Goal: Register for event/course

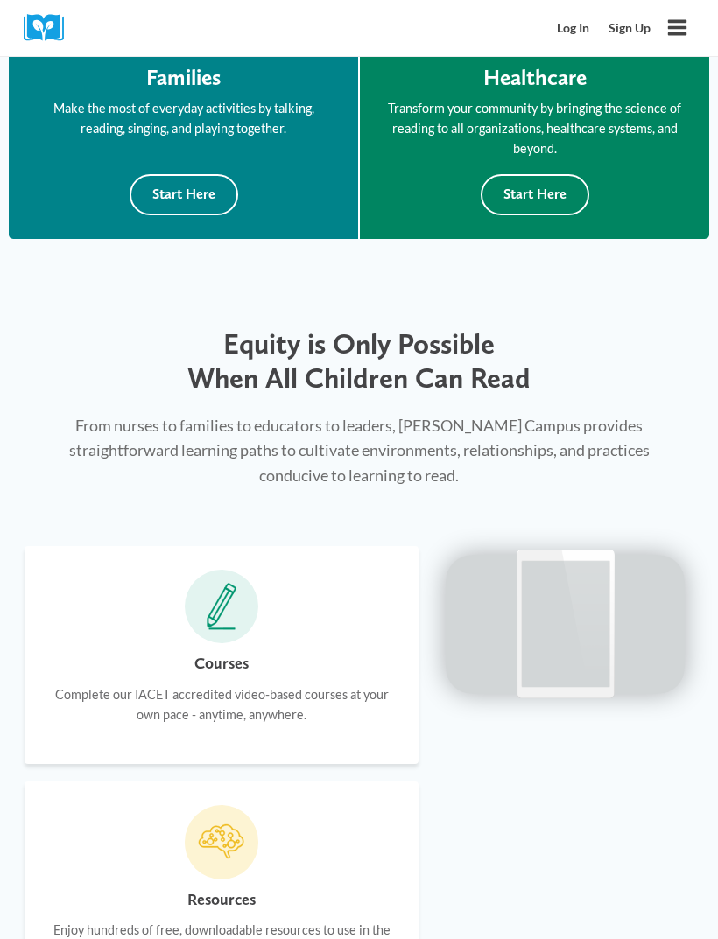
scroll to position [928, 0]
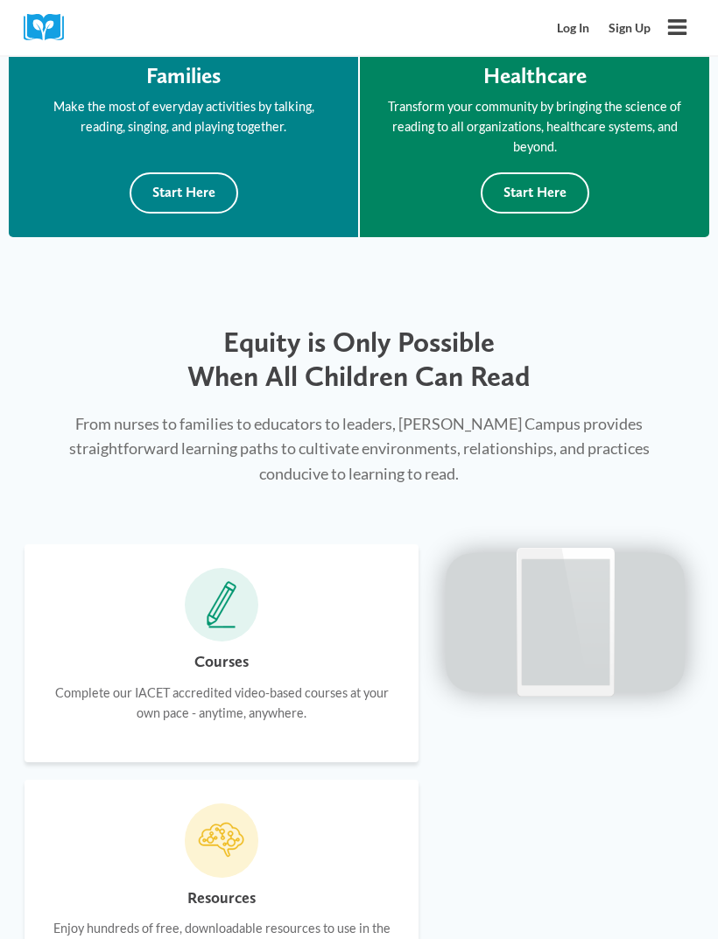
click at [46, 599] on div "Courses Complete our IACET accredited video-based courses at your own pace - an…" at bounding box center [222, 654] width 394 height 218
click at [210, 582] on icon at bounding box center [222, 605] width 30 height 47
click at [205, 606] on span at bounding box center [222, 606] width 74 height 74
click at [221, 650] on h6 "Courses" at bounding box center [221, 662] width 54 height 25
click at [216, 683] on p "Complete our IACET accredited video-based courses at your own pace - anytime, a…" at bounding box center [221, 703] width 347 height 40
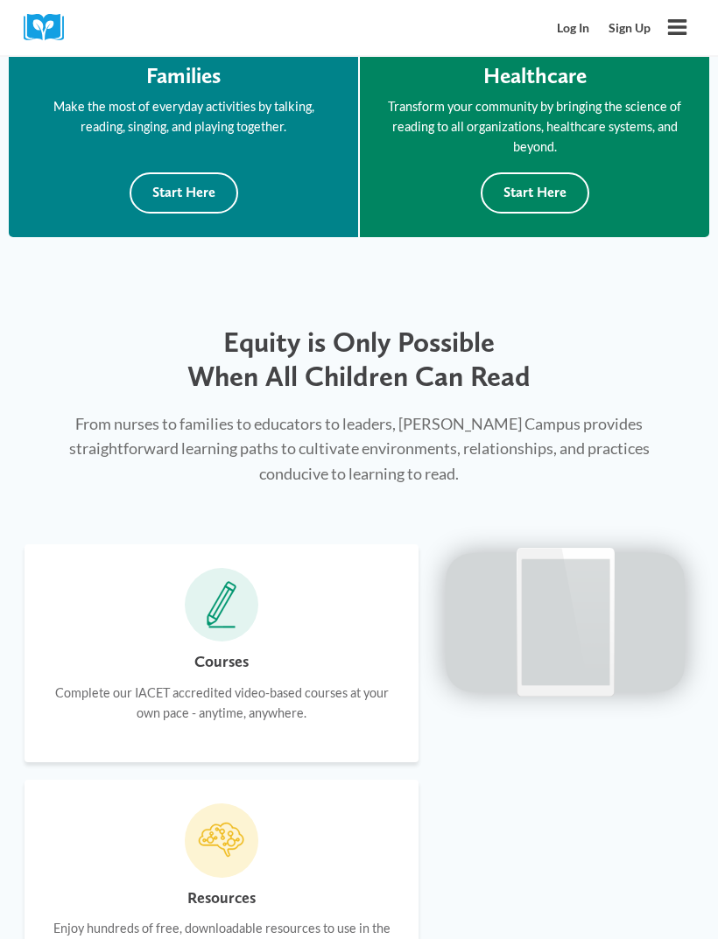
click at [173, 619] on div "Courses Complete our IACET accredited video-based courses at your own pace - an…" at bounding box center [222, 654] width 394 height 218
click at [175, 600] on div "Courses Complete our IACET accredited video-based courses at your own pace - an…" at bounding box center [222, 654] width 394 height 218
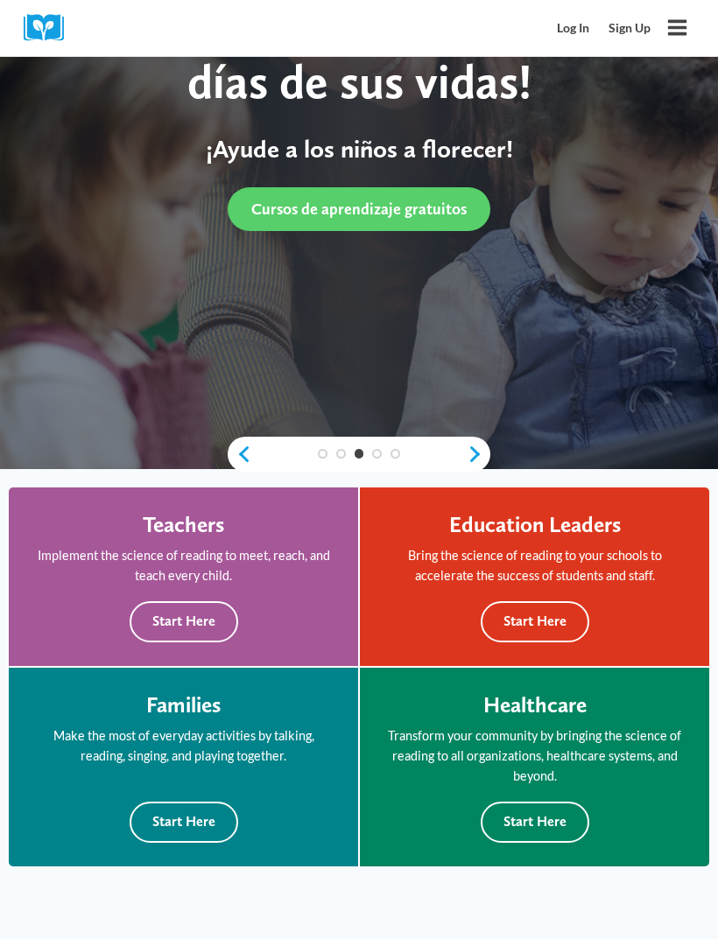
scroll to position [0, 0]
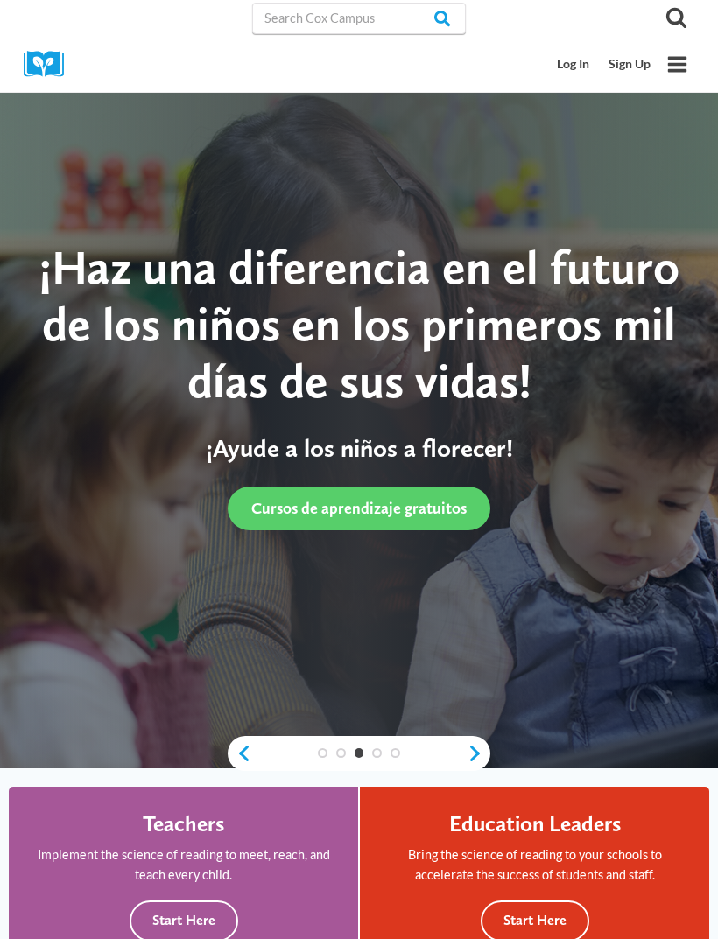
click at [577, 67] on link "Log In" at bounding box center [574, 64] width 52 height 32
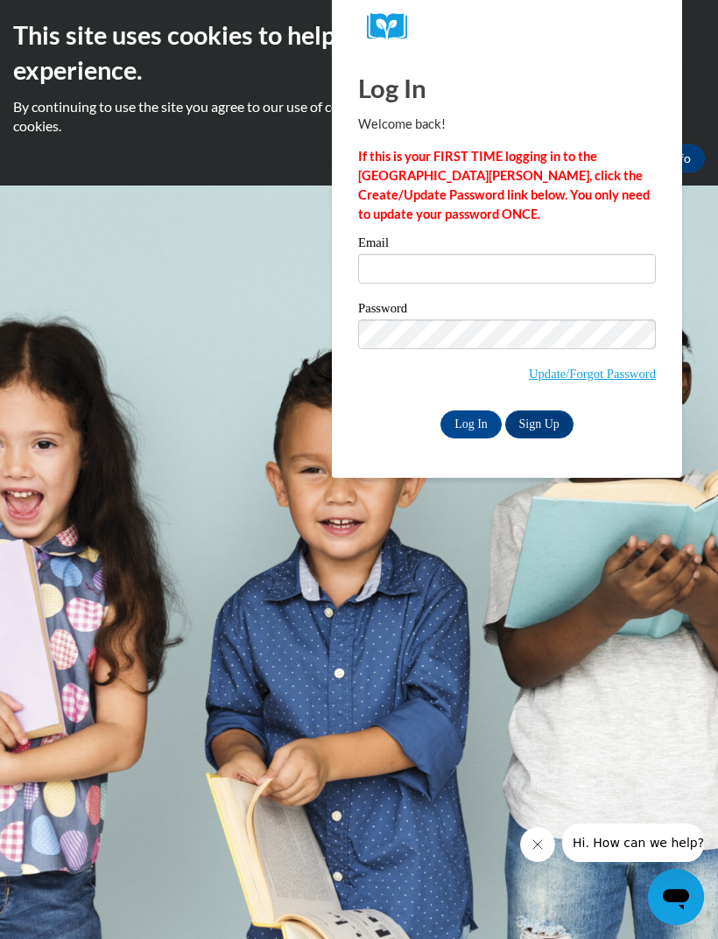
click at [627, 379] on link "Update/Forgot Password" at bounding box center [592, 374] width 127 height 14
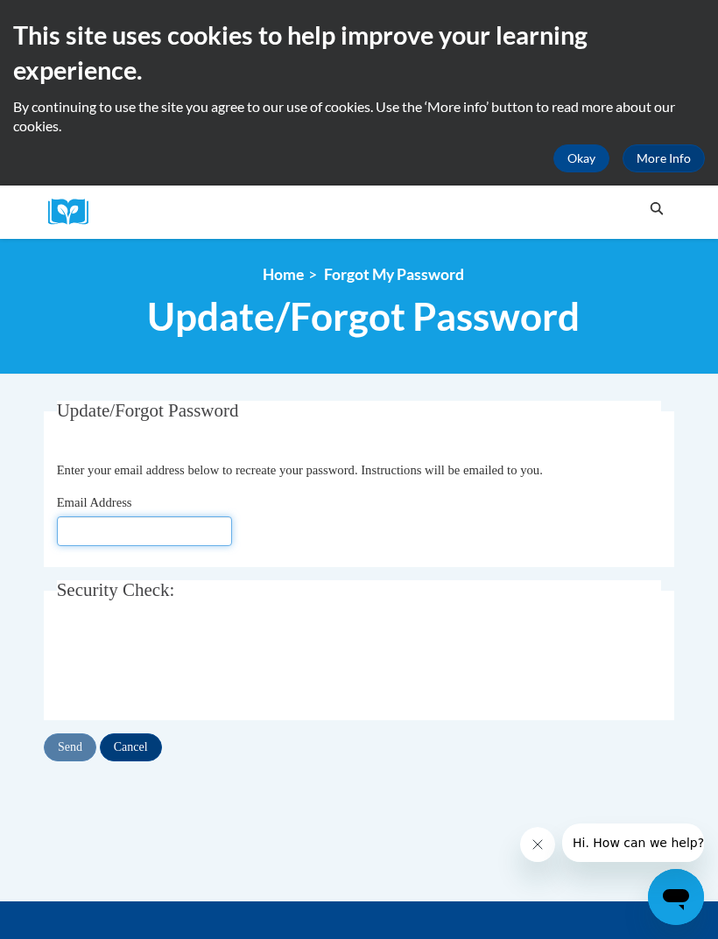
click at [82, 538] on input "Email Address" at bounding box center [144, 531] width 175 height 30
type input "M"
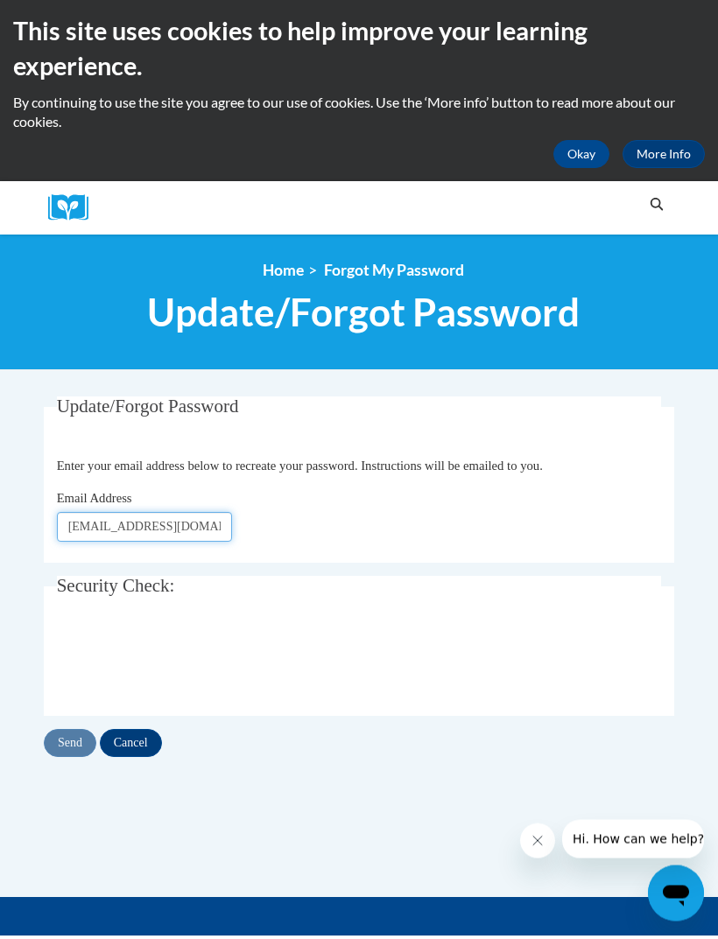
type input "[EMAIL_ADDRESS][DOMAIN_NAME]"
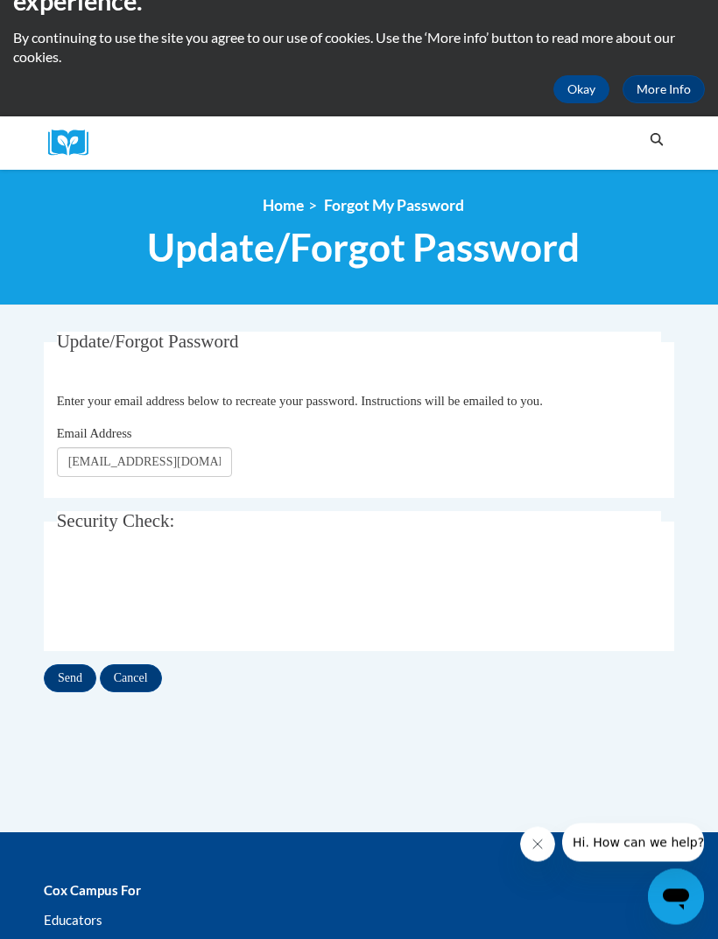
click at [69, 681] on input "Send" at bounding box center [70, 679] width 53 height 28
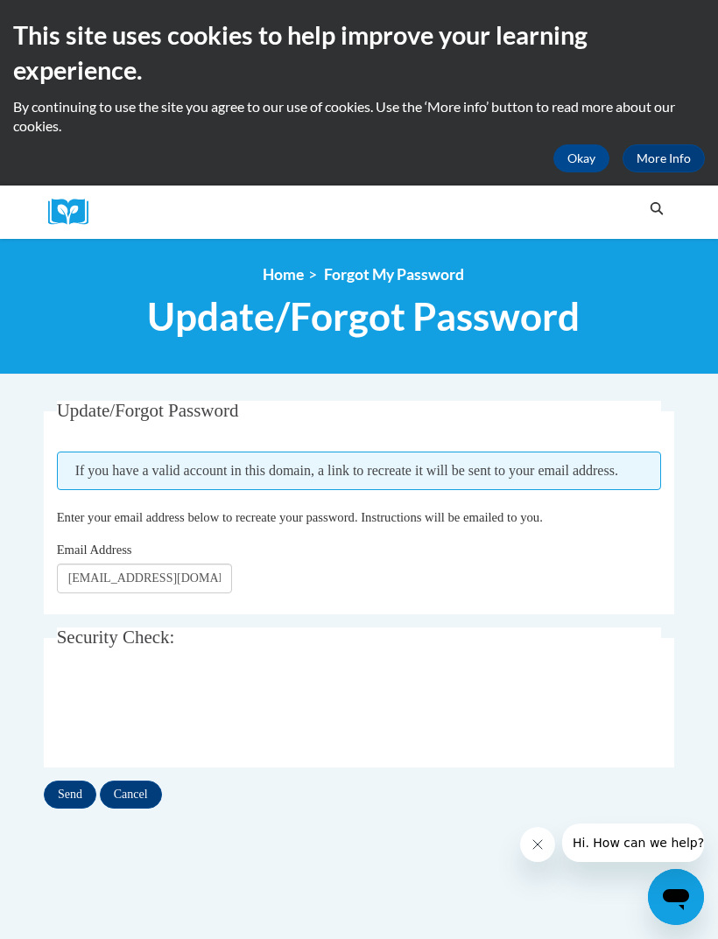
click at [57, 795] on input "Send" at bounding box center [70, 795] width 53 height 28
click at [571, 151] on button "Okay" at bounding box center [581, 158] width 56 height 28
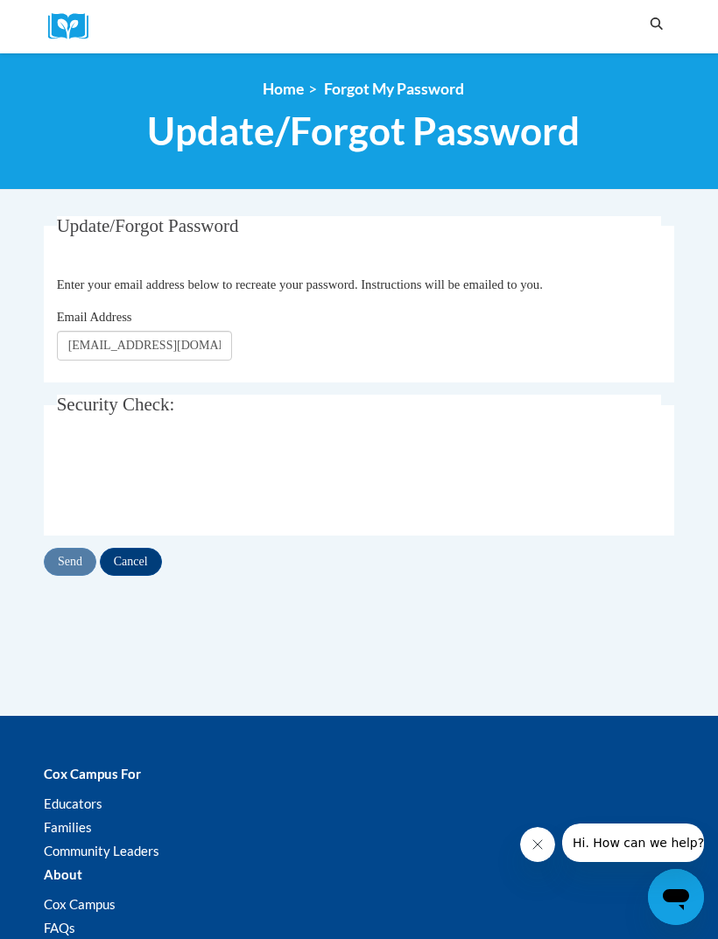
click at [125, 565] on input "Cancel" at bounding box center [131, 562] width 62 height 28
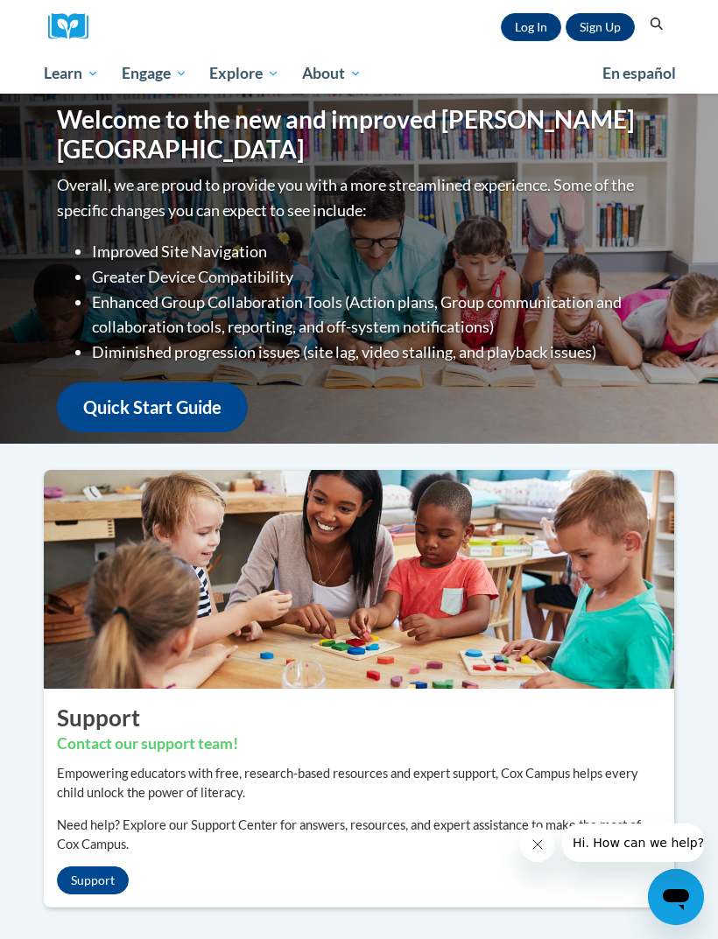
click at [536, 33] on link "Log In" at bounding box center [531, 27] width 60 height 28
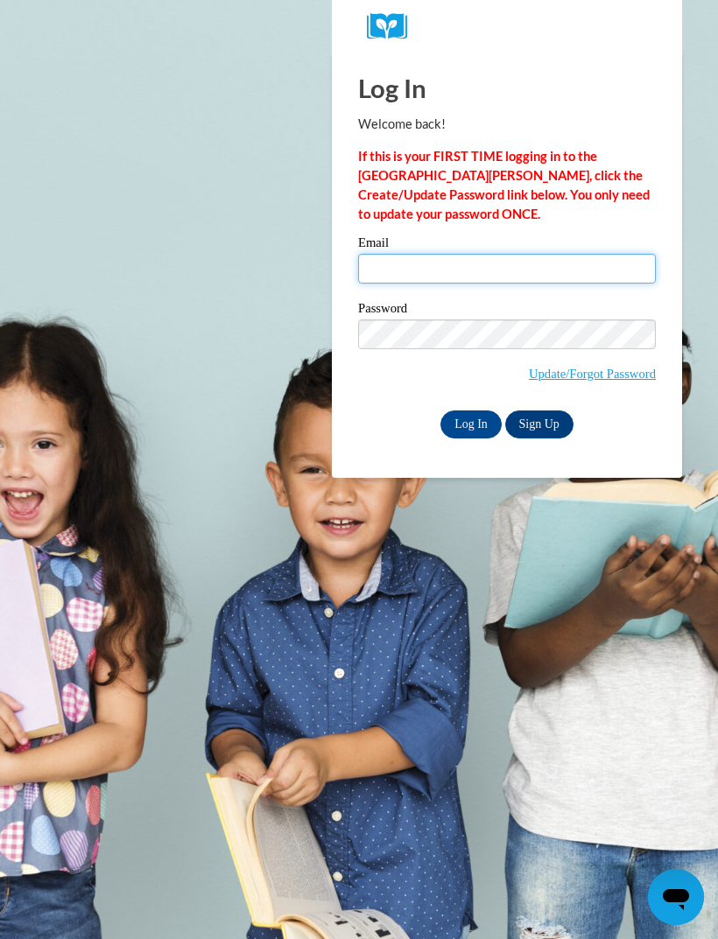
click at [451, 263] on input "Email" at bounding box center [507, 269] width 298 height 30
type input "mzapkelley14@yahoo.com"
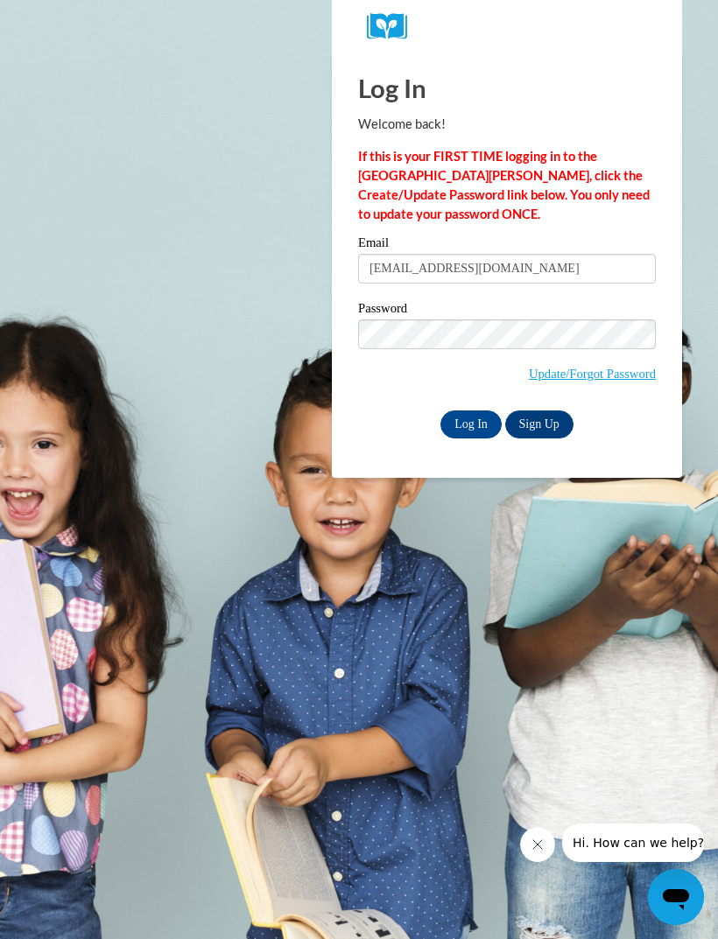
click at [479, 426] on input "Log In" at bounding box center [470, 424] width 61 height 28
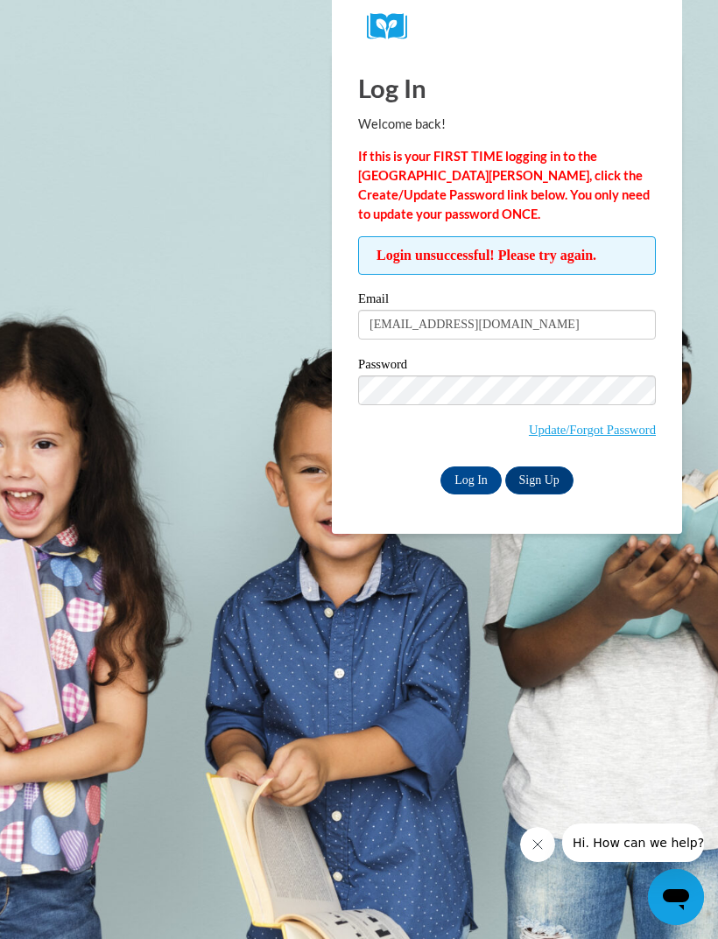
click at [626, 434] on link "Update/Forgot Password" at bounding box center [592, 430] width 127 height 14
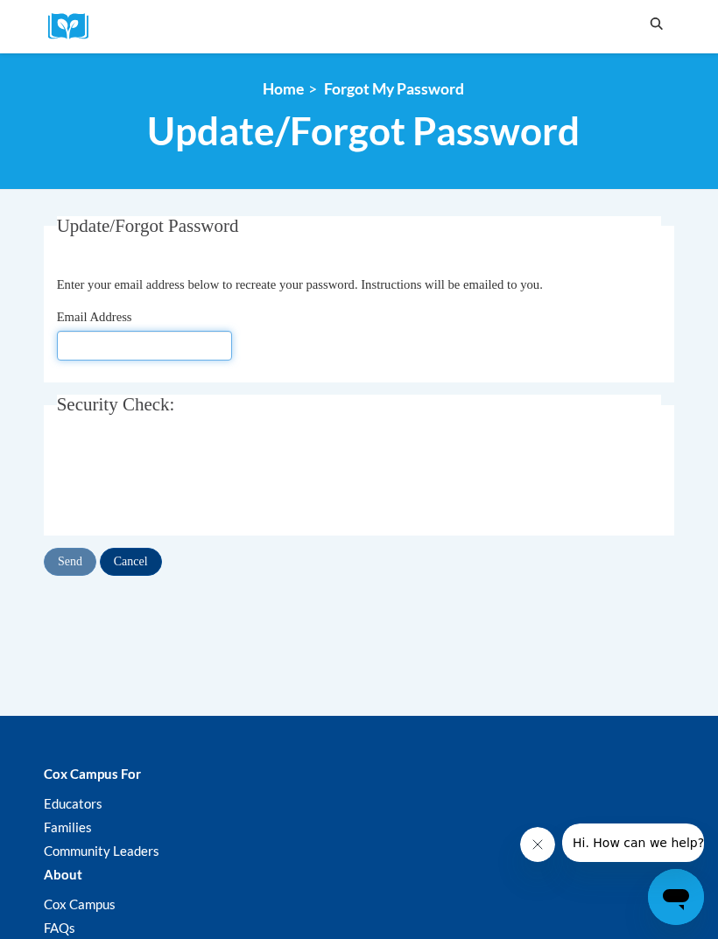
click at [167, 347] on input "Email Address" at bounding box center [144, 346] width 175 height 30
type input "mzapkelley14@yahoo.com"
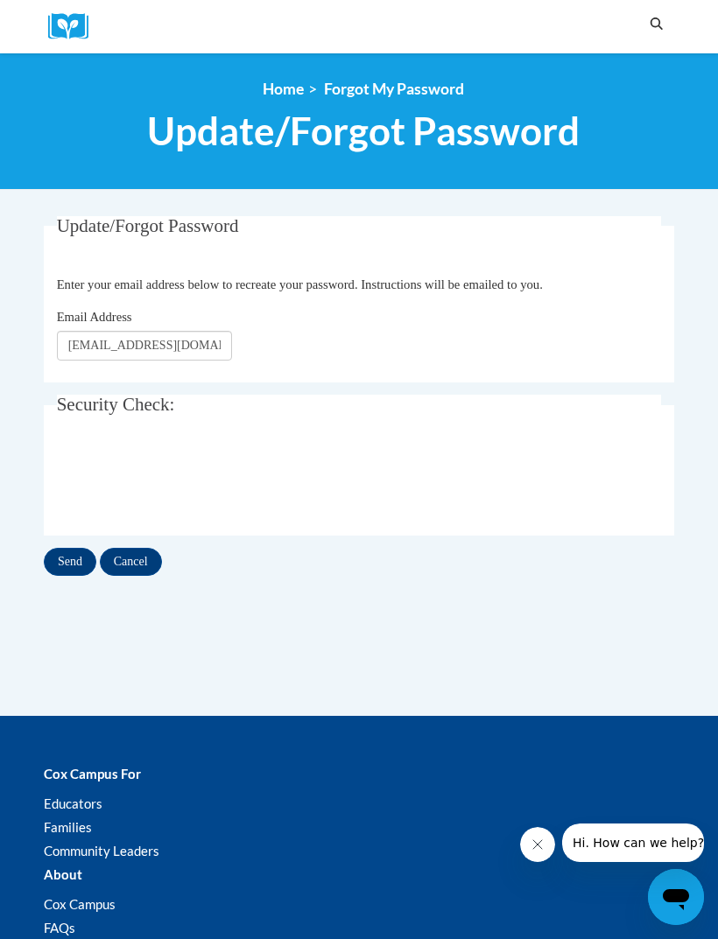
click at [79, 567] on input "Send" at bounding box center [70, 562] width 53 height 28
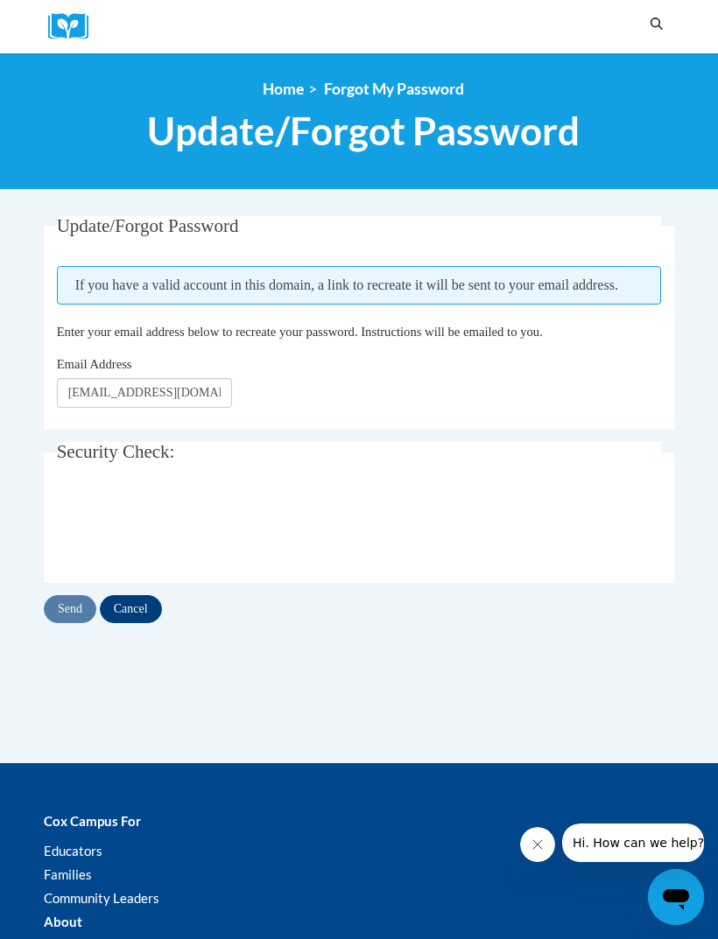
click at [155, 614] on input "Cancel" at bounding box center [131, 609] width 62 height 28
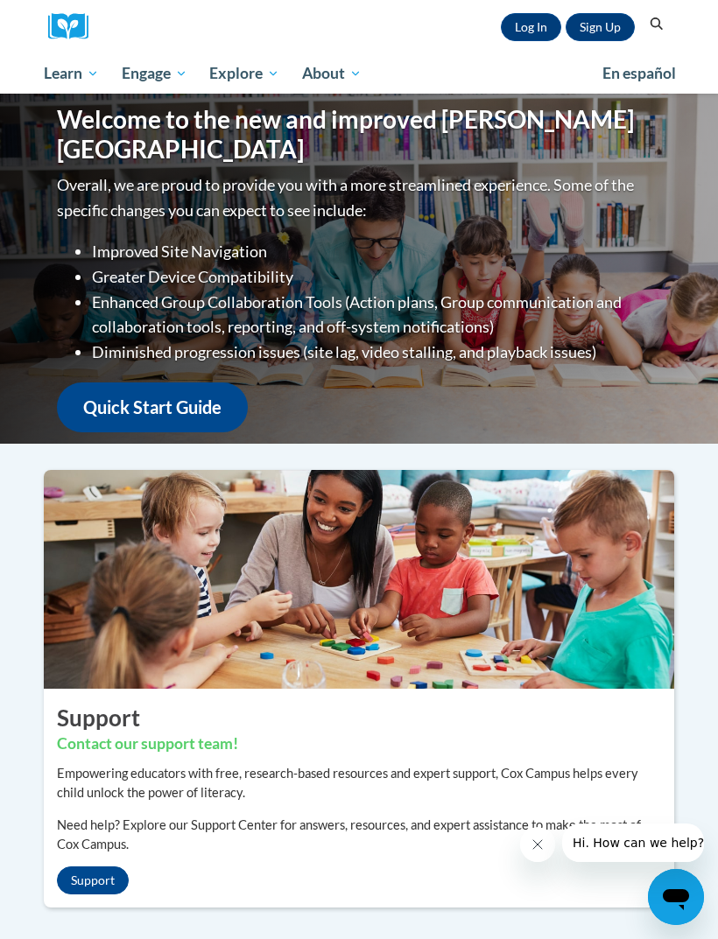
click at [600, 30] on link "Sign Up" at bounding box center [599, 27] width 69 height 28
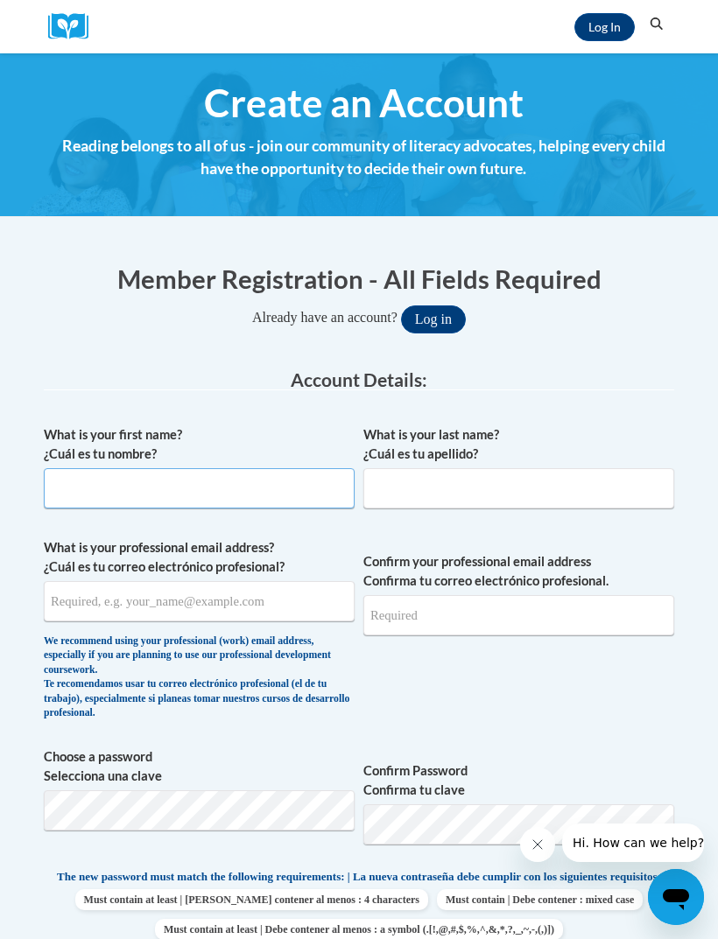
click at [233, 473] on input "What is your first name? ¿Cuál es tu nombre?" at bounding box center [199, 488] width 311 height 40
type input "April"
click at [483, 480] on input "What is your last name? ¿Cuál es tu apellido?" at bounding box center [518, 488] width 311 height 40
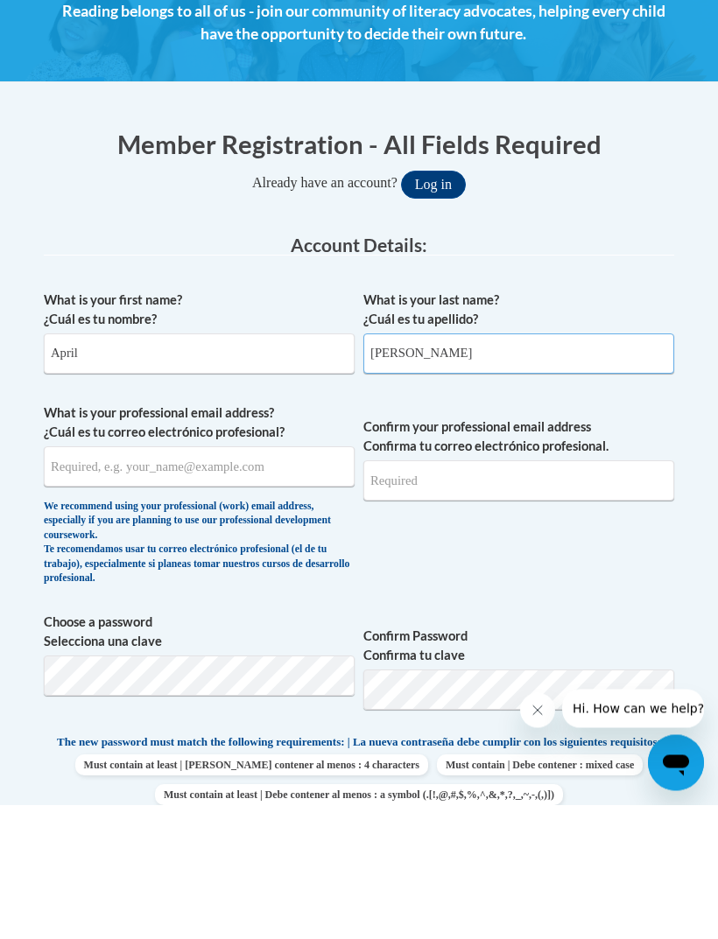
type input "[PERSON_NAME]"
click at [236, 581] on input "What is your professional email address? ¿Cuál es tu correo electrónico profesi…" at bounding box center [199, 601] width 311 height 40
type input "[EMAIL_ADDRESS][DOMAIN_NAME]"
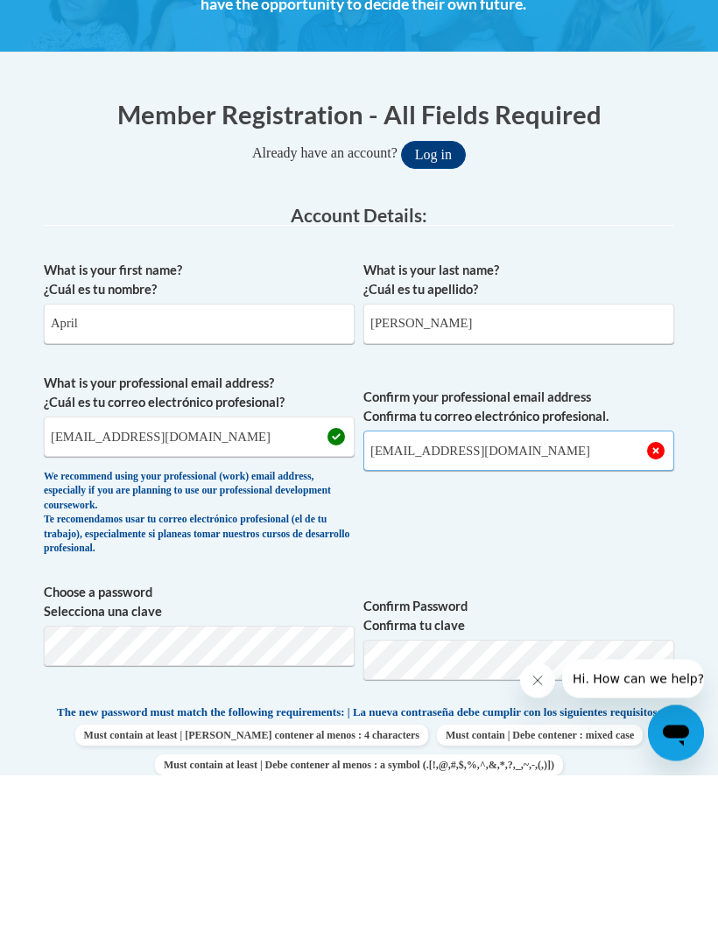
type input "[EMAIL_ADDRESS][DOMAIN_NAME]"
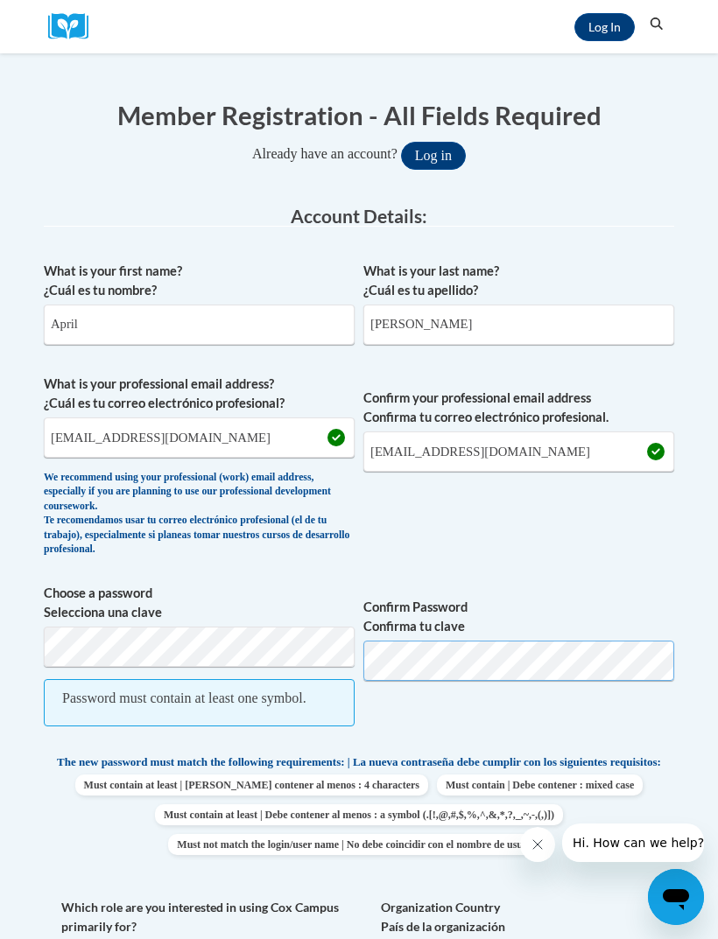
scroll to position [175, 0]
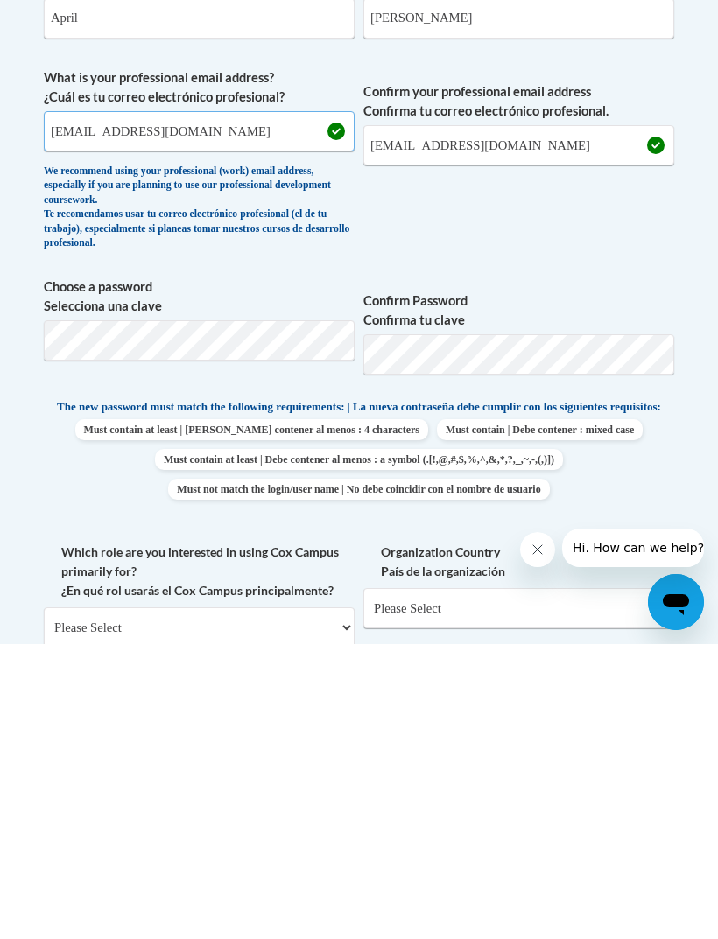
click at [258, 406] on input "[EMAIL_ADDRESS][DOMAIN_NAME]" at bounding box center [199, 426] width 311 height 40
click at [432, 130] on button "Log in" at bounding box center [433, 144] width 65 height 28
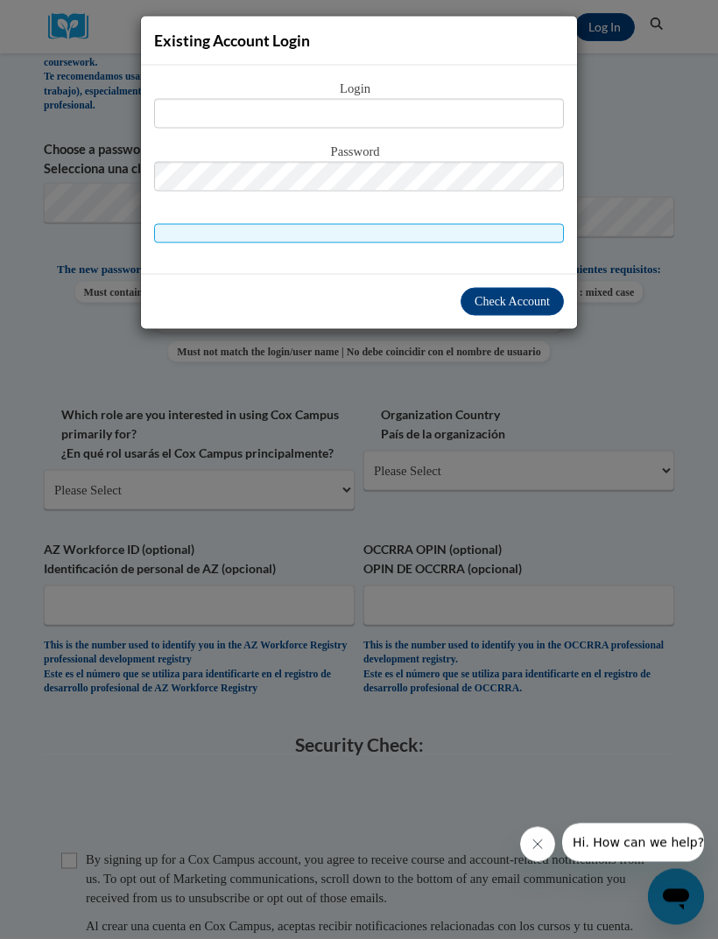
click at [682, 391] on div "Existing Account Login Login Password" at bounding box center [359, 469] width 718 height 939
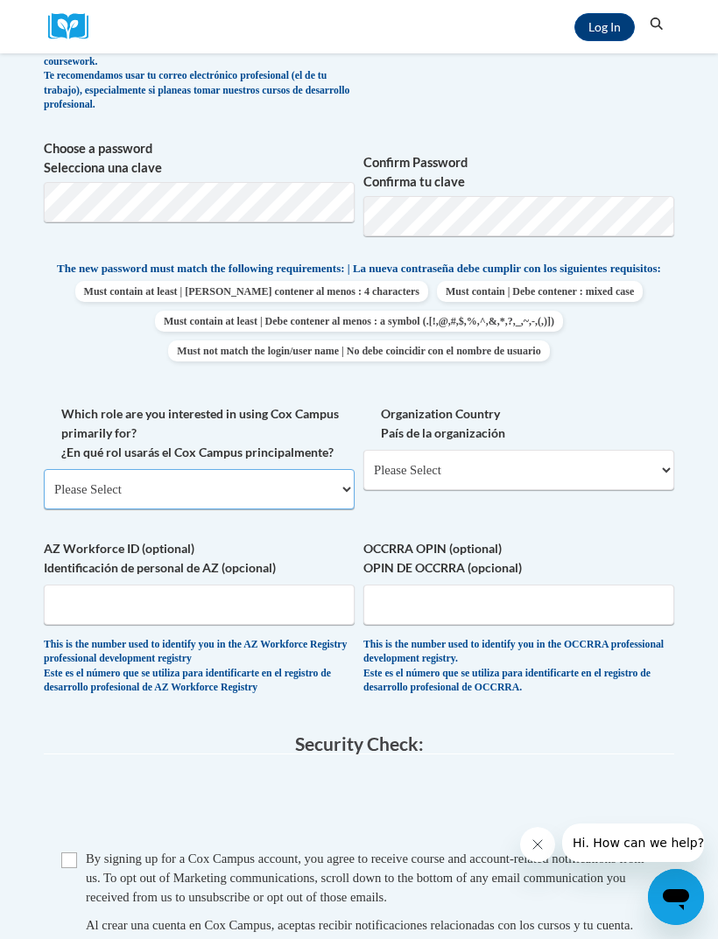
click at [193, 479] on select "Please Select College/University | Colegio/Universidad Community/Nonprofit Part…" at bounding box center [199, 489] width 311 height 40
select select "fbf2d438-af2f-41f8-98f1-81c410e29de3"
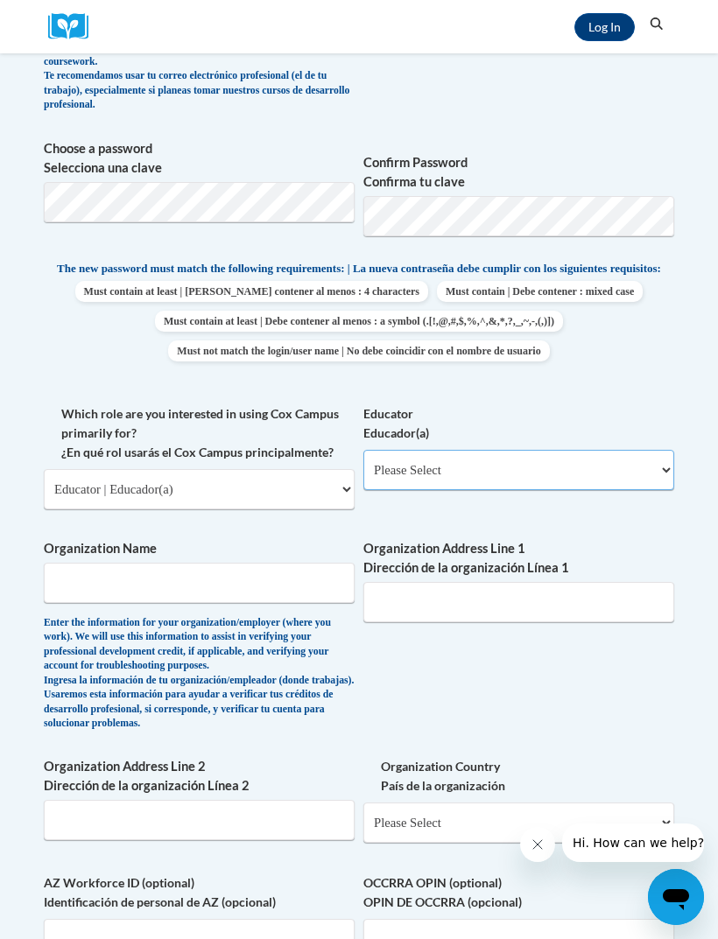
click at [469, 462] on select "Please Select Early Learning/Daycare Teacher/Family Home Care Provider | Maestr…" at bounding box center [518, 470] width 311 height 40
select select "5e2af403-4f2c-4e49-a02f-103e55d7b75b"
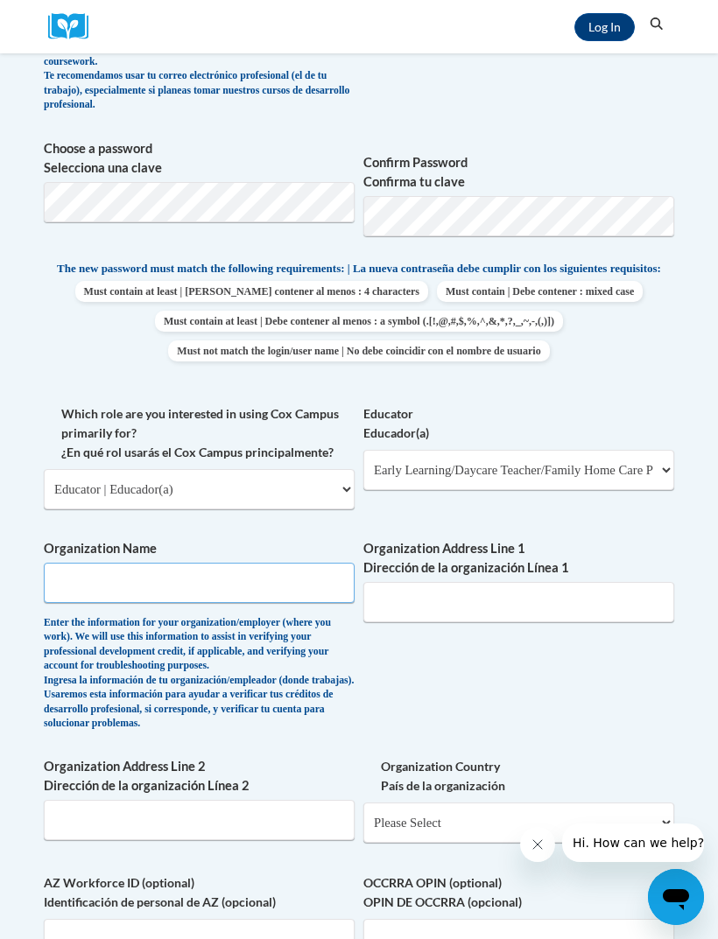
click at [167, 563] on input "Organization Name" at bounding box center [199, 583] width 311 height 40
type input "Tiger Tots Daycare and Learning Center"
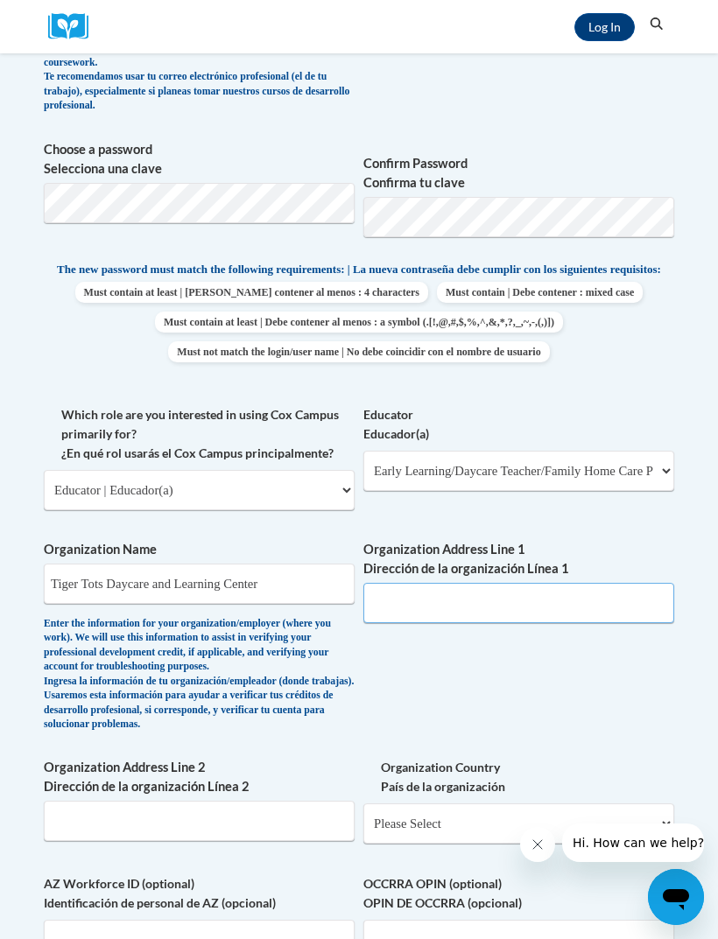
click at [442, 596] on input "Organization Address Line 1 Dirección de la organización Línea 1" at bounding box center [518, 603] width 311 height 40
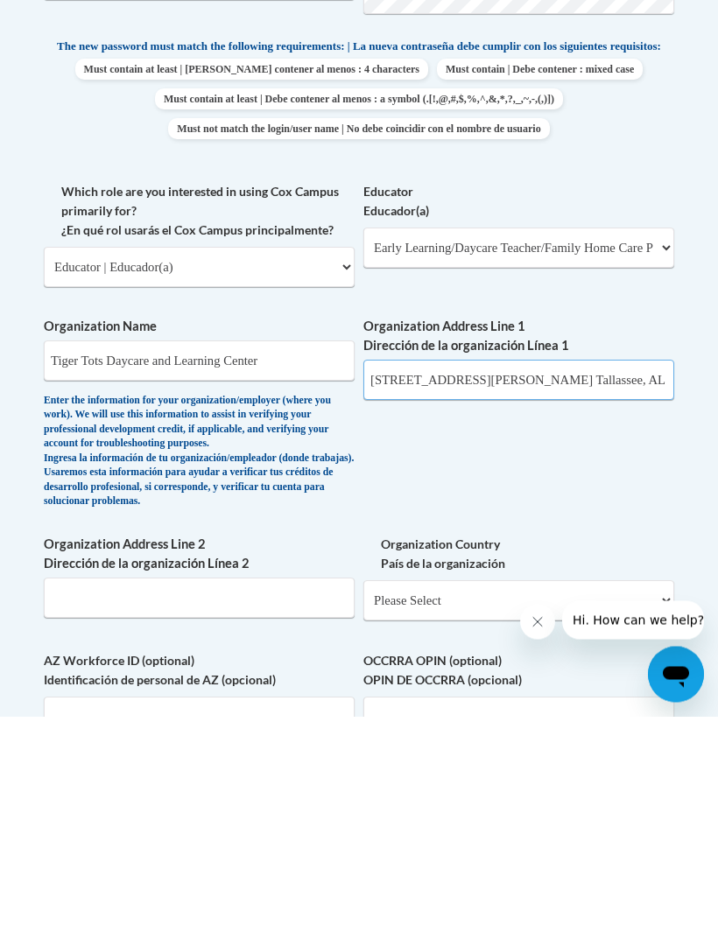
type input "[STREET_ADDRESS][PERSON_NAME] Tallassee, AL 36078"
click at [538, 803] on select "Please Select [GEOGRAPHIC_DATA] | [GEOGRAPHIC_DATA] Outside of [GEOGRAPHIC_DATA…" at bounding box center [518, 823] width 311 height 40
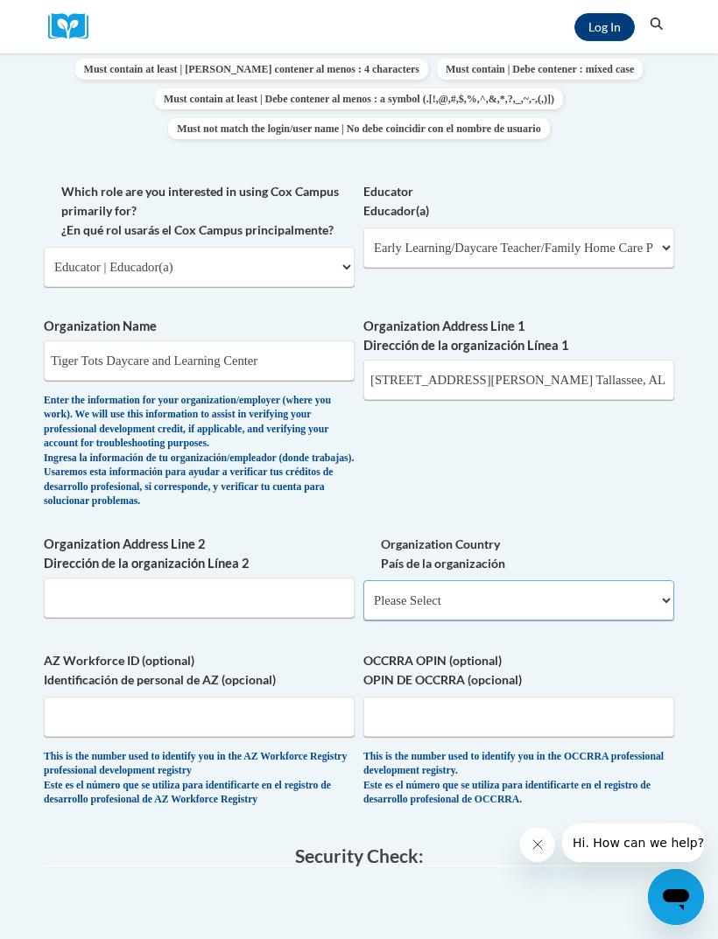
select select "ad49bcad-a171-4b2e-b99c-48b446064914"
select select
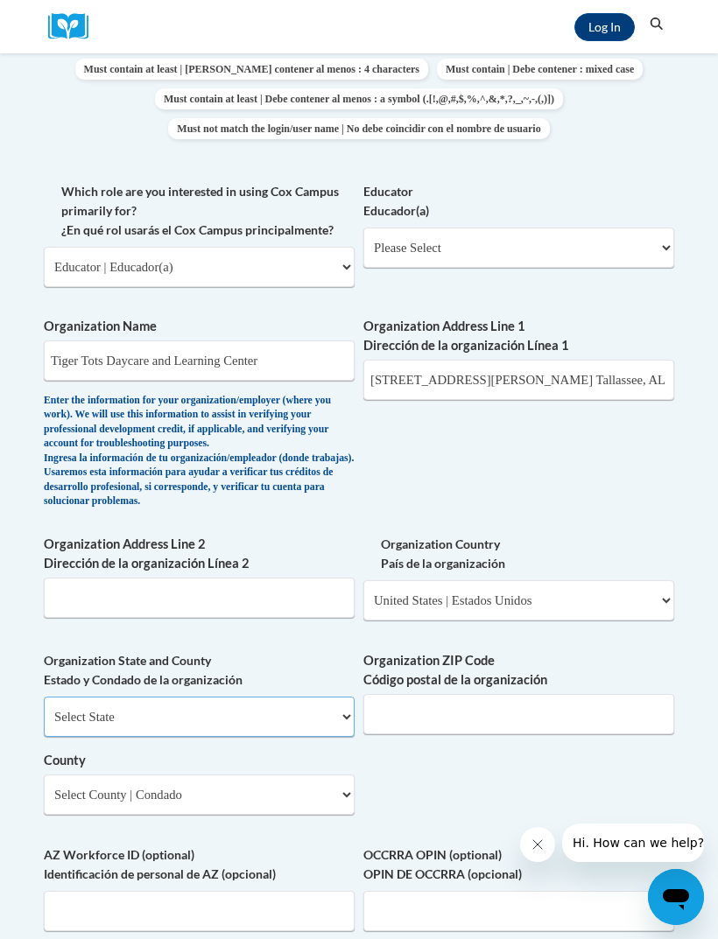
click at [251, 697] on select "Select State [US_STATE] [US_STATE] [US_STATE] [US_STATE] [US_STATE] [US_STATE] …" at bounding box center [199, 717] width 311 height 40
select select "[US_STATE]"
click at [619, 367] on input "[STREET_ADDRESS][PERSON_NAME] Tallassee, AL 36078" at bounding box center [518, 380] width 311 height 40
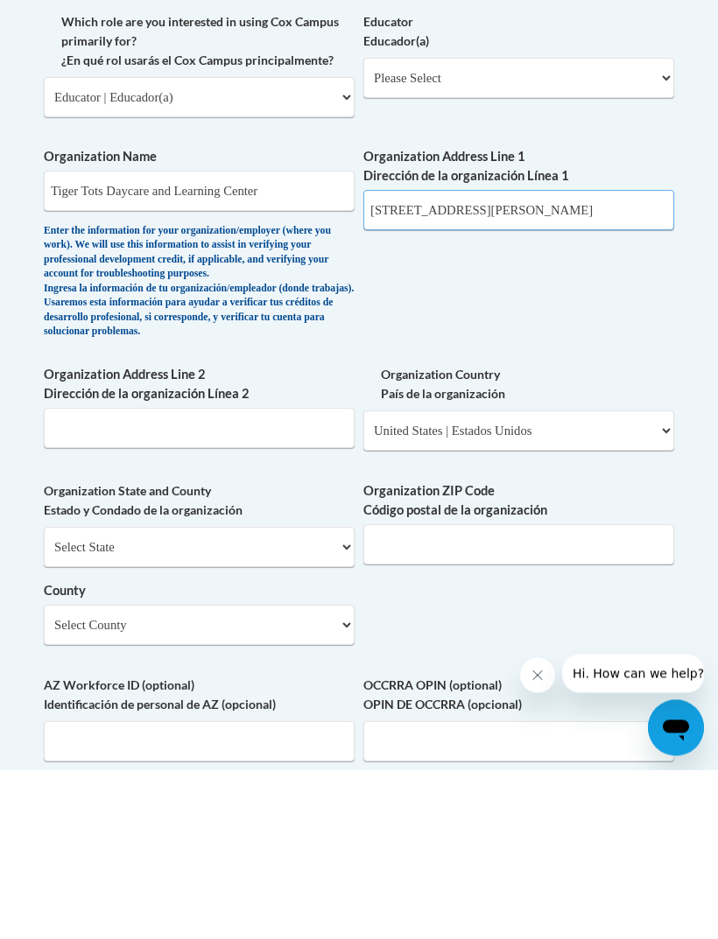
type input "[STREET_ADDRESS][PERSON_NAME]"
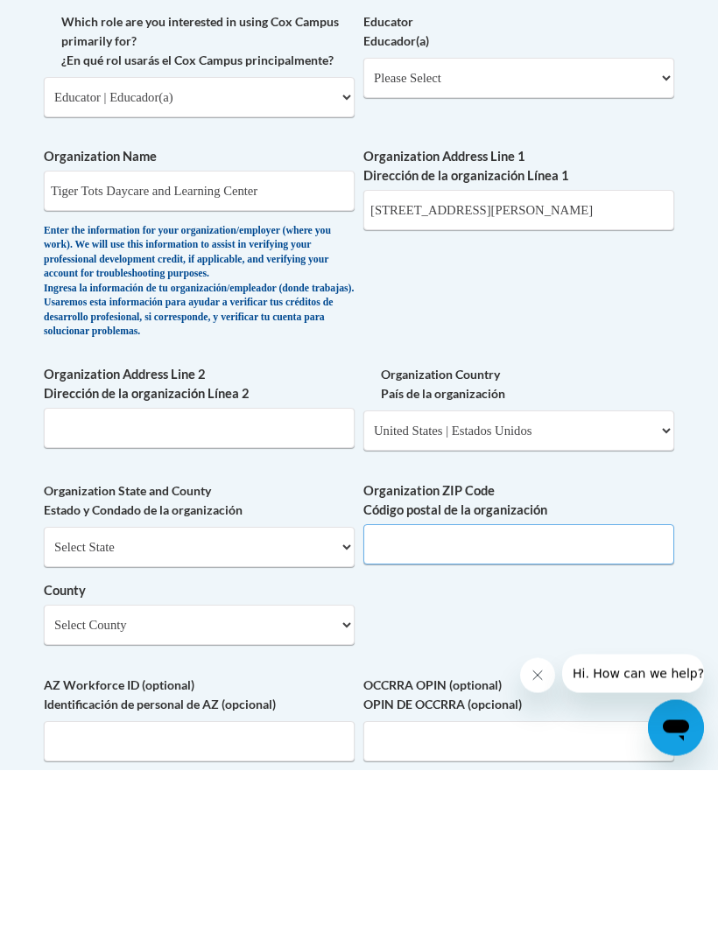
click at [522, 694] on input "Organization ZIP Code Código postal de la organización" at bounding box center [518, 714] width 311 height 40
type input "36078"
click at [213, 774] on select "Select County Autauga [PERSON_NAME] [PERSON_NAME] [PERSON_NAME] [PERSON_NAME] […" at bounding box center [199, 794] width 311 height 40
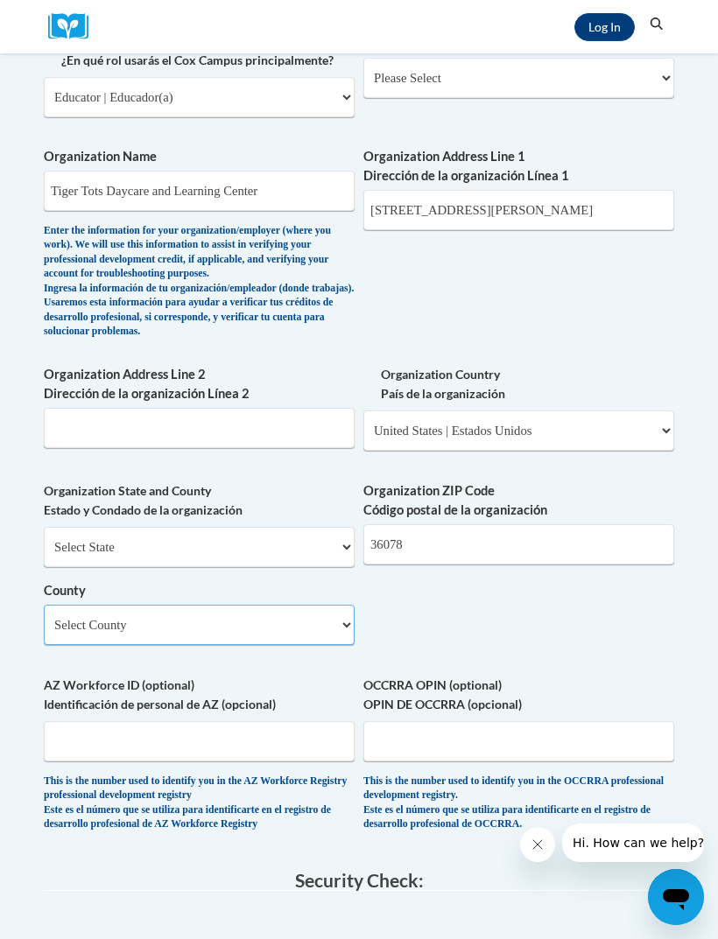
select select "Elmore"
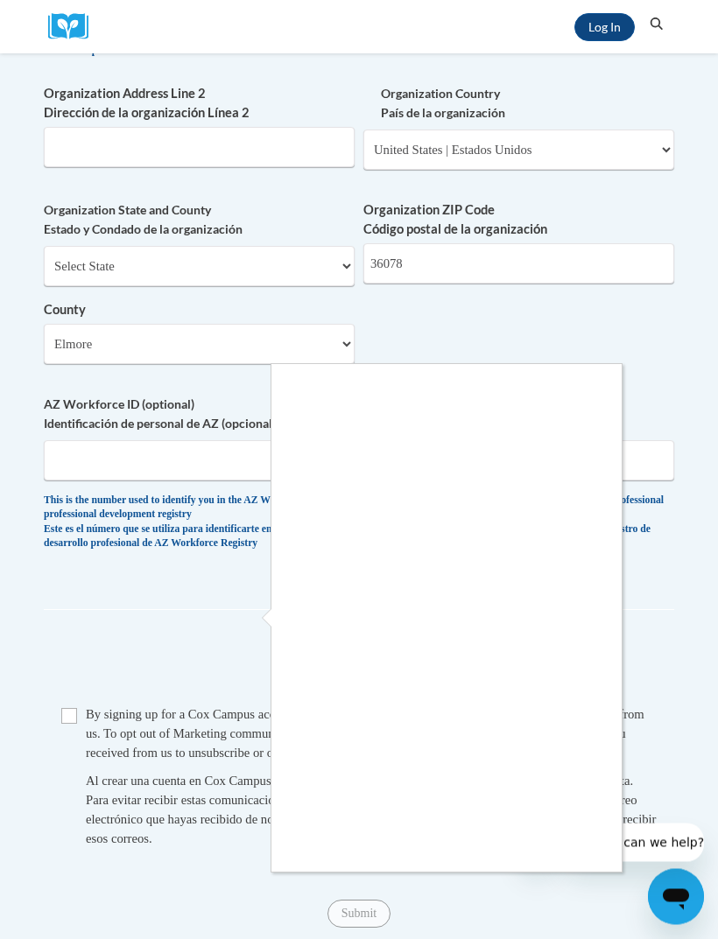
scroll to position [1283, 0]
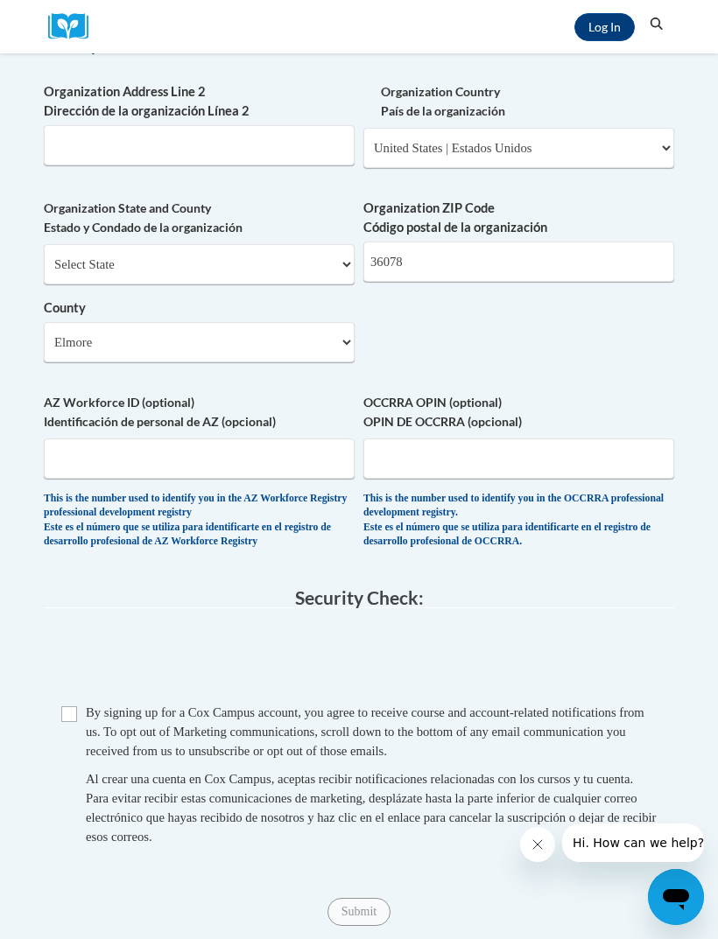
click at [74, 706] on input "Checkbox" at bounding box center [69, 714] width 16 height 16
checkbox input "true"
click at [368, 898] on input "Submit" at bounding box center [358, 912] width 63 height 28
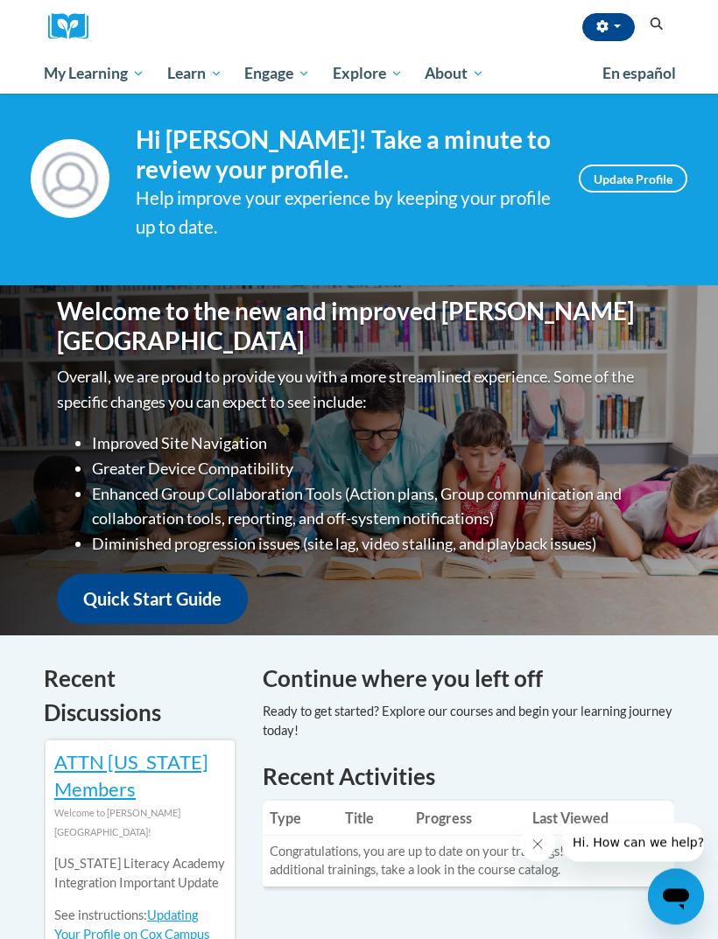
scroll to position [18, 0]
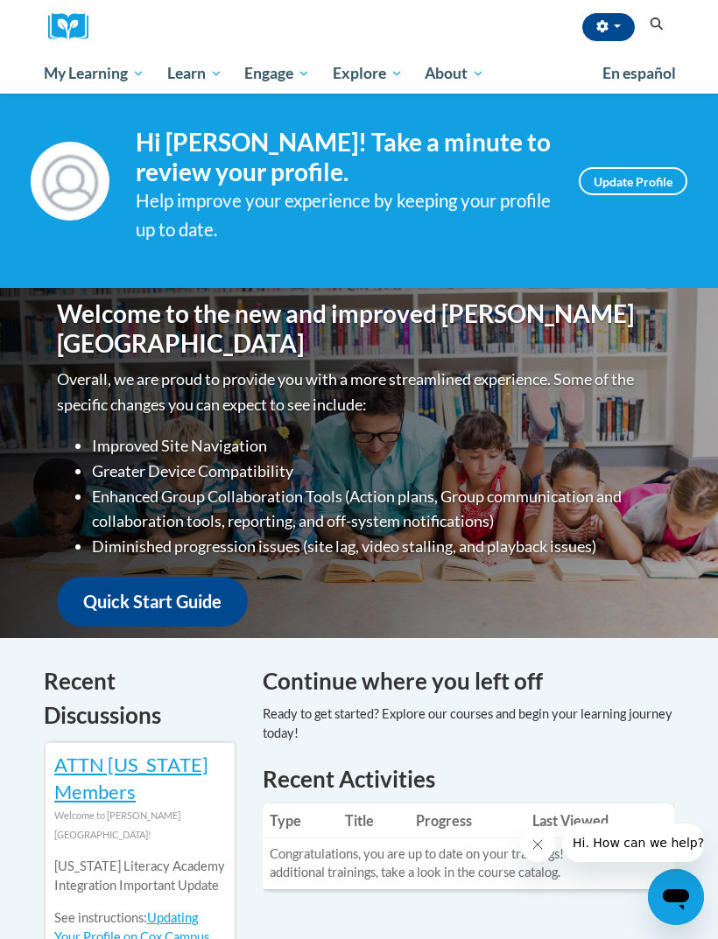
click at [190, 589] on link "Quick Start Guide" at bounding box center [152, 602] width 191 height 50
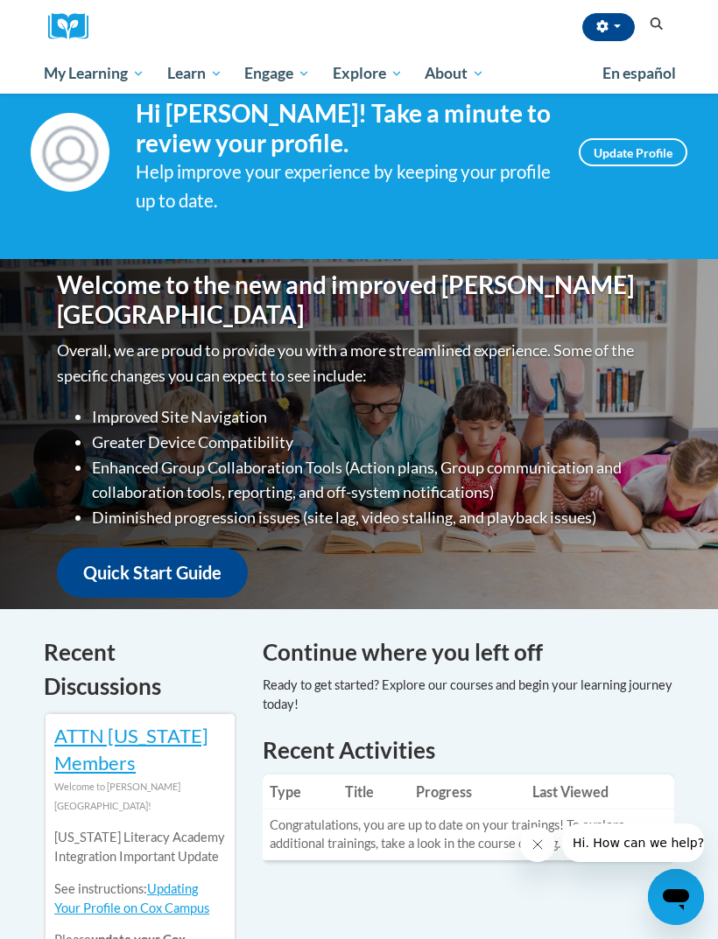
scroll to position [49, 0]
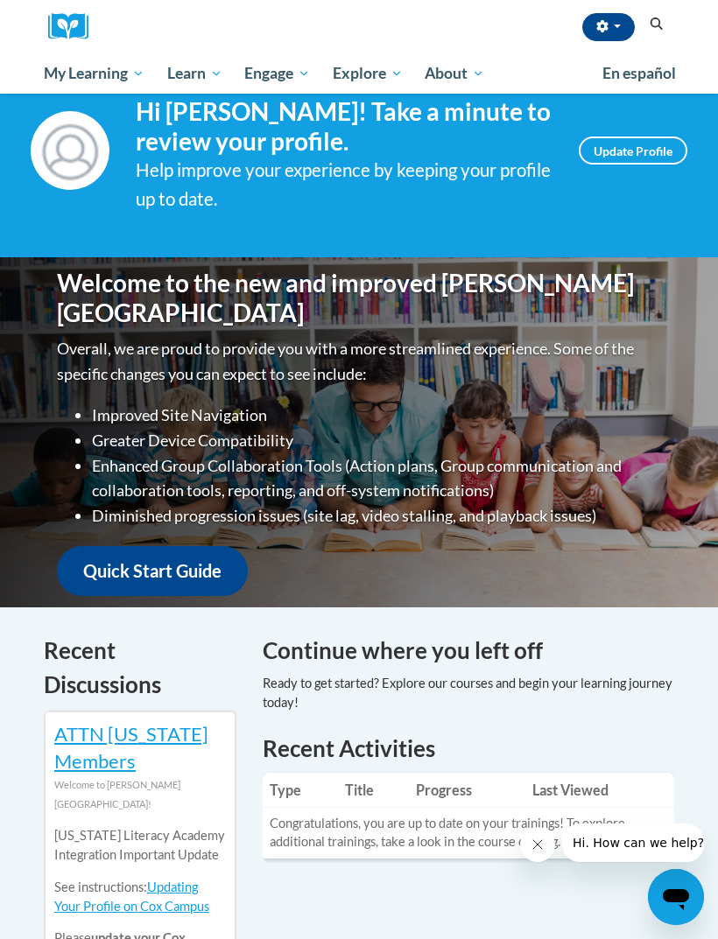
click at [0, 0] on span "My Course Progress" at bounding box center [0, 0] width 0 height 0
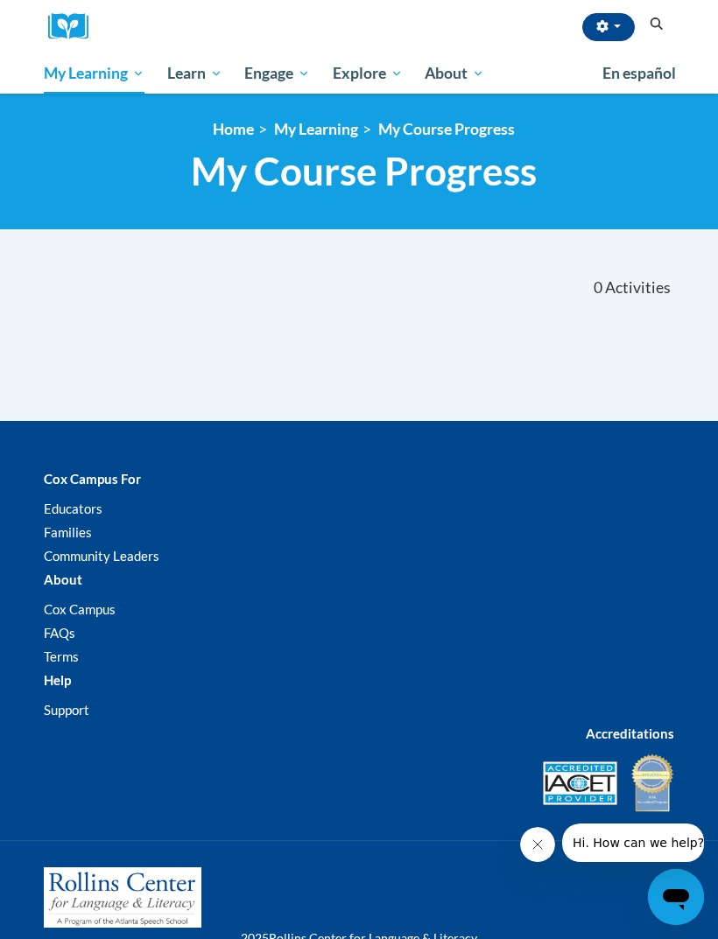
click at [0, 0] on span "Early Care and Learning" at bounding box center [0, 0] width 0 height 0
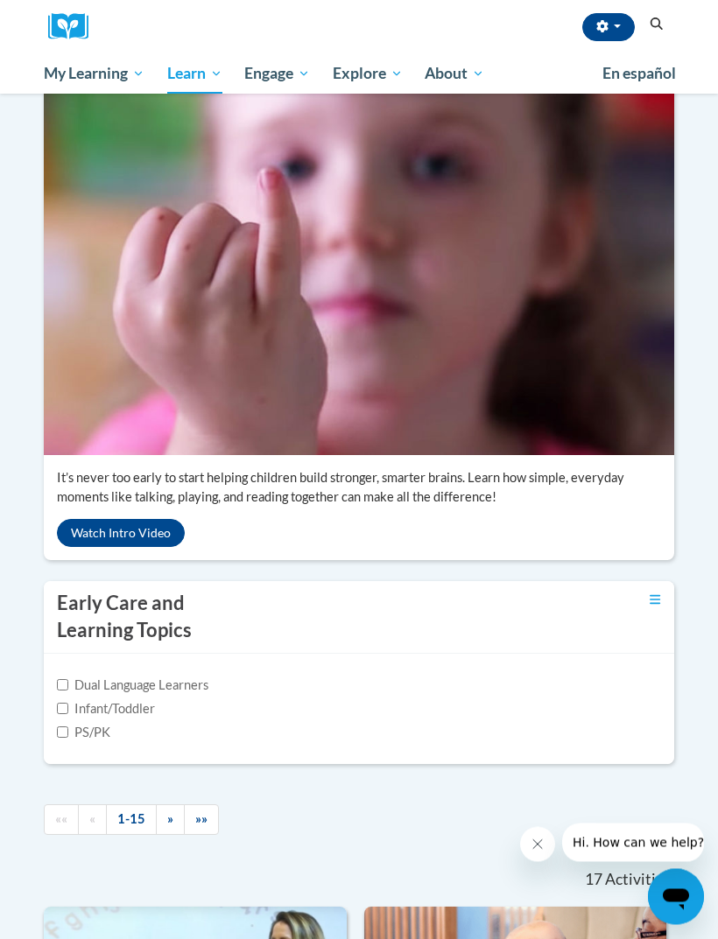
scroll to position [177, 0]
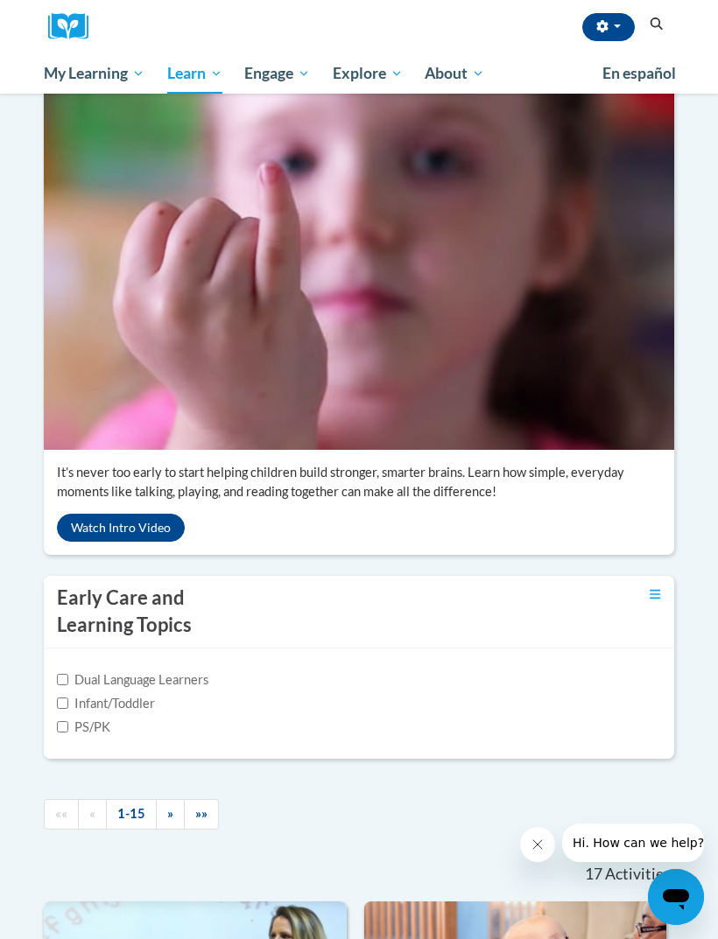
click at [146, 542] on button "Watch Intro Video" at bounding box center [121, 528] width 128 height 28
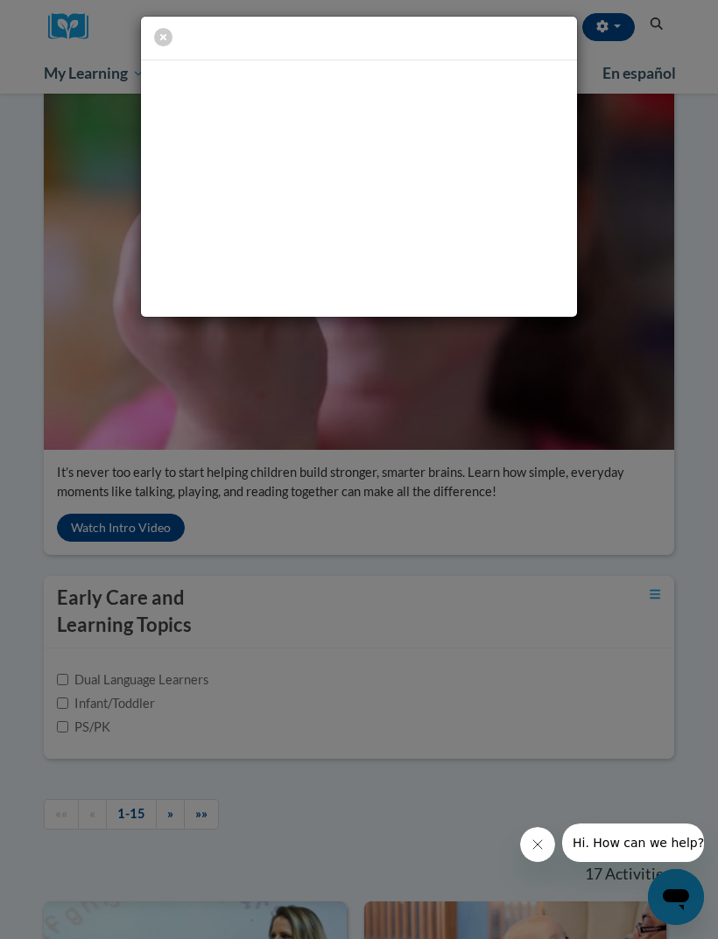
click at [163, 42] on icon "button" at bounding box center [163, 37] width 18 height 18
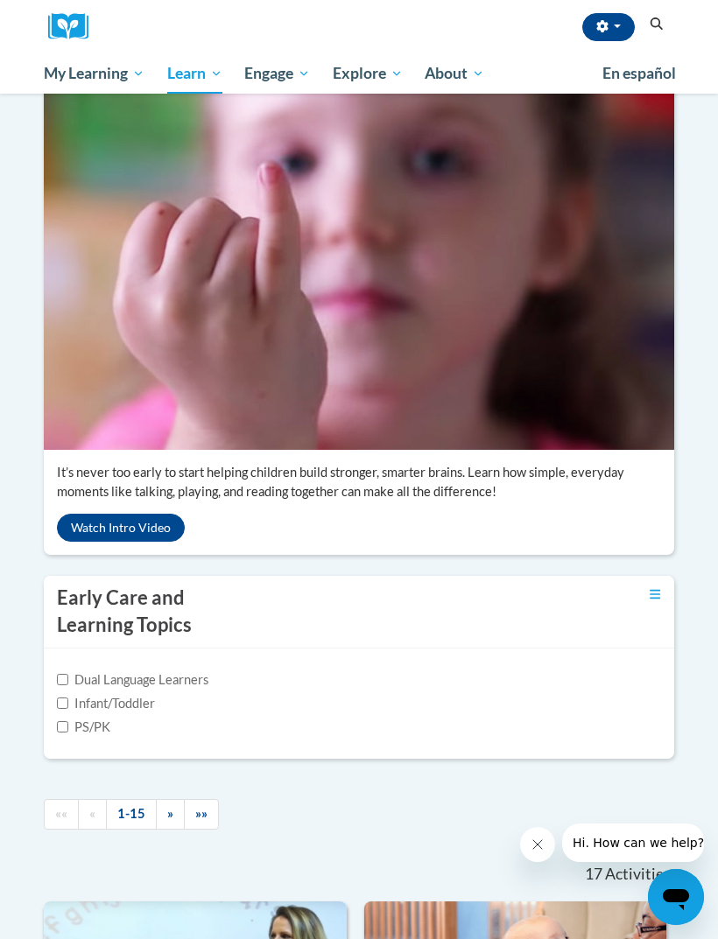
click at [132, 713] on label "Infant/Toddler" at bounding box center [106, 703] width 98 height 19
click at [68, 709] on input "Infant/Toddler" at bounding box center [62, 702] width 11 height 11
checkbox input "true"
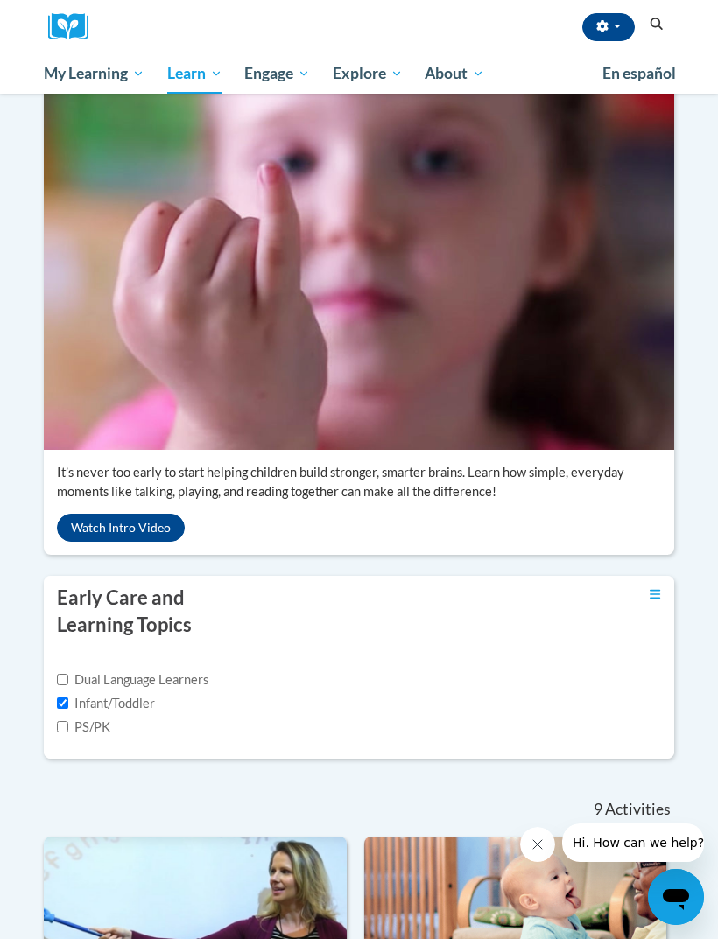
click at [84, 737] on label "PS/PK" at bounding box center [83, 727] width 53 height 19
click at [68, 732] on input "PS/PK" at bounding box center [62, 726] width 11 height 11
checkbox input "true"
click at [62, 685] on input "Dual Language Learners" at bounding box center [62, 679] width 11 height 11
checkbox input "true"
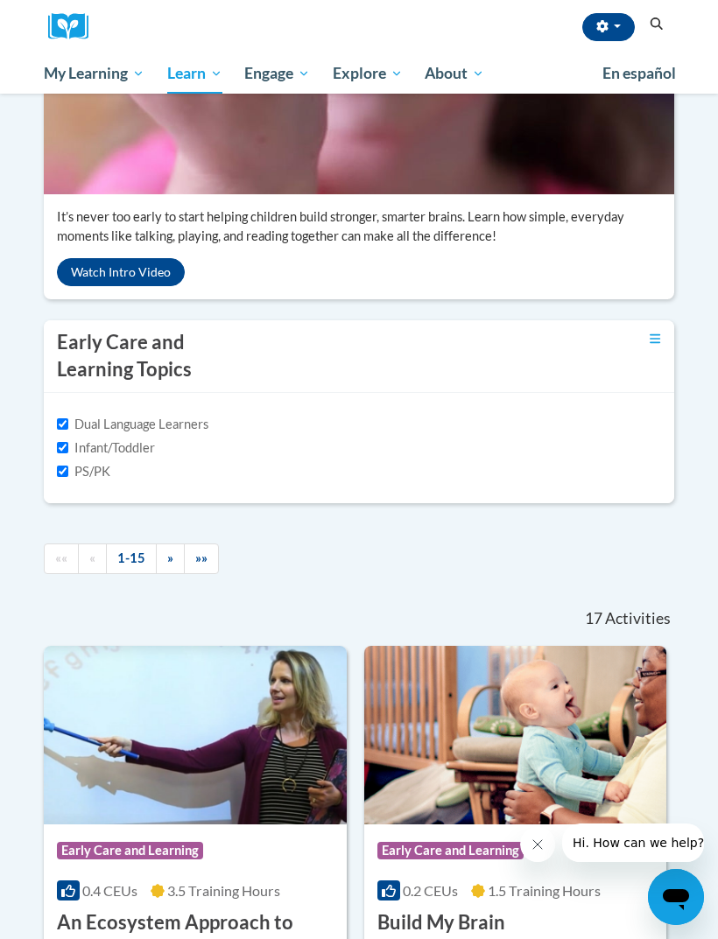
scroll to position [0, 0]
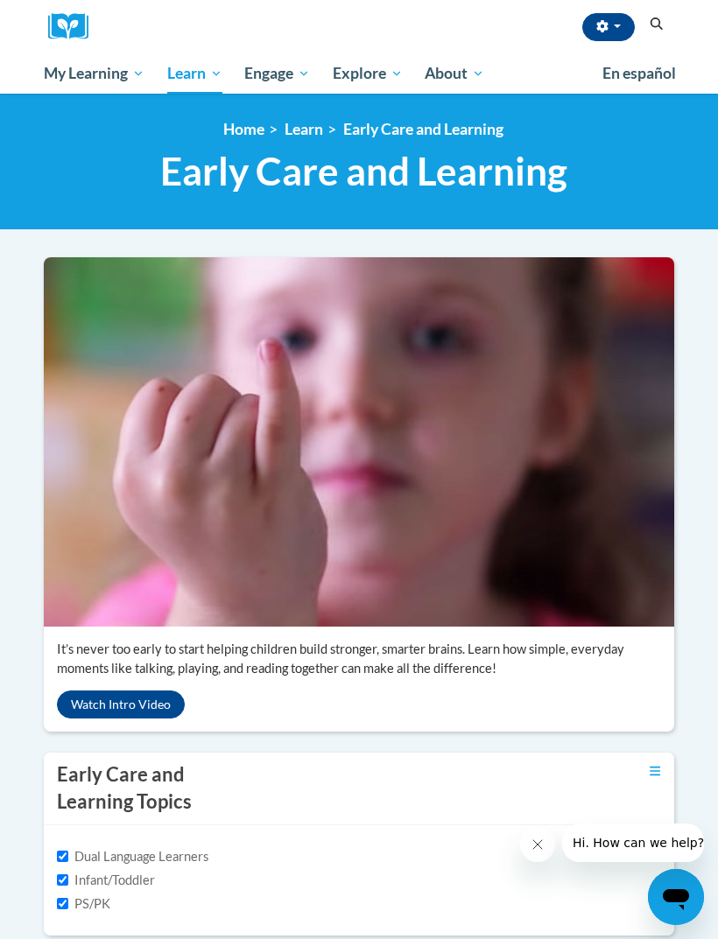
click at [165, 718] on button "Watch Intro Video" at bounding box center [121, 704] width 128 height 28
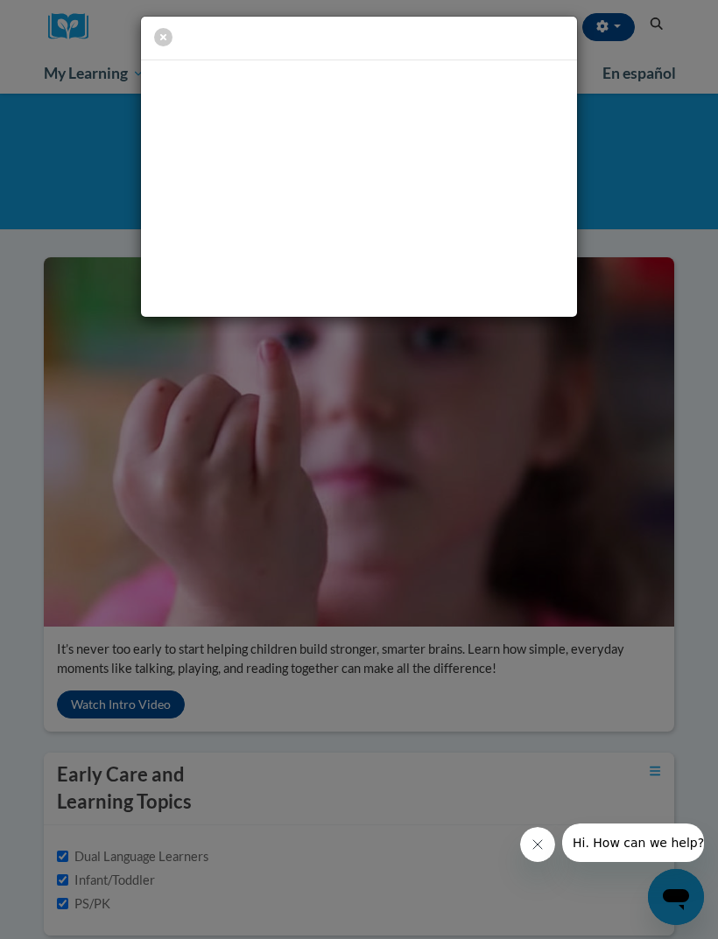
click at [170, 39] on icon "button" at bounding box center [163, 37] width 18 height 18
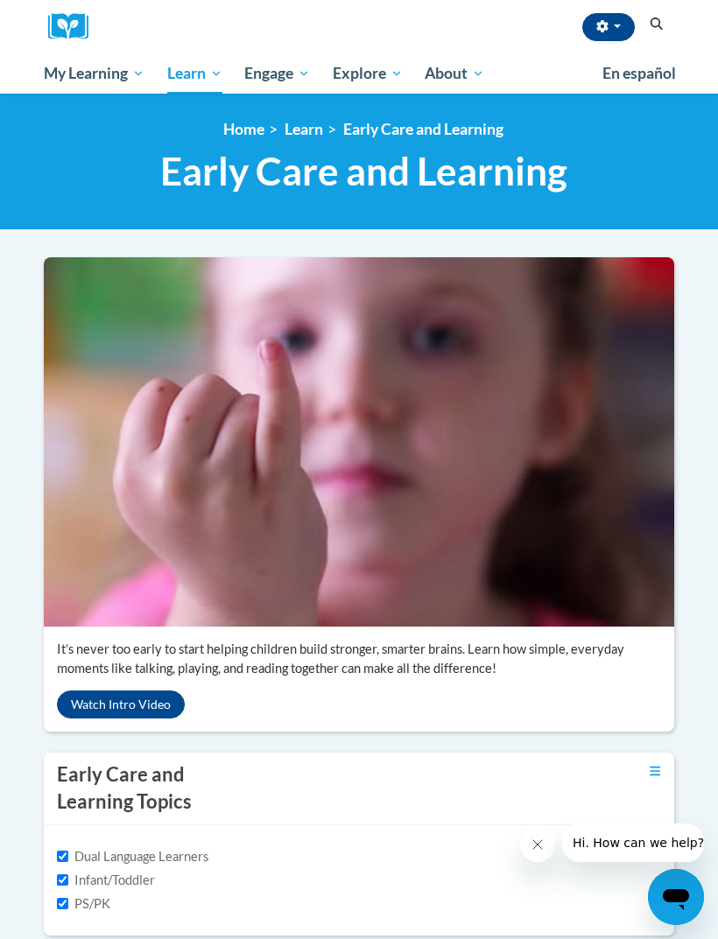
click at [169, 718] on button "Watch Intro Video" at bounding box center [121, 704] width 128 height 28
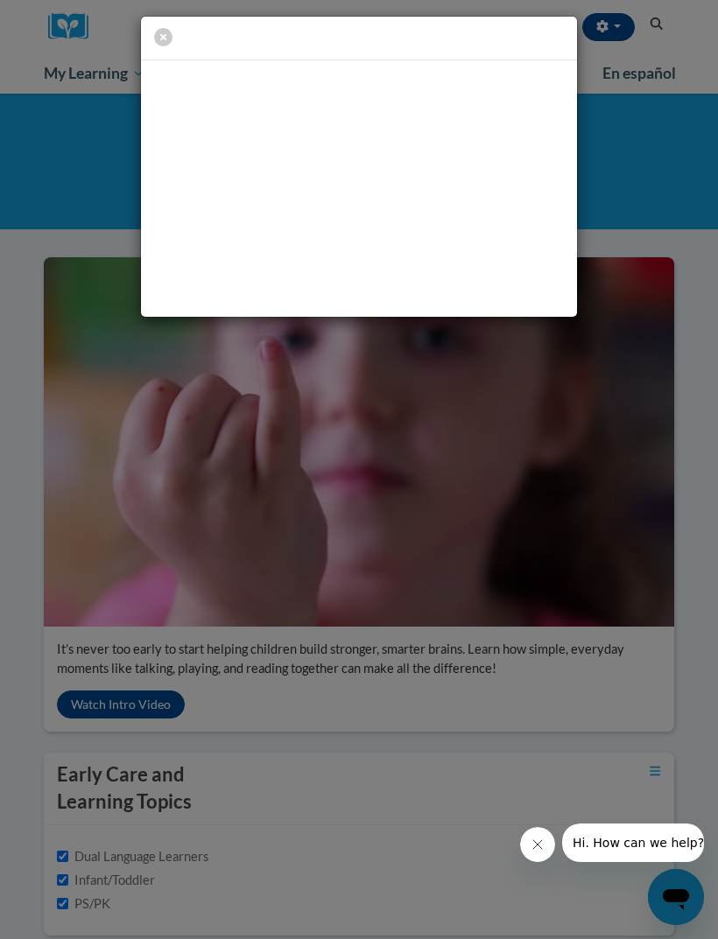
click at [433, 458] on div at bounding box center [359, 469] width 718 height 939
click at [164, 39] on icon "button" at bounding box center [163, 37] width 18 height 18
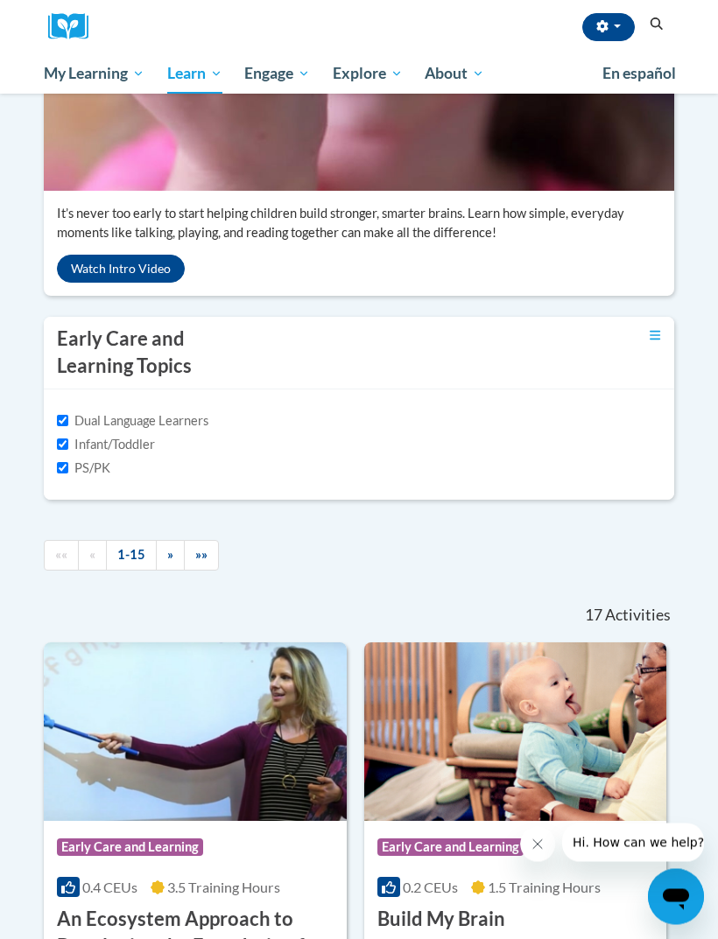
scroll to position [436, 0]
click at [660, 342] on icon "Toggle collapse" at bounding box center [654, 335] width 11 height 13
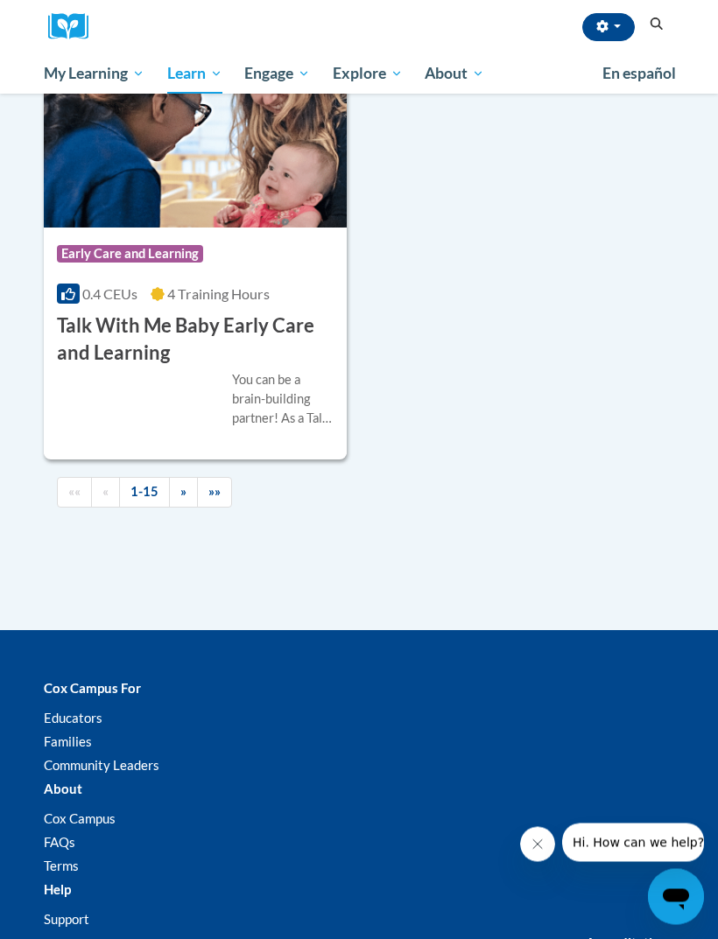
scroll to position [4074, 0]
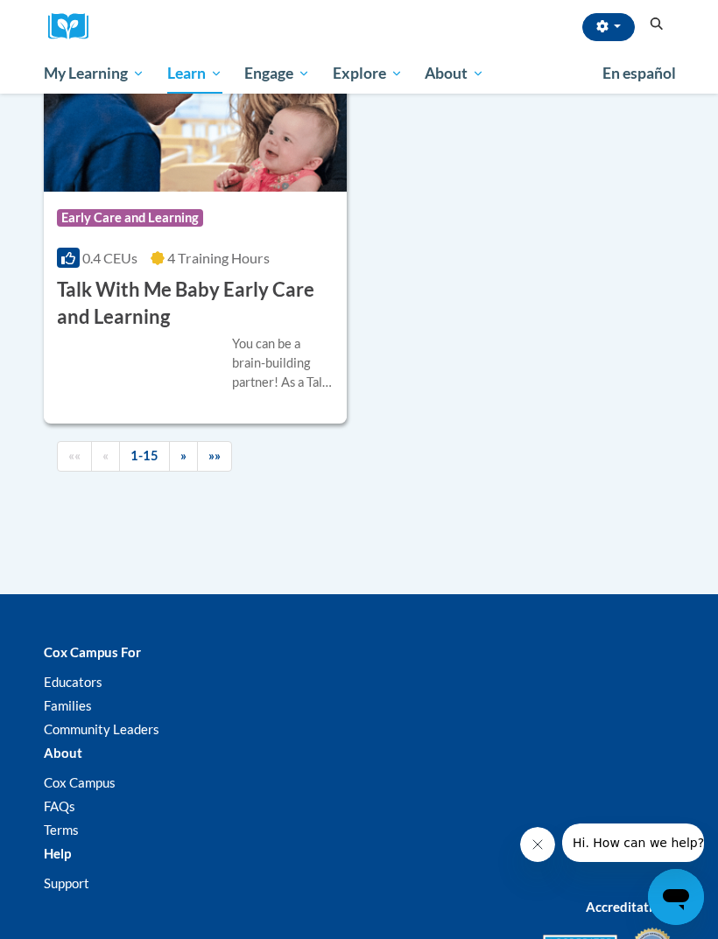
click at [190, 472] on link "»" at bounding box center [183, 456] width 29 height 31
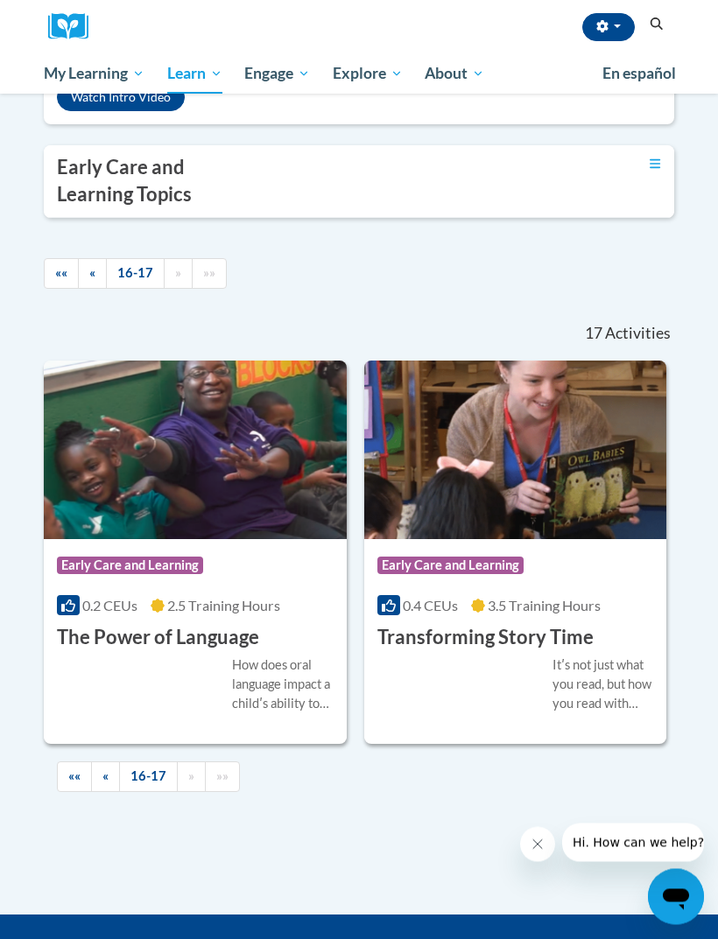
scroll to position [607, 0]
click at [651, 173] on link "Toggle collapse" at bounding box center [654, 163] width 11 height 19
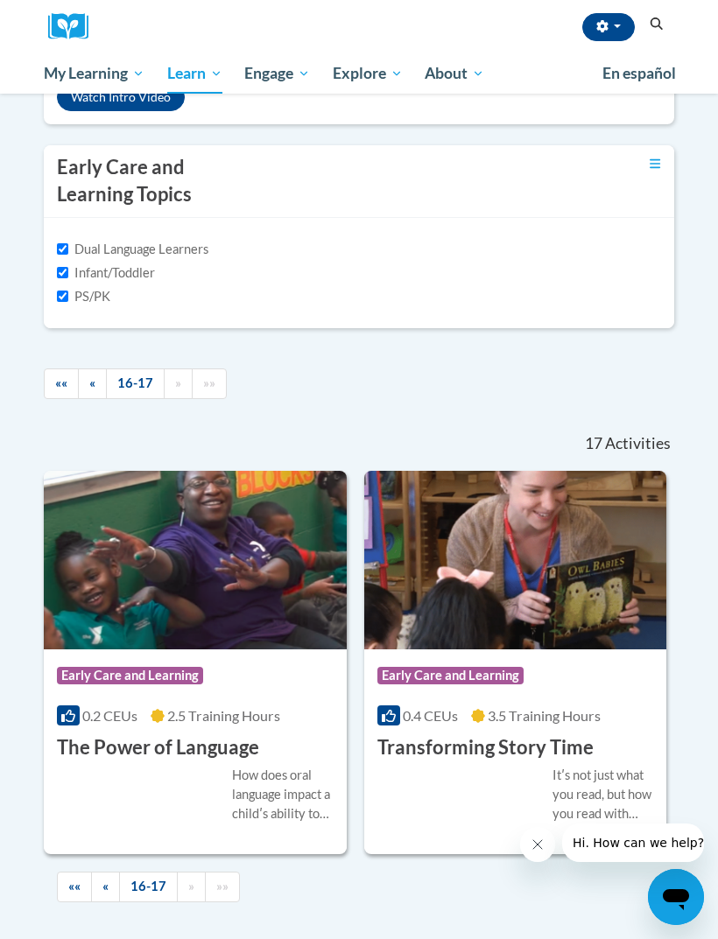
click at [105, 399] on link "«" at bounding box center [92, 383] width 29 height 31
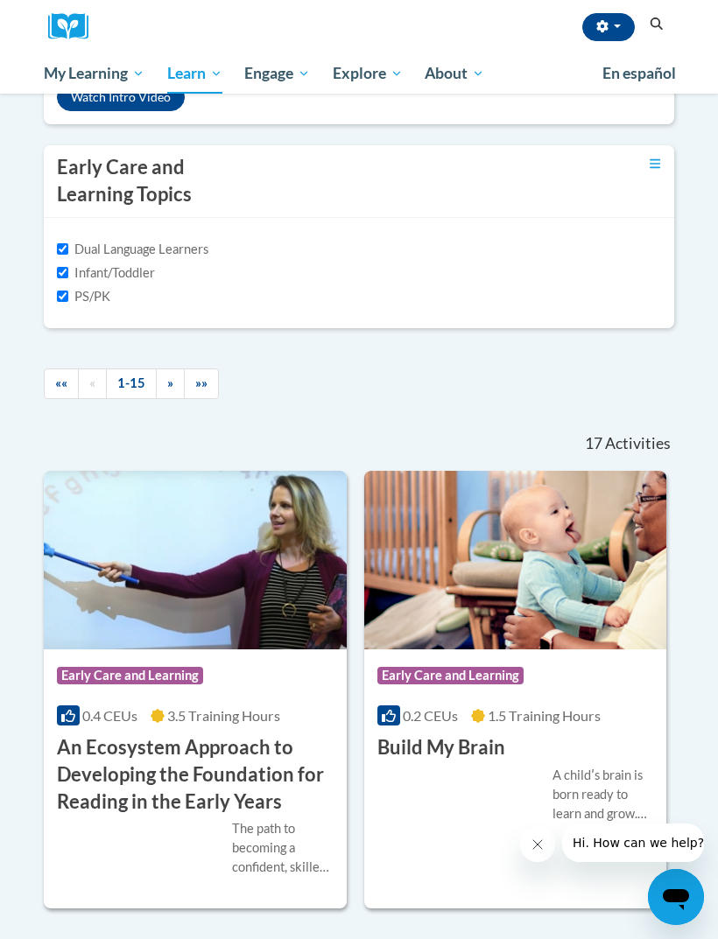
click at [67, 649] on img at bounding box center [195, 560] width 303 height 179
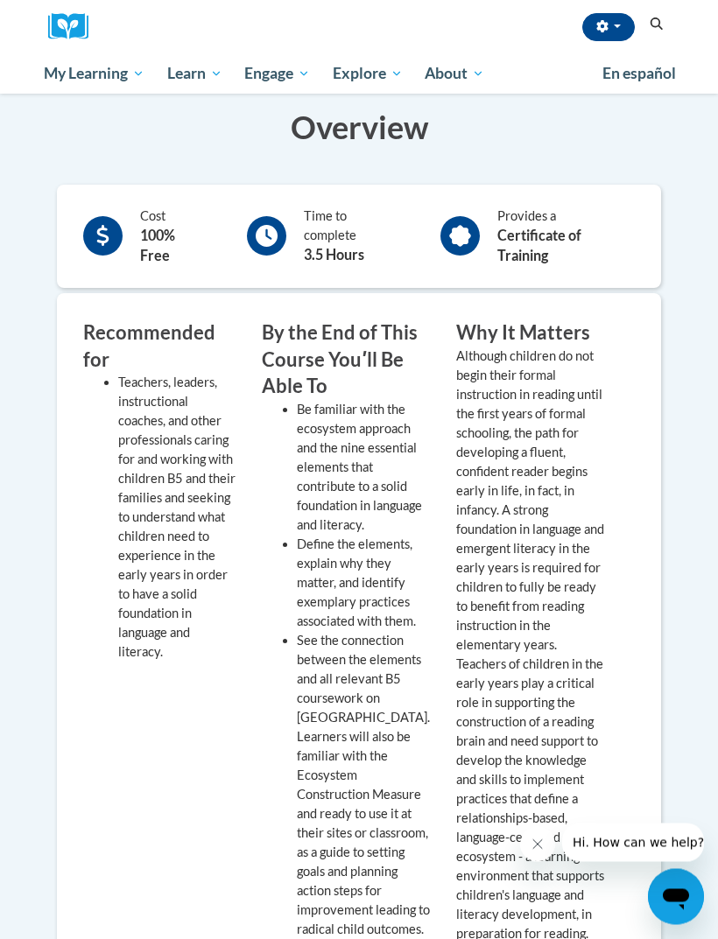
scroll to position [618, 0]
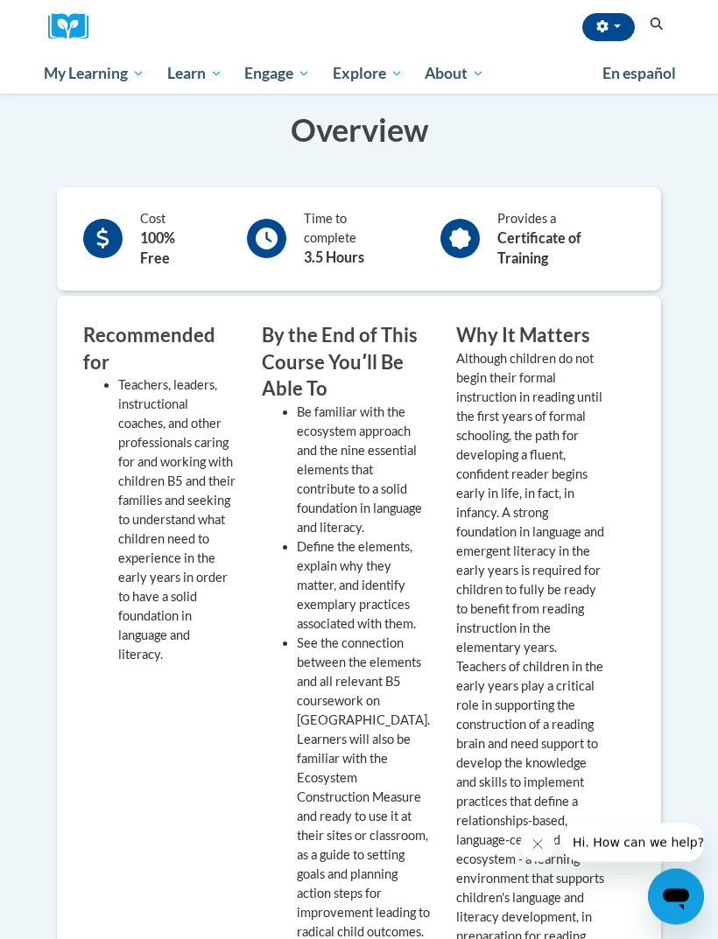
click at [539, 231] on b "Certificate of Training" at bounding box center [539, 248] width 84 height 37
click at [288, 235] on div "Time to complete 3.5 Hours" at bounding box center [324, 239] width 181 height 67
click at [130, 221] on div "Cost 100% Free" at bounding box center [145, 240] width 151 height 68
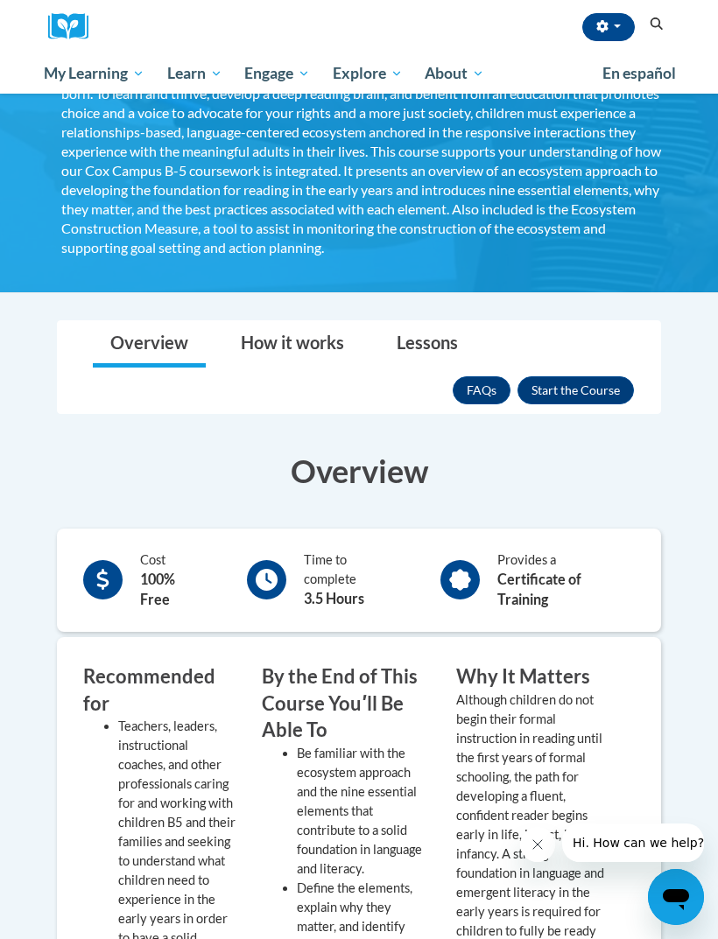
scroll to position [277, 0]
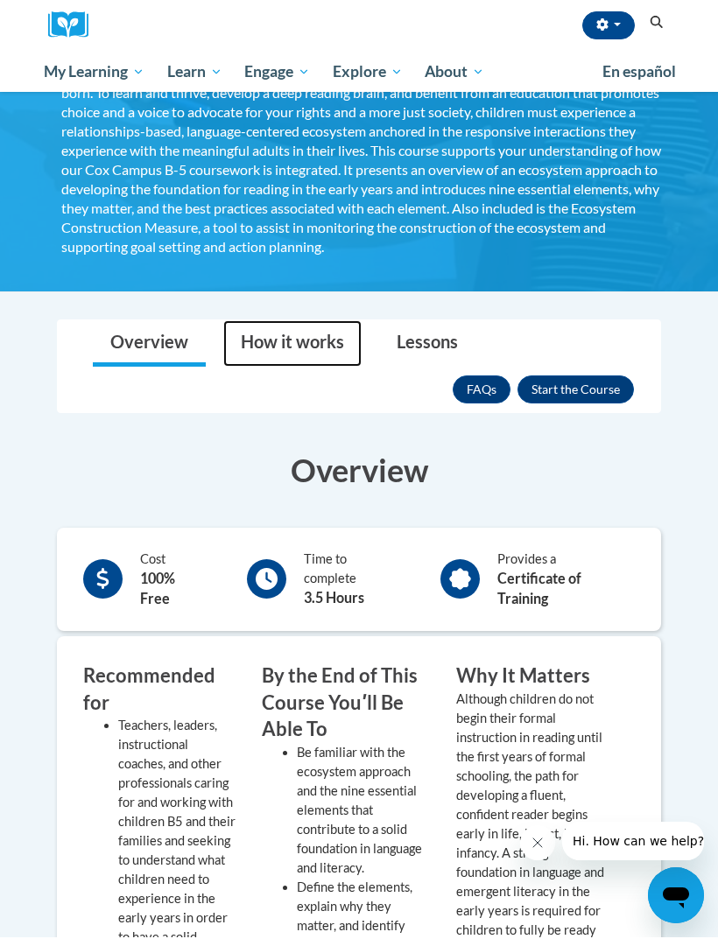
click at [277, 344] on link "How it works" at bounding box center [292, 345] width 138 height 46
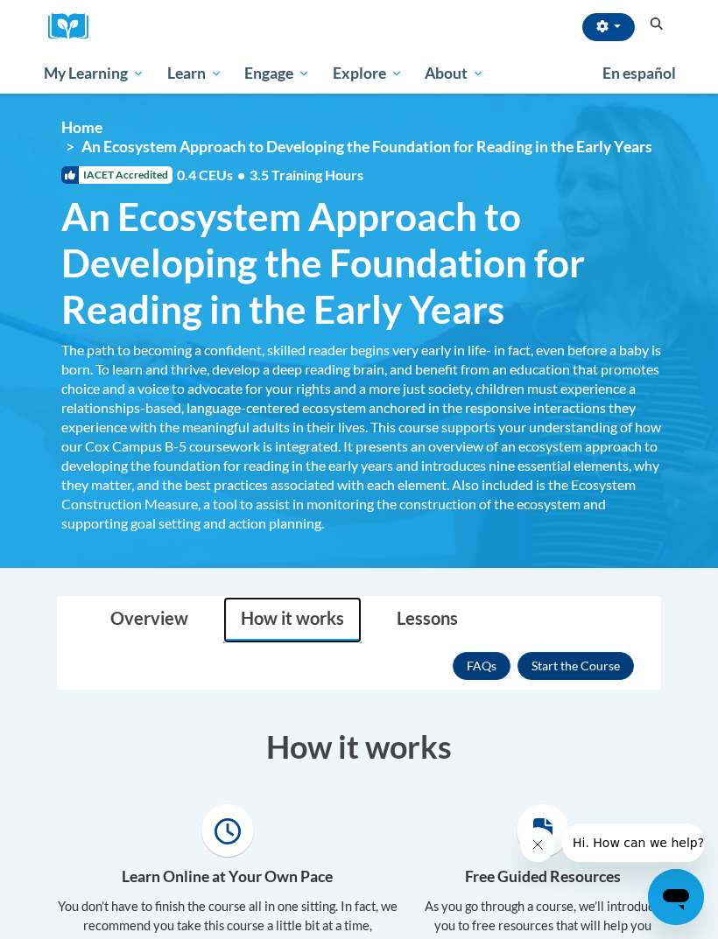
scroll to position [7, 0]
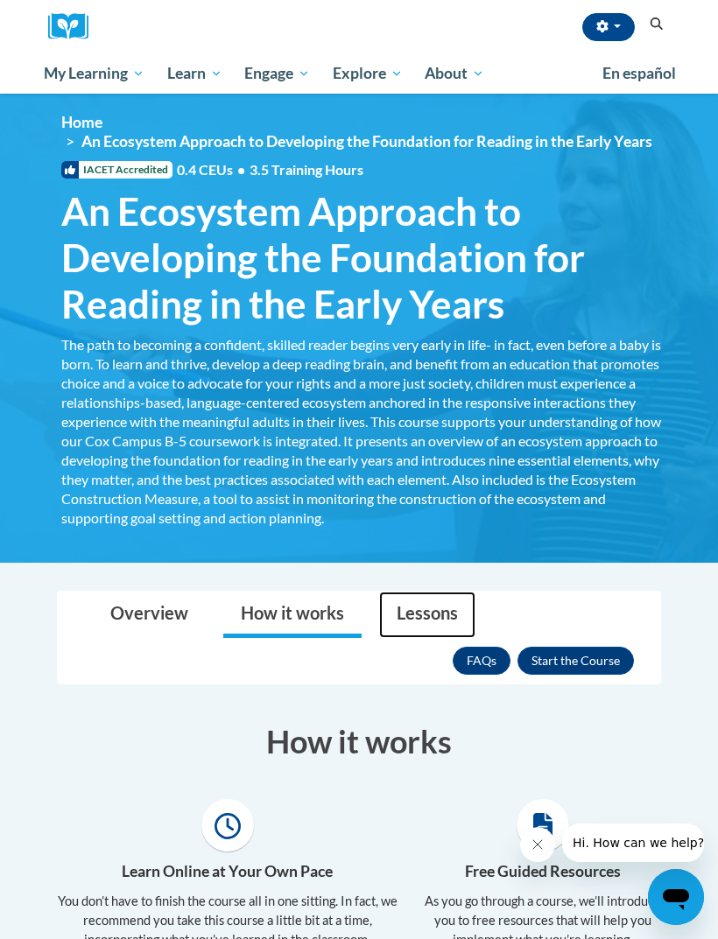
click at [396, 608] on link "Lessons" at bounding box center [427, 615] width 96 height 46
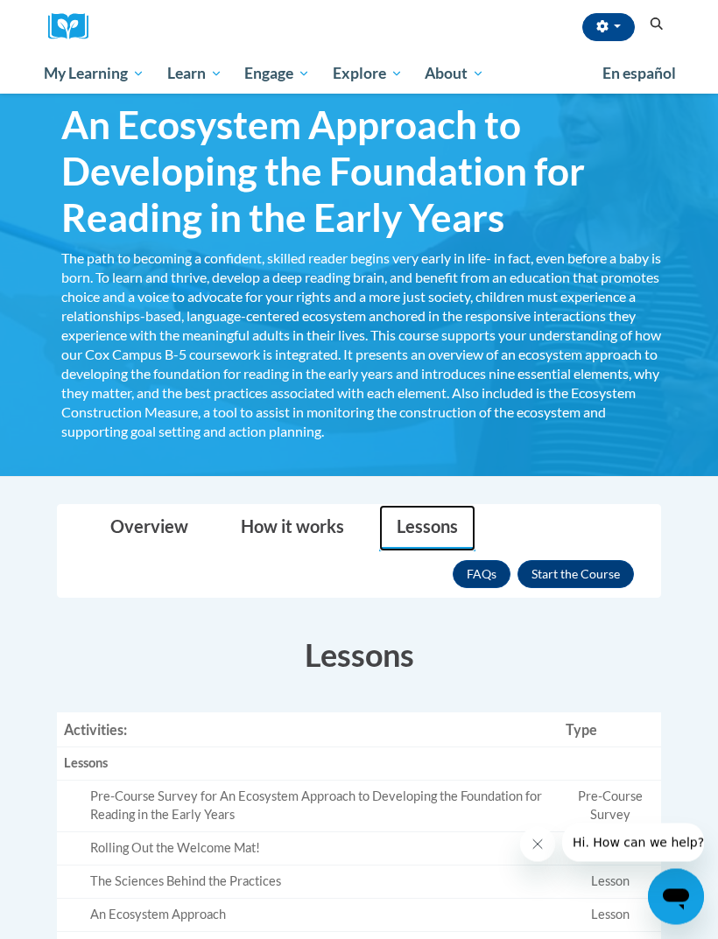
scroll to position [94, 0]
click at [473, 582] on link "FAQs" at bounding box center [481, 574] width 58 height 28
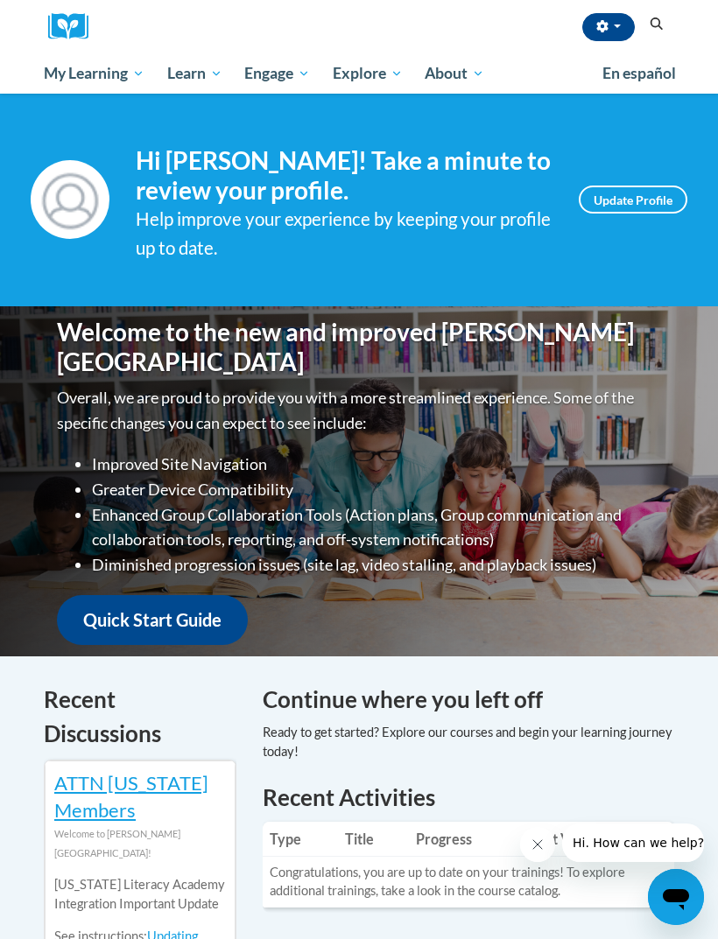
click at [200, 601] on link "Quick Start Guide" at bounding box center [152, 620] width 191 height 50
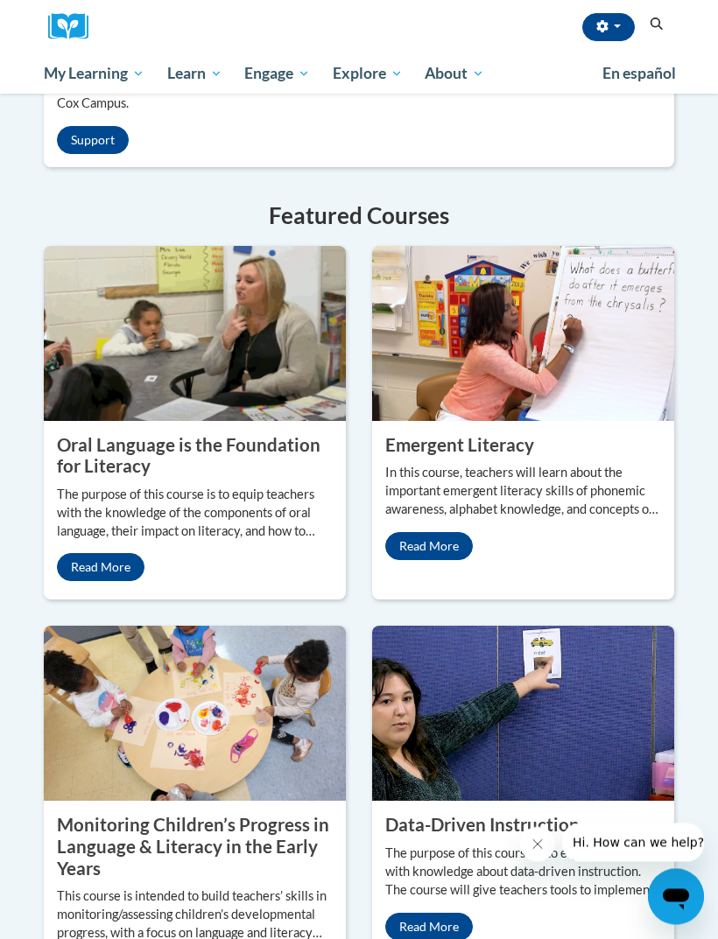
scroll to position [1787, 0]
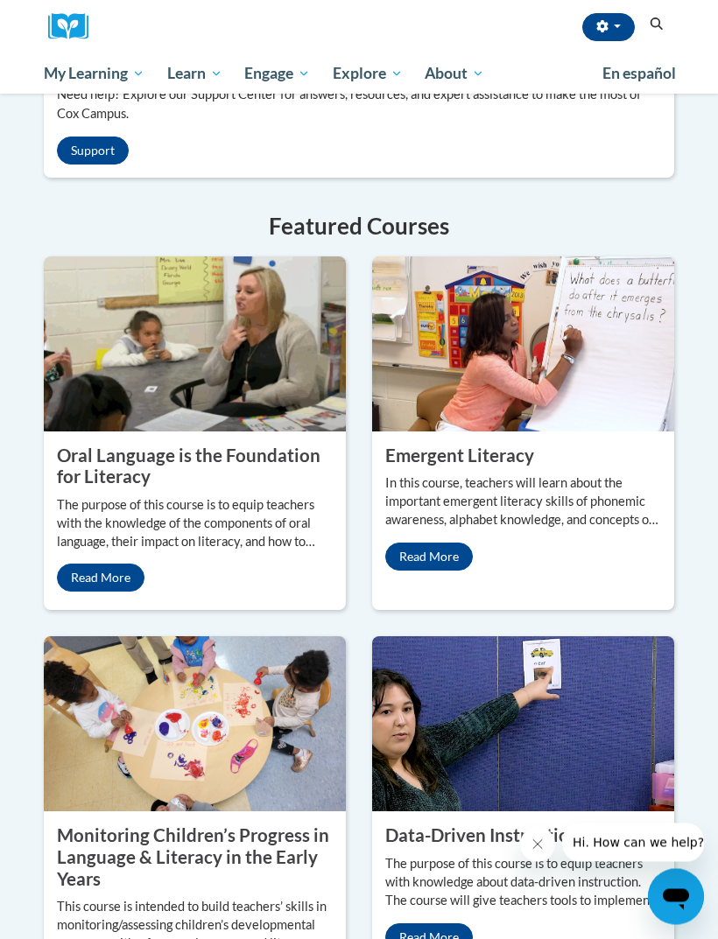
click at [87, 606] on div "Oral Language is the Foundation for Literacy The purpose of this course is to e…" at bounding box center [195, 519] width 302 height 174
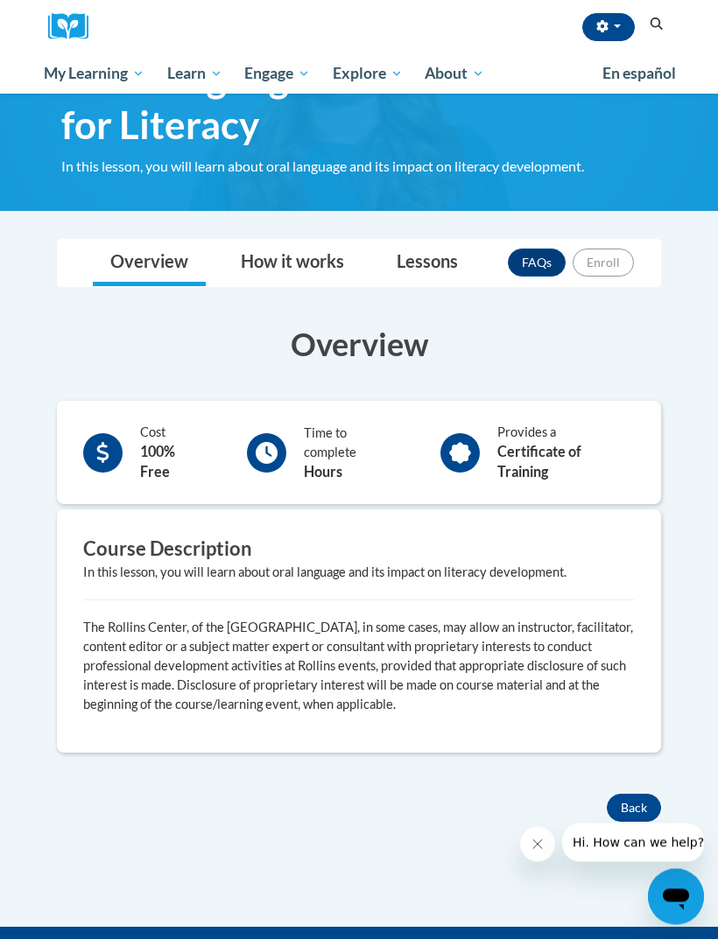
scroll to position [97, 0]
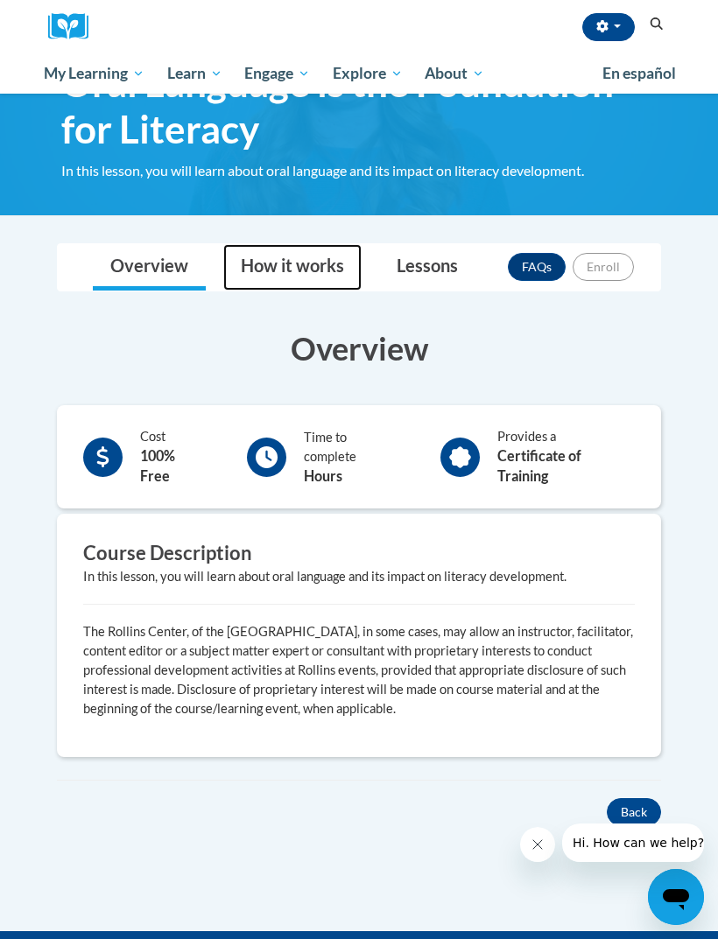
click at [265, 276] on link "How it works" at bounding box center [292, 267] width 138 height 46
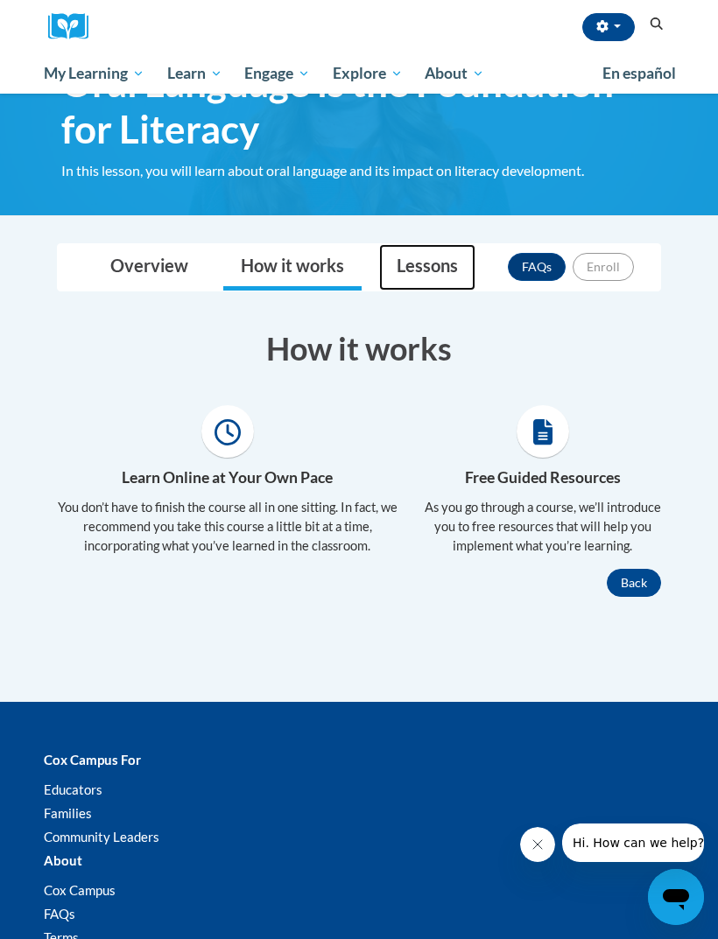
click at [420, 262] on link "Lessons" at bounding box center [427, 267] width 96 height 46
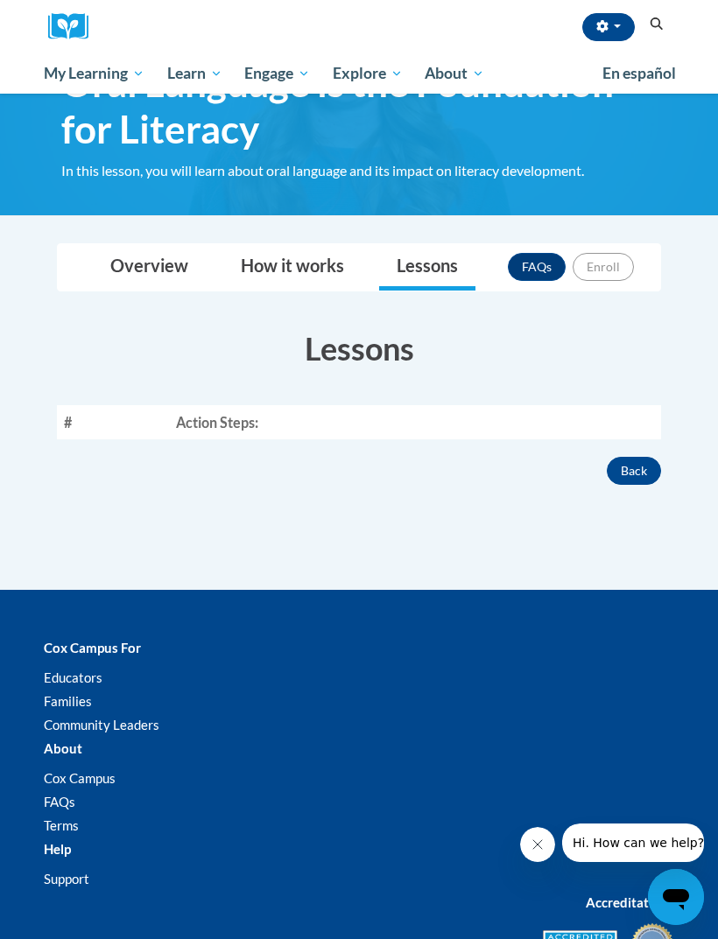
click at [157, 420] on th "#" at bounding box center [113, 422] width 112 height 34
click at [143, 263] on link "Overview" at bounding box center [149, 267] width 113 height 46
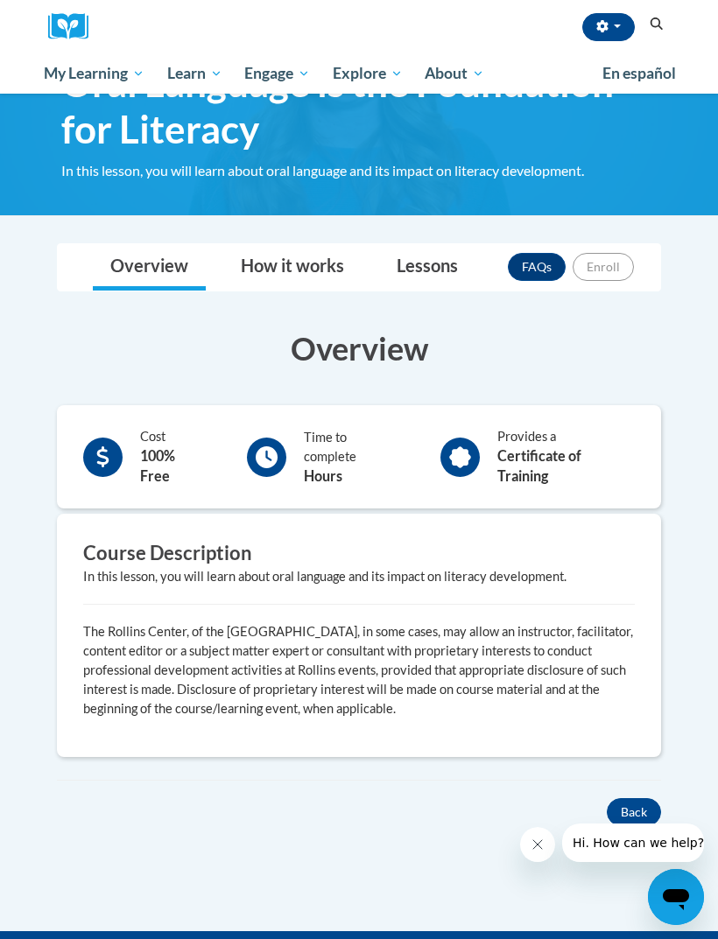
click at [300, 444] on div "Time to complete Hours" at bounding box center [324, 457] width 181 height 67
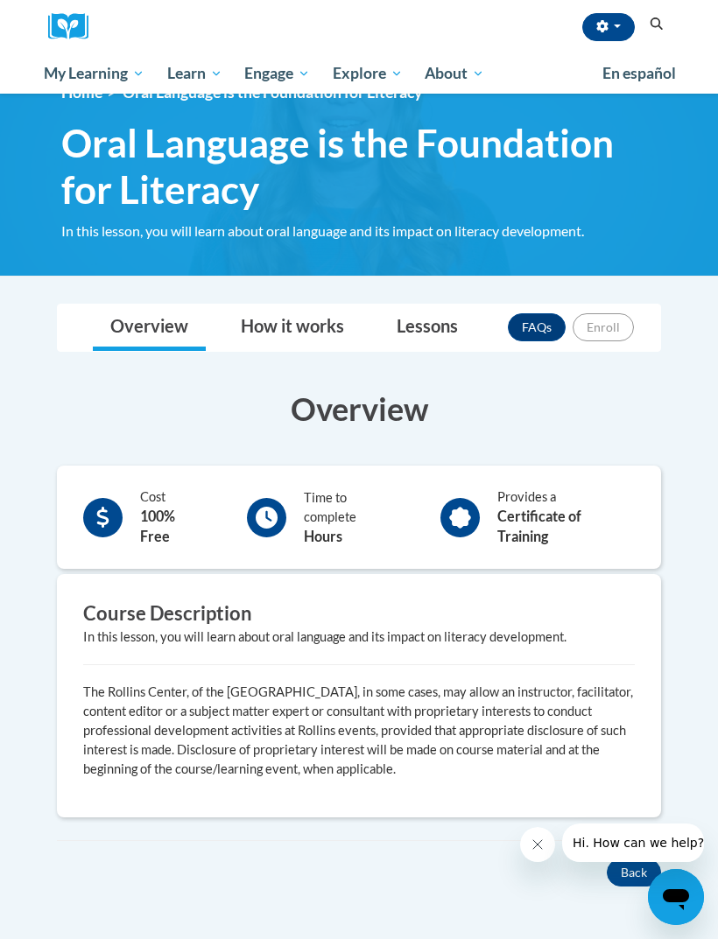
scroll to position [0, 0]
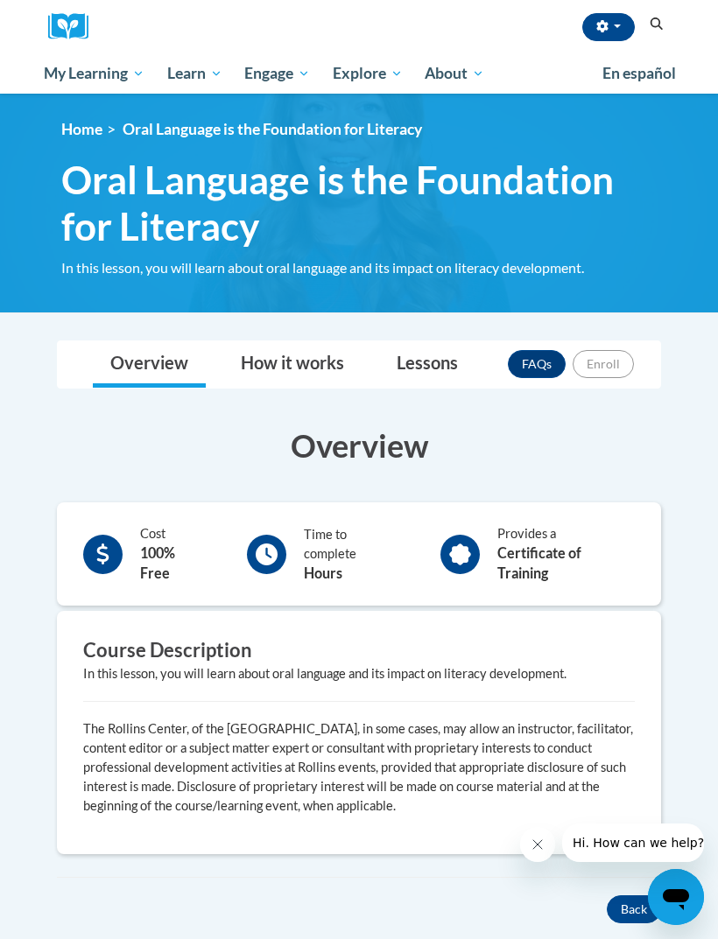
click at [528, 361] on link "FAQs" at bounding box center [537, 364] width 58 height 28
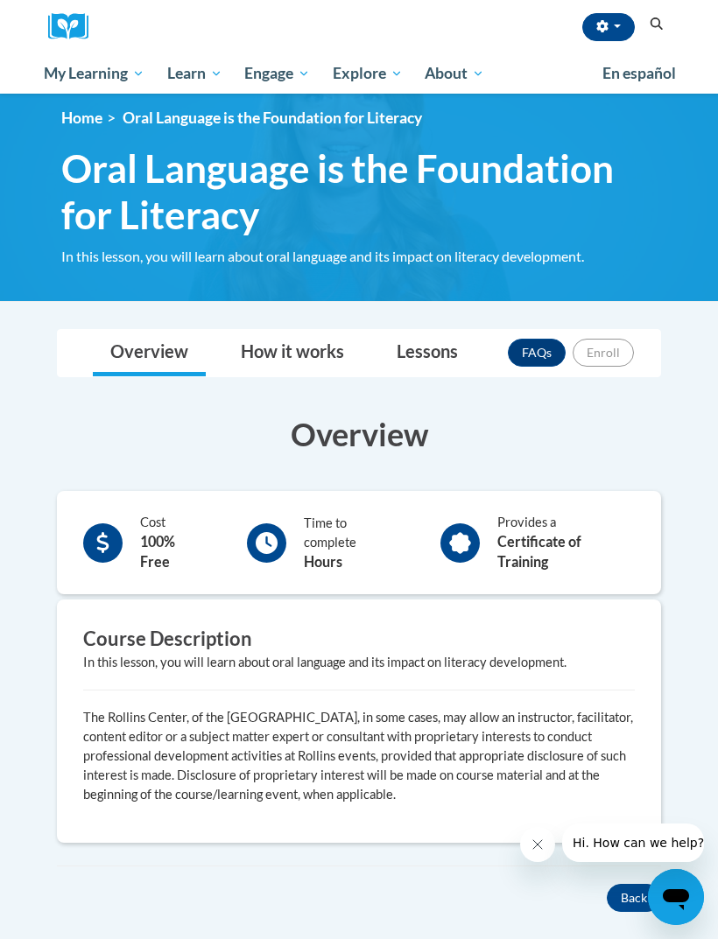
scroll to position [18, 0]
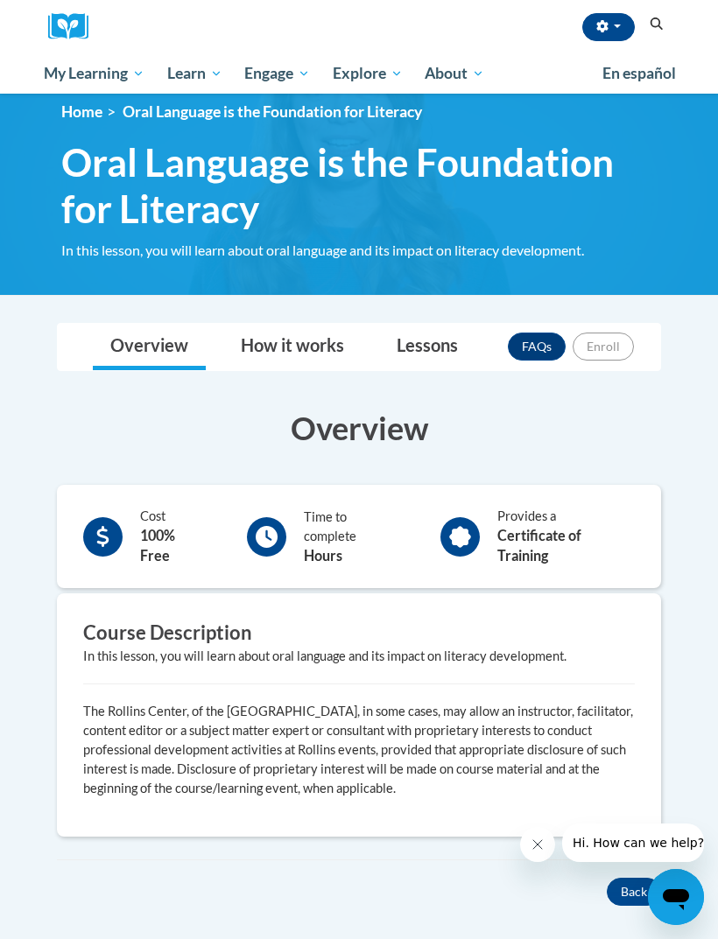
click at [0, 0] on span "Nonprofit Certificate of Training" at bounding box center [0, 0] width 0 height 0
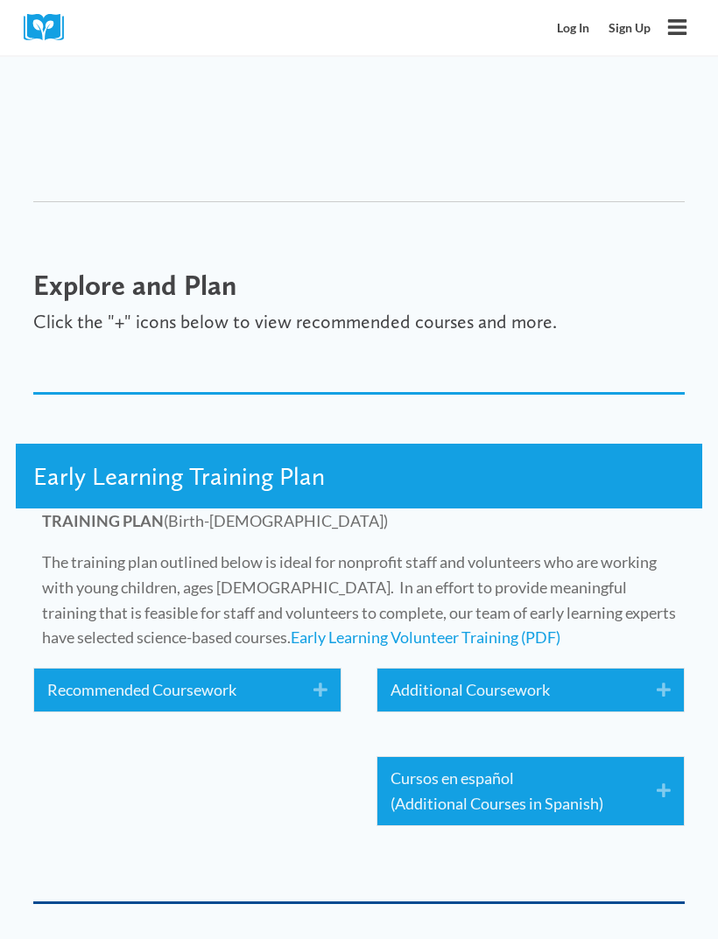
scroll to position [2198, 0]
click at [70, 677] on link "Recommended Coursework" at bounding box center [167, 689] width 240 height 25
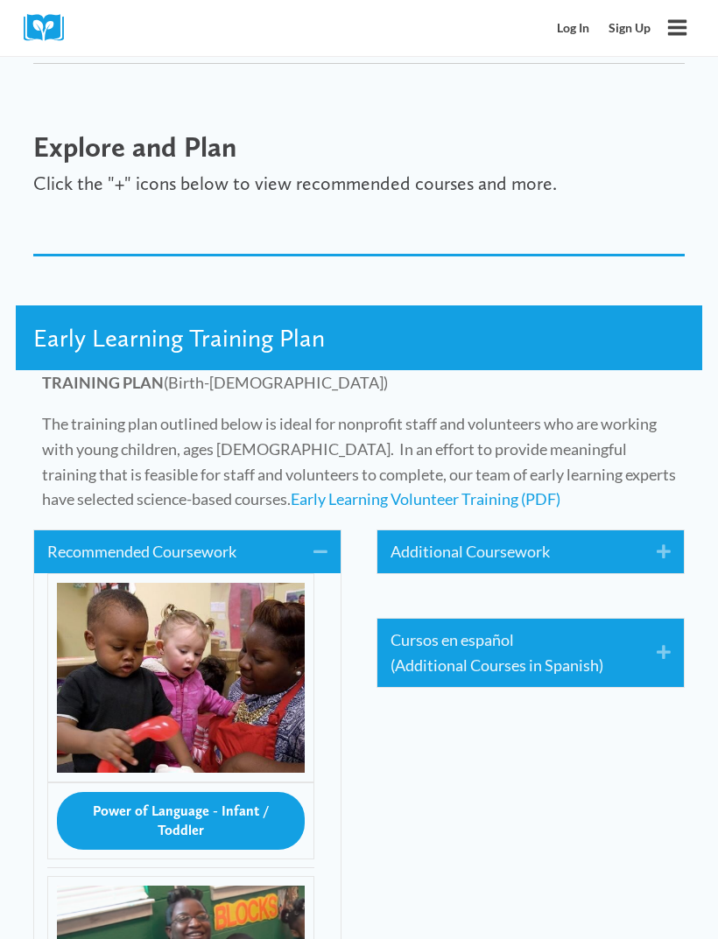
scroll to position [2338, 0]
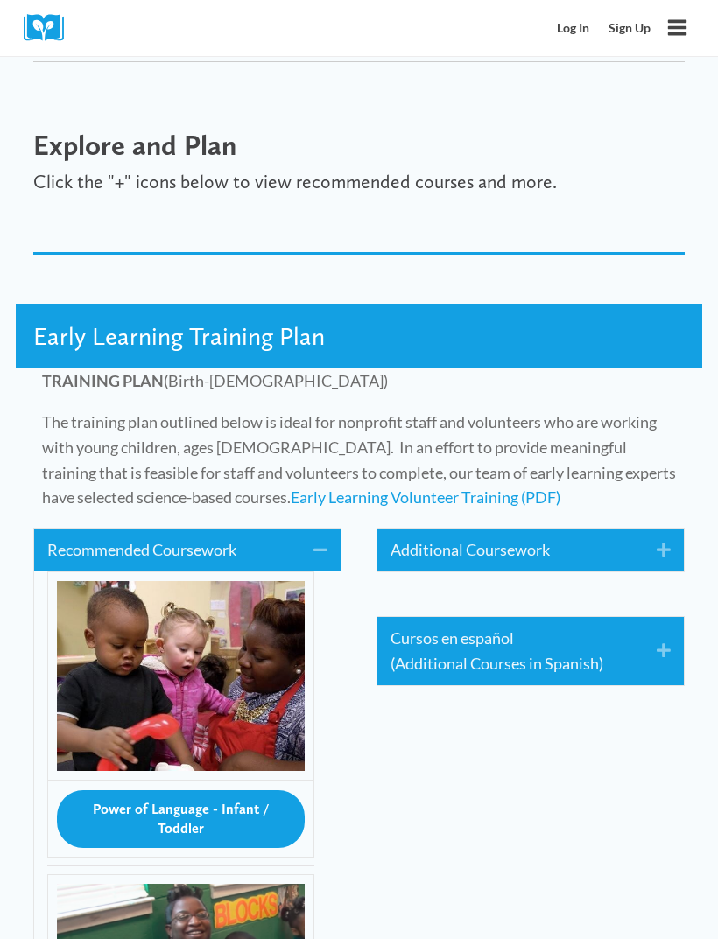
click at [392, 537] on link "Additional Coursework" at bounding box center [510, 549] width 240 height 25
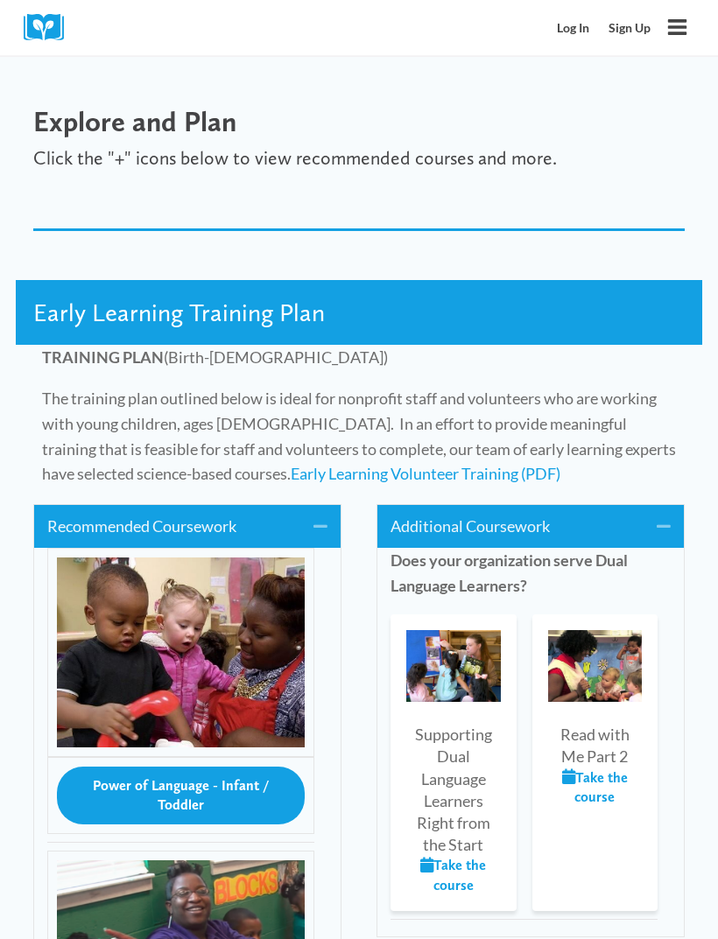
scroll to position [2362, 0]
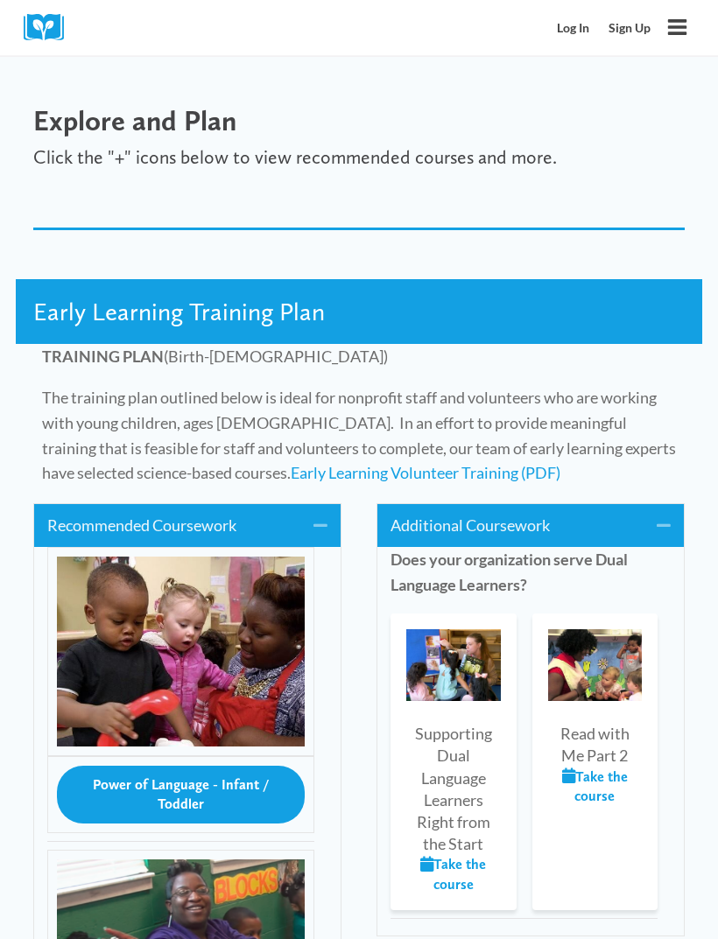
click at [291, 464] on link "Early Learning Volunteer Training (PDF)" at bounding box center [426, 473] width 270 height 19
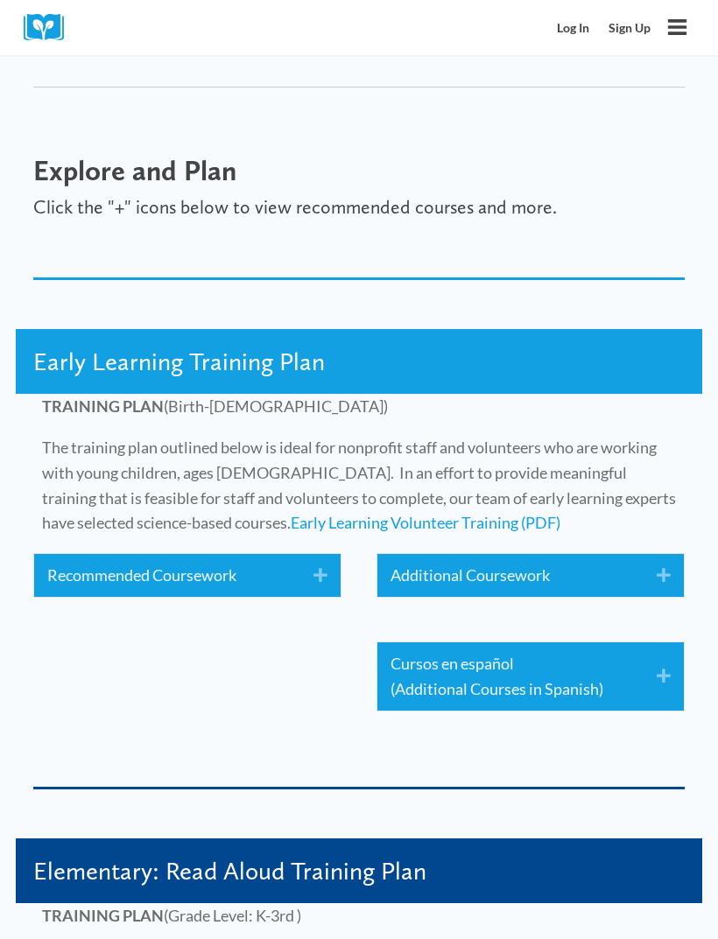
scroll to position [2313, 0]
click at [78, 563] on link "Recommended Coursework" at bounding box center [167, 575] width 240 height 25
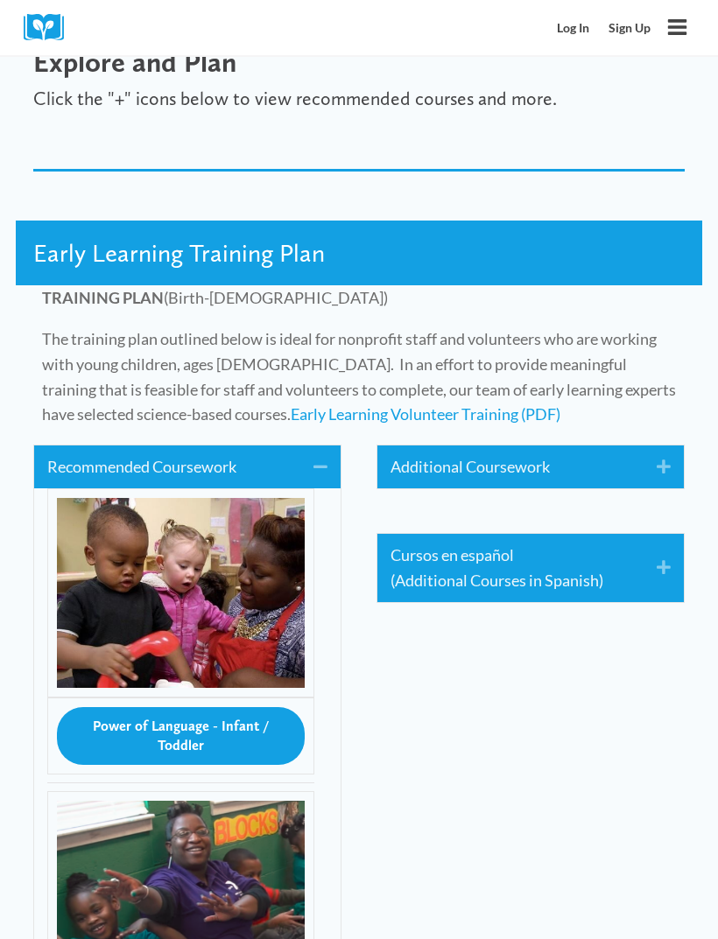
scroll to position [2423, 0]
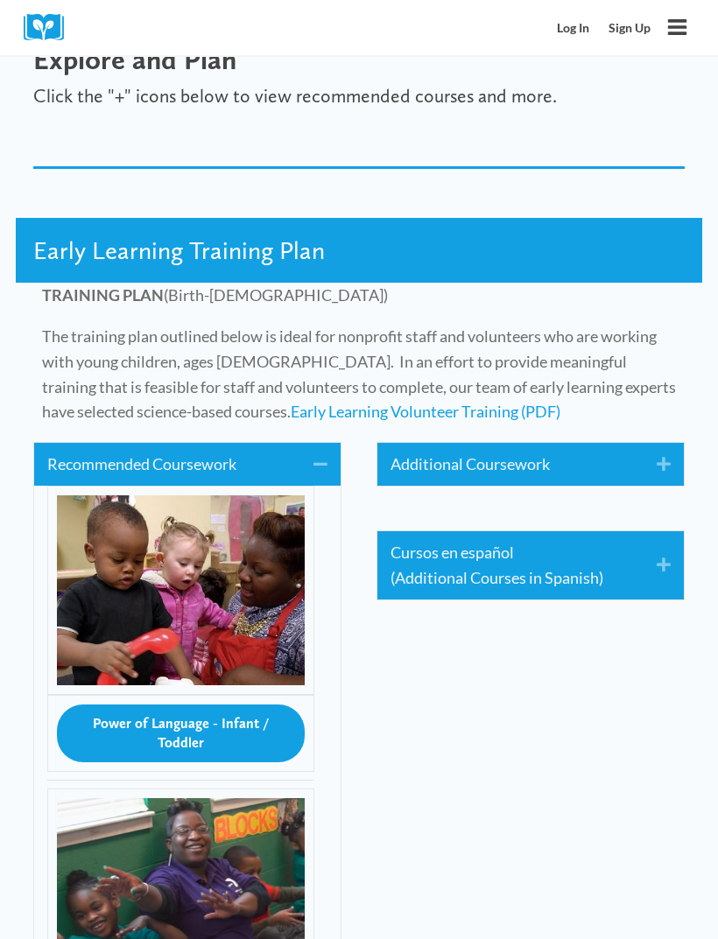
click at [83, 705] on button "Power of Language - Infant / Toddler" at bounding box center [181, 734] width 248 height 58
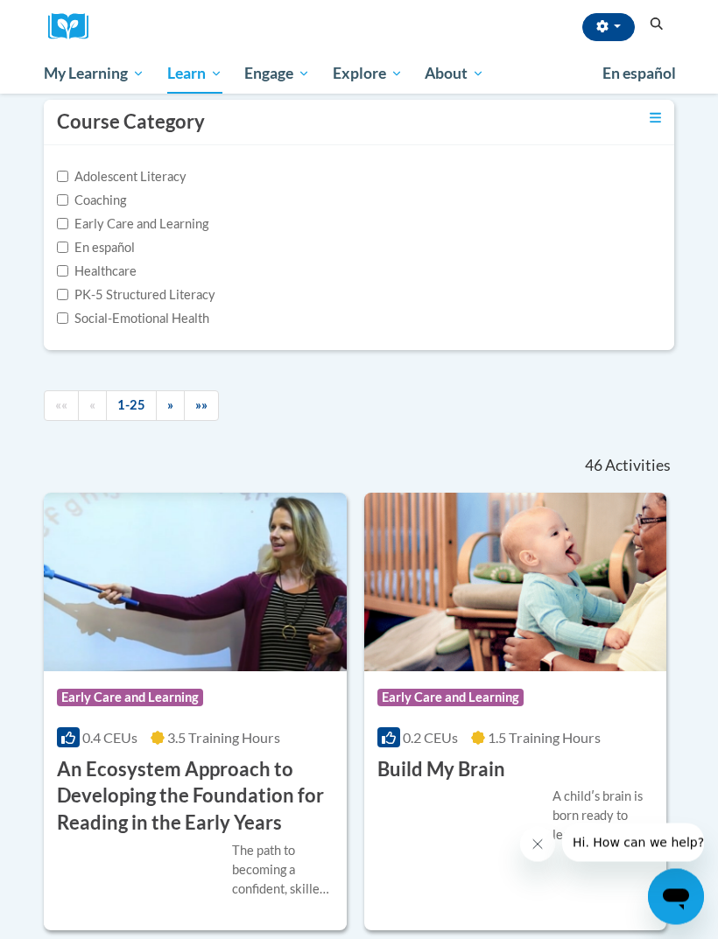
scroll to position [164, 0]
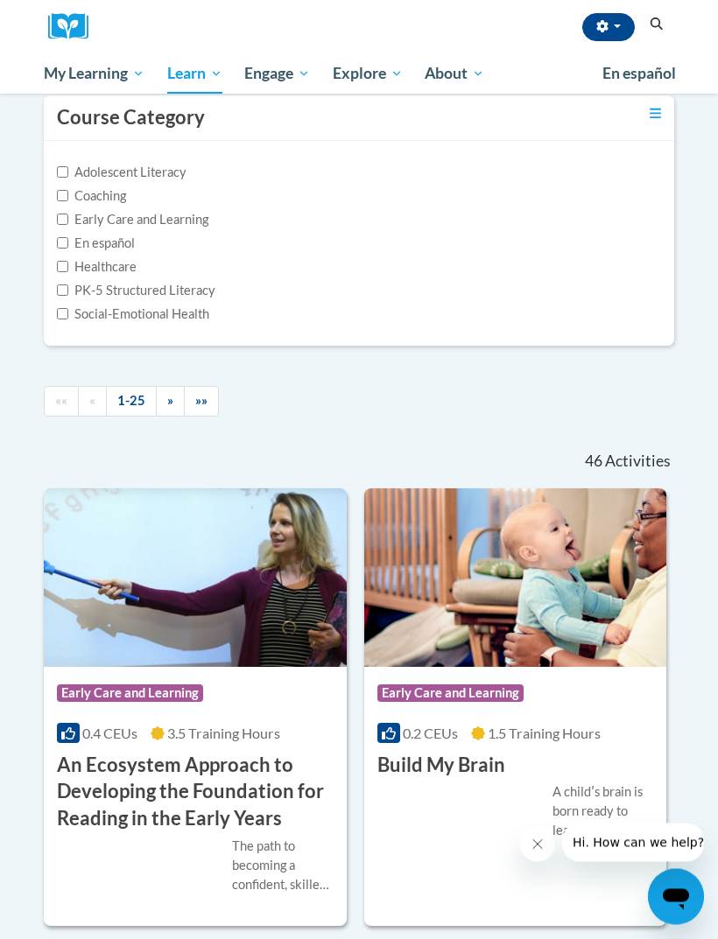
click at [593, 796] on div "A childʹs brain is born ready to learn and grow. We all have a role to play in …" at bounding box center [603, 812] width 102 height 58
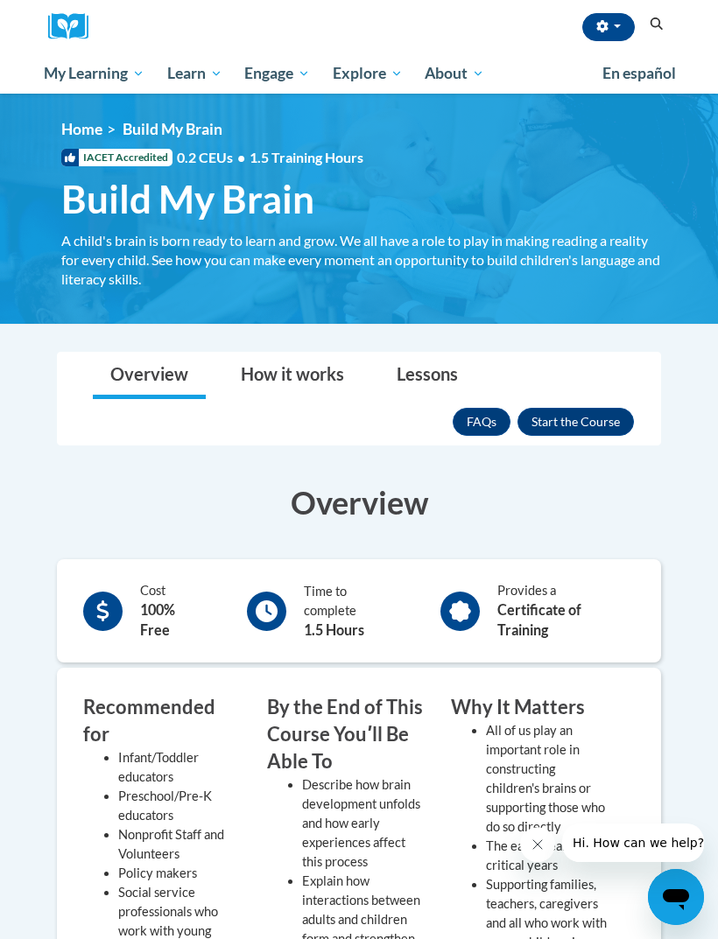
click at [99, 164] on span "IACET Accredited" at bounding box center [116, 158] width 111 height 18
click at [190, 161] on span "0.2 CEUs • 1.5 Training Hours" at bounding box center [270, 157] width 186 height 19
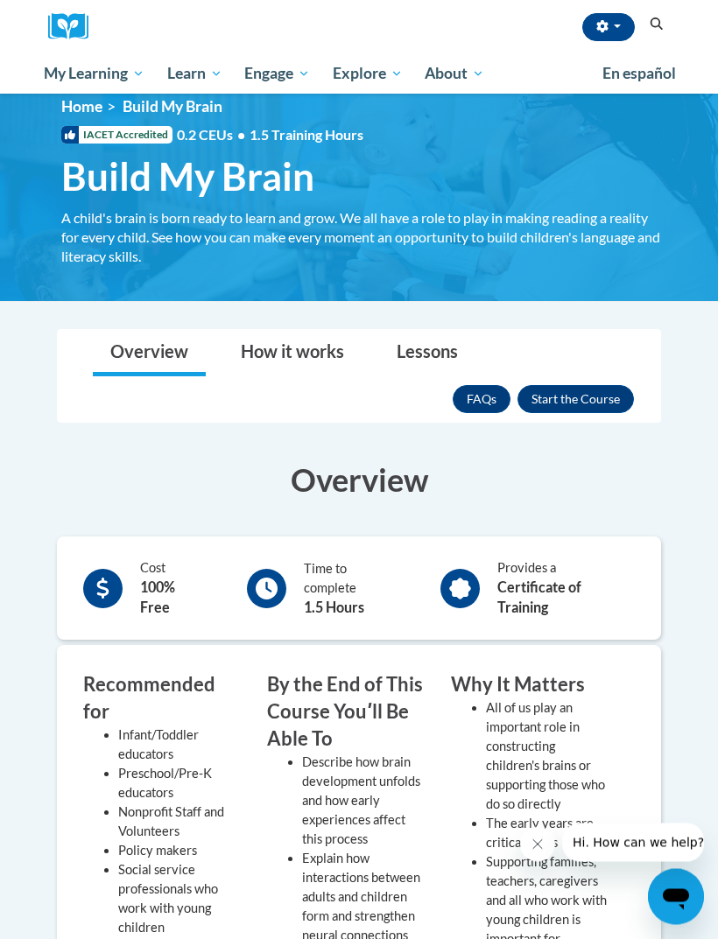
scroll to position [23, 0]
click at [0, 0] on span "All Courses" at bounding box center [0, 0] width 0 height 0
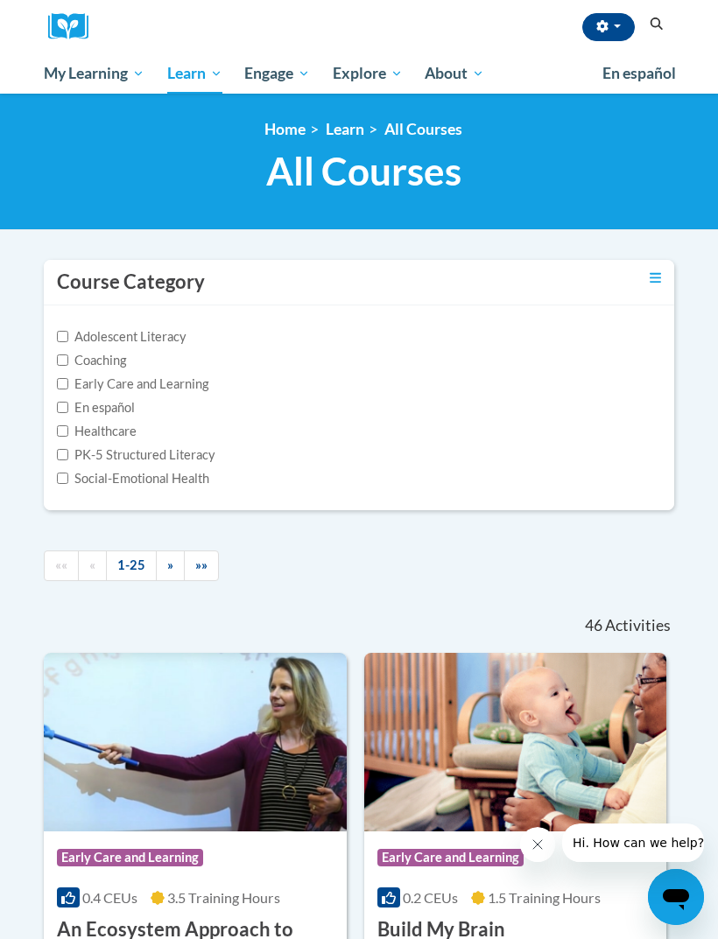
click at [651, 844] on span "Hi. How can we help?" at bounding box center [637, 843] width 131 height 14
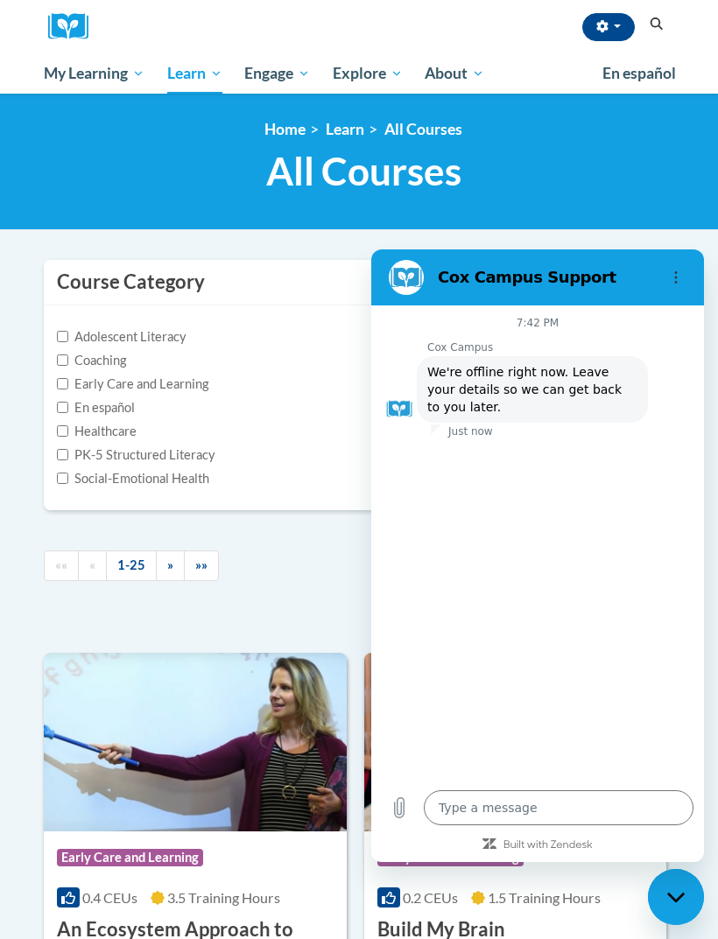
click at [498, 800] on textarea at bounding box center [559, 807] width 270 height 35
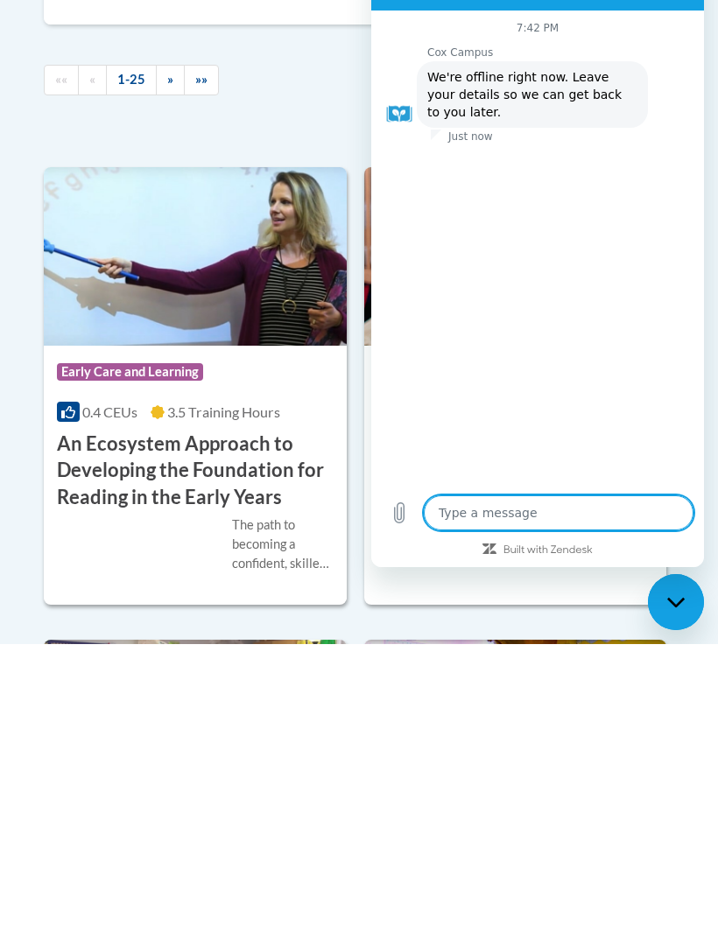
type textarea "x"
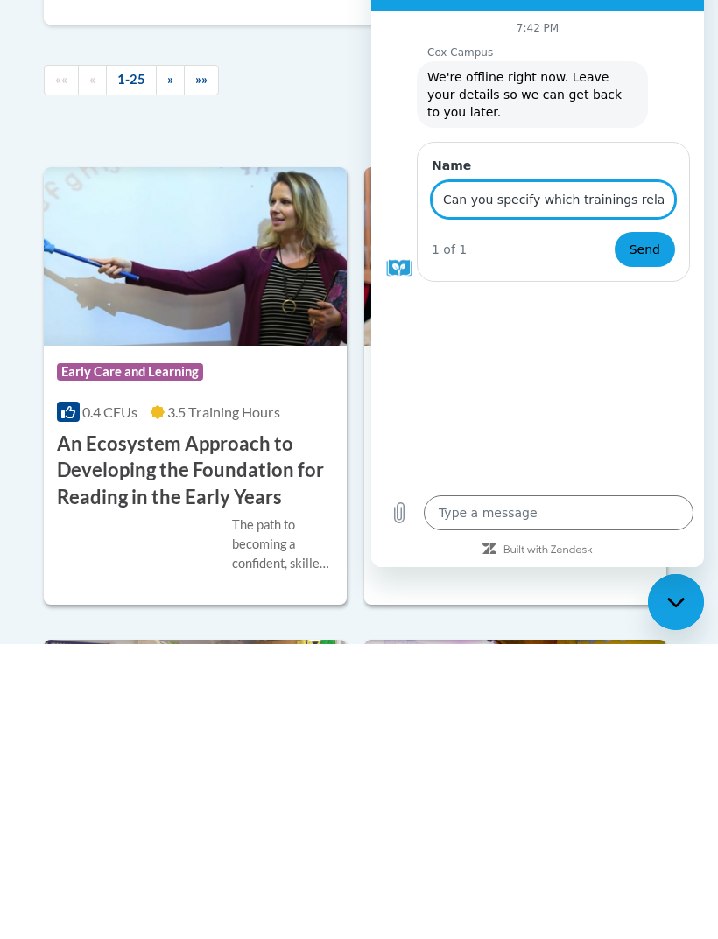
type input "Can you specify which trainings relate to administration and management?"
click at [648, 249] on span "Send" at bounding box center [644, 249] width 31 height 21
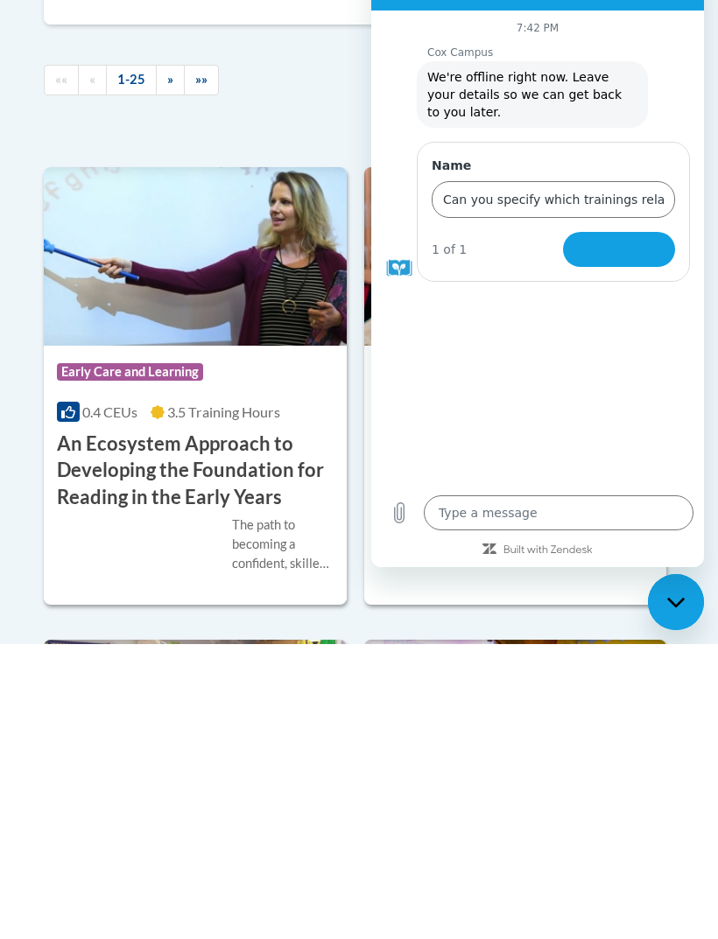
scroll to position [486, 0]
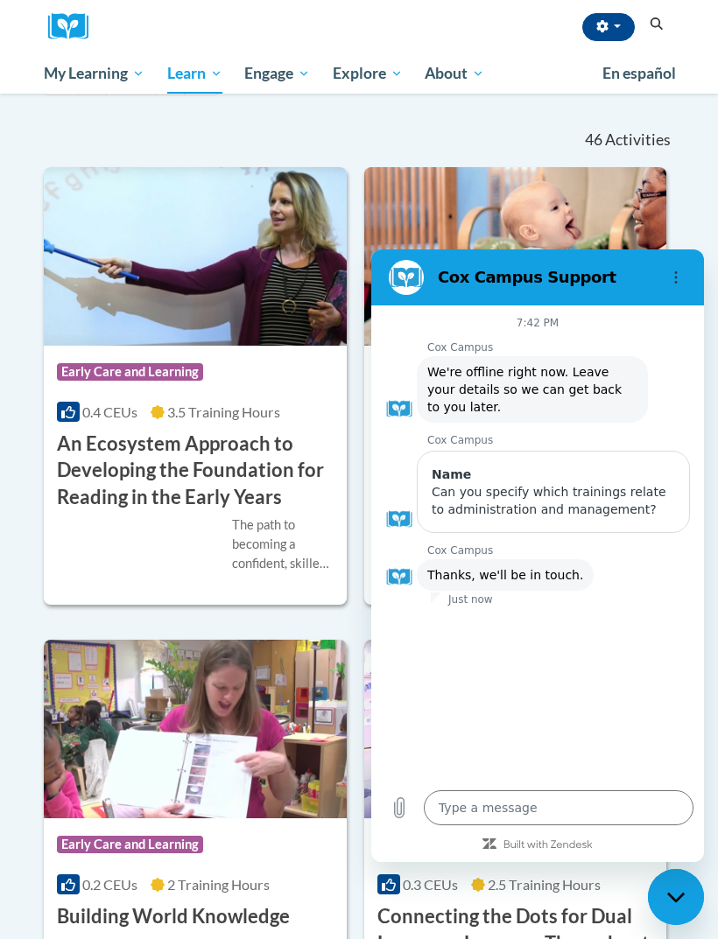
click at [551, 127] on div at bounding box center [558, 133] width 26 height 40
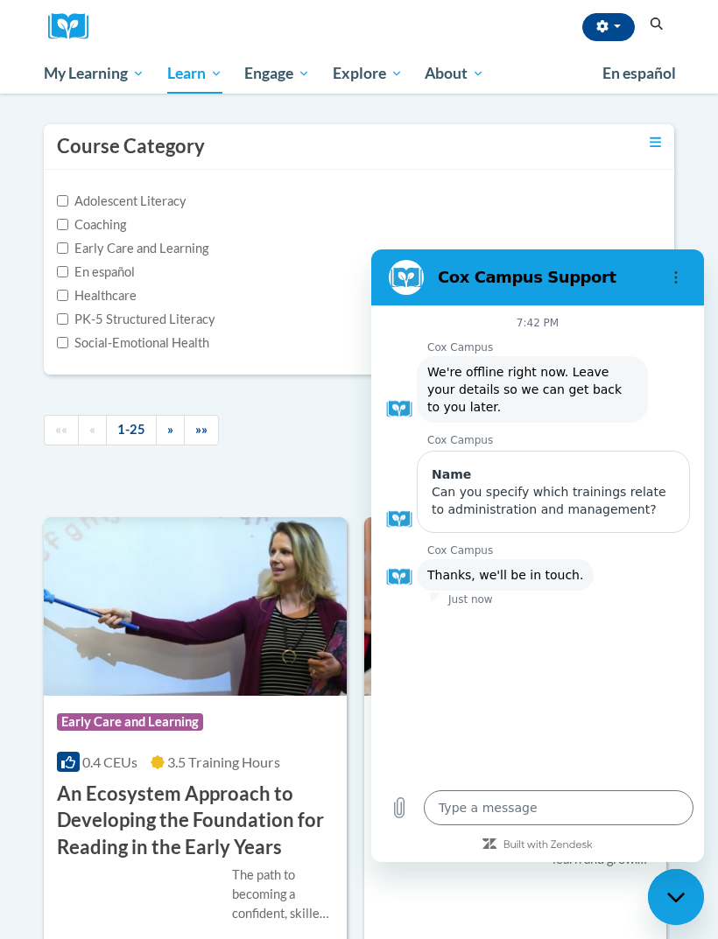
scroll to position [0, 0]
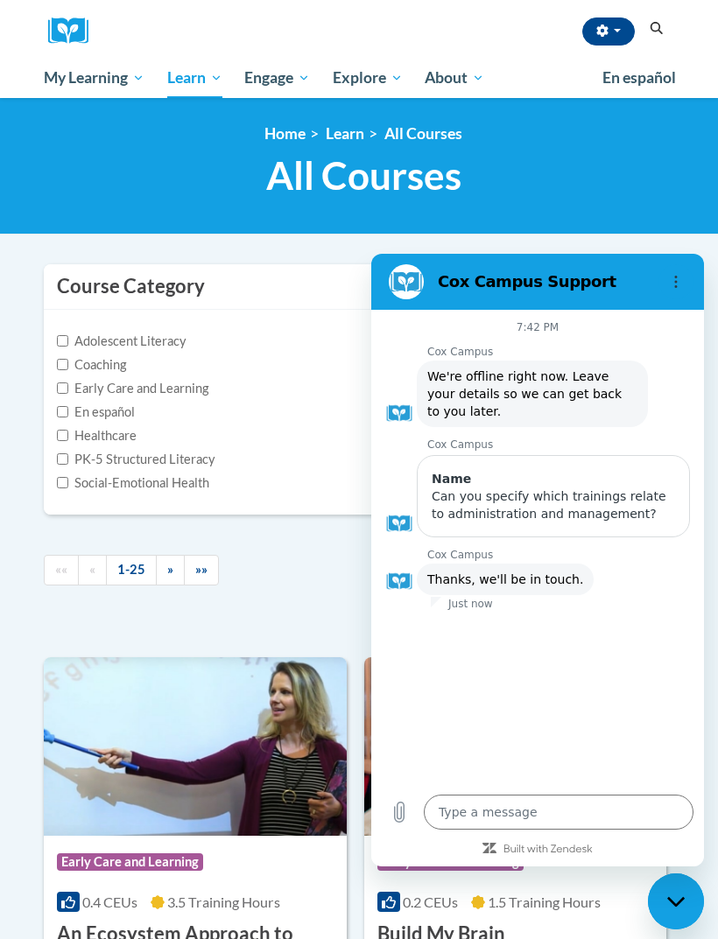
type textarea "x"
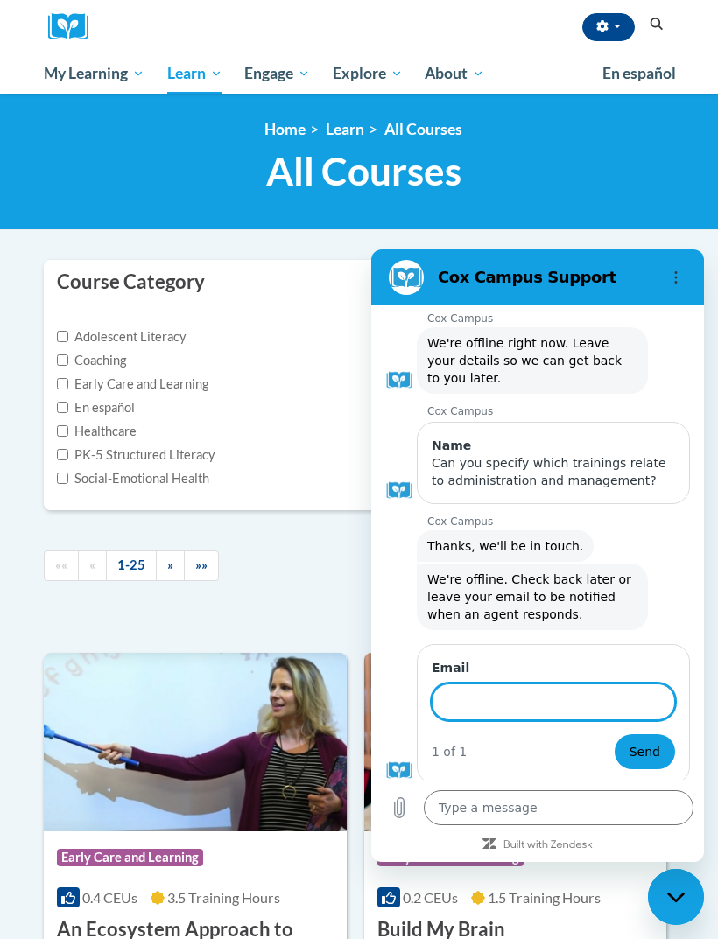
scroll to position [34, 0]
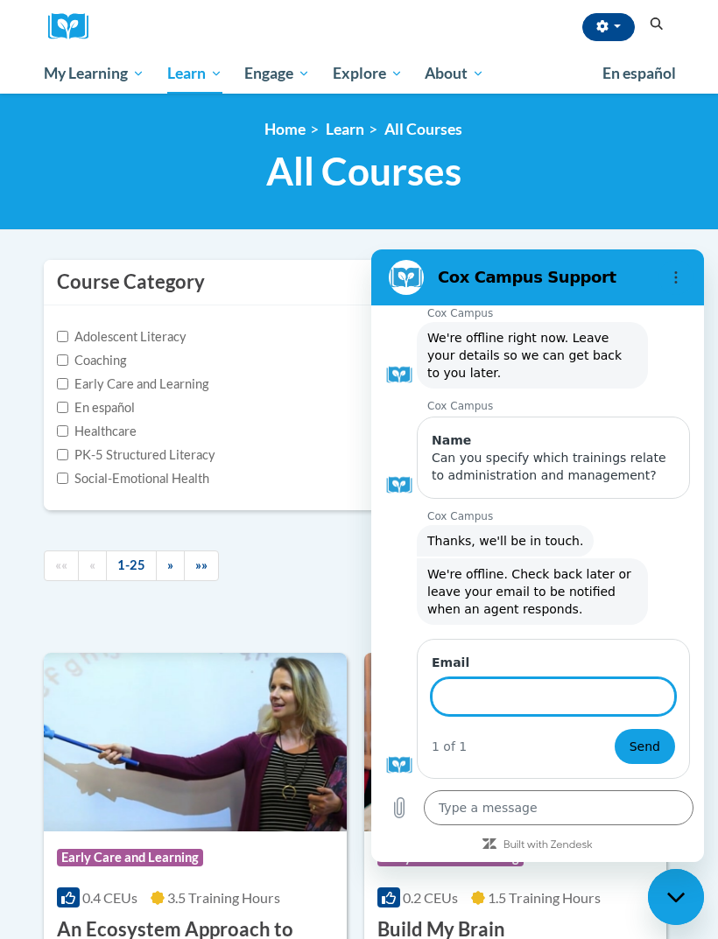
click at [687, 280] on button "Options menu" at bounding box center [675, 277] width 35 height 35
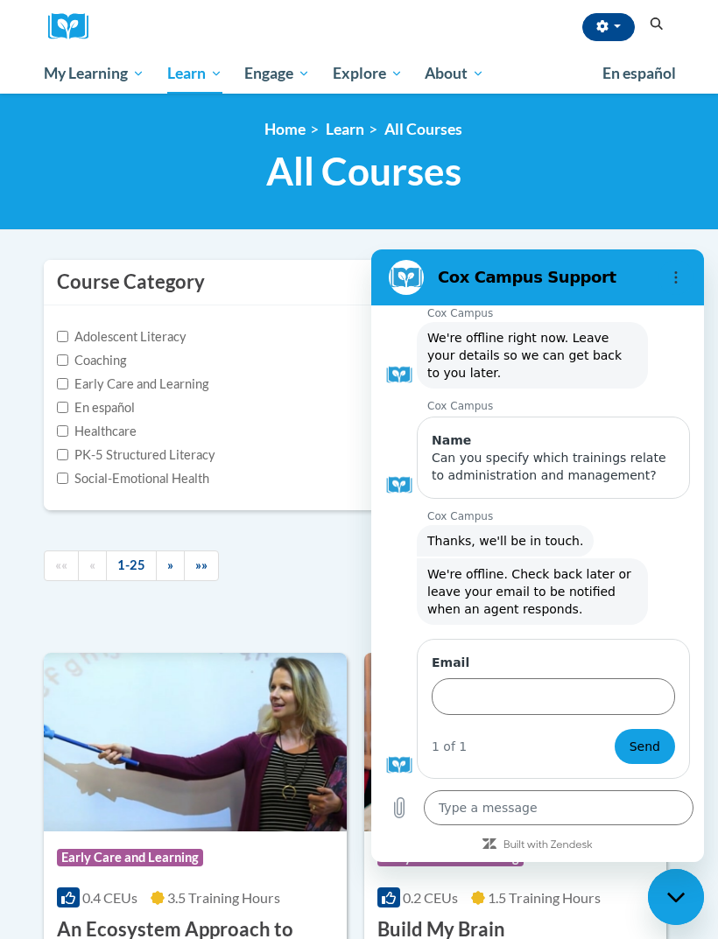
click at [323, 273] on div "Course Category" at bounding box center [359, 283] width 630 height 46
click at [367, 879] on div "Course Category: Early Care and Learning 0.2 CEUs 1.5 Training Hours COURSE Bui…" at bounding box center [515, 887] width 303 height 112
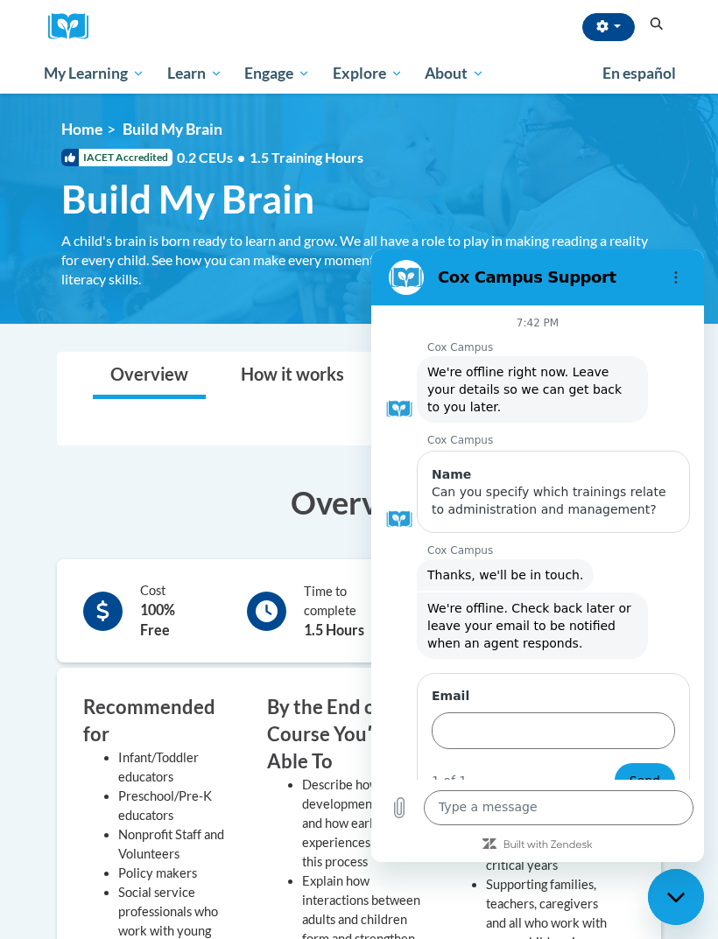
scroll to position [34, 0]
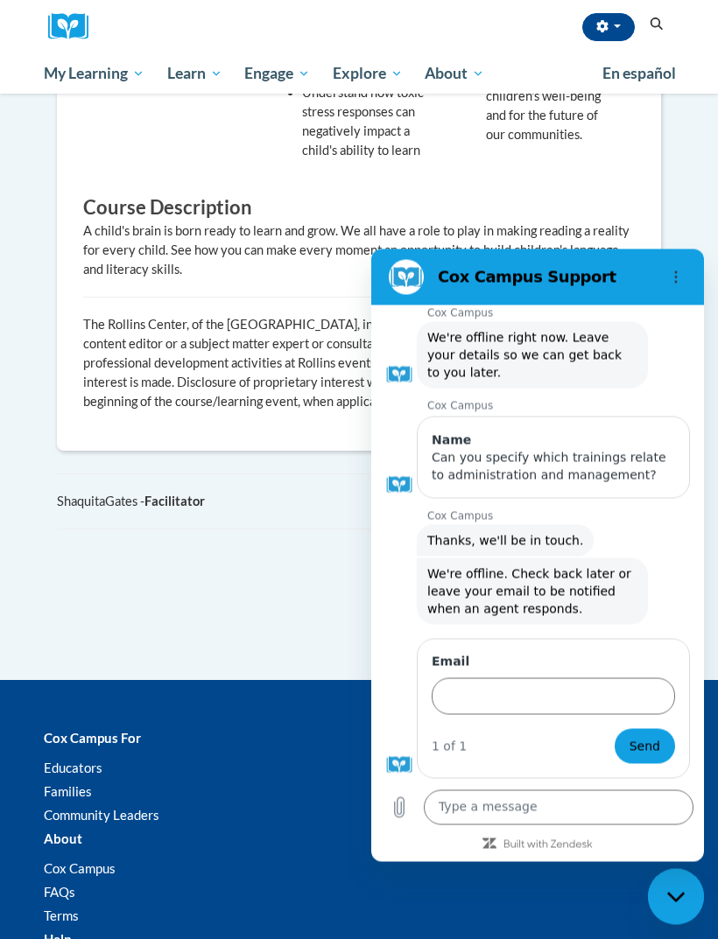
scroll to position [887, 0]
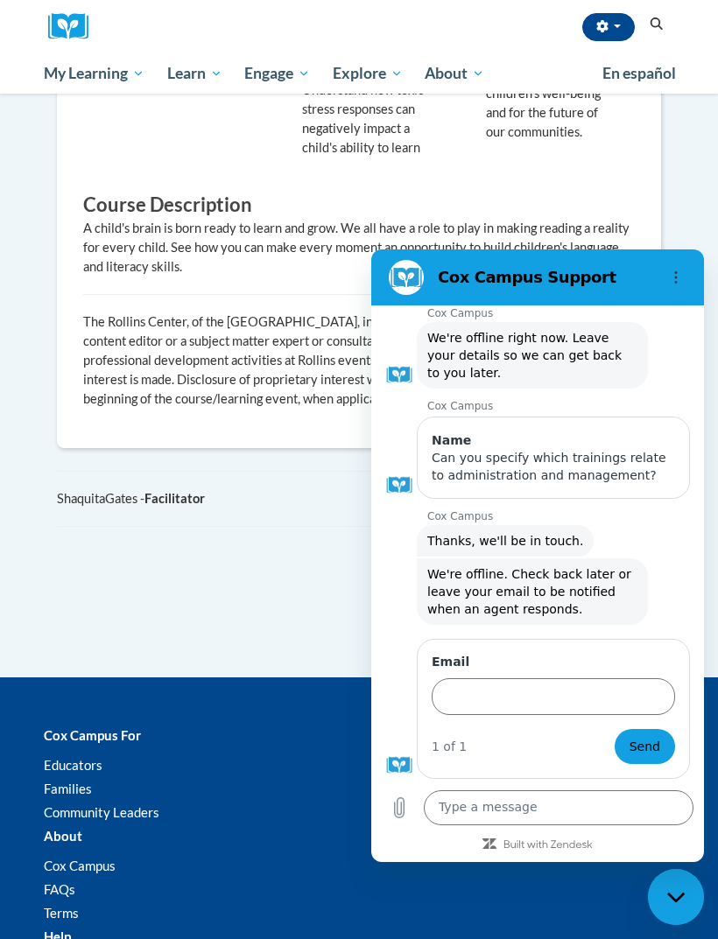
click at [668, 900] on icon "Close messaging window" at bounding box center [676, 897] width 18 height 11
type textarea "x"
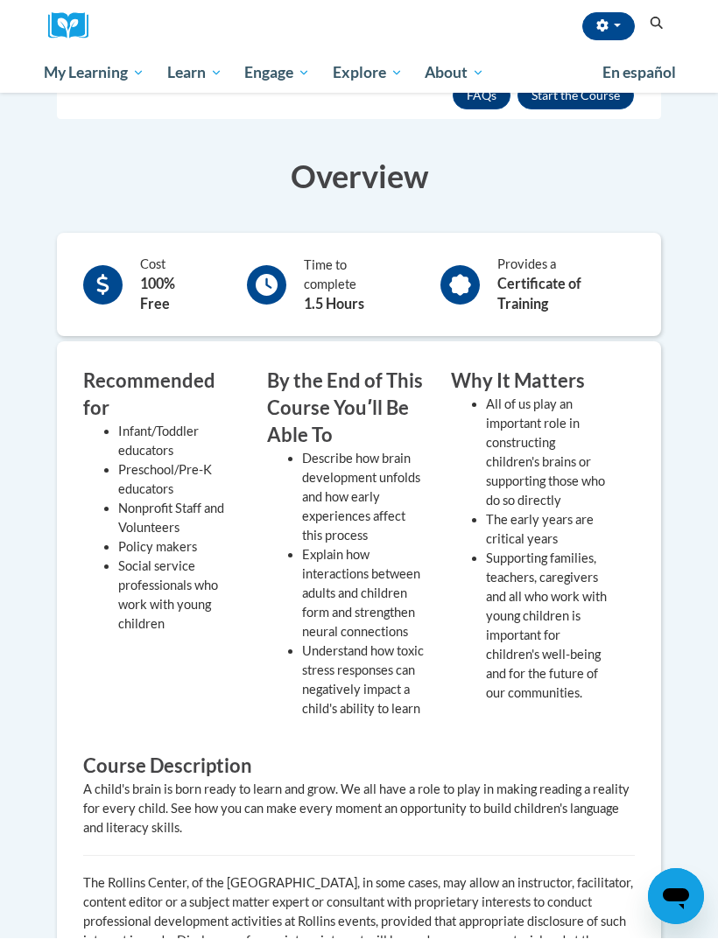
scroll to position [326, 0]
click at [0, 0] on span "Lectures & Webinars" at bounding box center [0, 0] width 0 height 0
click at [0, 0] on span "Structured Literacy Certificate Program" at bounding box center [0, 0] width 0 height 0
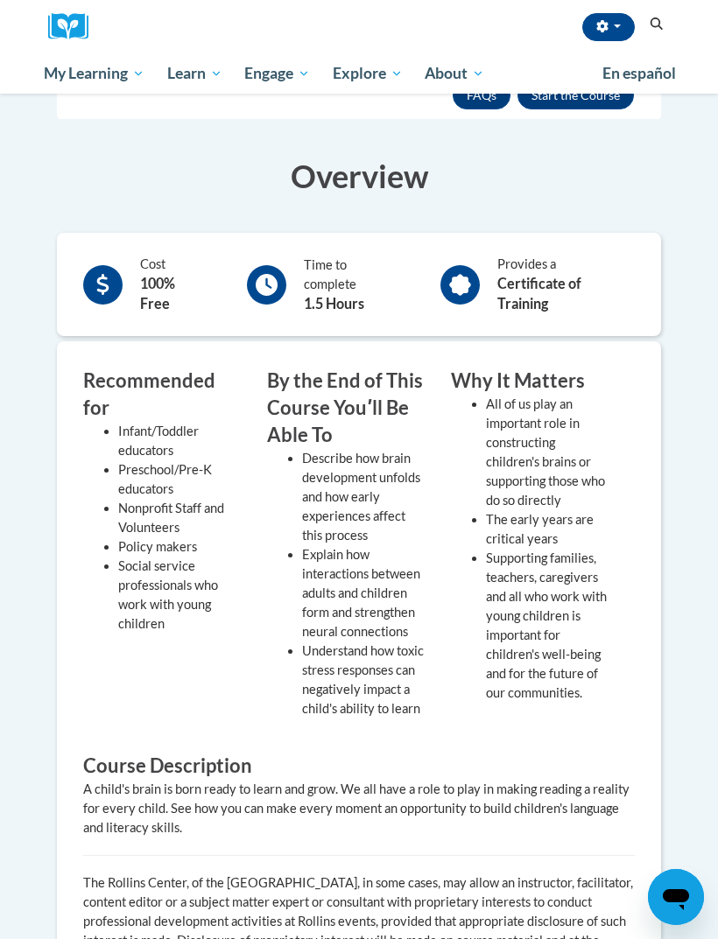
scroll to position [354, 0]
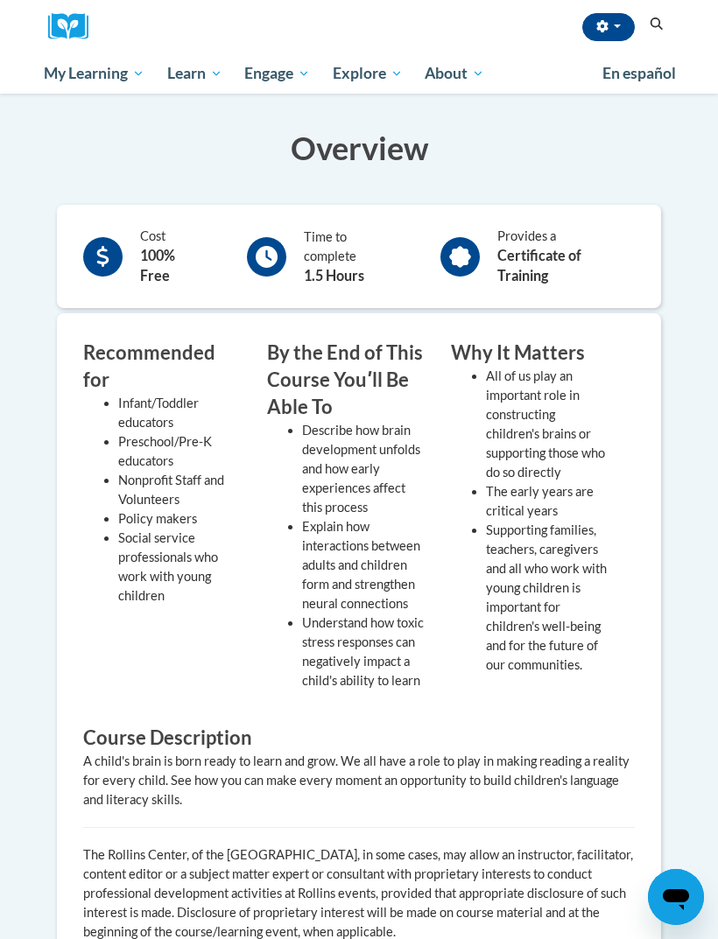
click at [0, 0] on span "Literacy & Justice For All Curriculum Resources" at bounding box center [0, 0] width 0 height 0
click at [0, 0] on span "Coaching" at bounding box center [0, 0] width 0 height 0
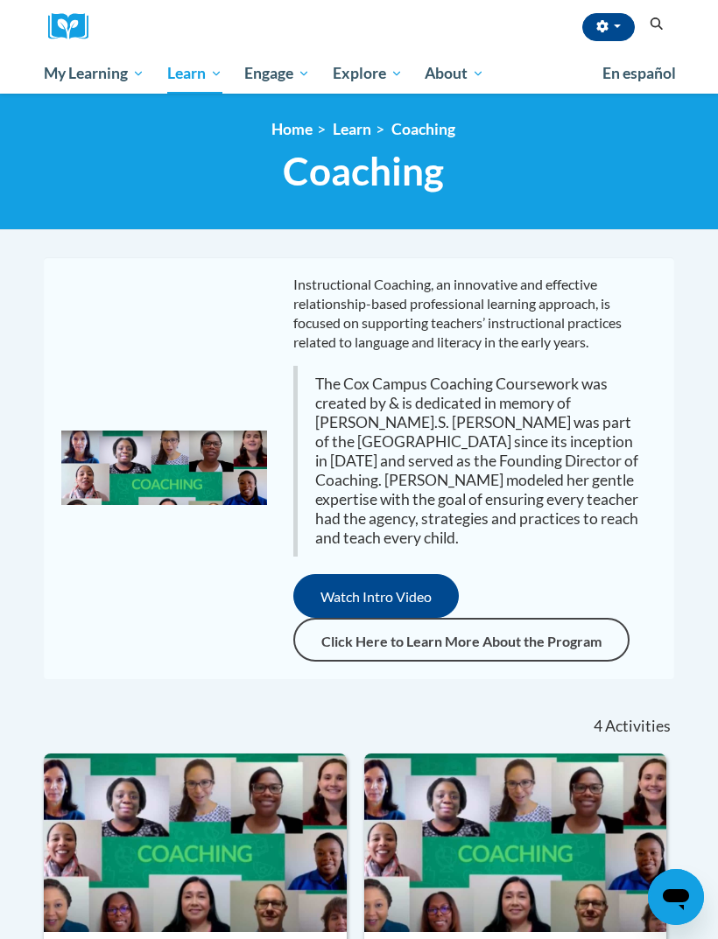
click at [526, 635] on link "Click Here to Learn More About the Program" at bounding box center [461, 640] width 336 height 44
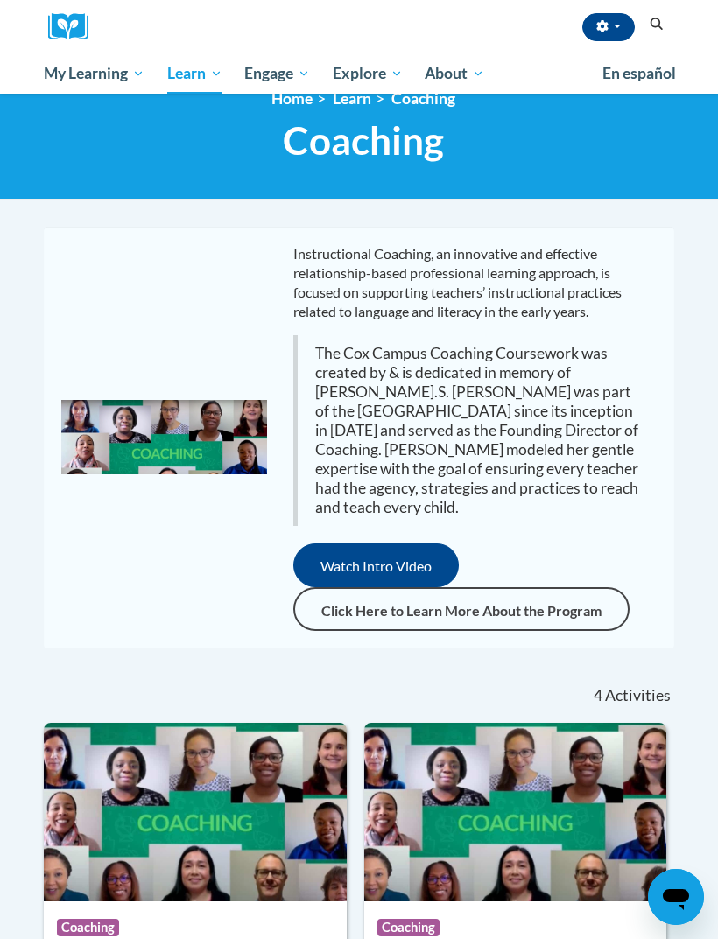
scroll to position [32, 0]
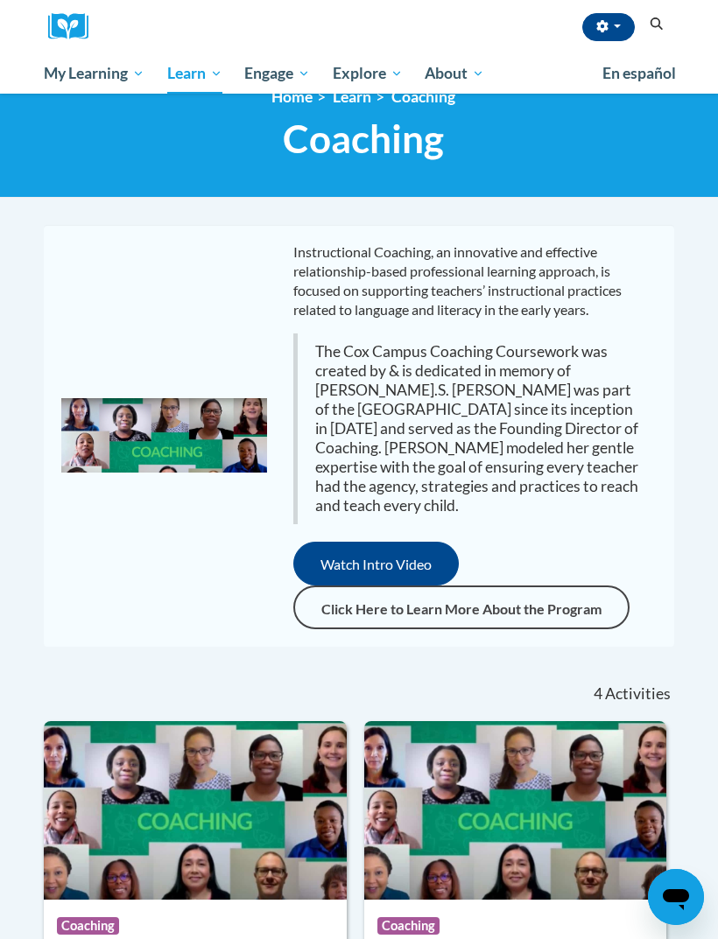
click at [333, 620] on link "Click Here to Learn More About the Program" at bounding box center [461, 607] width 336 height 44
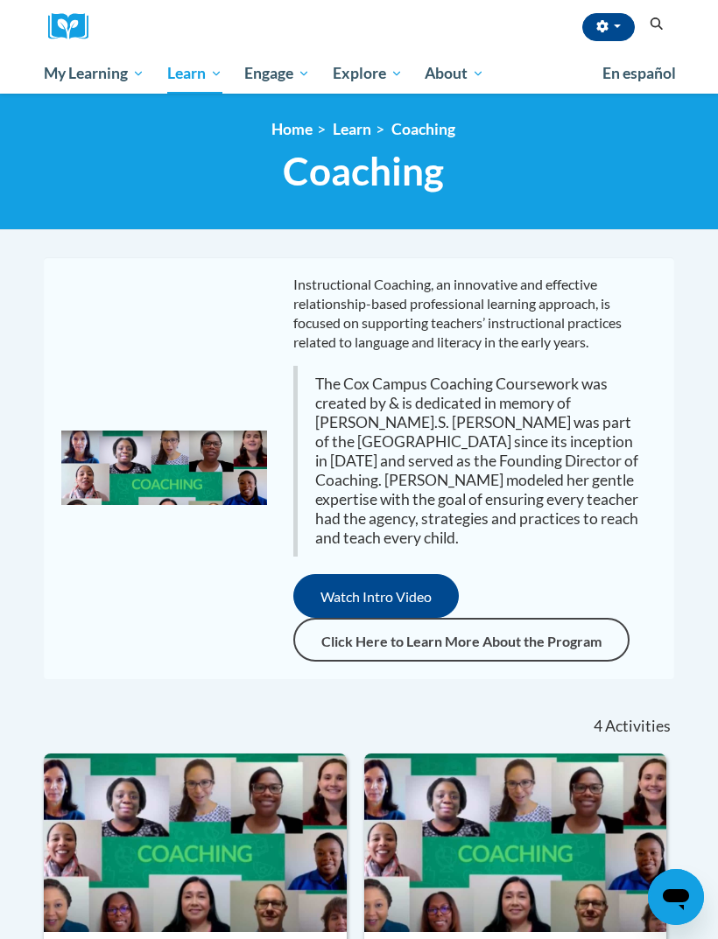
scroll to position [89, 0]
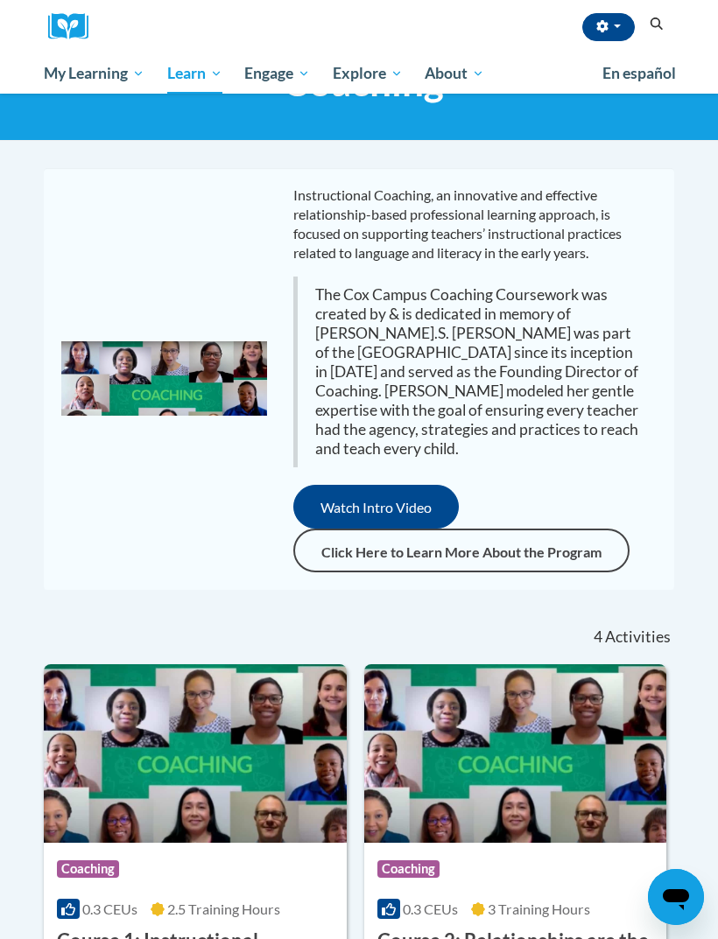
click at [386, 68] on span "Explore" at bounding box center [368, 73] width 70 height 21
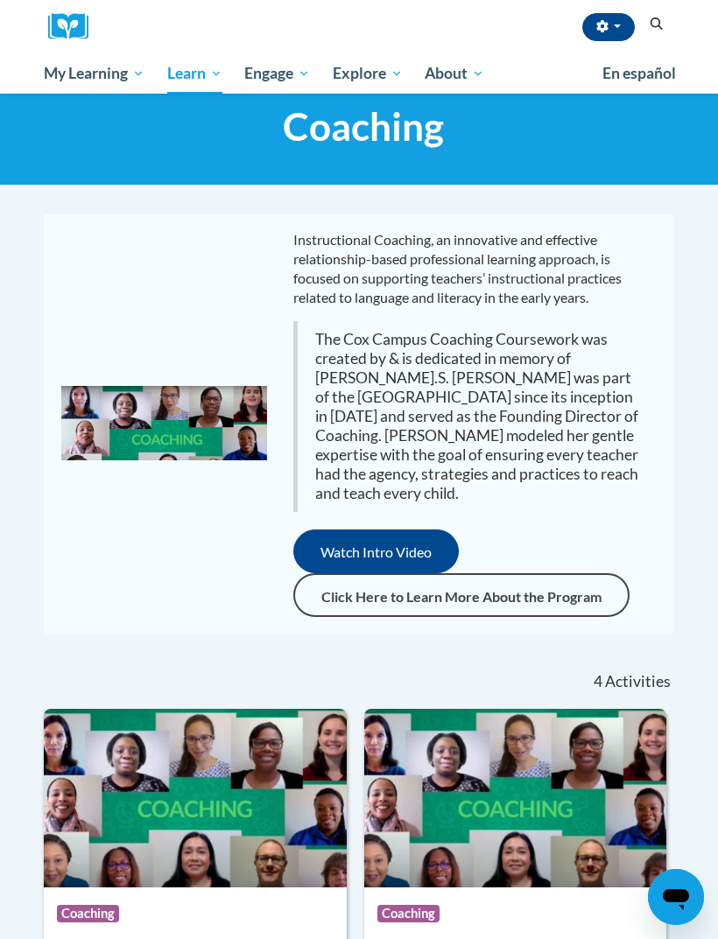
scroll to position [47, 0]
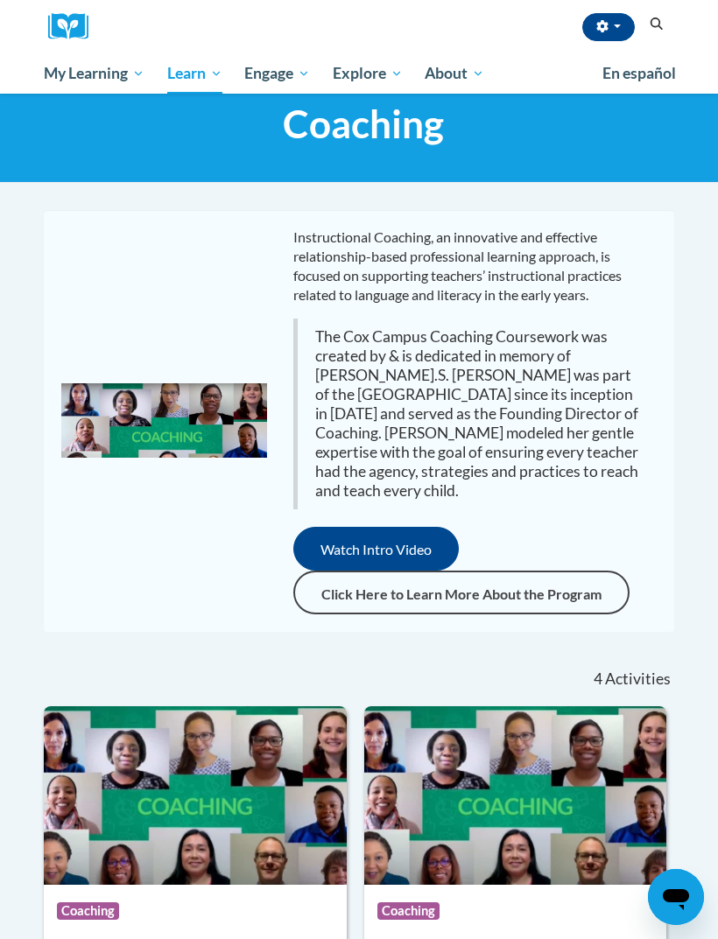
click at [0, 0] on span "Certificates" at bounding box center [0, 0] width 0 height 0
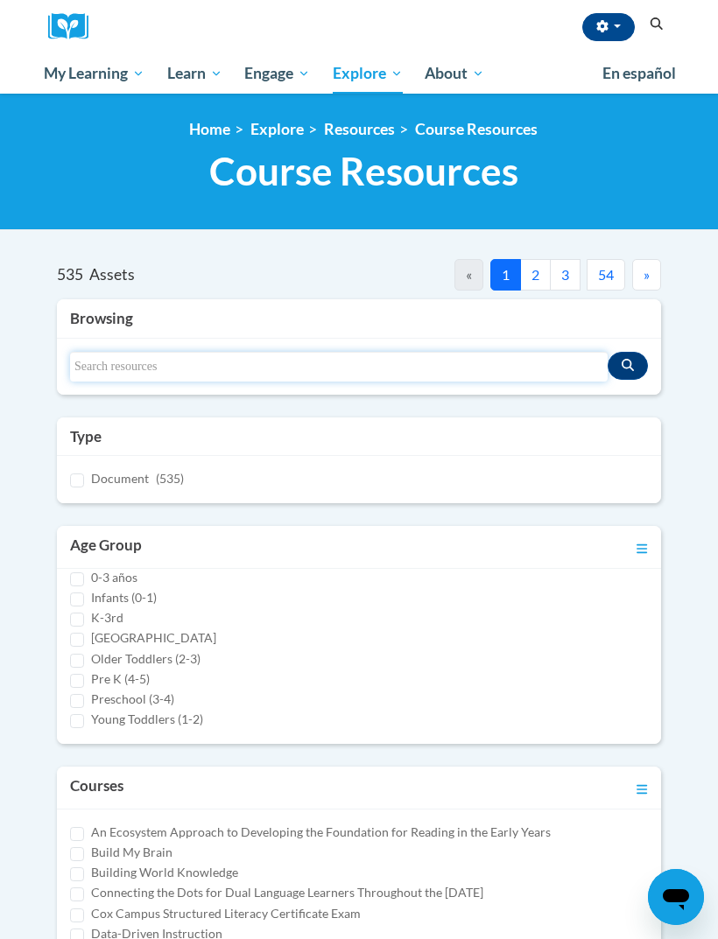
click at [183, 376] on input "Search resources" at bounding box center [338, 367] width 537 height 30
type input "Administration"
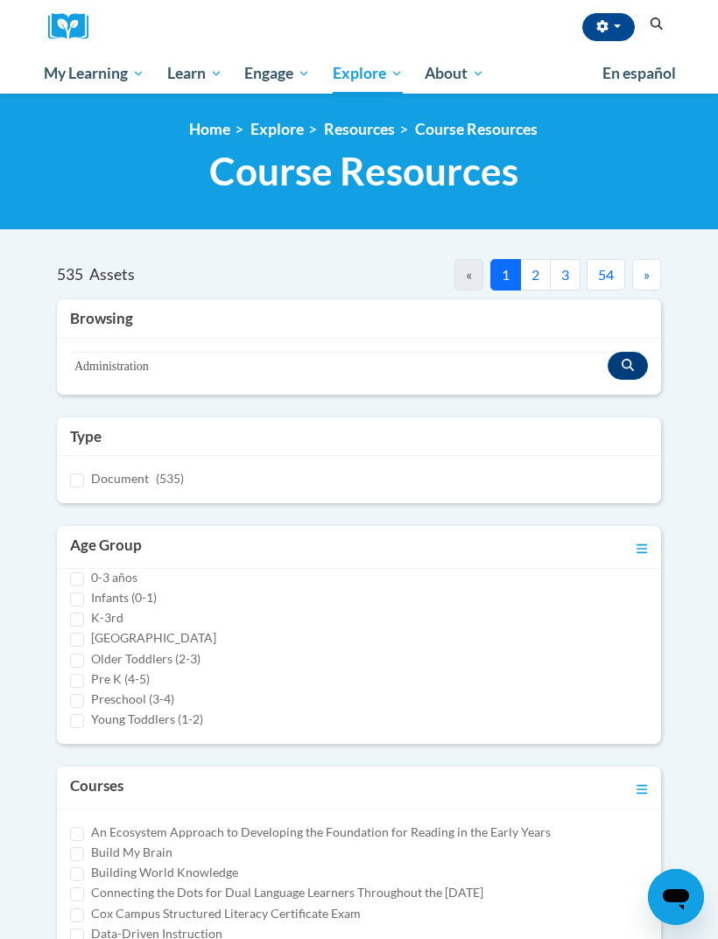
click at [634, 364] on button "Search resources" at bounding box center [627, 366] width 40 height 28
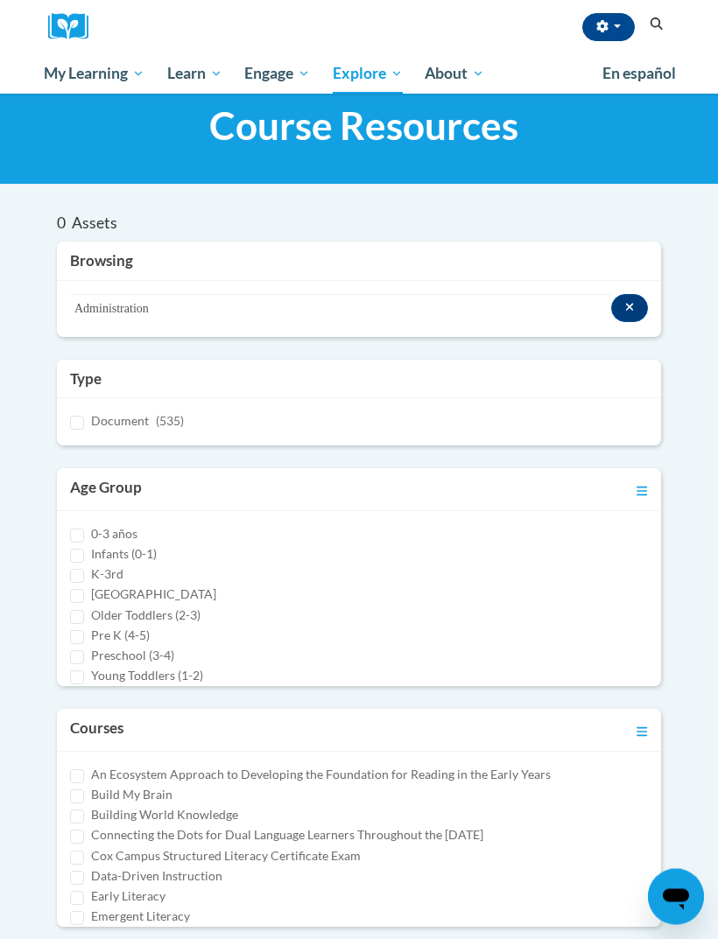
click at [191, 409] on div "Document (535)" at bounding box center [359, 422] width 604 height 46
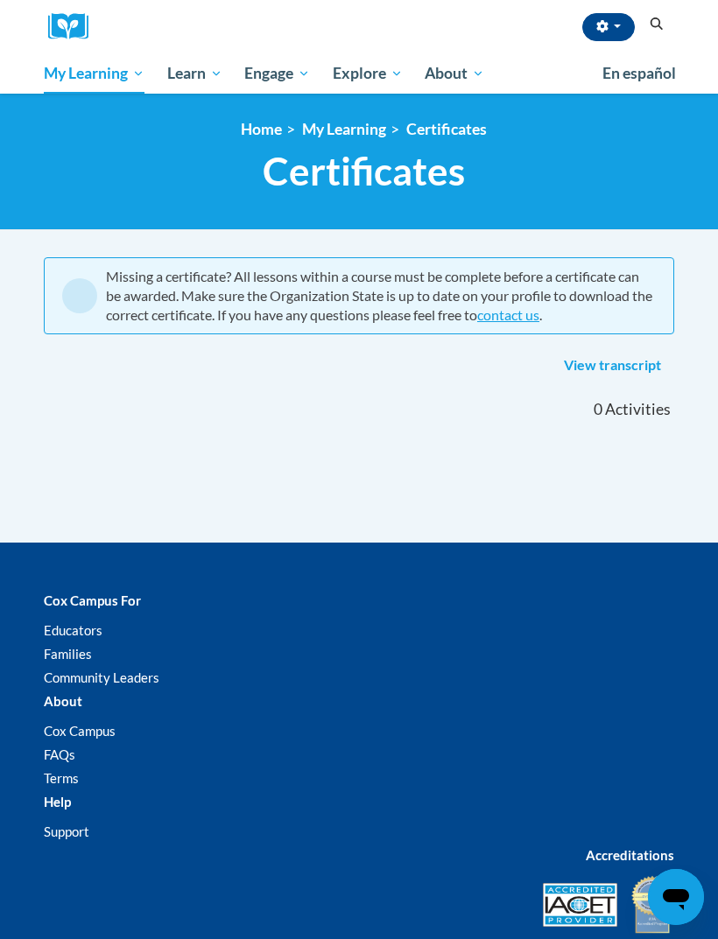
click at [576, 368] on link "View transcript" at bounding box center [611, 366] width 123 height 28
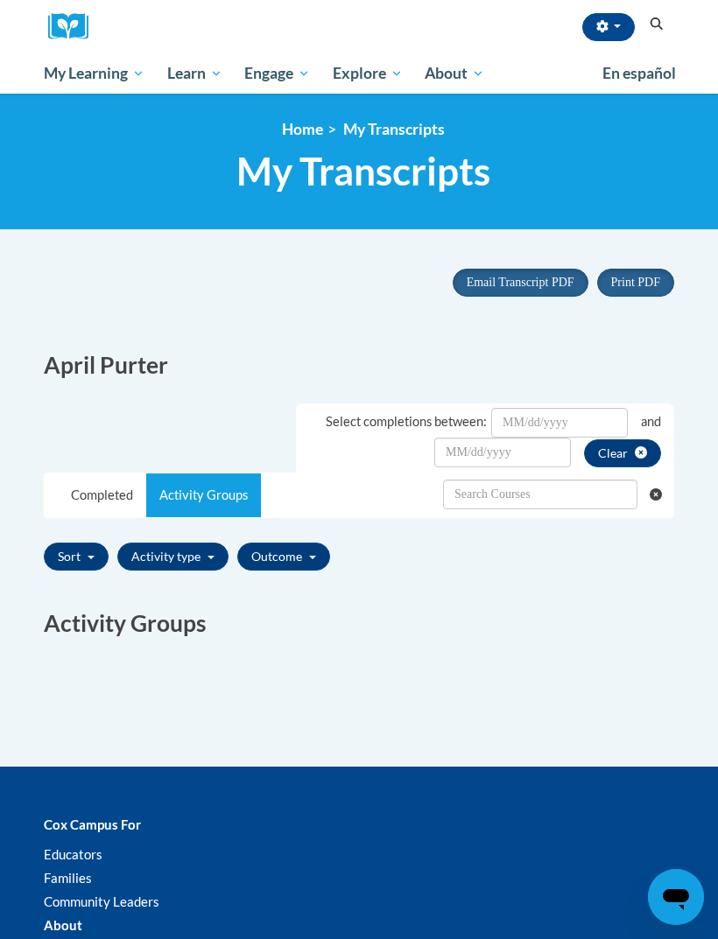
click at [0, 0] on span "All Courses" at bounding box center [0, 0] width 0 height 0
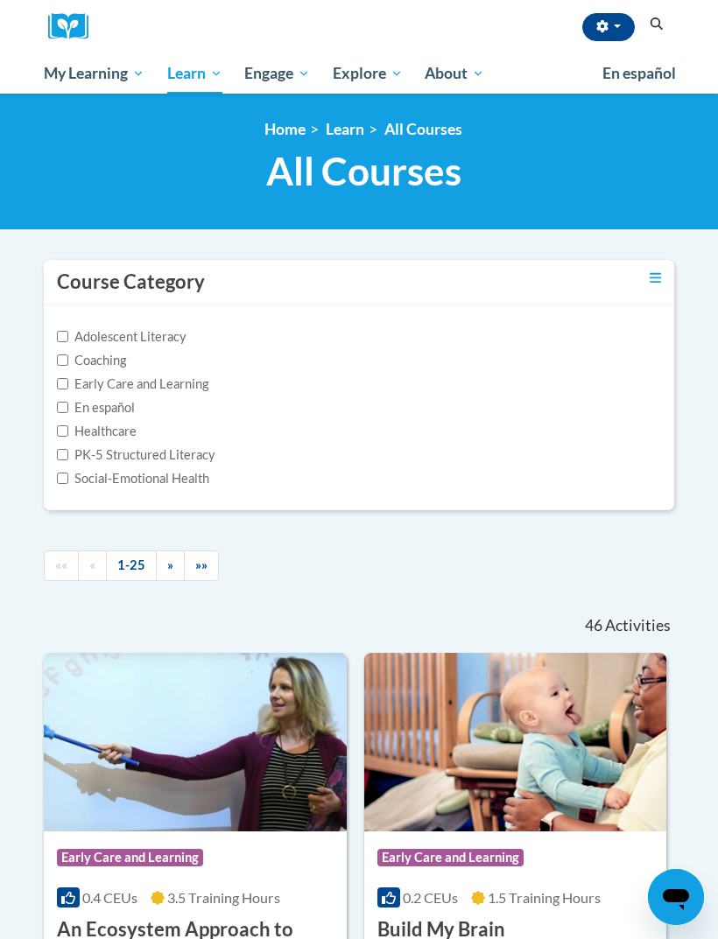
click at [68, 360] on input "Coaching" at bounding box center [62, 359] width 11 height 11
checkbox input "true"
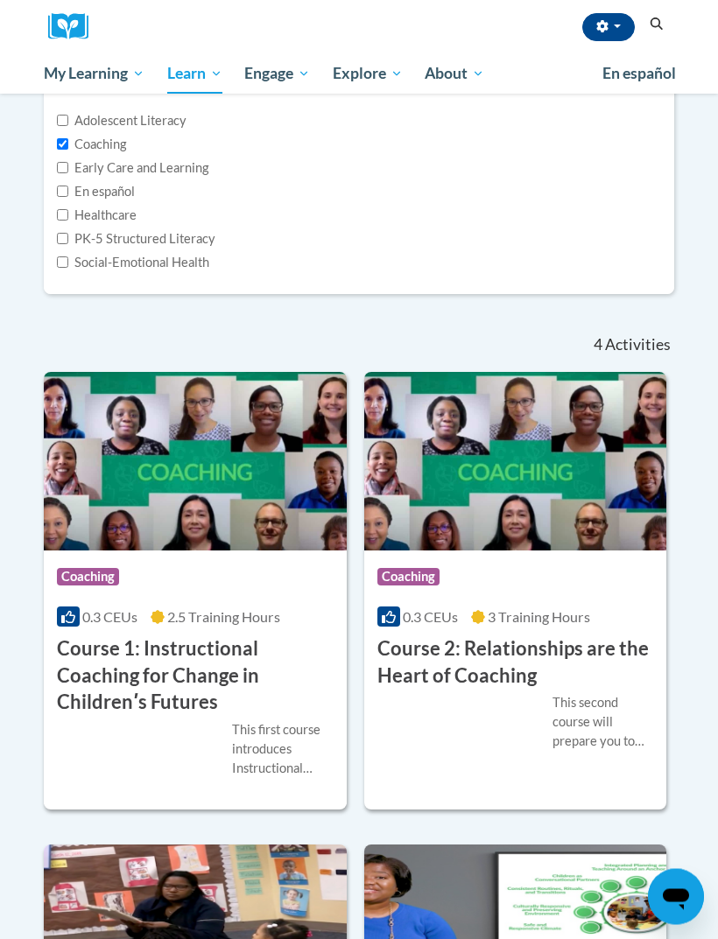
scroll to position [305, 0]
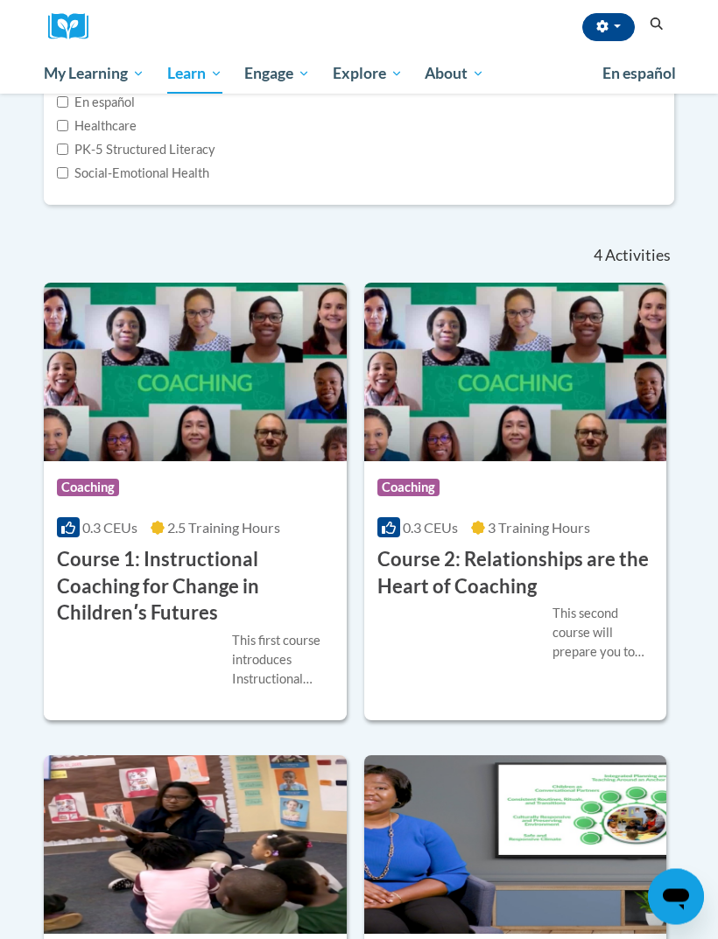
click at [87, 668] on div "This first course introduces Instructional Coaching, an innovative and effectiv…" at bounding box center [195, 661] width 277 height 58
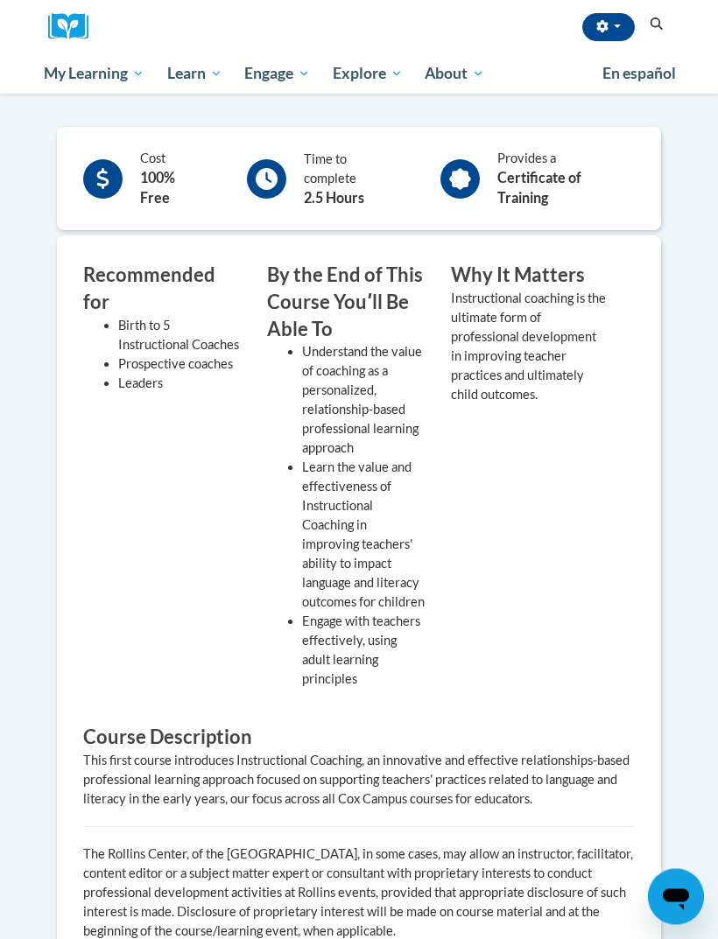
scroll to position [469, 0]
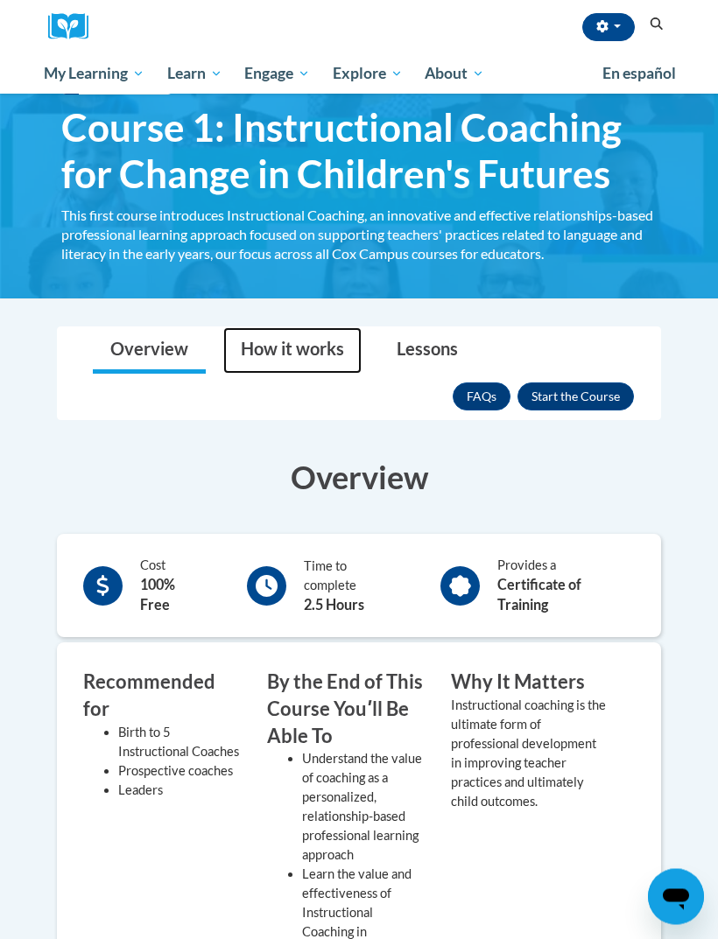
click at [262, 351] on link "How it works" at bounding box center [292, 351] width 138 height 46
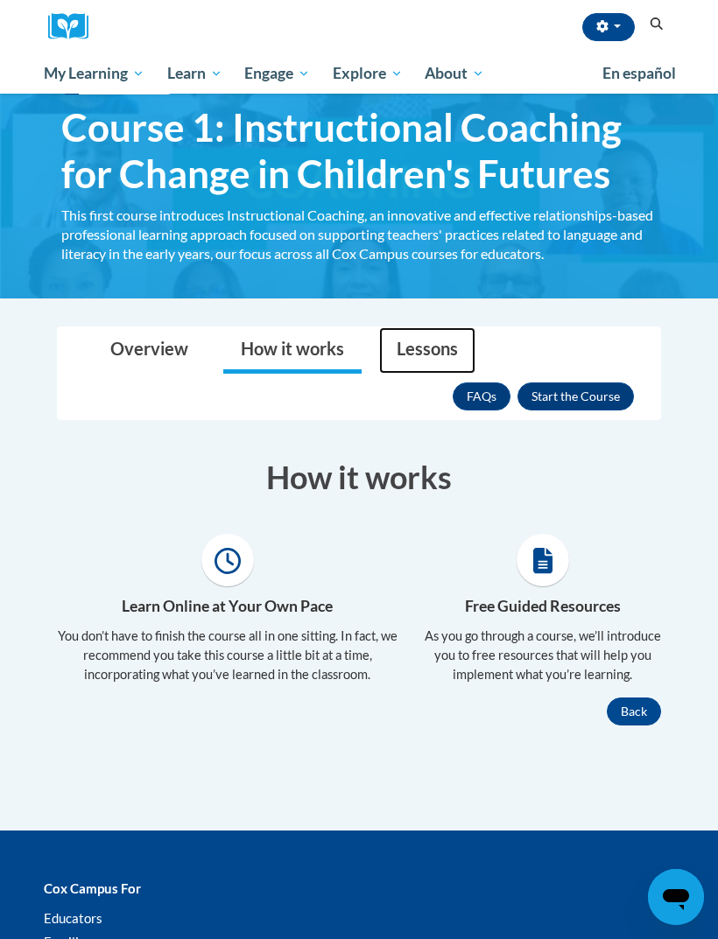
click at [380, 357] on link "Lessons" at bounding box center [427, 350] width 96 height 46
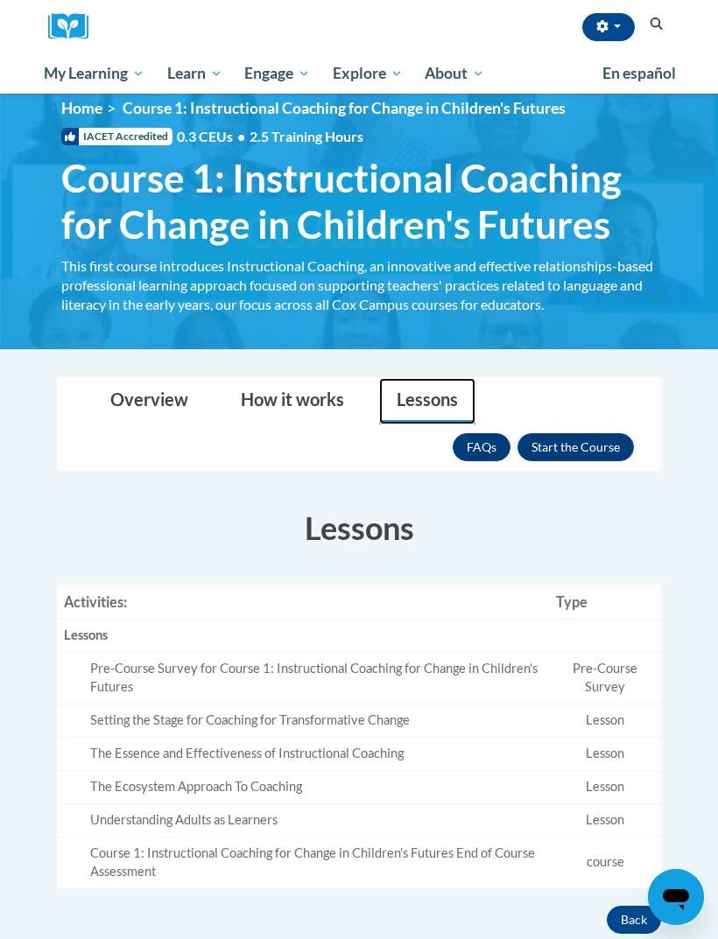
scroll to position [19, 0]
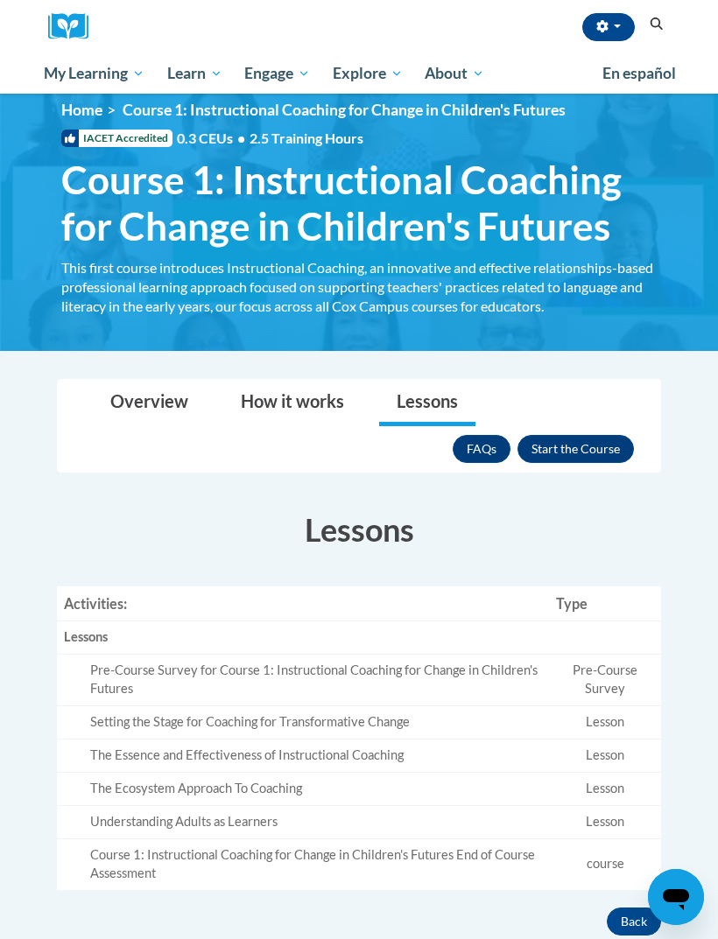
click at [481, 451] on link "FAQs" at bounding box center [481, 449] width 58 height 28
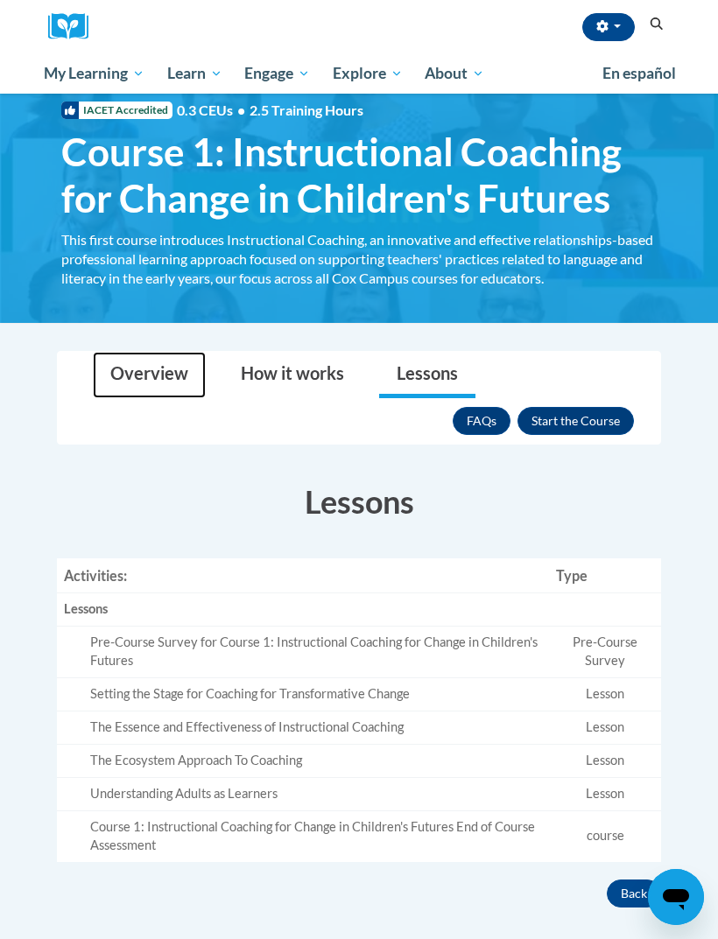
click at [145, 394] on link "Overview" at bounding box center [149, 375] width 113 height 46
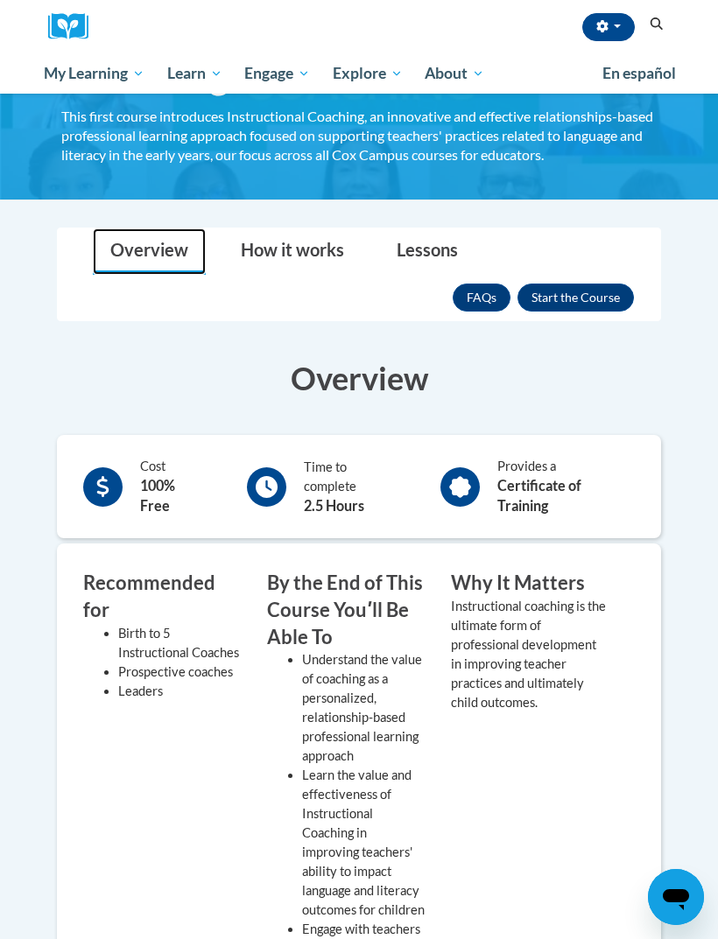
scroll to position [168, 0]
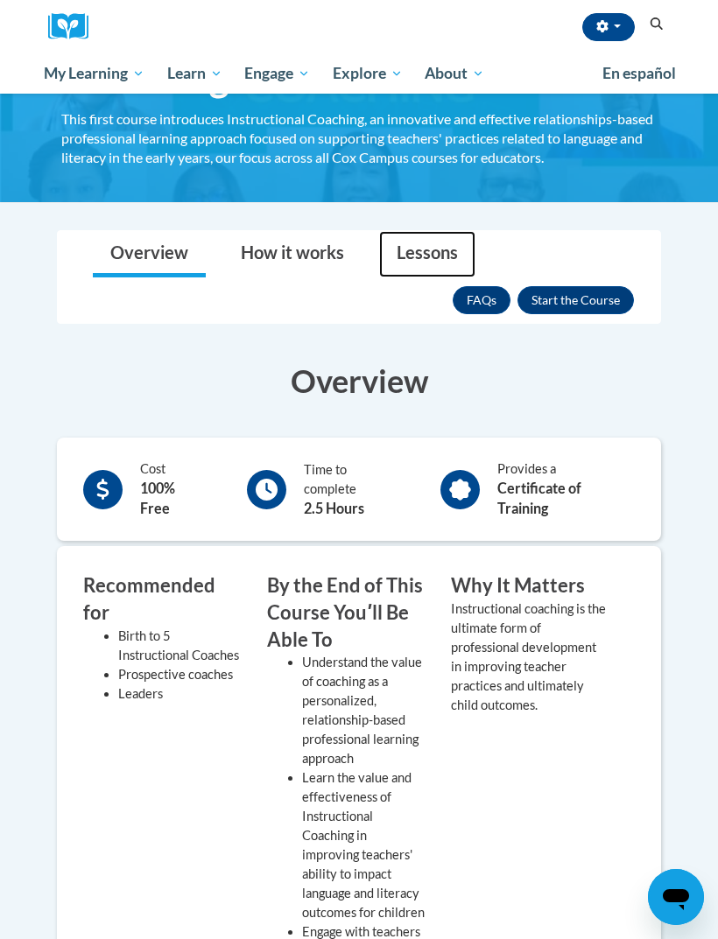
click at [423, 259] on link "Lessons" at bounding box center [427, 254] width 96 height 46
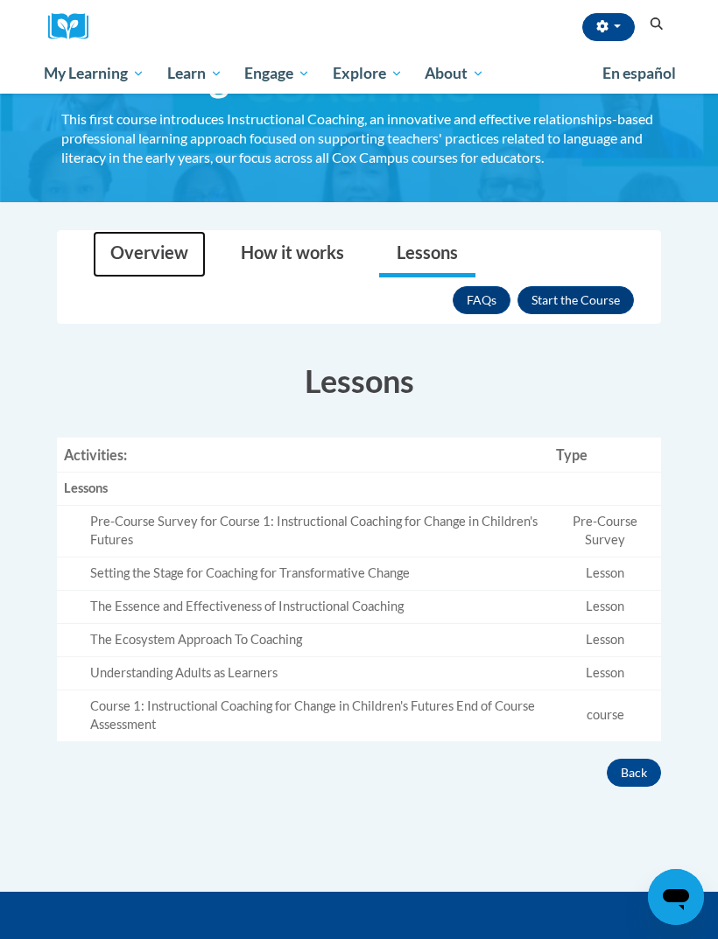
click at [174, 248] on link "Overview" at bounding box center [149, 254] width 113 height 46
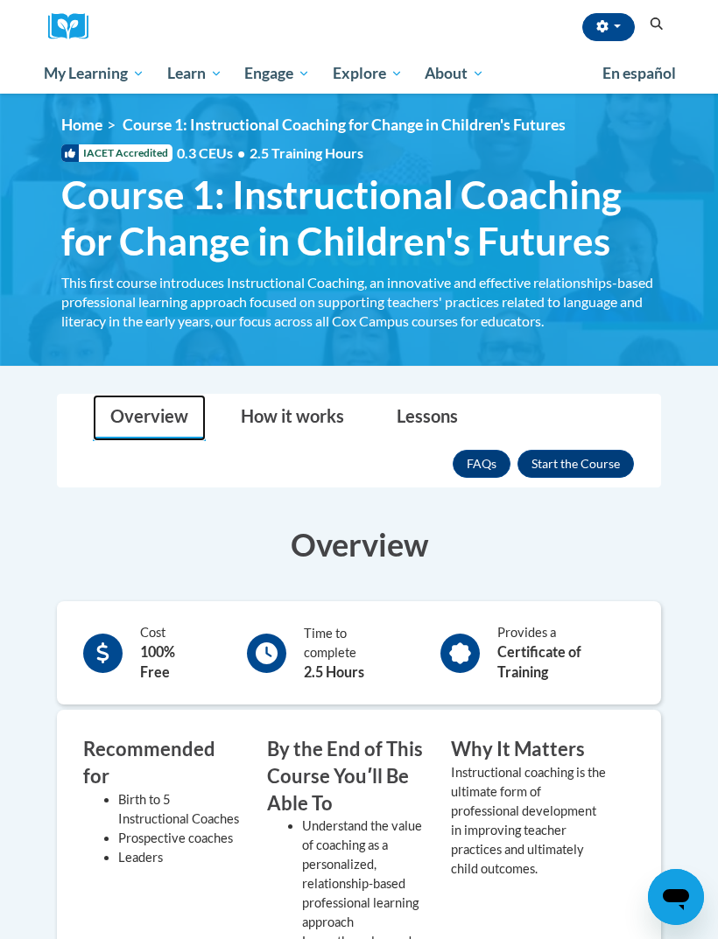
scroll to position [0, 0]
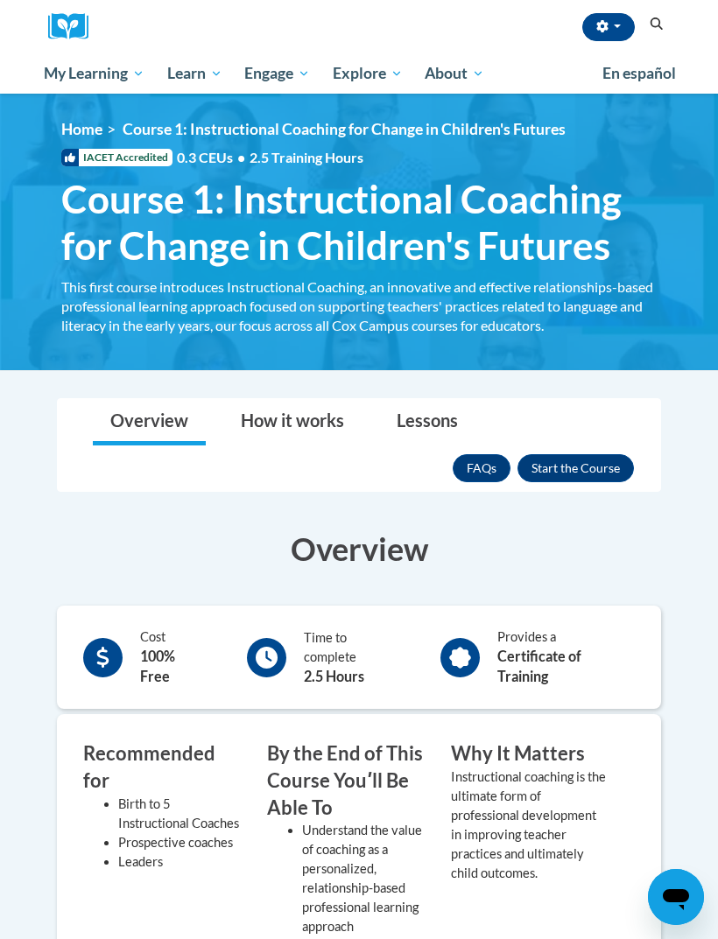
click at [0, 0] on span "All Courses" at bounding box center [0, 0] width 0 height 0
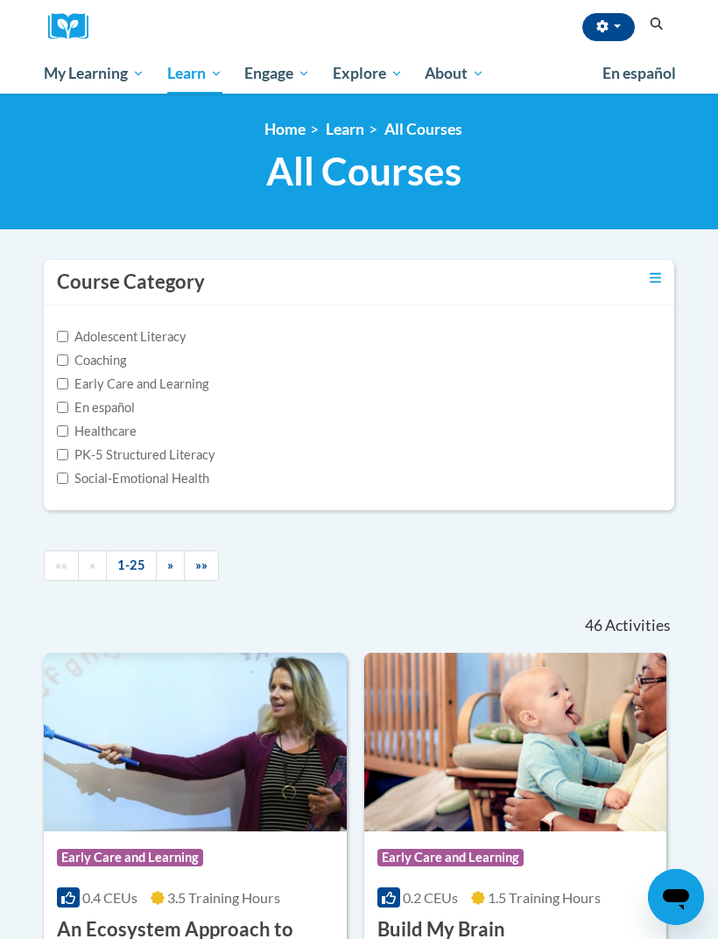
click at [658, 32] on button "Search" at bounding box center [656, 24] width 26 height 21
click at [191, 455] on label "PK-5 Structured Literacy" at bounding box center [136, 454] width 158 height 19
click at [68, 455] on input "PK-5 Structured Literacy" at bounding box center [62, 454] width 11 height 11
checkbox input "true"
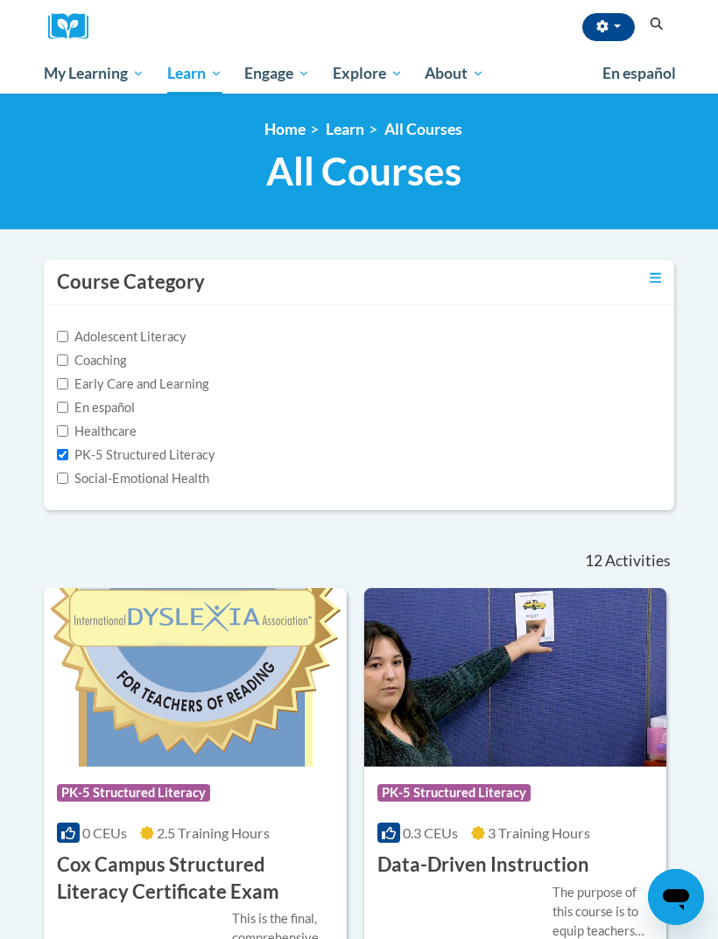
click at [60, 388] on input "Early Care and Learning" at bounding box center [62, 383] width 11 height 11
checkbox input "true"
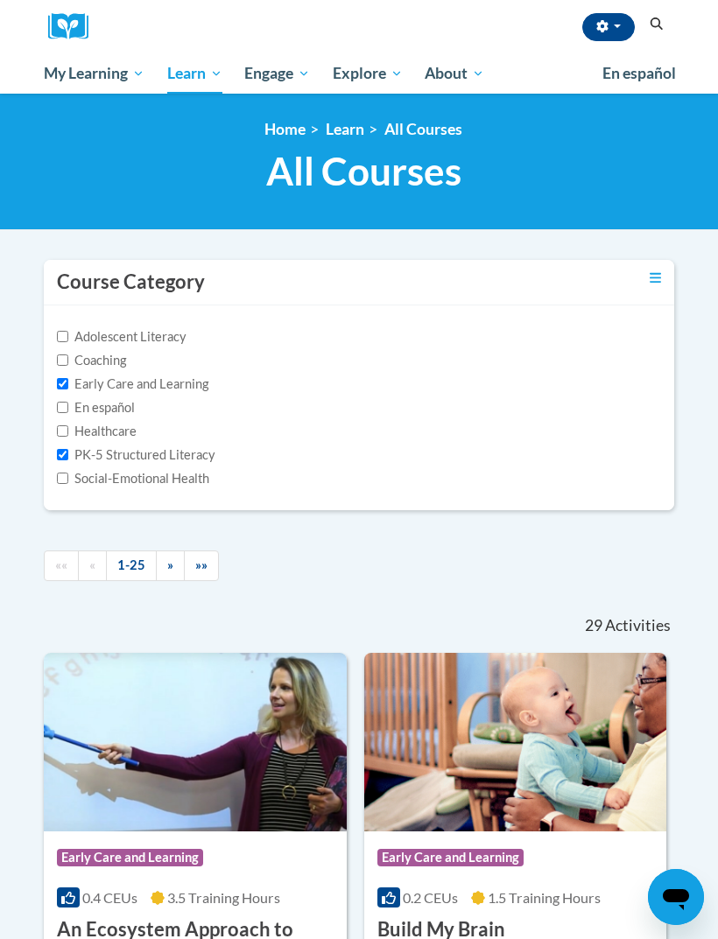
click at [64, 469] on label "Social-Emotional Health" at bounding box center [133, 478] width 152 height 19
click at [64, 473] on input "Social-Emotional Health" at bounding box center [62, 478] width 11 height 11
checkbox input "true"
click at [66, 459] on input "PK-5 Structured Literacy" at bounding box center [62, 454] width 11 height 11
checkbox input "false"
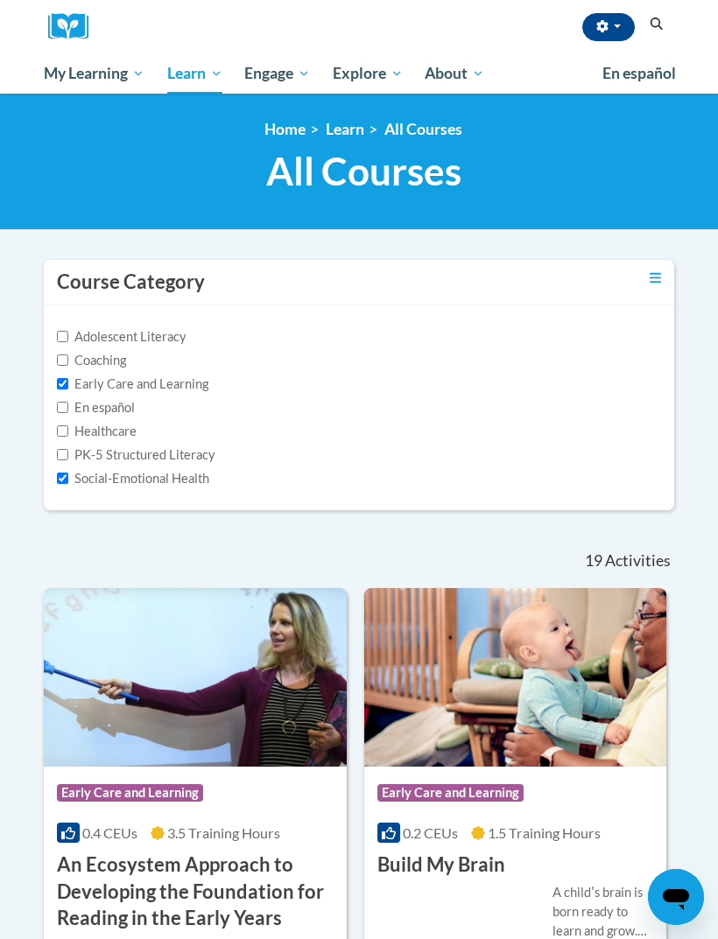
click at [57, 486] on label "Social-Emotional Health" at bounding box center [133, 478] width 152 height 19
click at [57, 484] on input "Social-Emotional Health" at bounding box center [62, 478] width 11 height 11
click at [63, 482] on input "Social-Emotional Health" at bounding box center [62, 478] width 11 height 11
click at [52, 489] on div "Adolescent Literacy Coaching Early Care and Learning En español Healthcare PK-5…" at bounding box center [359, 407] width 630 height 205
click at [62, 484] on input "Social-Emotional Health" at bounding box center [62, 478] width 11 height 11
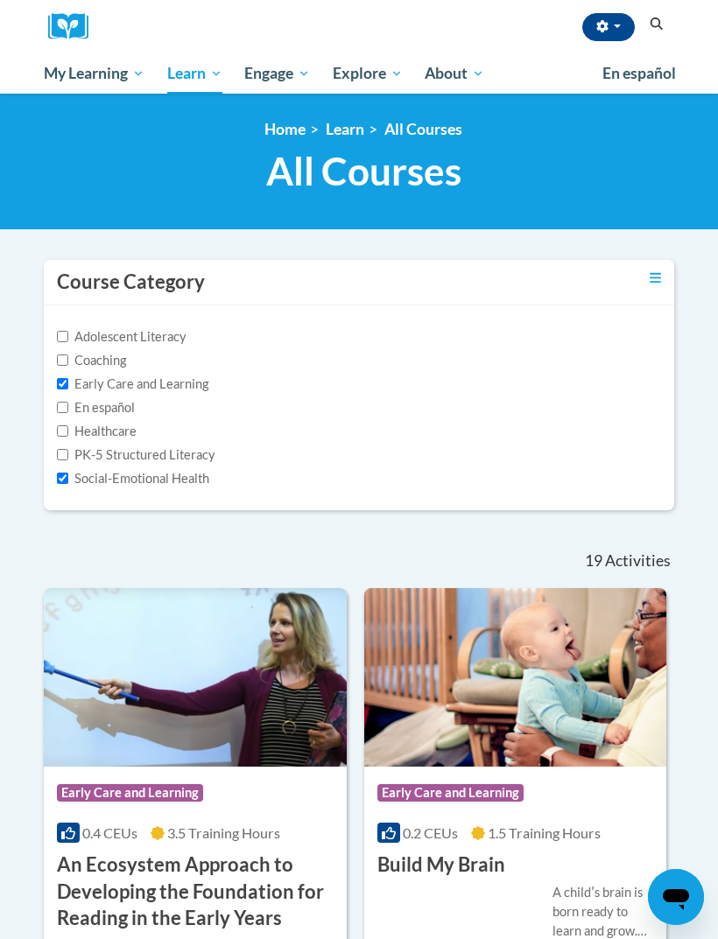
checkbox input "false"
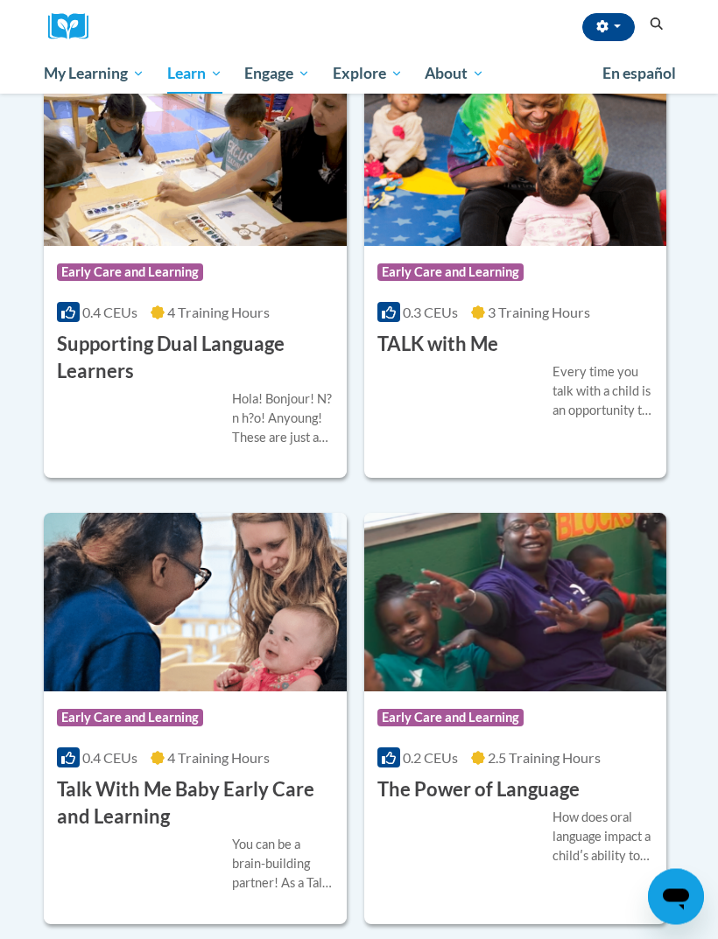
scroll to position [3195, 0]
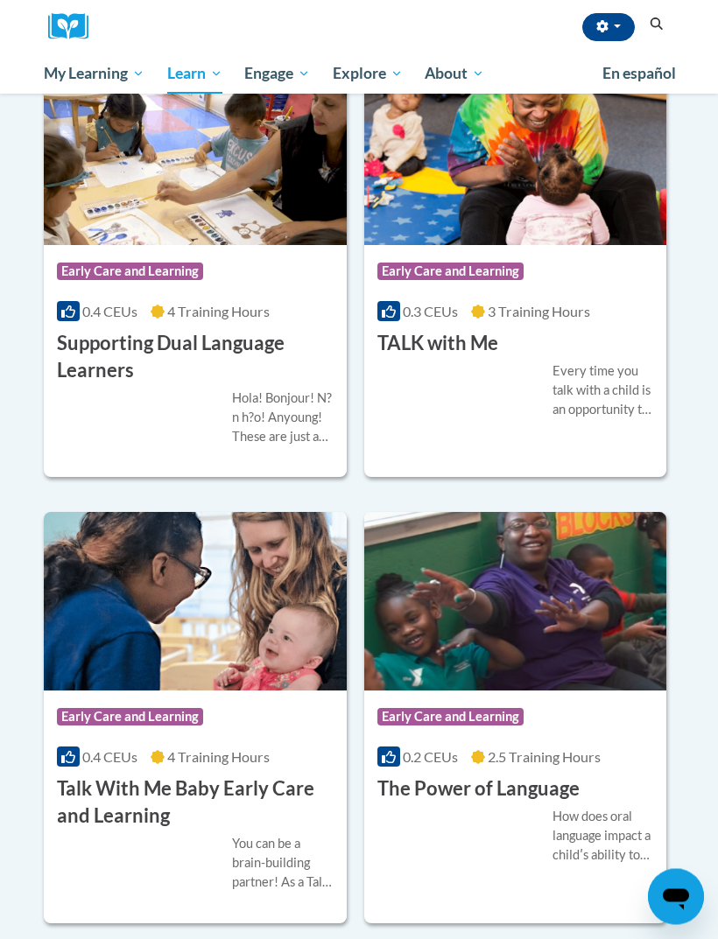
click at [606, 803] on div "More Info Enroll How does oral language impact a childʹs ability to read later …" at bounding box center [515, 847] width 303 height 88
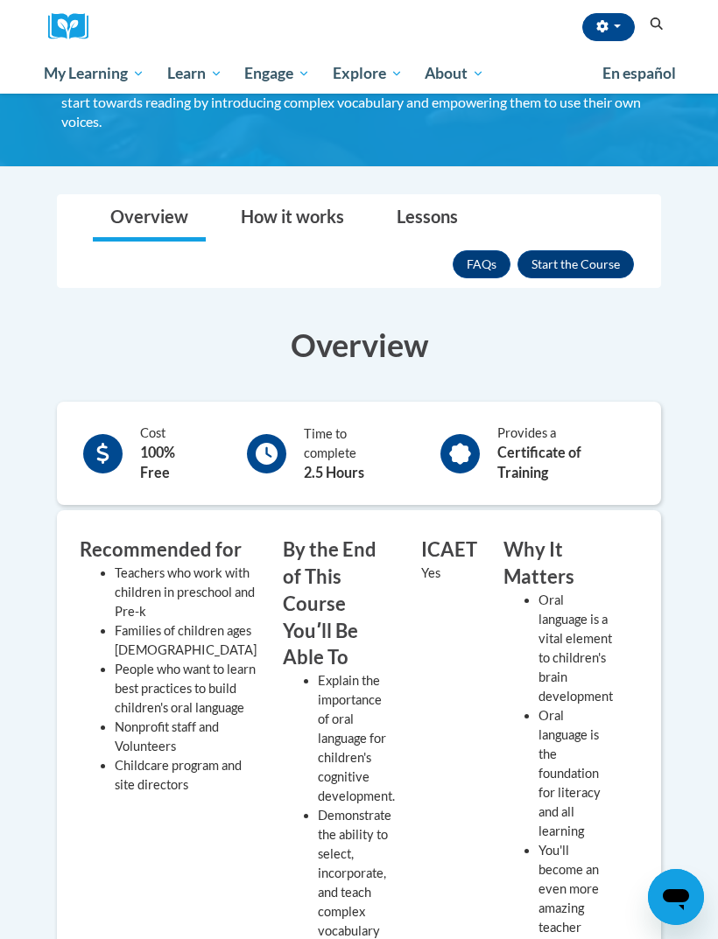
scroll to position [157, 0]
click at [425, 214] on link "Lessons" at bounding box center [427, 219] width 96 height 46
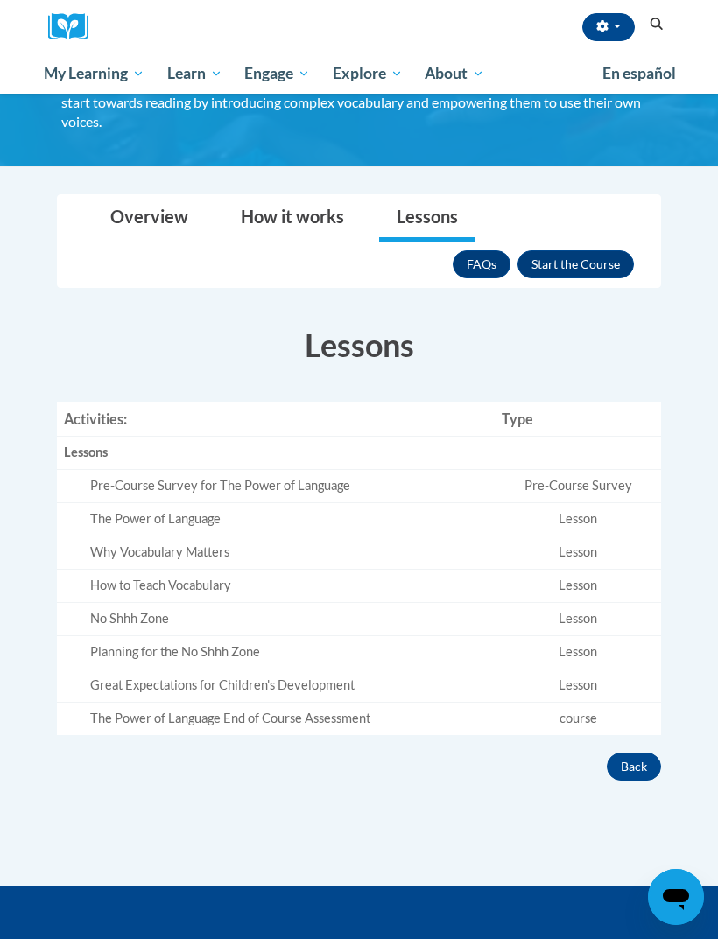
click at [598, 271] on button "Enroll" at bounding box center [575, 264] width 116 height 28
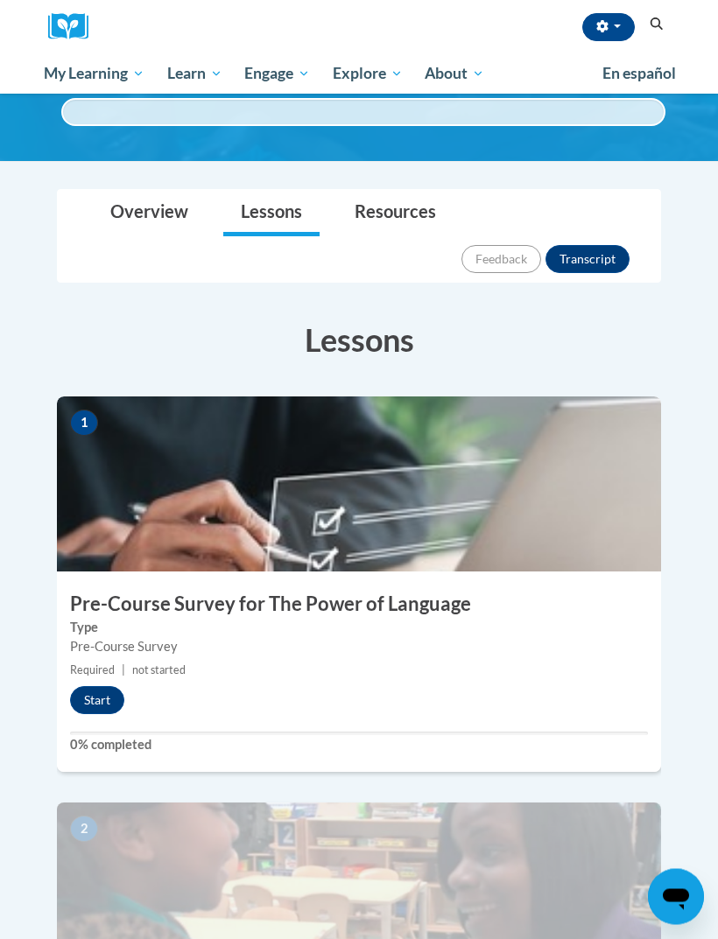
scroll to position [157, 0]
click at [85, 686] on button "Start" at bounding box center [97, 700] width 54 height 28
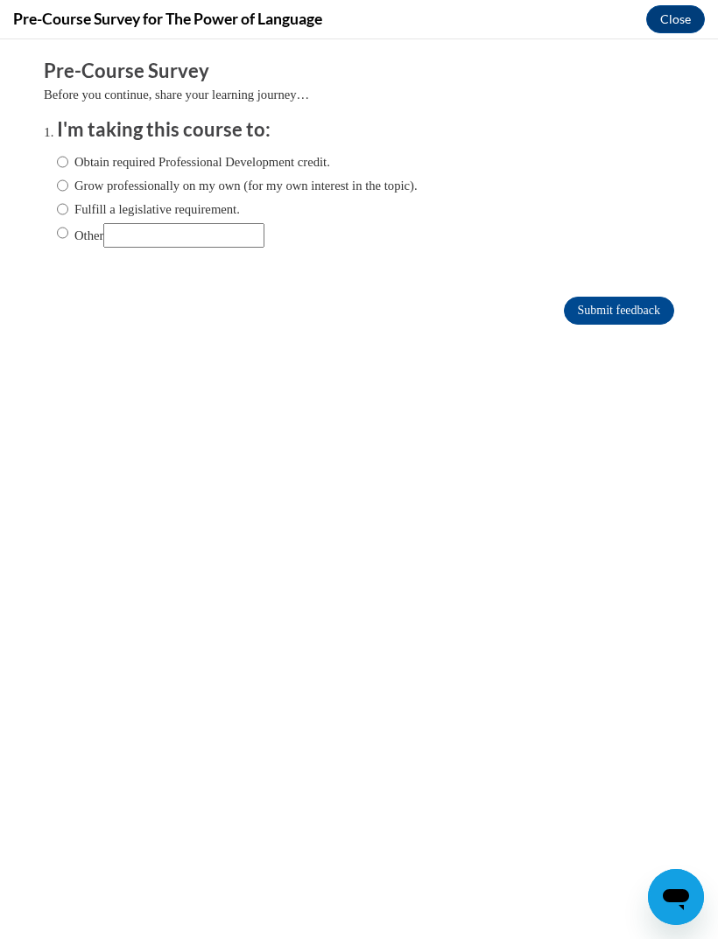
scroll to position [0, 0]
click at [67, 159] on input "Obtain required Professional Development credit." at bounding box center [62, 161] width 11 height 19
radio input "true"
click at [68, 187] on input "Grow professionally on my own (for my own interest in the topic)." at bounding box center [62, 185] width 11 height 19
radio input "true"
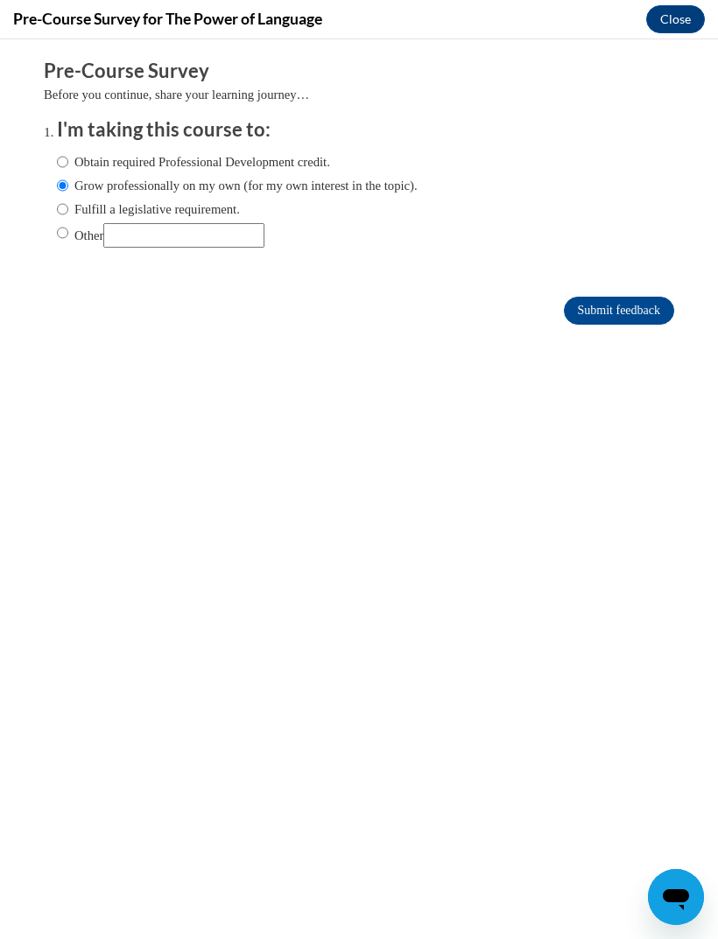
click at [68, 159] on input "Obtain required Professional Development credit." at bounding box center [62, 161] width 11 height 19
radio input "true"
click at [648, 314] on input "Submit feedback" at bounding box center [619, 311] width 110 height 28
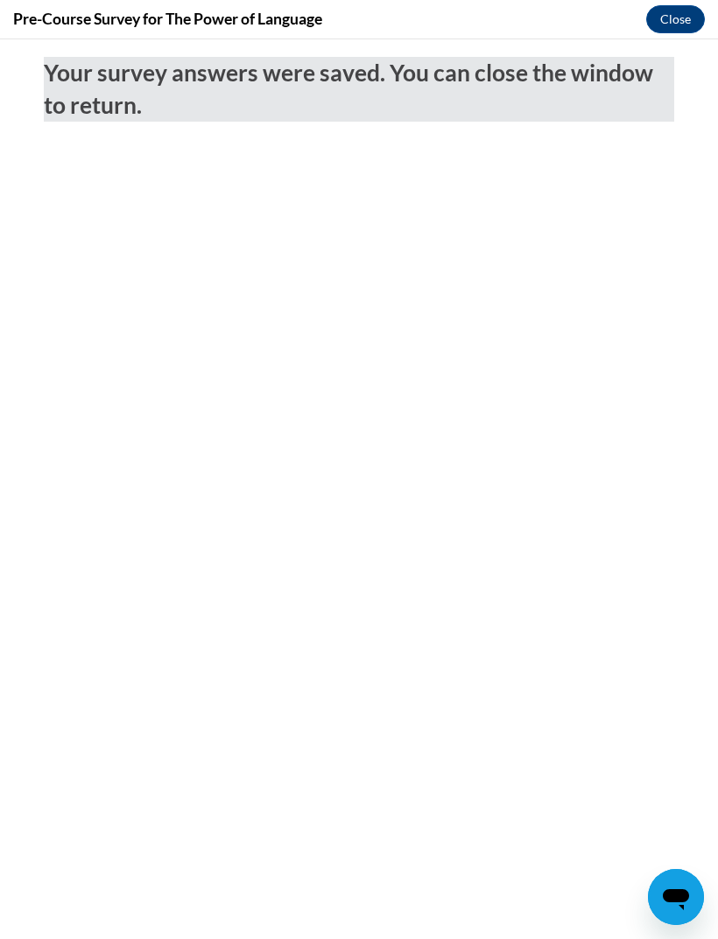
click at [662, 5] on button "Close" at bounding box center [675, 19] width 59 height 28
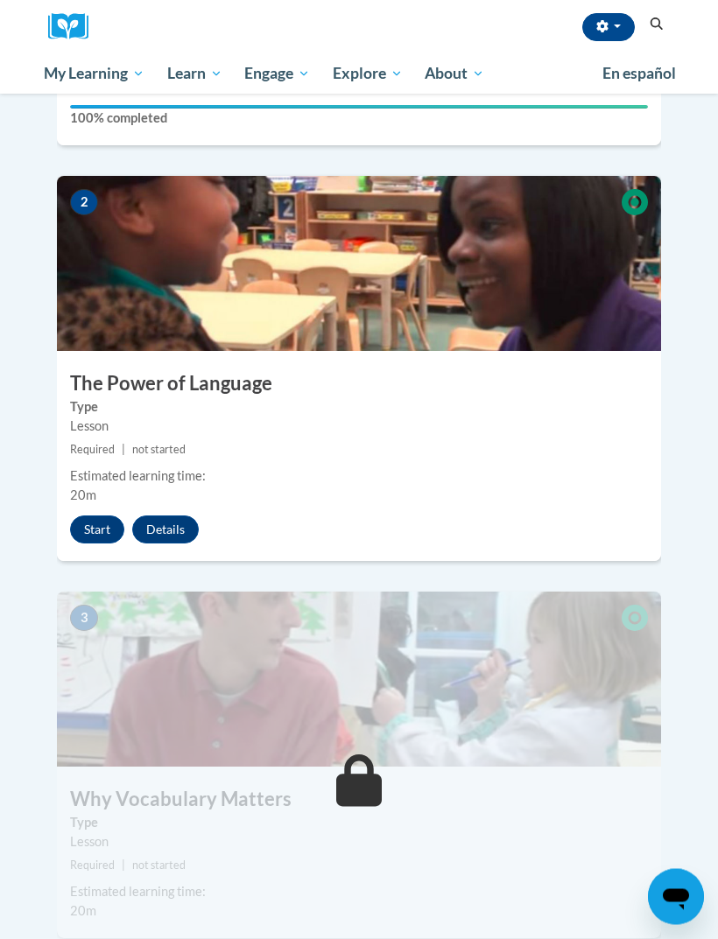
scroll to position [723, 0]
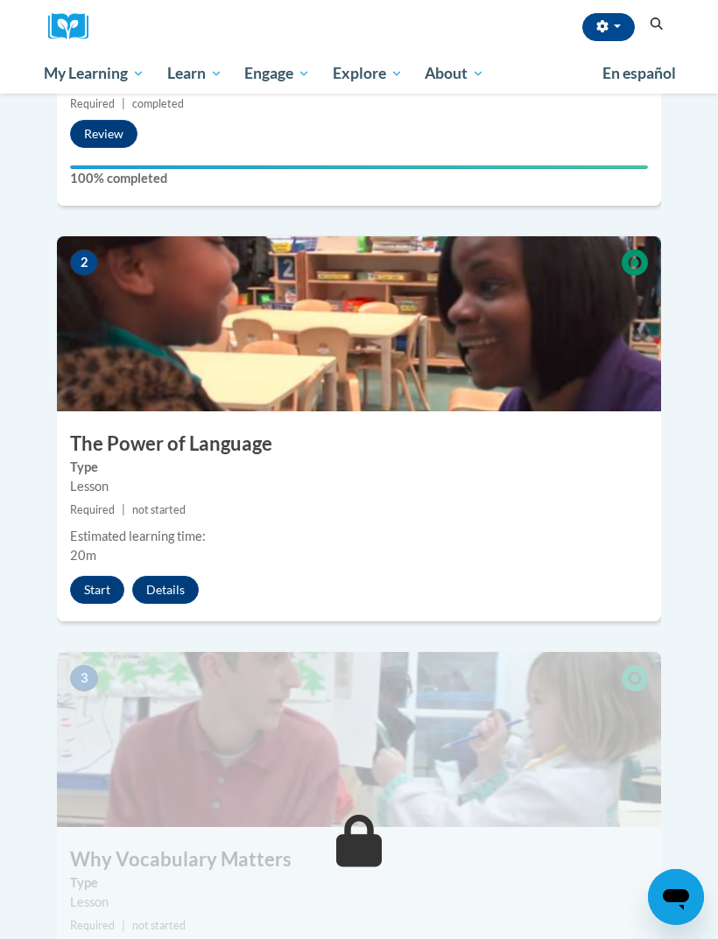
click at [380, 344] on img at bounding box center [359, 323] width 604 height 175
click at [111, 576] on button "Start" at bounding box center [97, 590] width 54 height 28
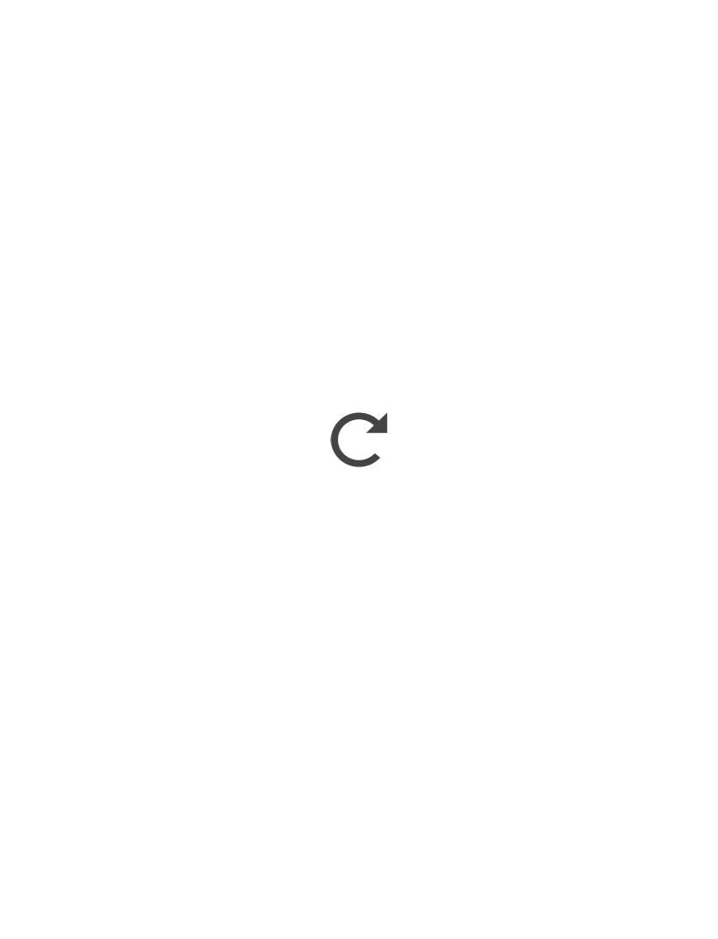
scroll to position [771, 0]
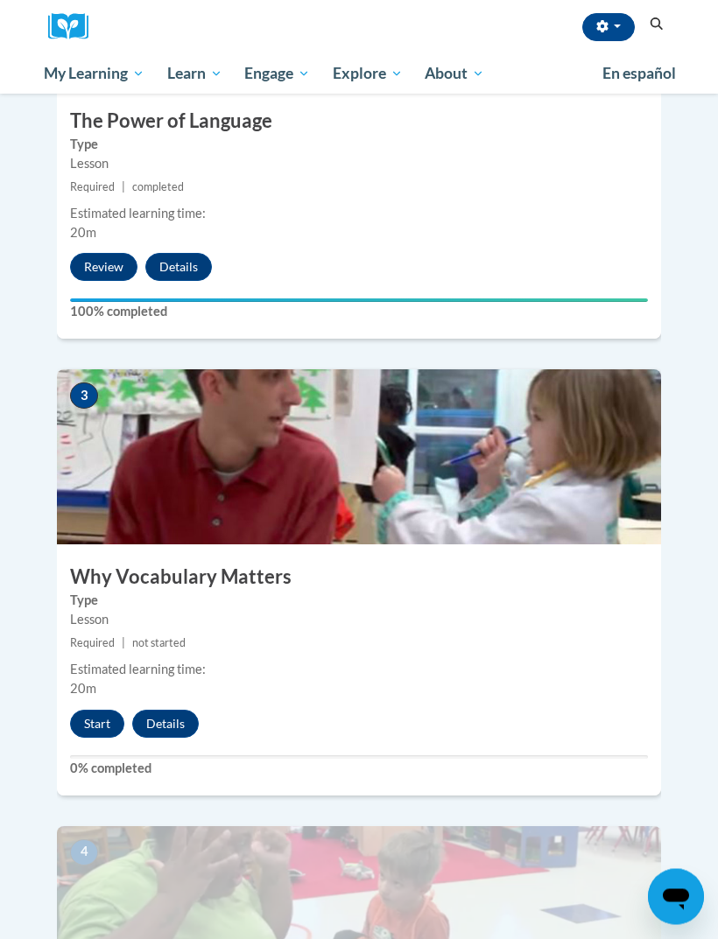
scroll to position [1046, 0]
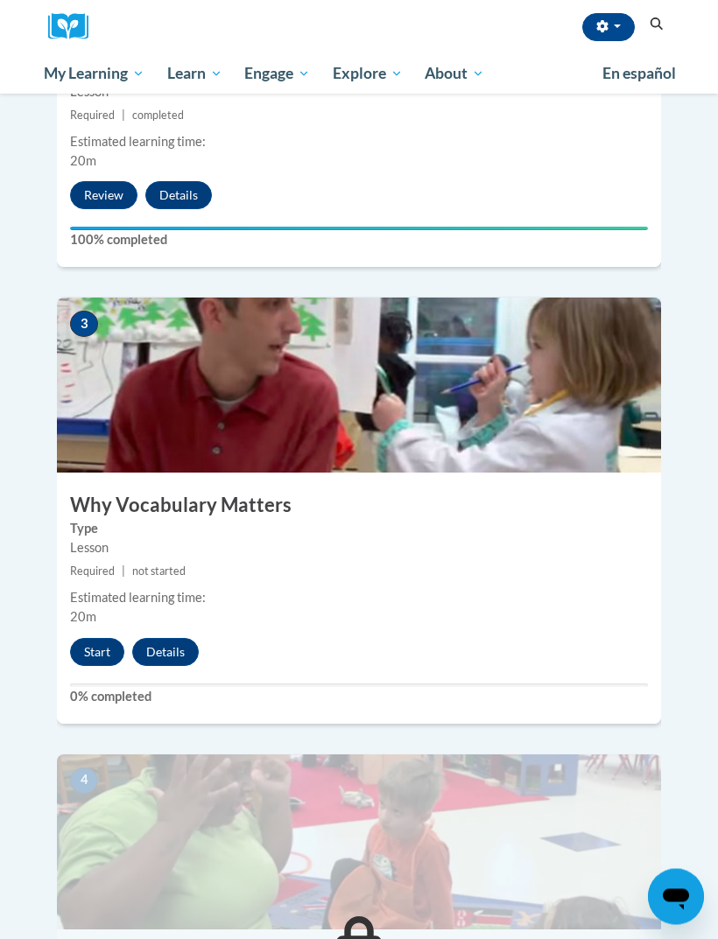
click at [95, 639] on button "Start" at bounding box center [97, 653] width 54 height 28
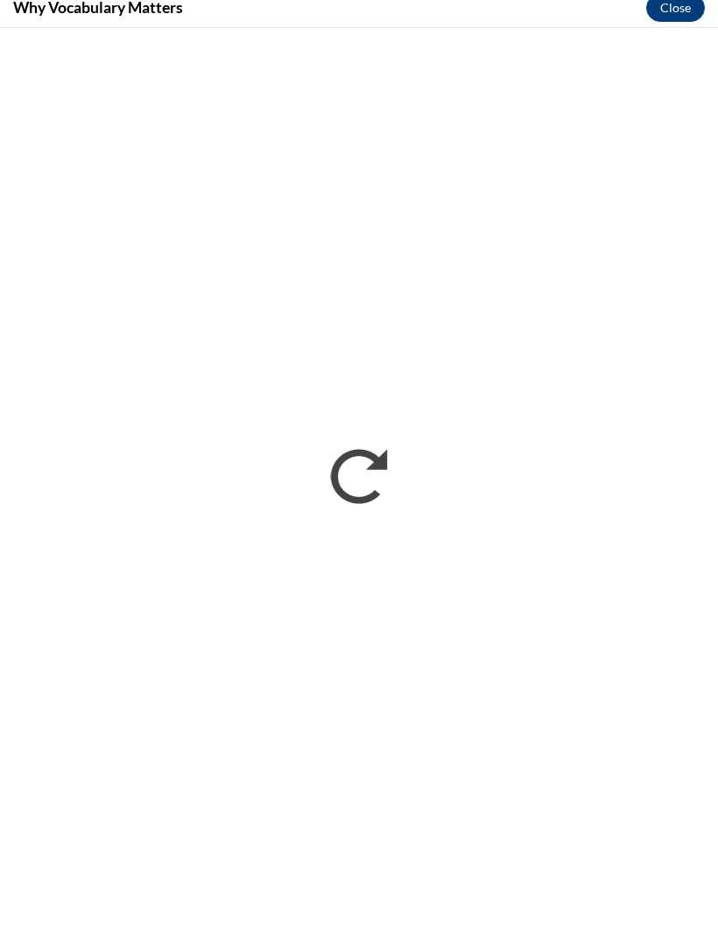
scroll to position [1553, 0]
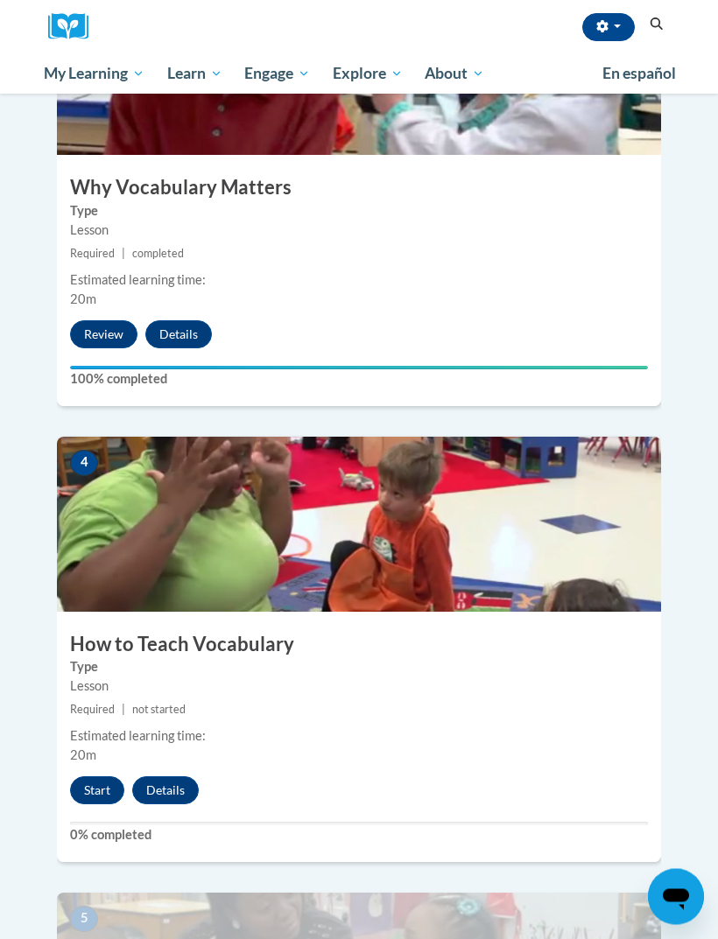
scroll to position [1437, 0]
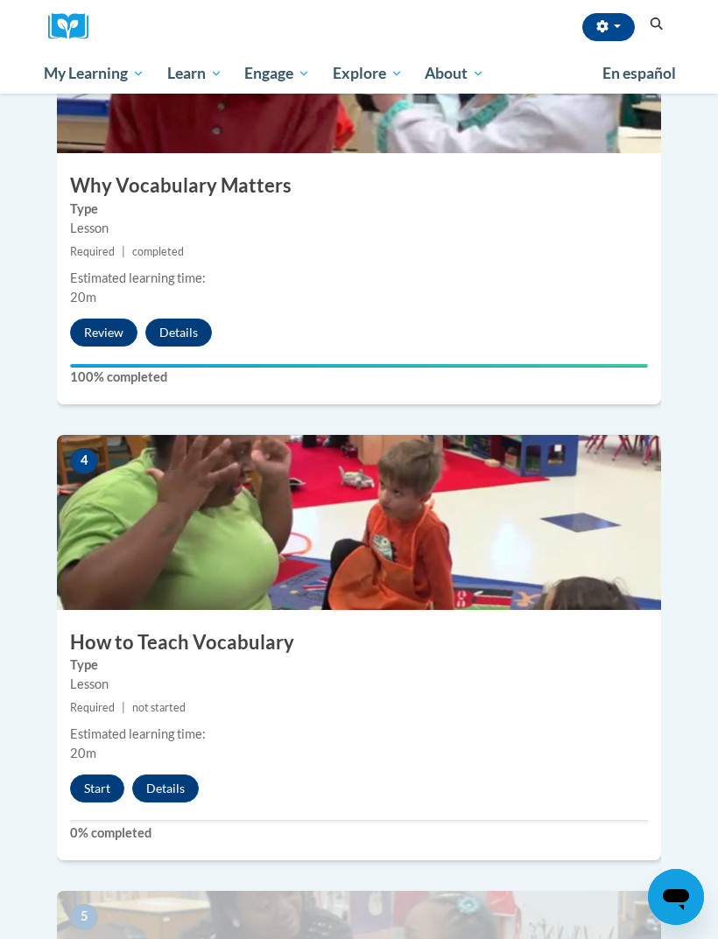
click at [97, 774] on button "Start" at bounding box center [97, 788] width 54 height 28
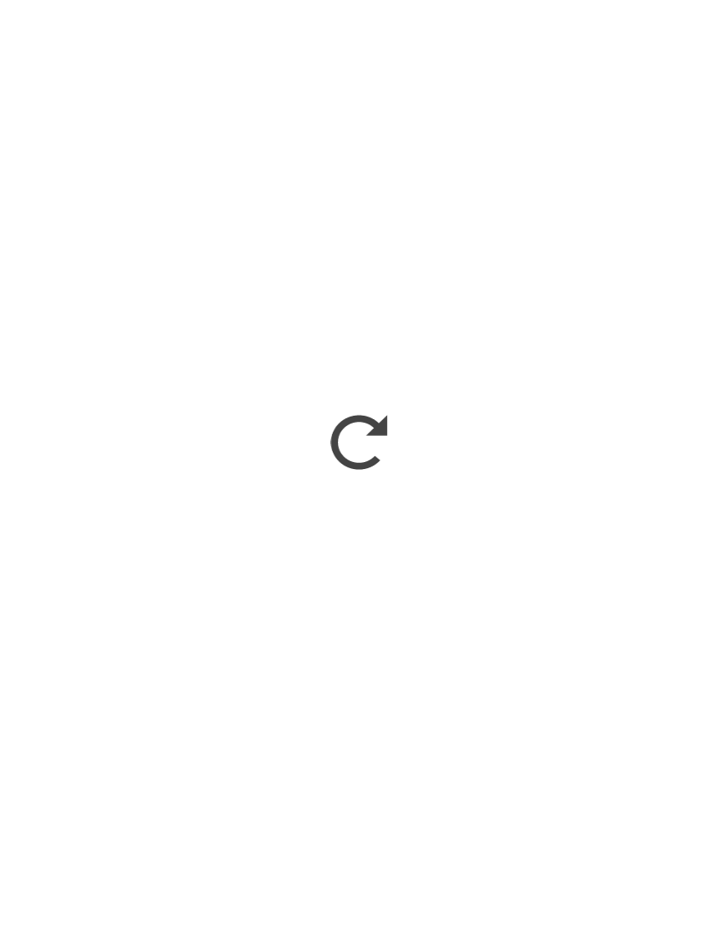
scroll to position [1482, 0]
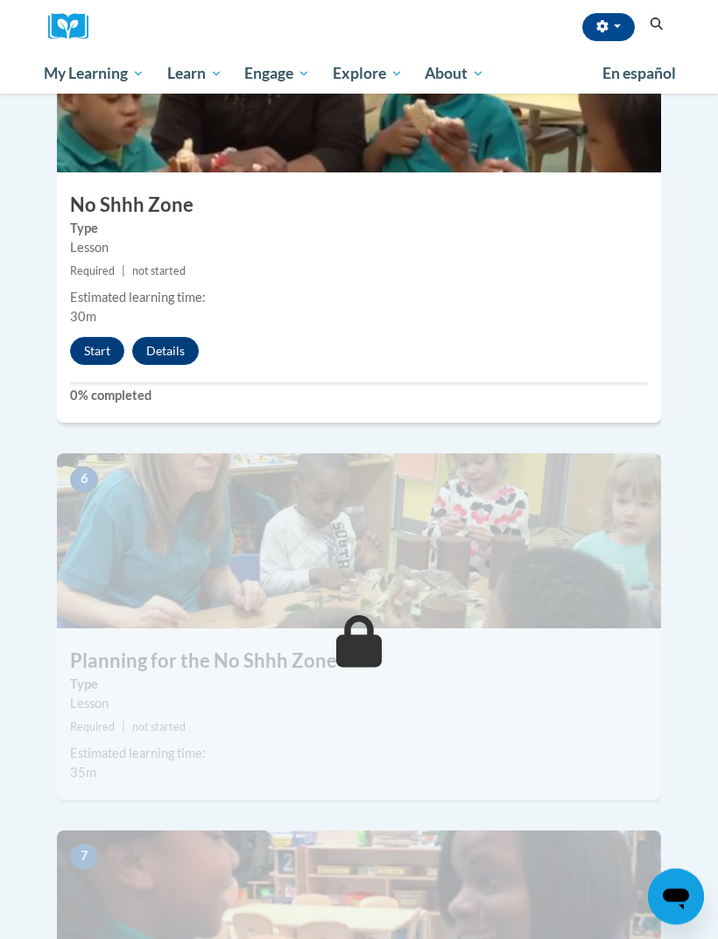
click at [511, 501] on img at bounding box center [359, 541] width 604 height 175
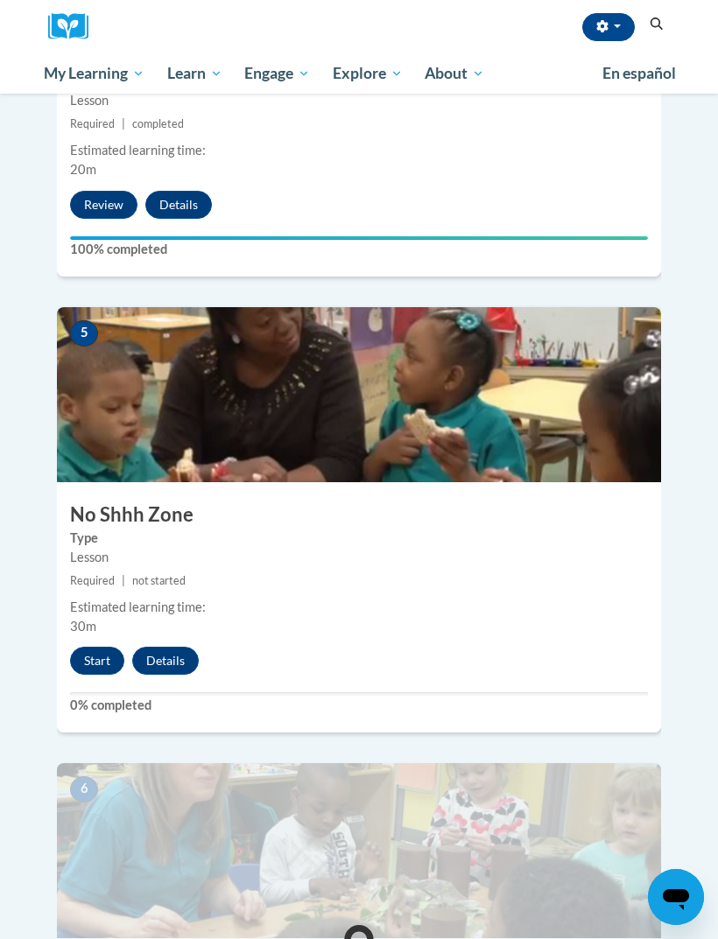
scroll to position [2007, 0]
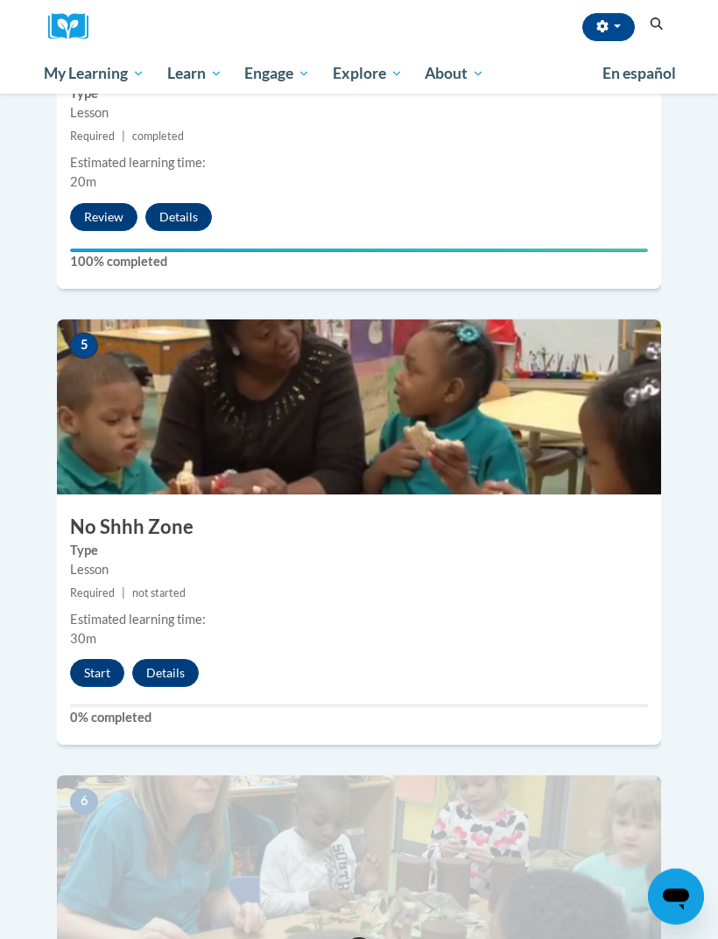
click at [97, 660] on button "Start" at bounding box center [97, 674] width 54 height 28
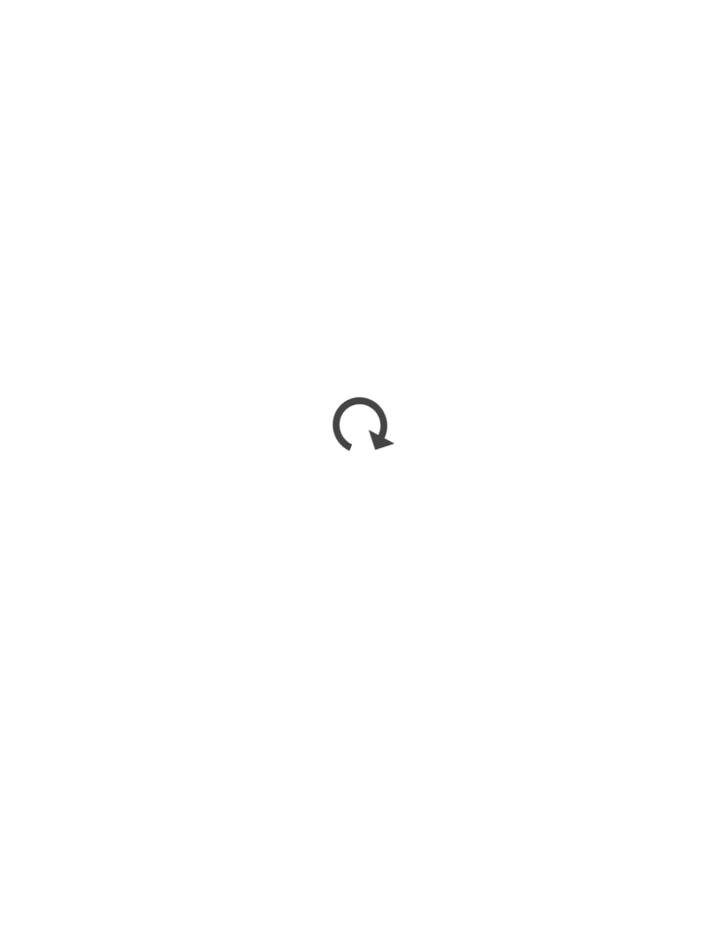
scroll to position [2084, 0]
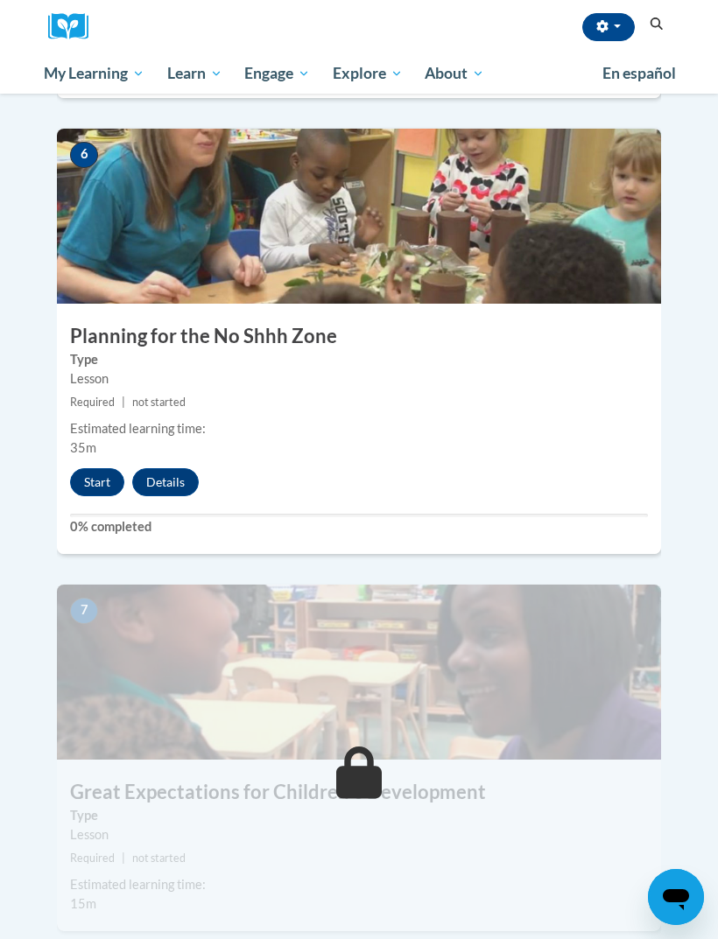
scroll to position [2644, 0]
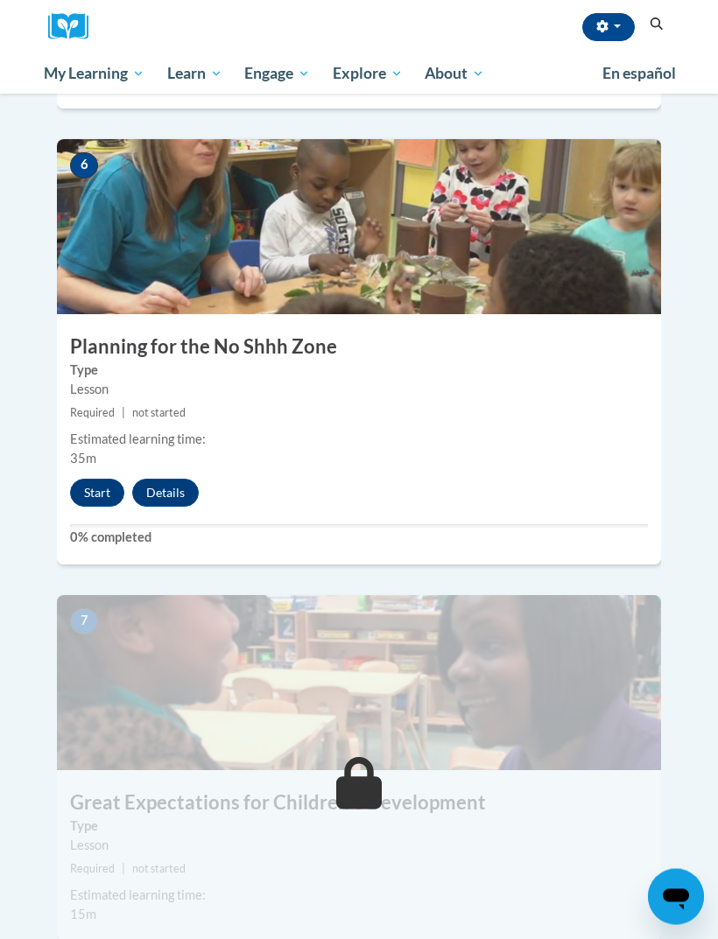
click at [97, 480] on button "Start" at bounding box center [97, 494] width 54 height 28
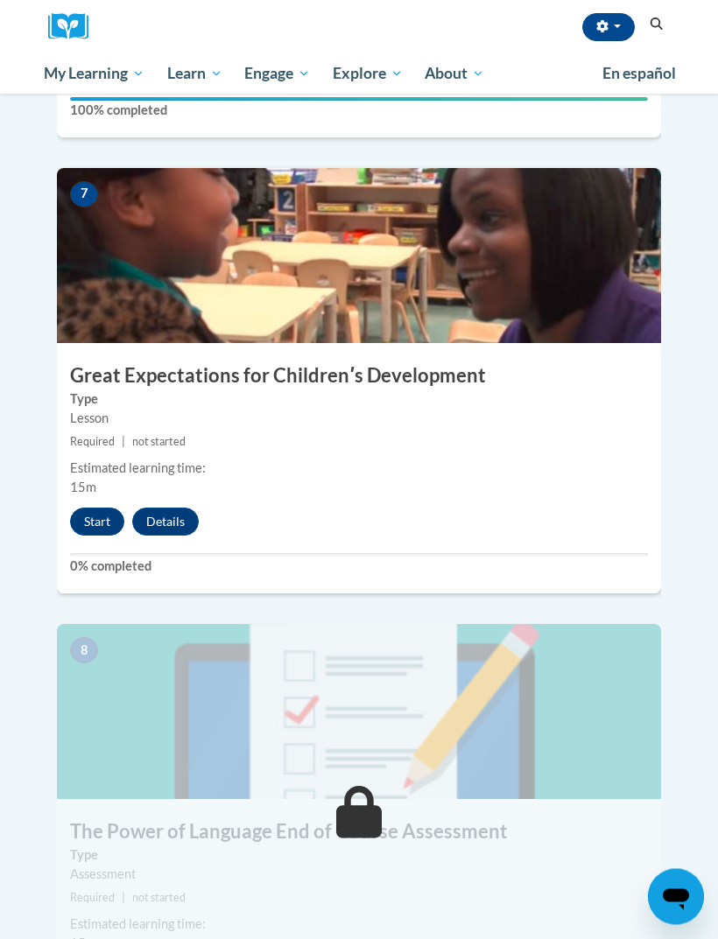
scroll to position [3072, 0]
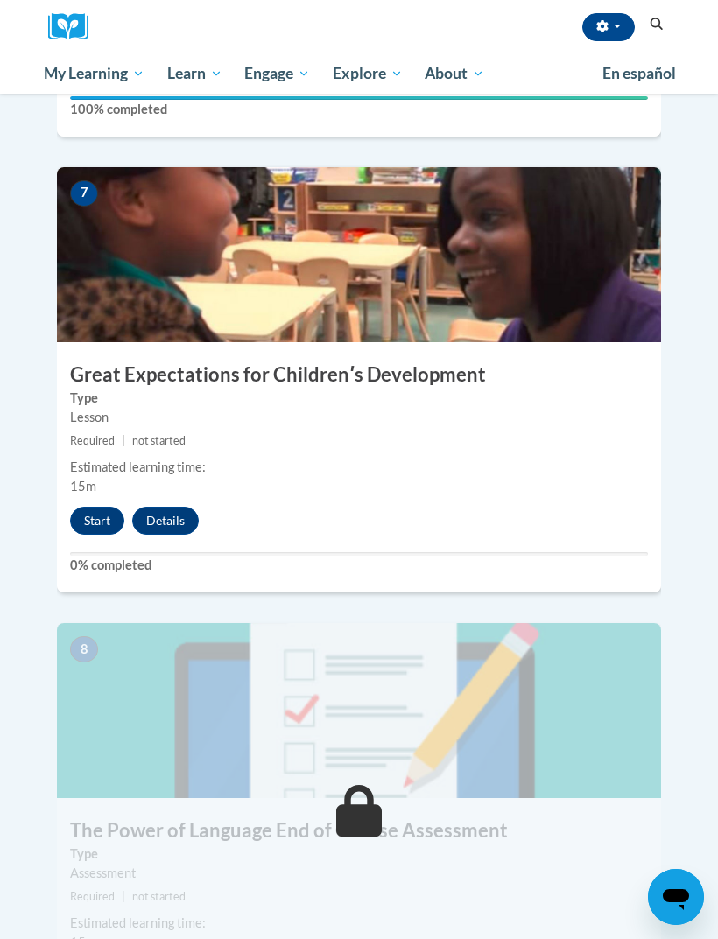
click at [85, 507] on button "Start" at bounding box center [97, 521] width 54 height 28
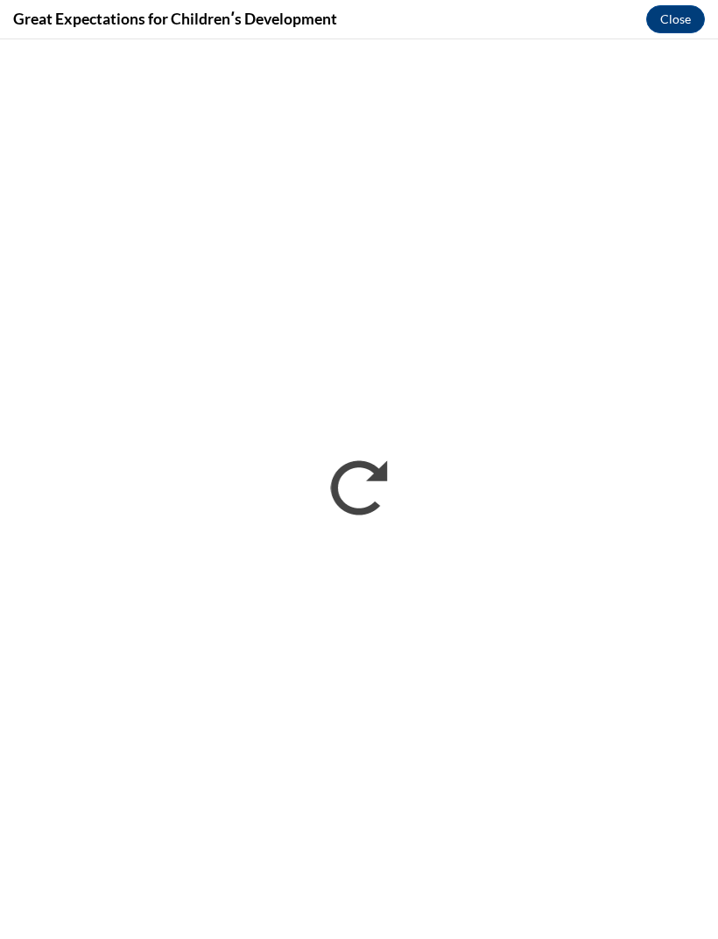
scroll to position [3147, 0]
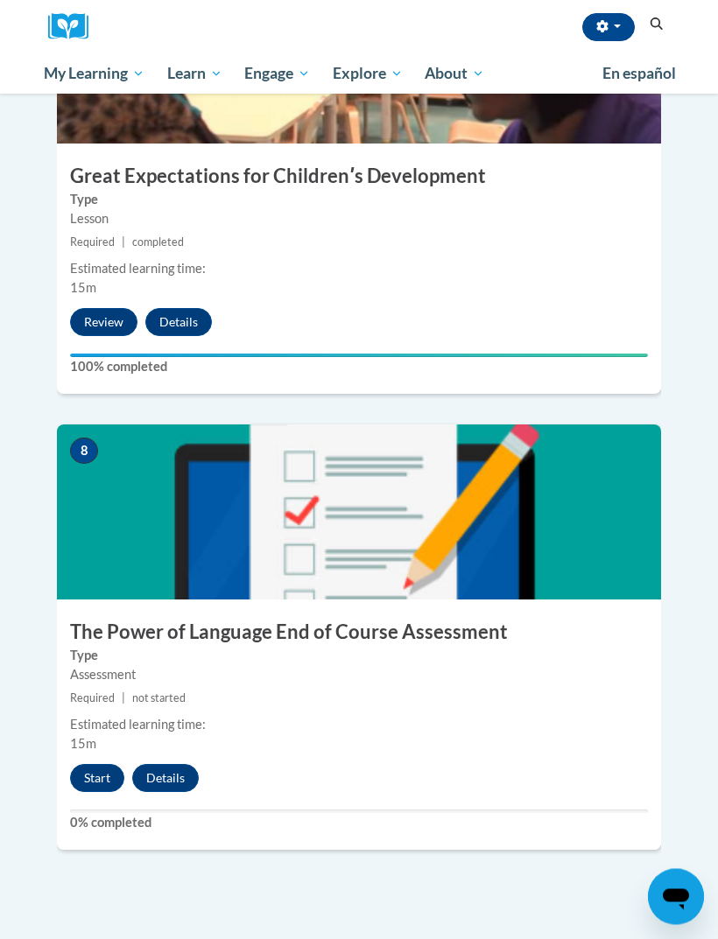
scroll to position [3286, 0]
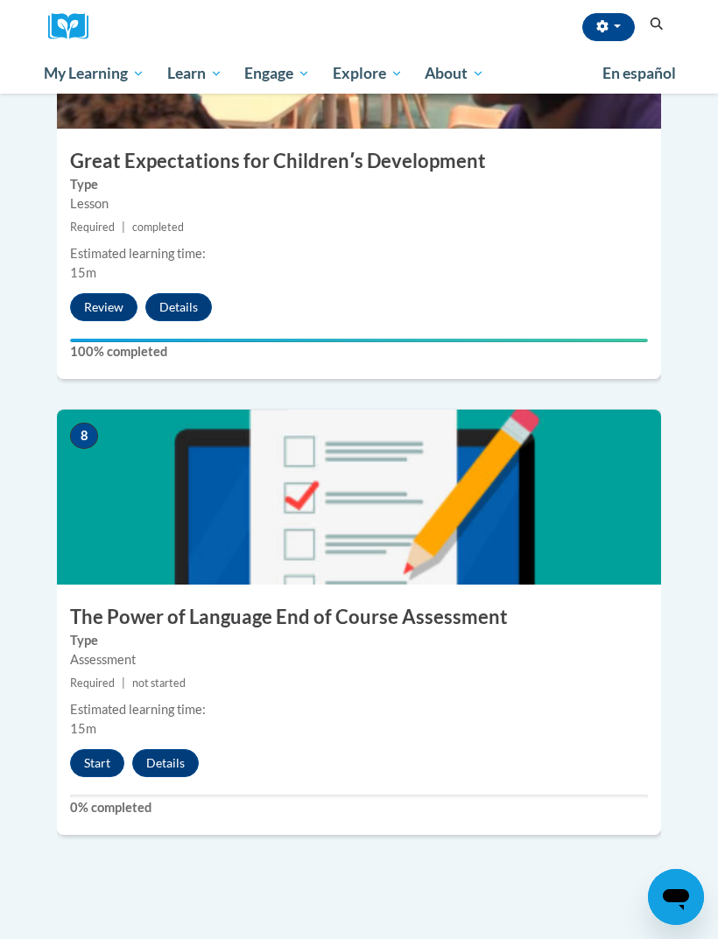
click at [167, 749] on button "Details" at bounding box center [165, 763] width 67 height 28
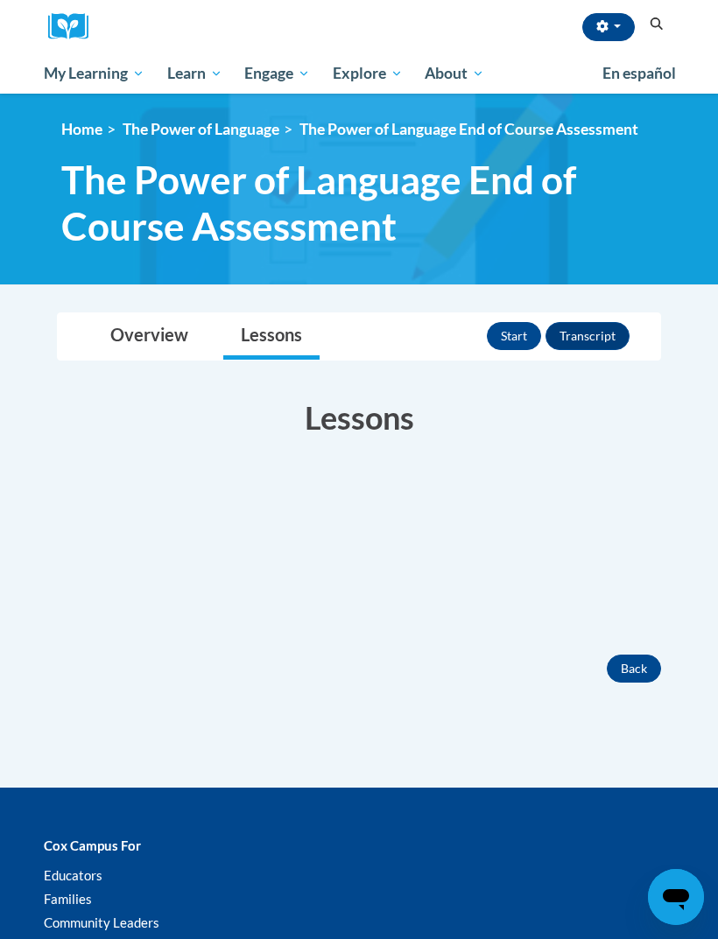
click at [624, 663] on button "Back" at bounding box center [633, 669] width 54 height 28
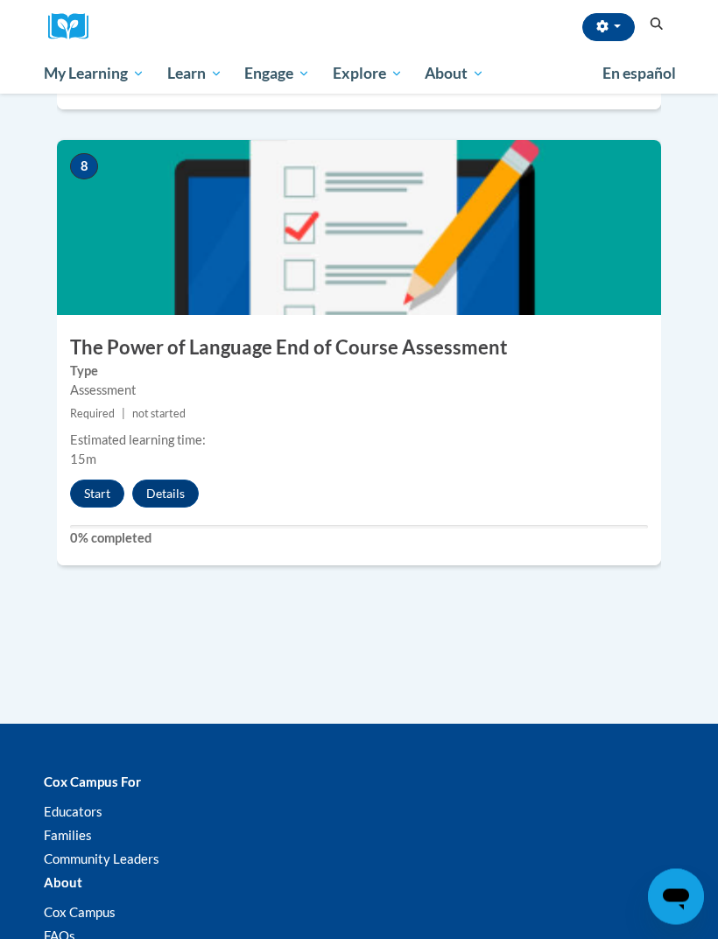
scroll to position [3555, 0]
click at [88, 480] on button "Start" at bounding box center [97, 494] width 54 height 28
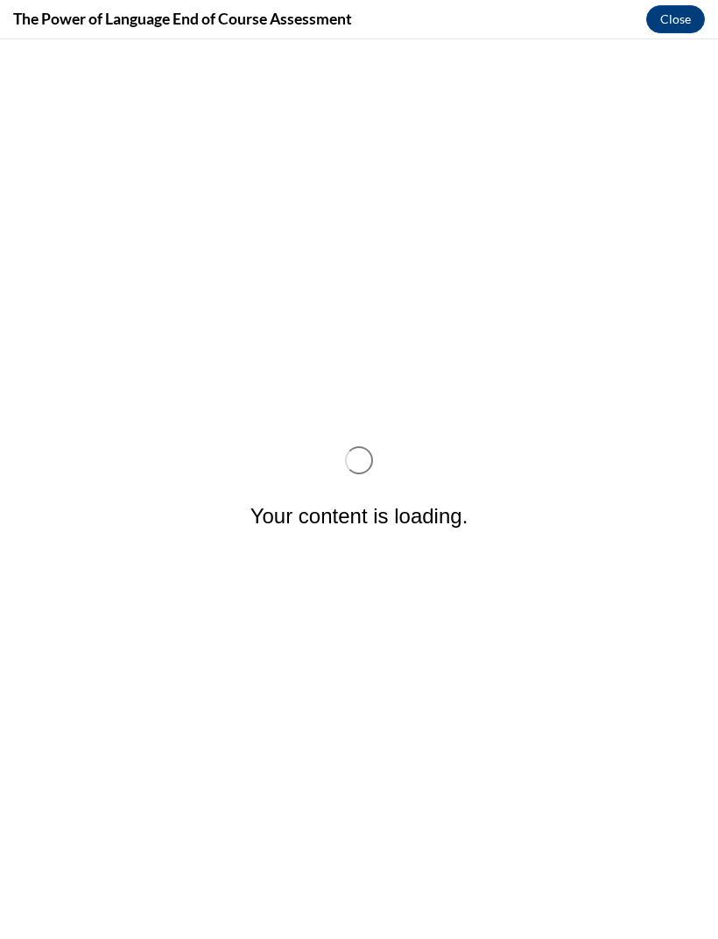
scroll to position [0, 0]
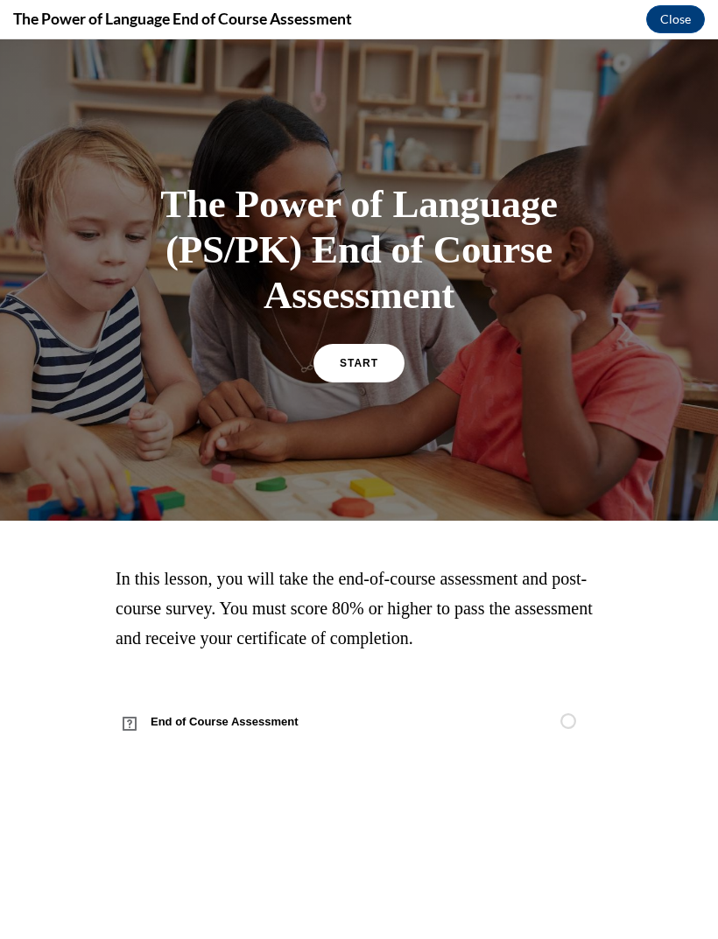
click at [347, 382] on link "START" at bounding box center [358, 363] width 91 height 39
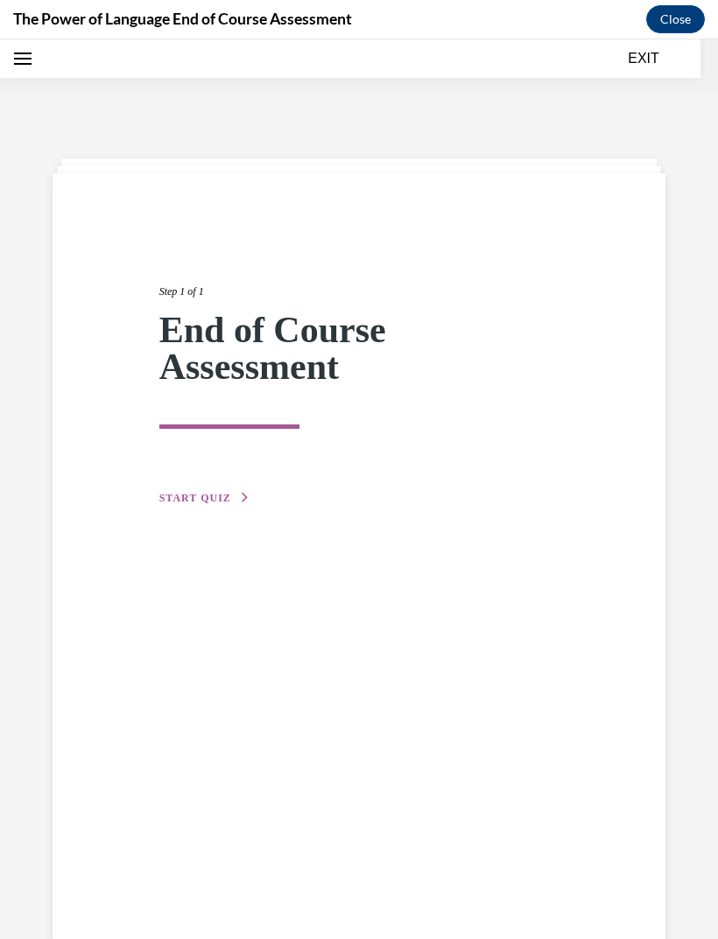
scroll to position [54, 0]
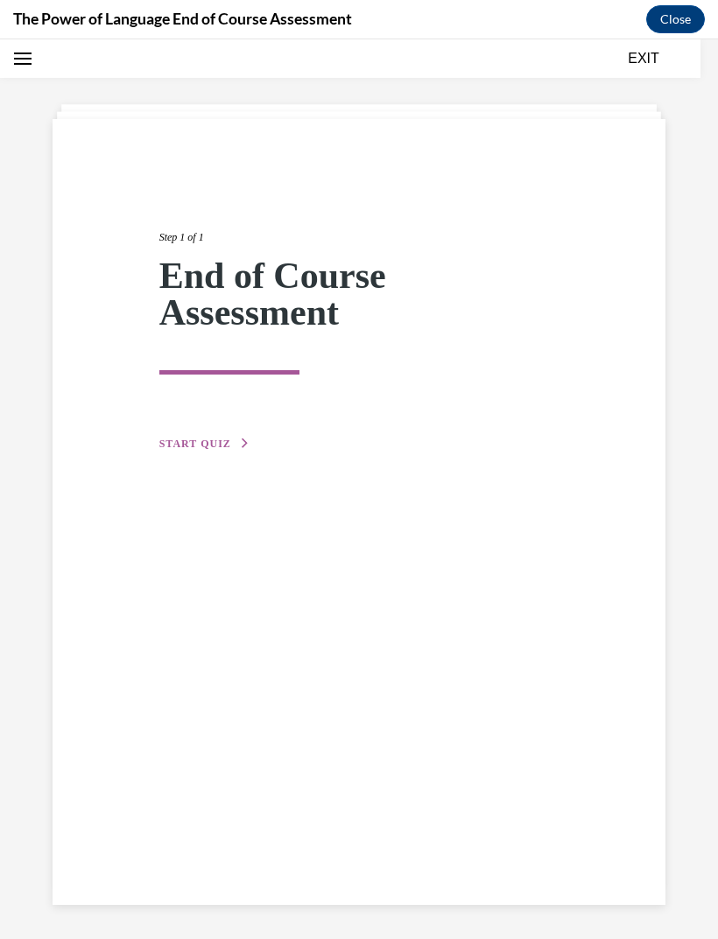
click at [178, 445] on span "START QUIZ" at bounding box center [195, 444] width 72 height 12
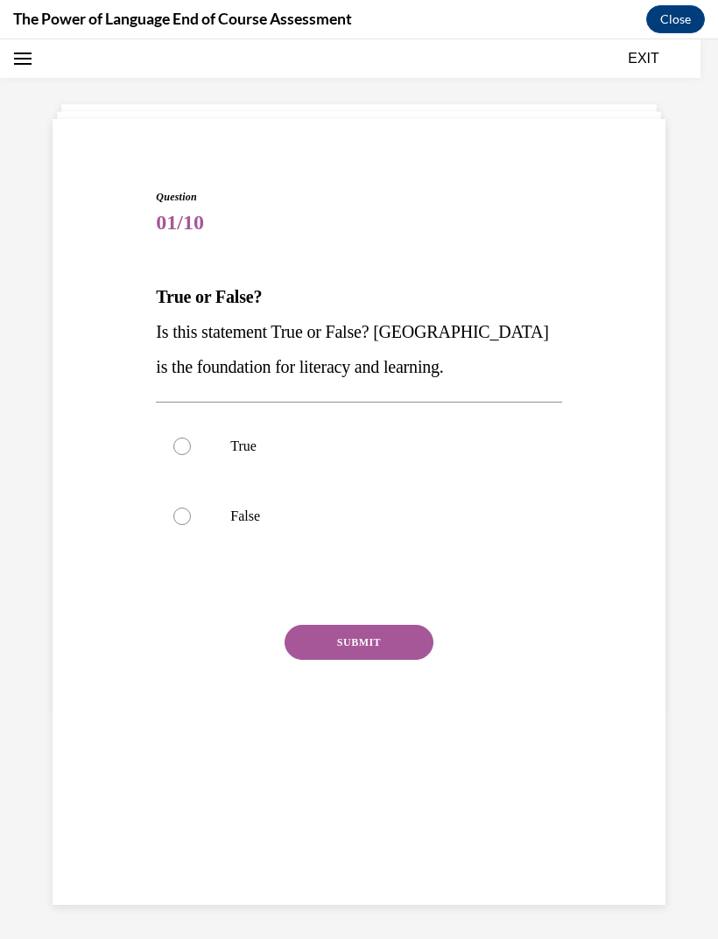
click at [564, 712] on div "Question 01/10 True or False? Is this statement True or False? Oral Language is…" at bounding box center [358, 466] width 414 height 606
click at [193, 444] on label "True" at bounding box center [358, 446] width 405 height 70
click at [191, 444] on input "True" at bounding box center [182, 447] width 18 height 18
radio input "true"
click at [384, 643] on button "SUBMIT" at bounding box center [358, 642] width 149 height 35
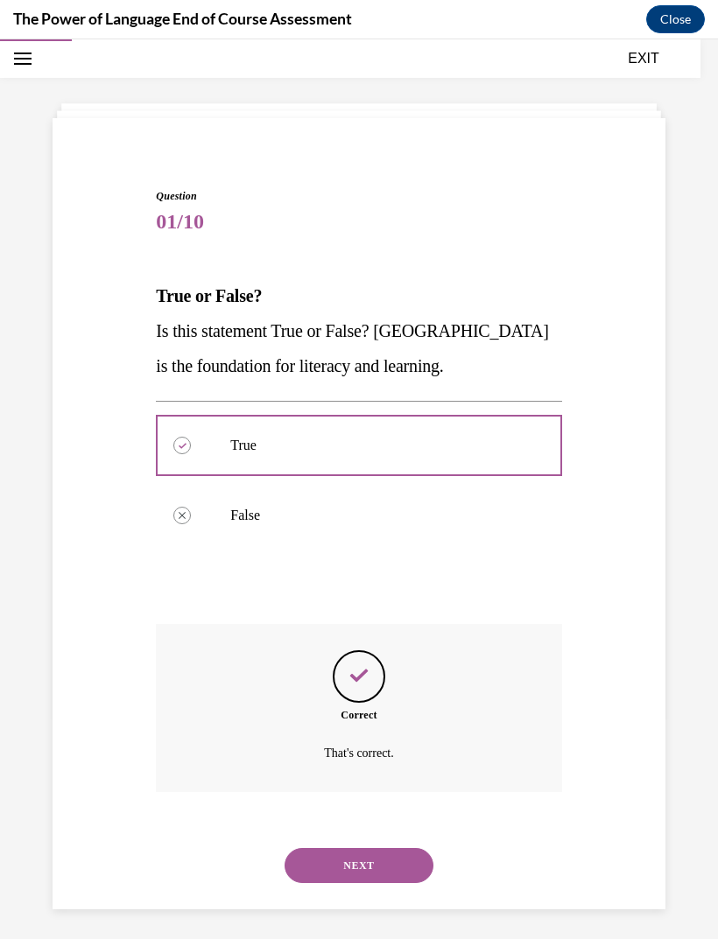
scroll to position [55, 0]
click at [402, 848] on button "NEXT" at bounding box center [358, 865] width 149 height 35
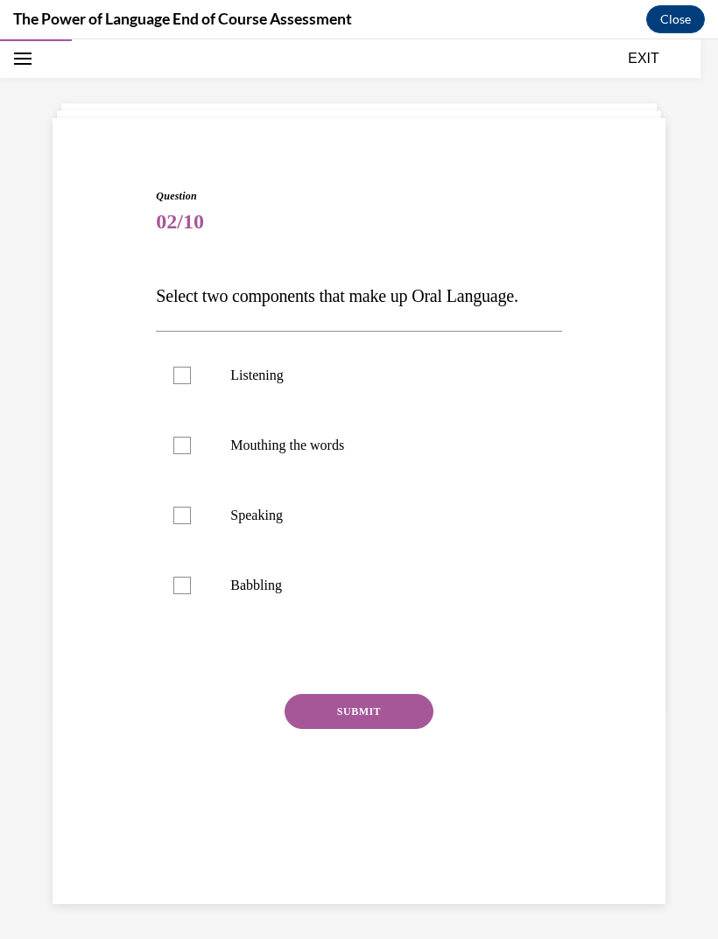
click at [186, 385] on label "Listening" at bounding box center [358, 375] width 405 height 70
click at [186, 384] on input "Listening" at bounding box center [182, 376] width 18 height 18
checkbox input "true"
click at [187, 522] on div at bounding box center [182, 516] width 18 height 18
click at [187, 522] on input "Speaking" at bounding box center [182, 516] width 18 height 18
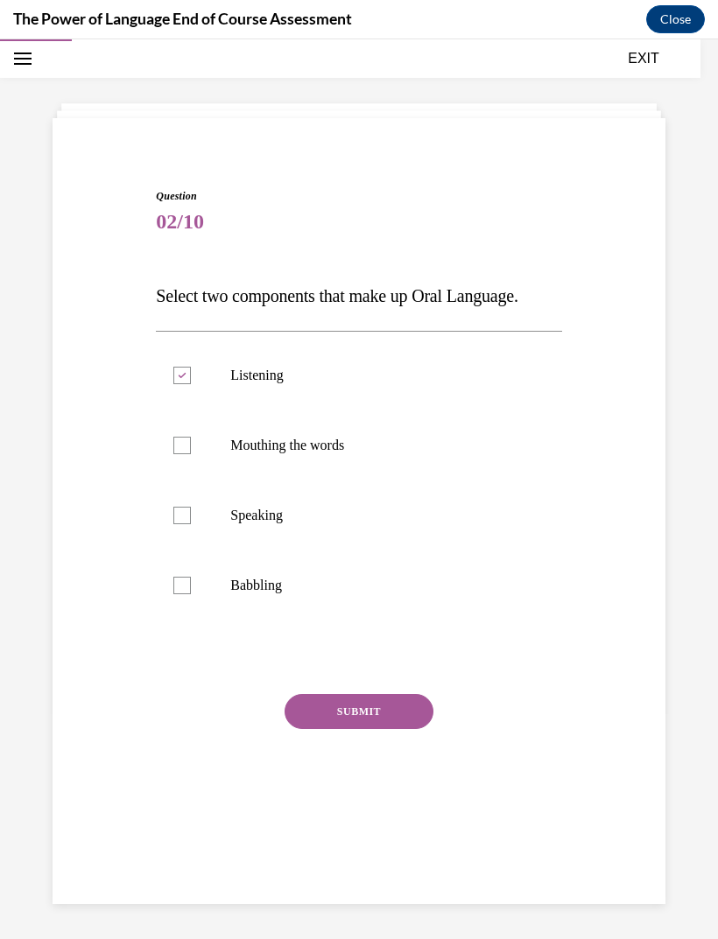
checkbox input "true"
click at [388, 718] on button "SUBMIT" at bounding box center [358, 711] width 149 height 35
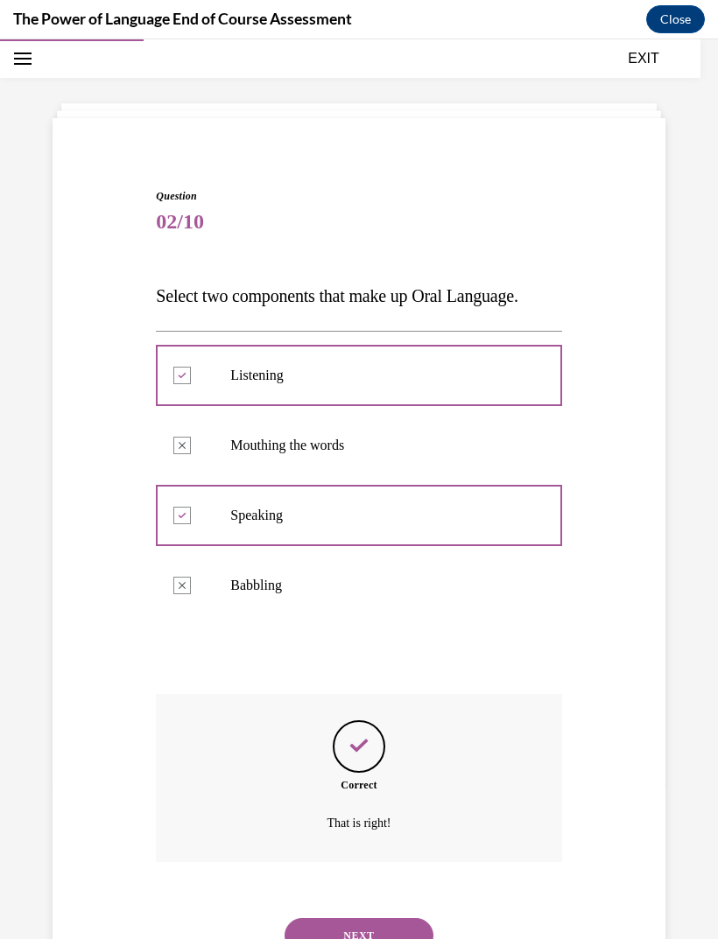
click at [400, 918] on button "NEXT" at bounding box center [358, 935] width 149 height 35
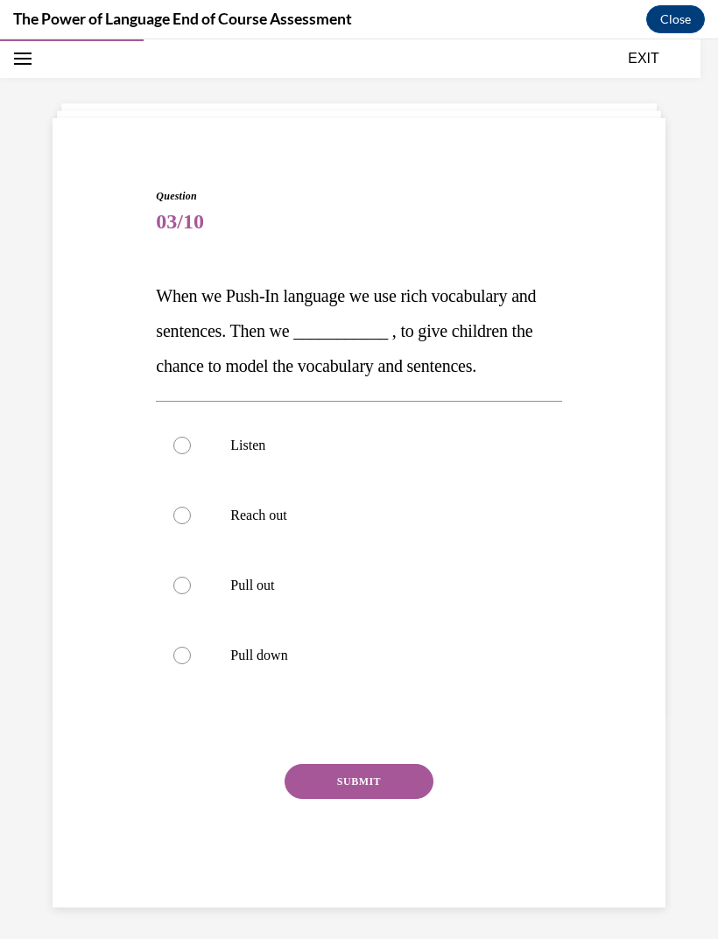
click at [249, 459] on label "Listen" at bounding box center [358, 445] width 405 height 70
click at [191, 454] on input "Listen" at bounding box center [182, 446] width 18 height 18
radio input "true"
click at [410, 781] on button "SUBMIT" at bounding box center [358, 781] width 149 height 35
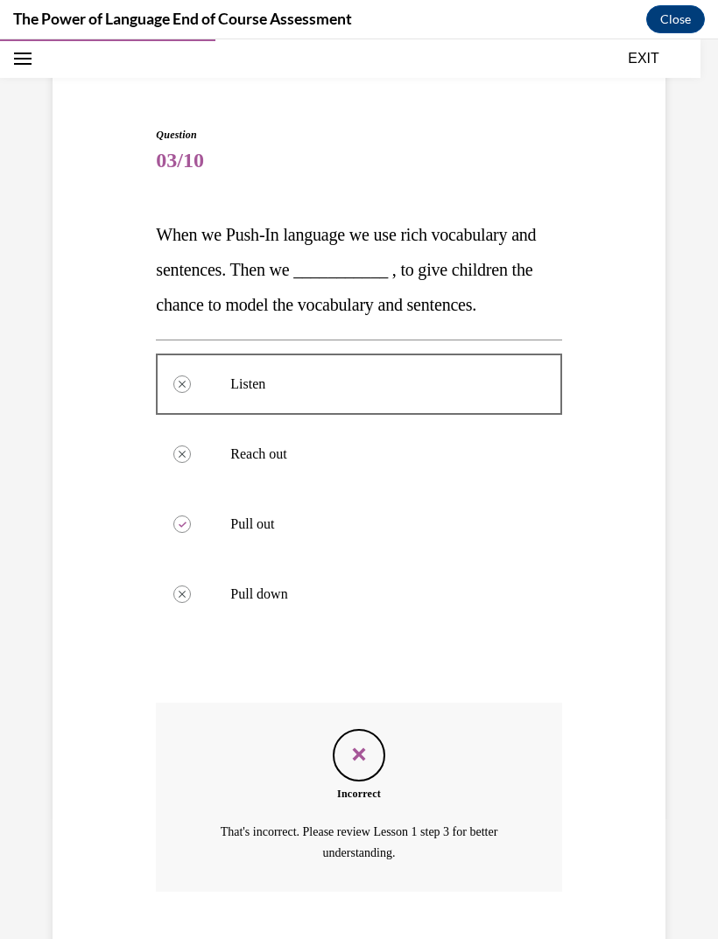
scroll to position [143, 0]
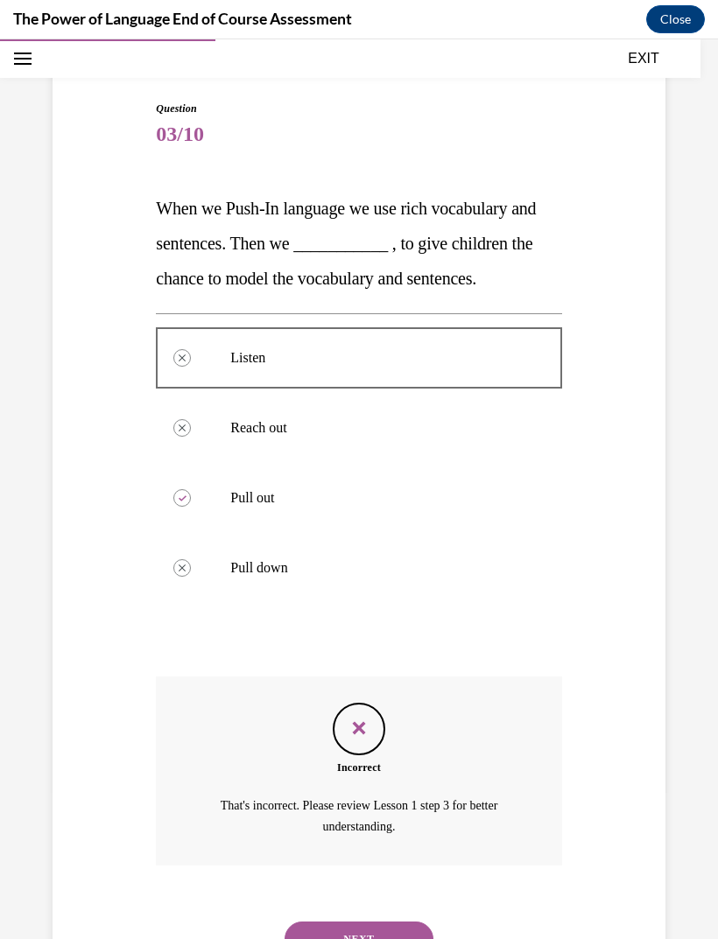
click at [392, 928] on button "NEXT" at bounding box center [358, 938] width 149 height 35
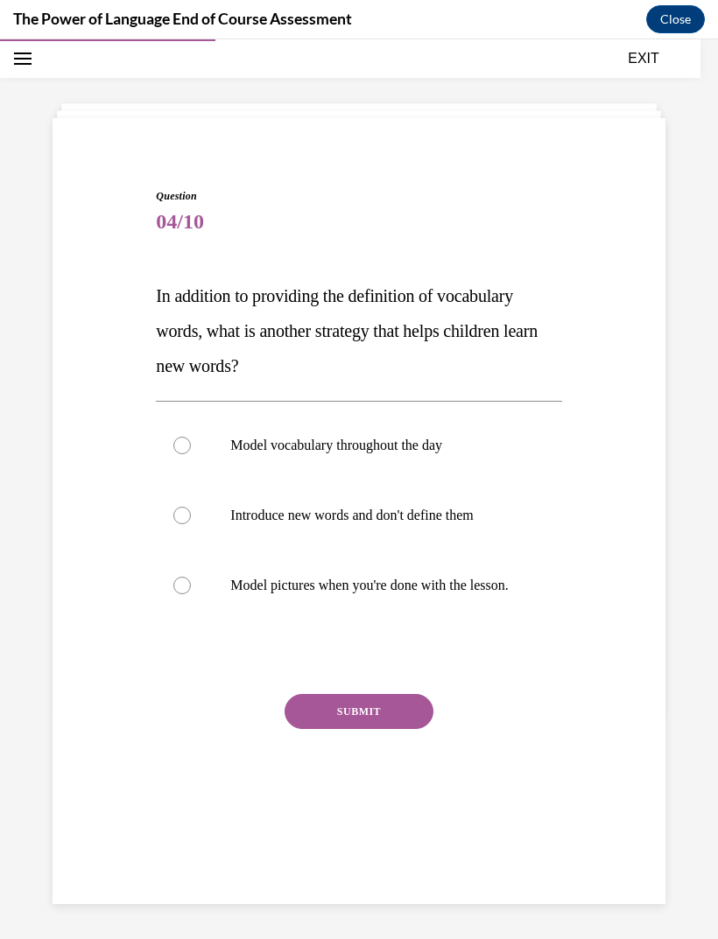
scroll to position [55, 0]
click at [194, 450] on label "Model vocabulary throughout the day" at bounding box center [358, 445] width 405 height 70
click at [191, 450] on input "Model vocabulary throughout the day" at bounding box center [182, 446] width 18 height 18
radio input "true"
click at [379, 723] on button "SUBMIT" at bounding box center [358, 711] width 149 height 35
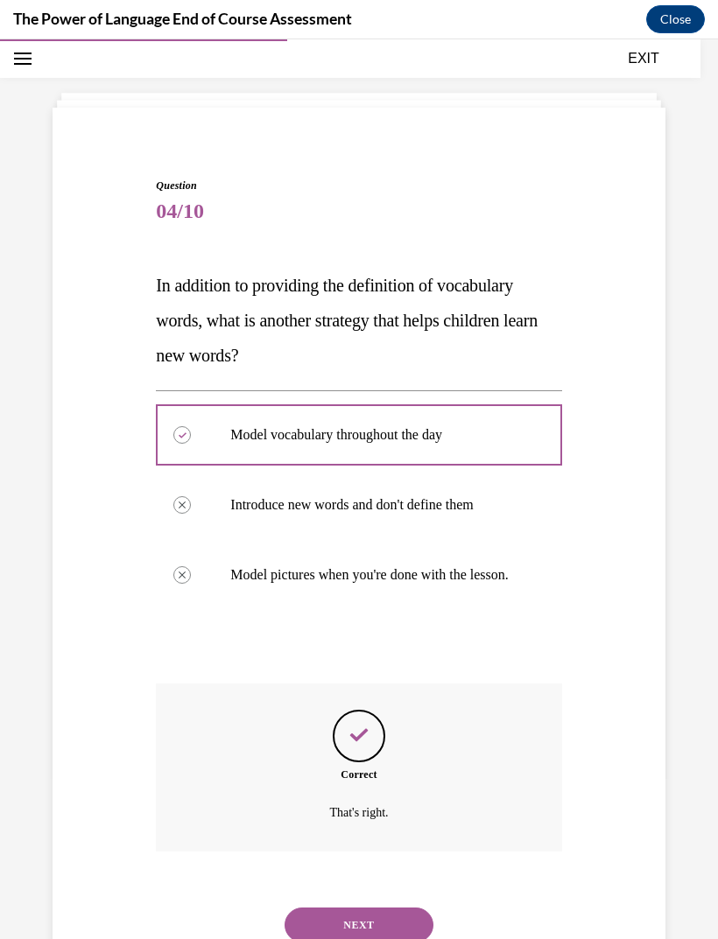
scroll to position [70, 0]
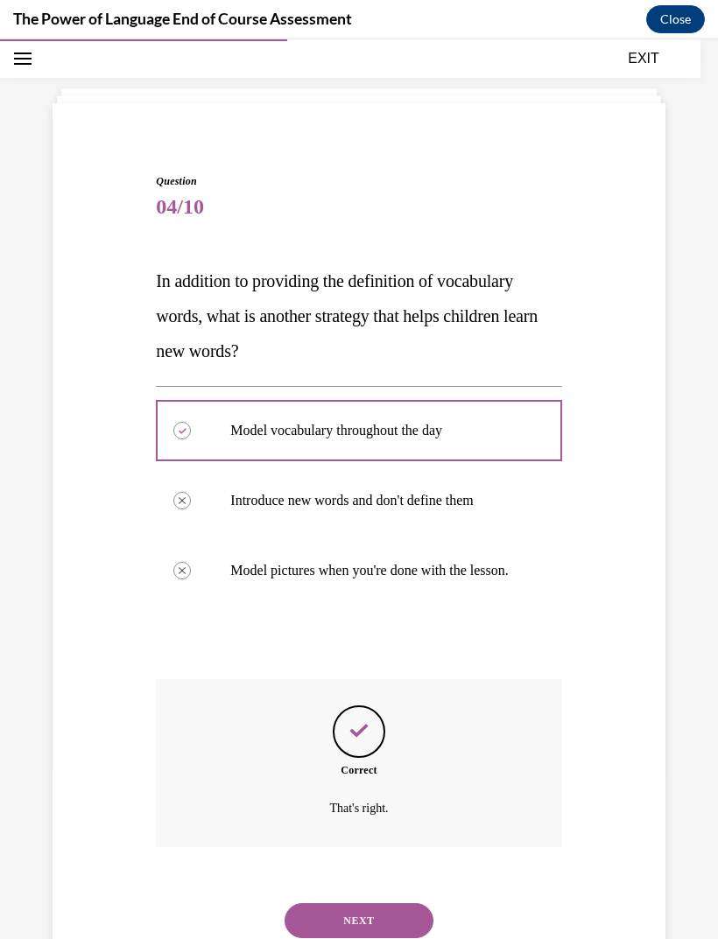
click at [378, 918] on button "NEXT" at bounding box center [358, 920] width 149 height 35
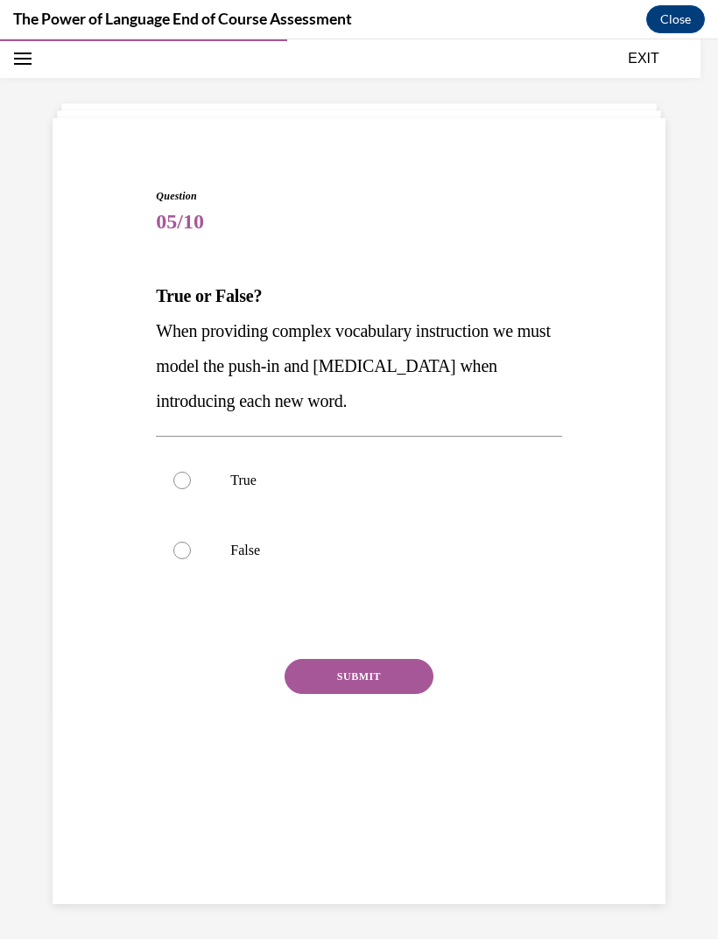
scroll to position [55, 0]
click at [185, 548] on div at bounding box center [182, 551] width 18 height 18
click at [185, 548] on input "False" at bounding box center [182, 551] width 18 height 18
radio input "true"
click at [362, 687] on button "SUBMIT" at bounding box center [358, 676] width 149 height 35
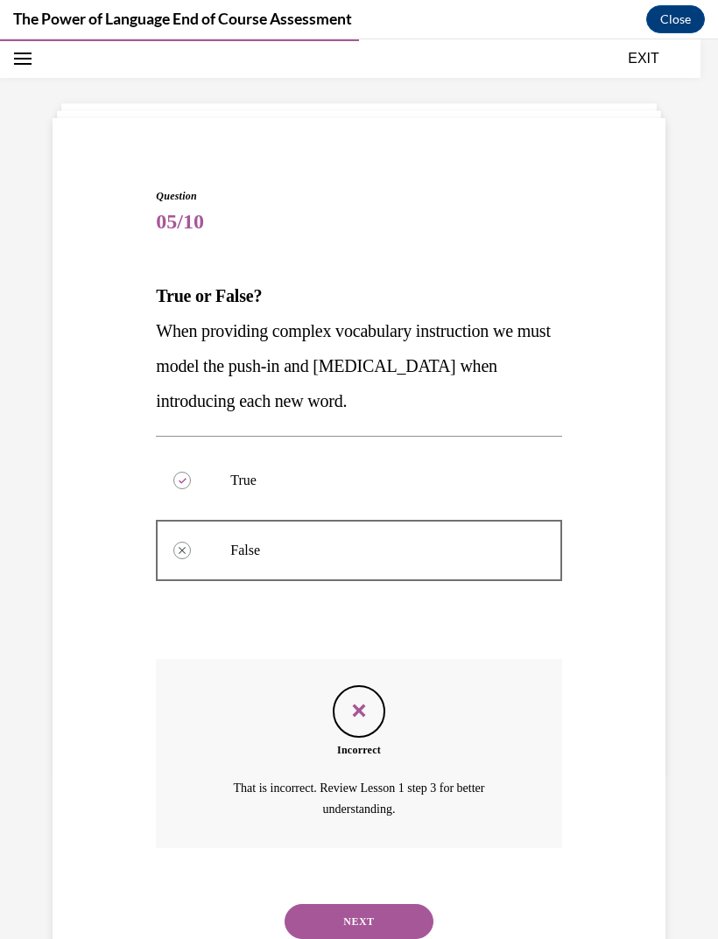
click at [404, 904] on button "NEXT" at bounding box center [358, 921] width 149 height 35
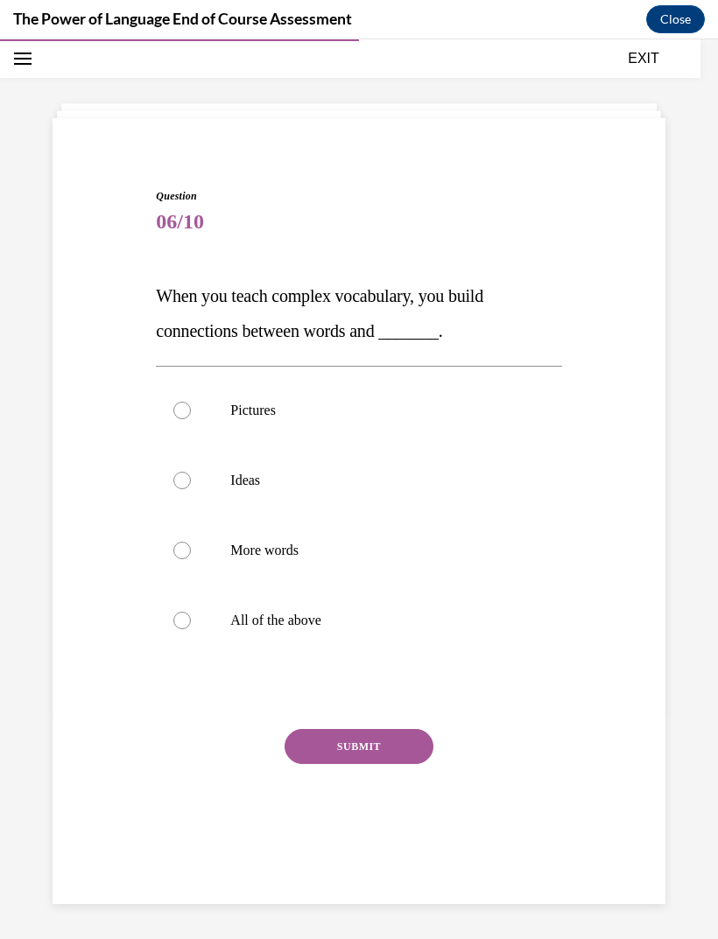
click at [180, 621] on div at bounding box center [182, 621] width 18 height 18
click at [180, 621] on input "All of the above" at bounding box center [182, 621] width 18 height 18
radio input "true"
click at [314, 749] on button "SUBMIT" at bounding box center [358, 746] width 149 height 35
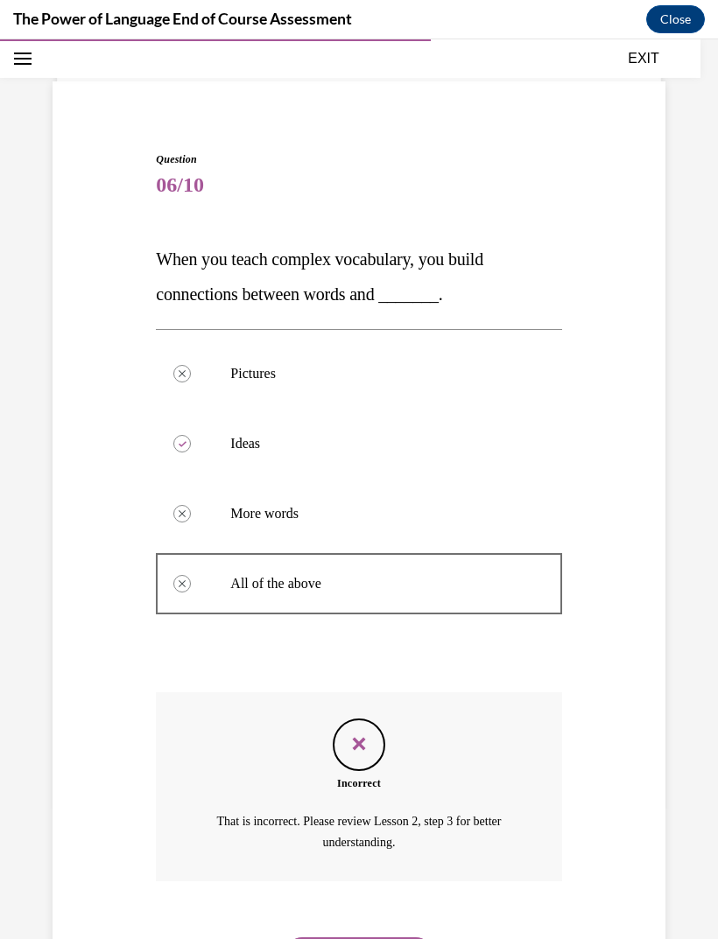
scroll to position [108, 0]
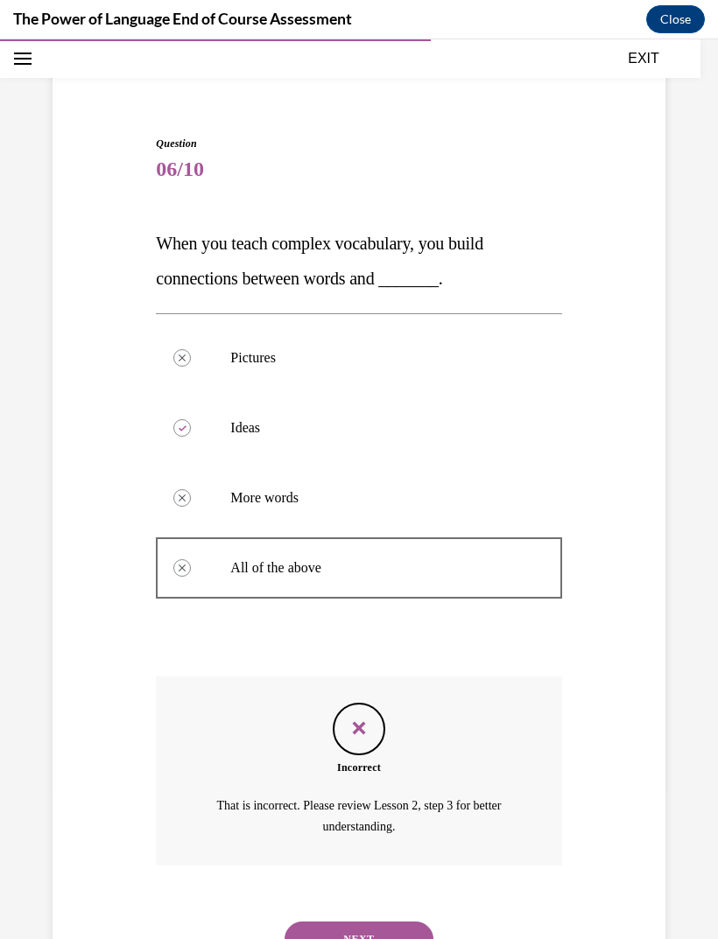
click at [326, 921] on button "NEXT" at bounding box center [358, 938] width 149 height 35
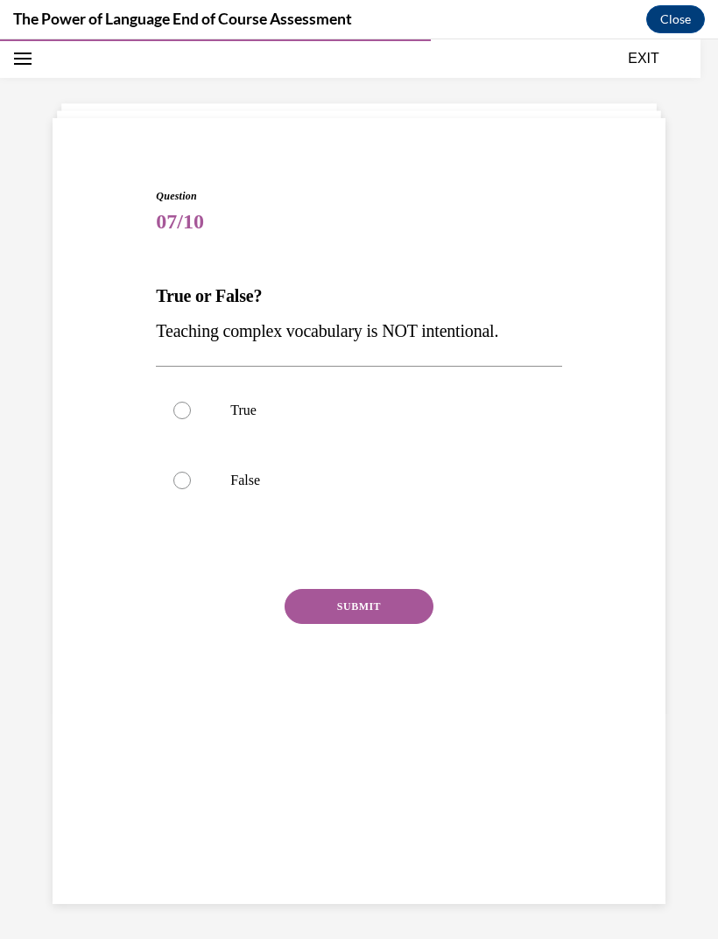
scroll to position [55, 0]
click at [188, 424] on label "True" at bounding box center [358, 410] width 405 height 70
click at [188, 419] on input "True" at bounding box center [182, 411] width 18 height 18
radio input "true"
click at [177, 479] on div at bounding box center [182, 481] width 18 height 18
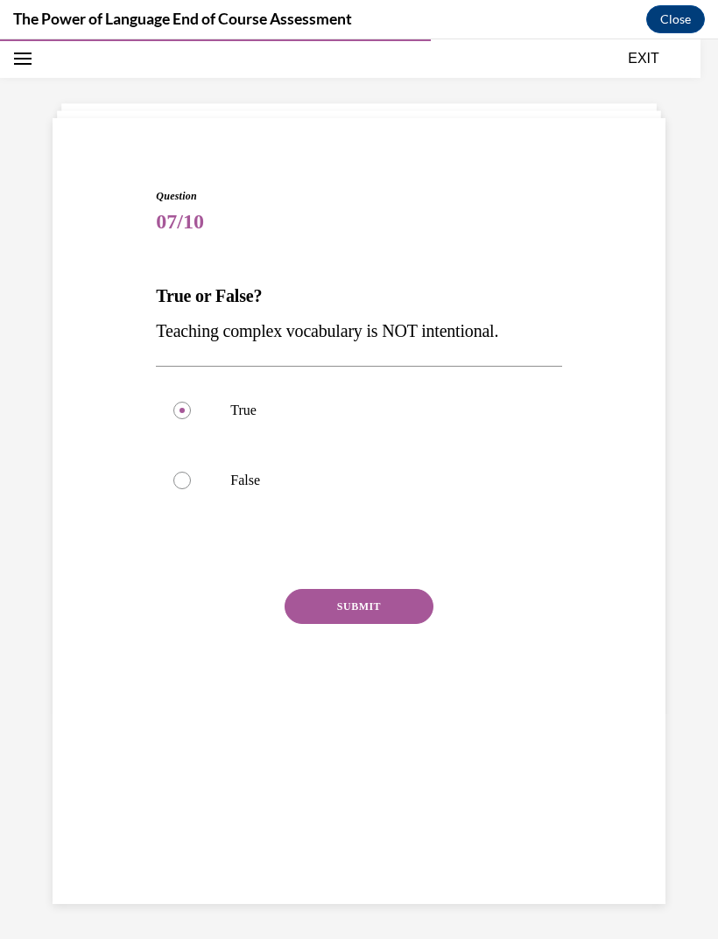
click at [177, 479] on input "False" at bounding box center [182, 481] width 18 height 18
radio input "true"
click at [320, 617] on button "SUBMIT" at bounding box center [358, 606] width 149 height 35
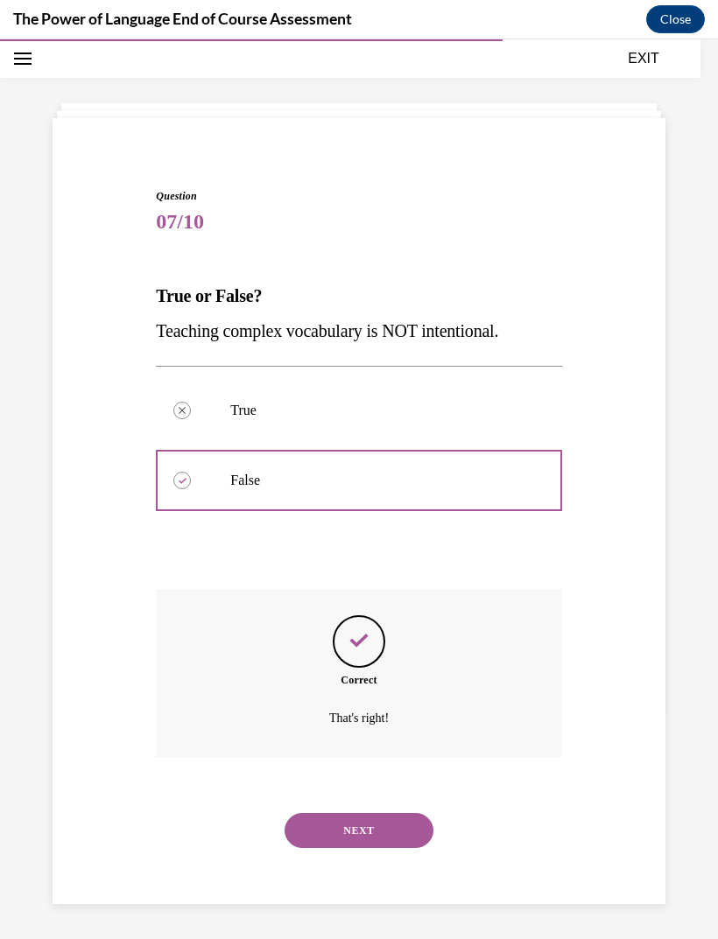
click at [322, 813] on button "NEXT" at bounding box center [358, 830] width 149 height 35
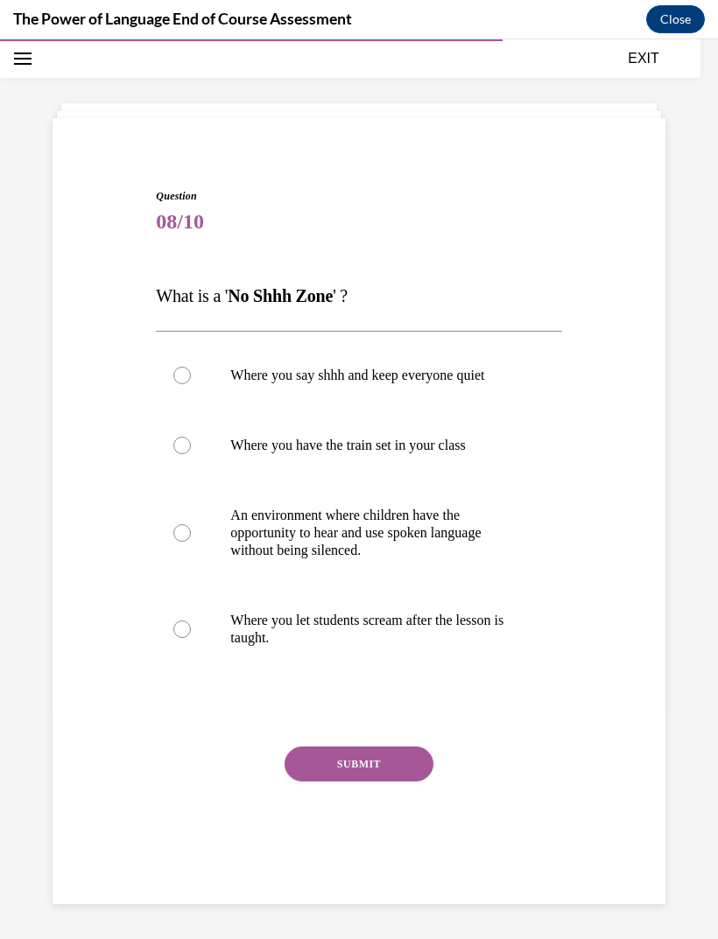
click at [175, 536] on div at bounding box center [182, 533] width 18 height 18
click at [175, 536] on input "An environment where children have the opportunity to hear and use spoken langu…" at bounding box center [182, 533] width 18 height 18
radio input "true"
click at [328, 761] on button "SUBMIT" at bounding box center [358, 763] width 149 height 35
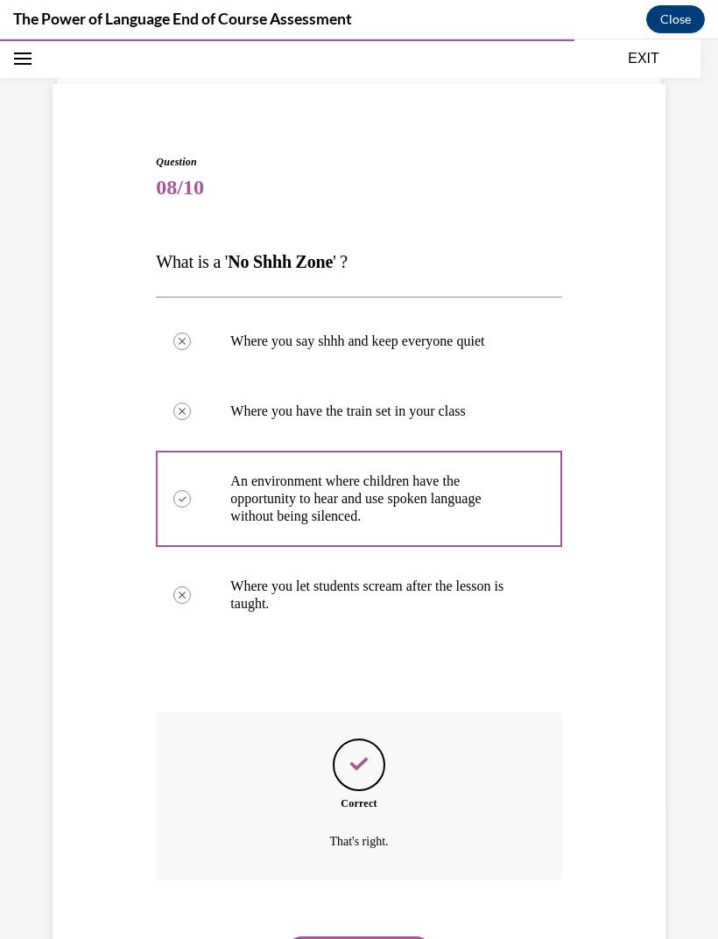
scroll to position [105, 0]
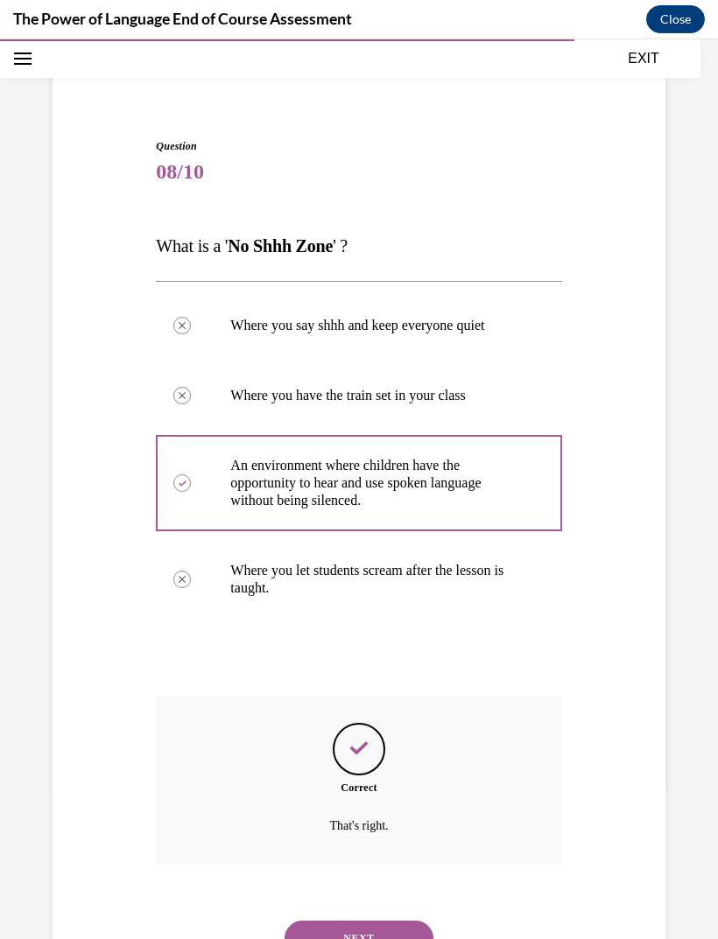
click at [313, 921] on button "NEXT" at bounding box center [358, 938] width 149 height 35
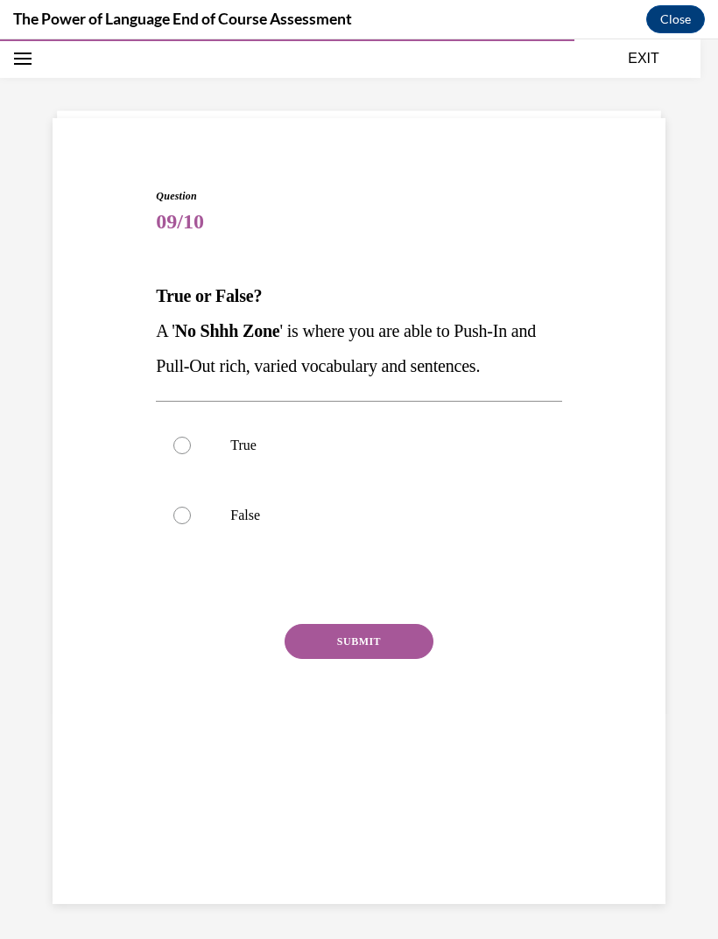
scroll to position [55, 0]
click at [119, 581] on div "Question 09/10 True or False? A ' No Shhh Zone ' is where you are able to Push-…" at bounding box center [358, 452] width 621 height 632
click at [184, 522] on div at bounding box center [182, 516] width 18 height 18
click at [184, 522] on input "False" at bounding box center [182, 516] width 18 height 18
radio input "true"
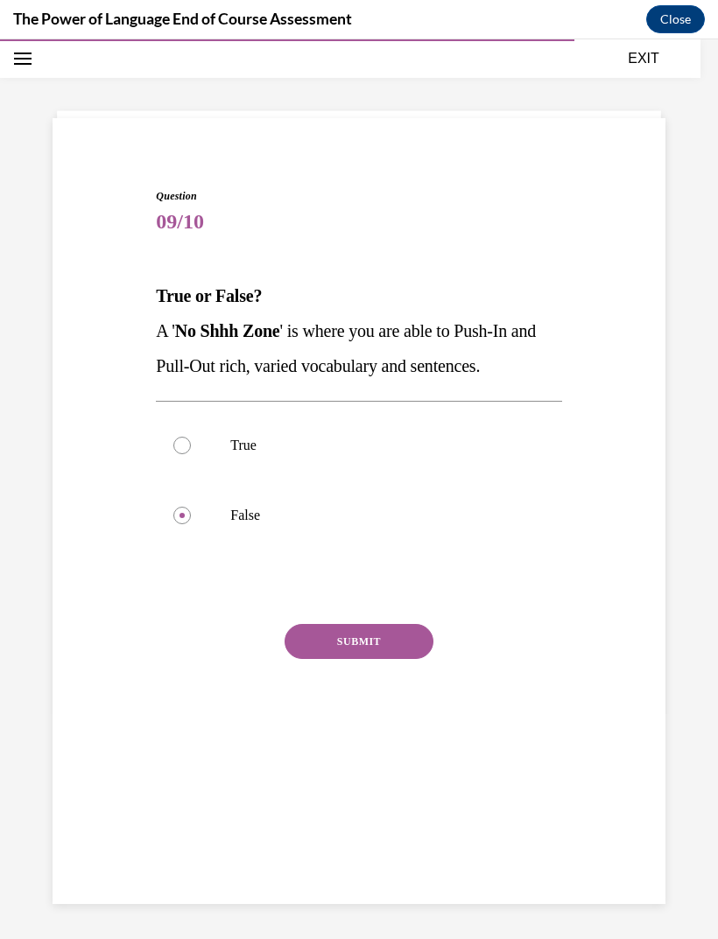
click at [324, 644] on button "SUBMIT" at bounding box center [358, 641] width 149 height 35
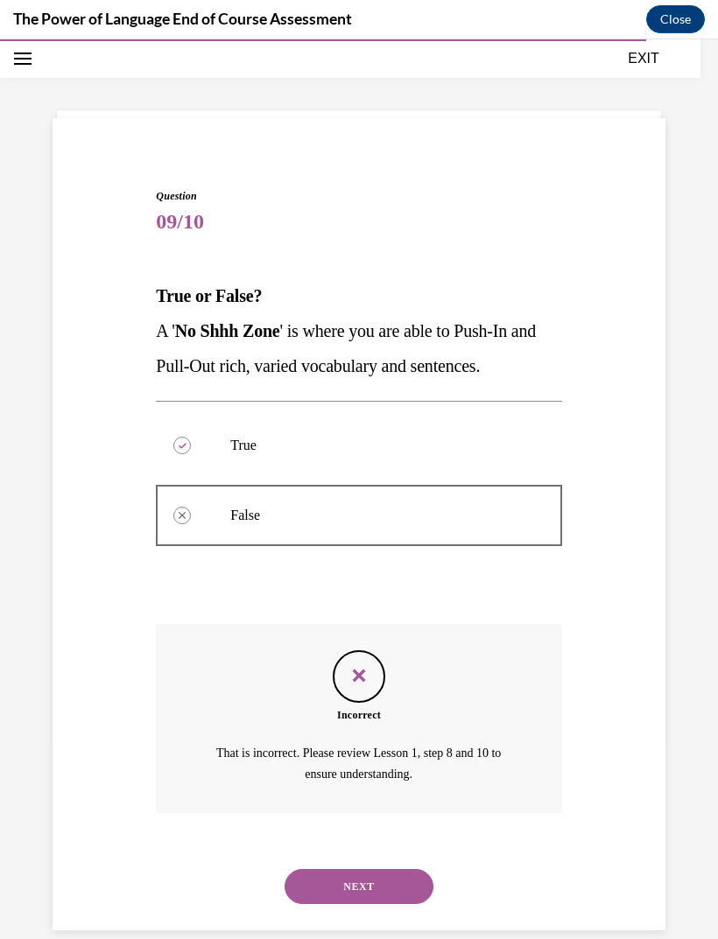
click at [319, 869] on button "NEXT" at bounding box center [358, 886] width 149 height 35
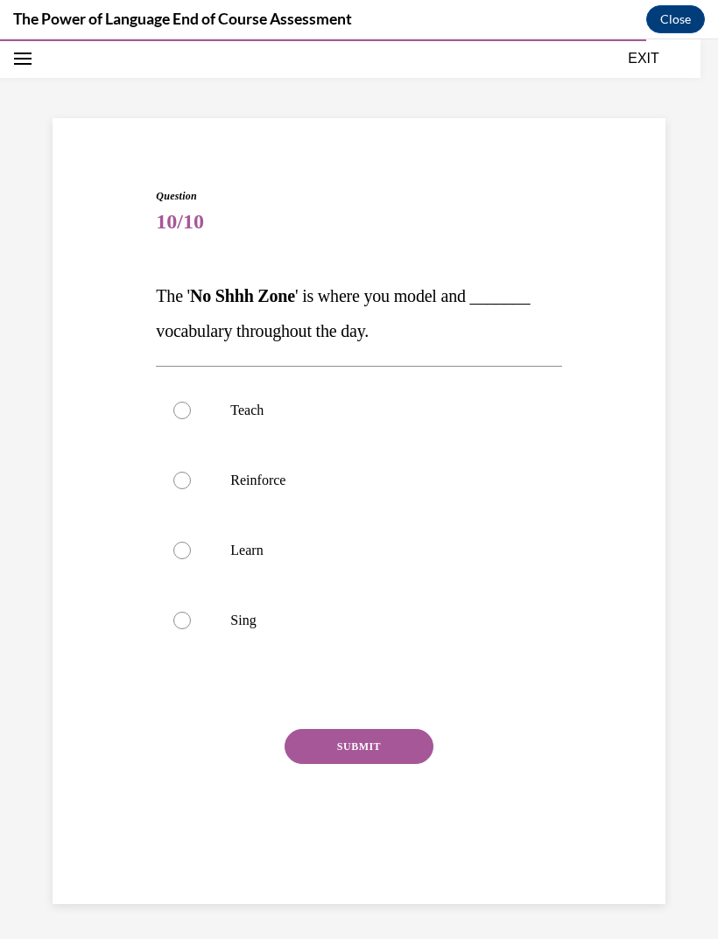
click at [193, 490] on label "Reinforce" at bounding box center [358, 480] width 405 height 70
click at [191, 489] on input "Reinforce" at bounding box center [182, 481] width 18 height 18
radio input "true"
click at [320, 752] on button "SUBMIT" at bounding box center [358, 746] width 149 height 35
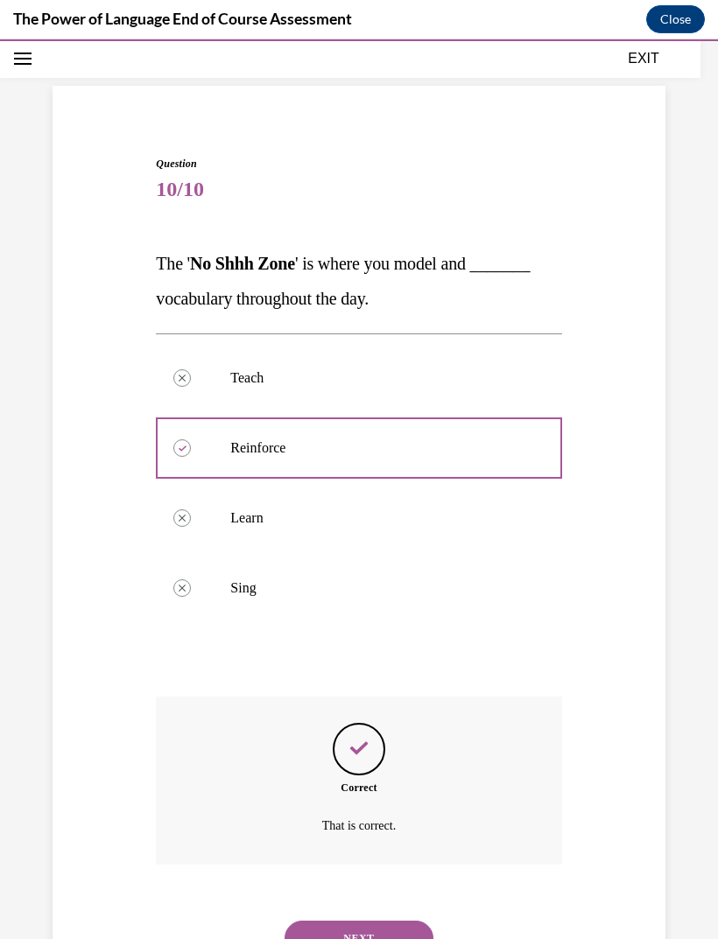
scroll to position [88, 0]
click at [322, 921] on button "NEXT" at bounding box center [358, 938] width 149 height 35
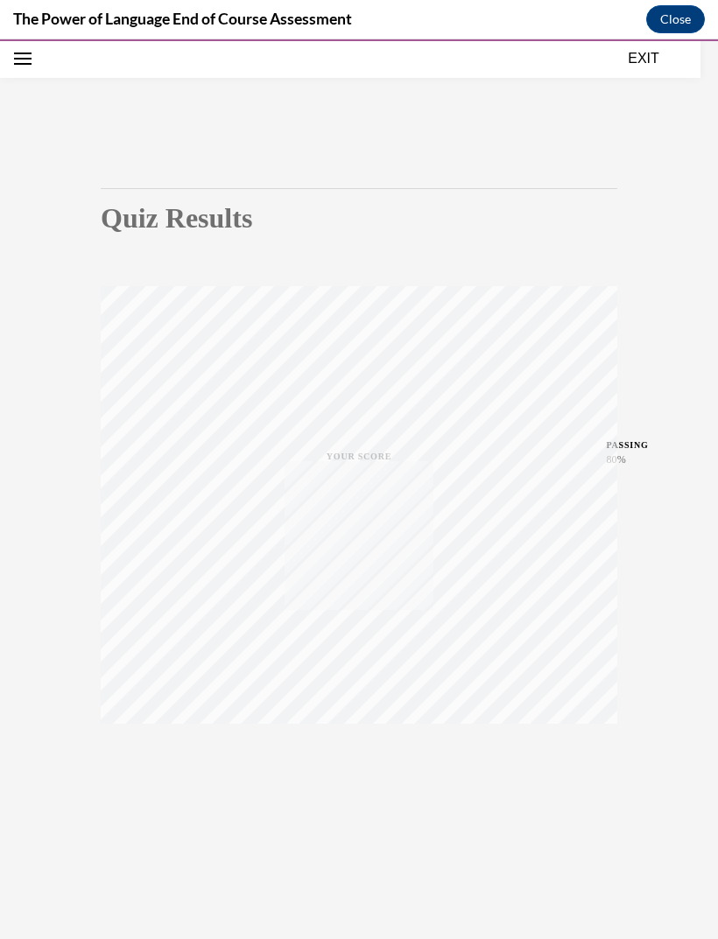
scroll to position [55, 0]
click at [358, 771] on icon "button" at bounding box center [359, 774] width 62 height 19
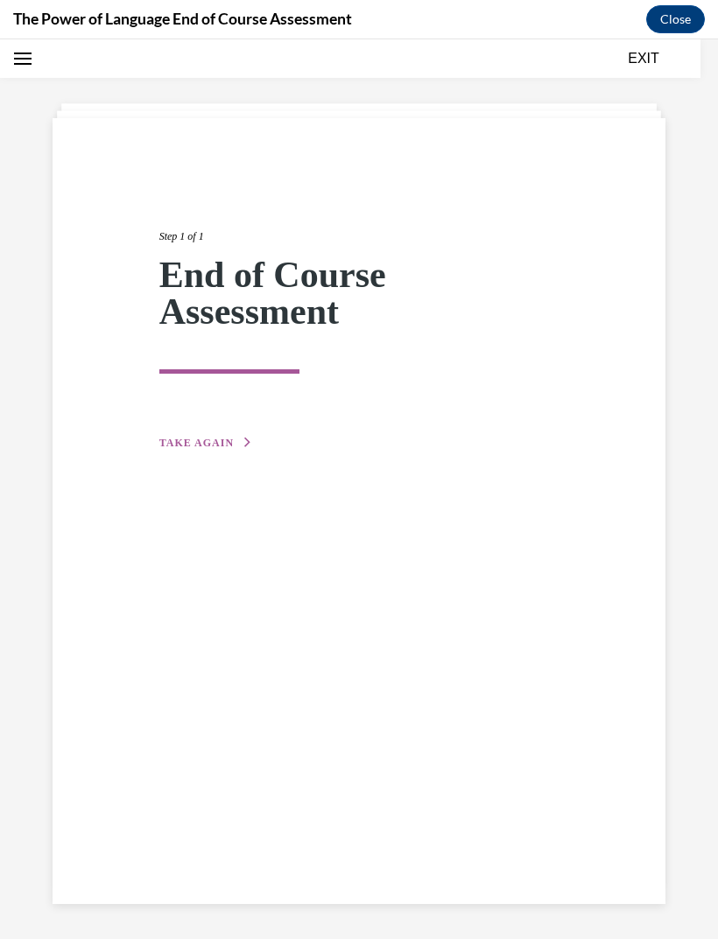
click at [200, 437] on span "TAKE AGAIN" at bounding box center [196, 443] width 74 height 12
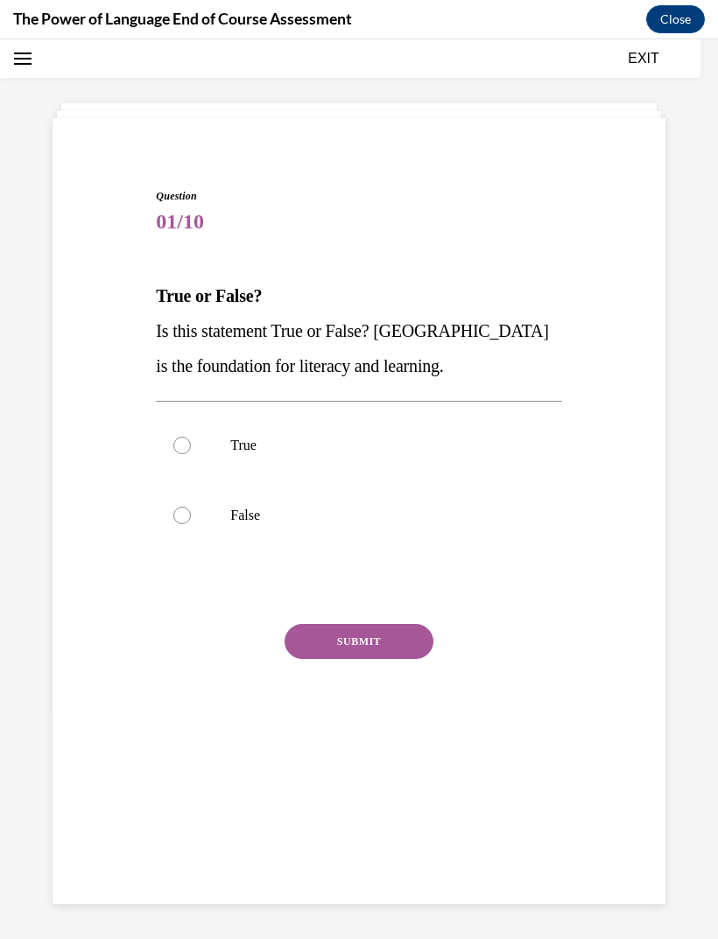
click at [182, 457] on label "True" at bounding box center [358, 445] width 405 height 70
click at [182, 454] on input "True" at bounding box center [182, 446] width 18 height 18
radio input "true"
click at [311, 654] on button "SUBMIT" at bounding box center [358, 641] width 149 height 35
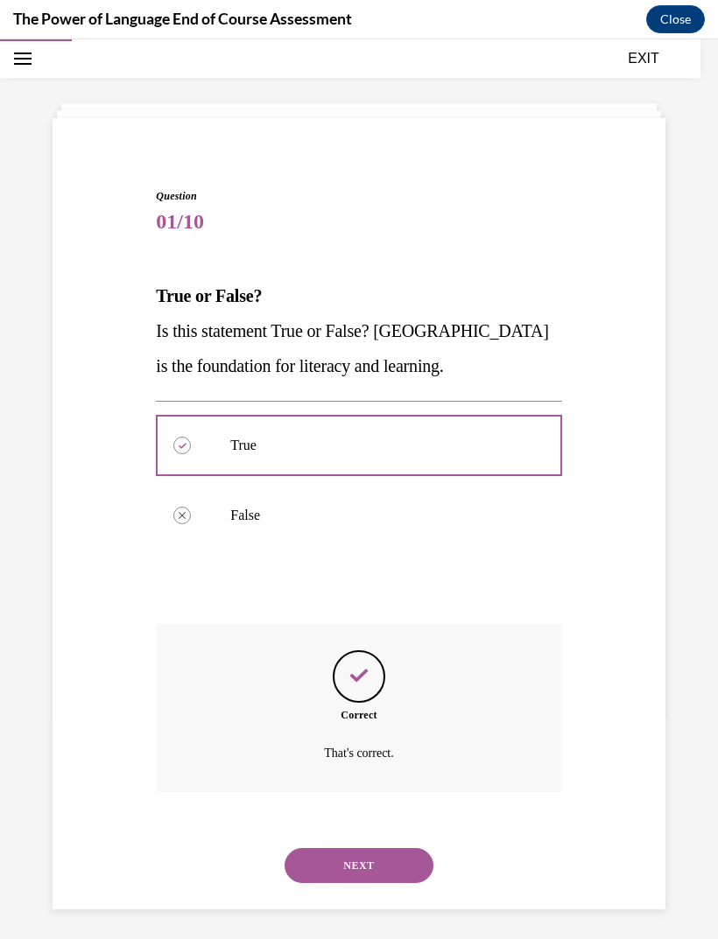
click at [320, 848] on button "NEXT" at bounding box center [358, 865] width 149 height 35
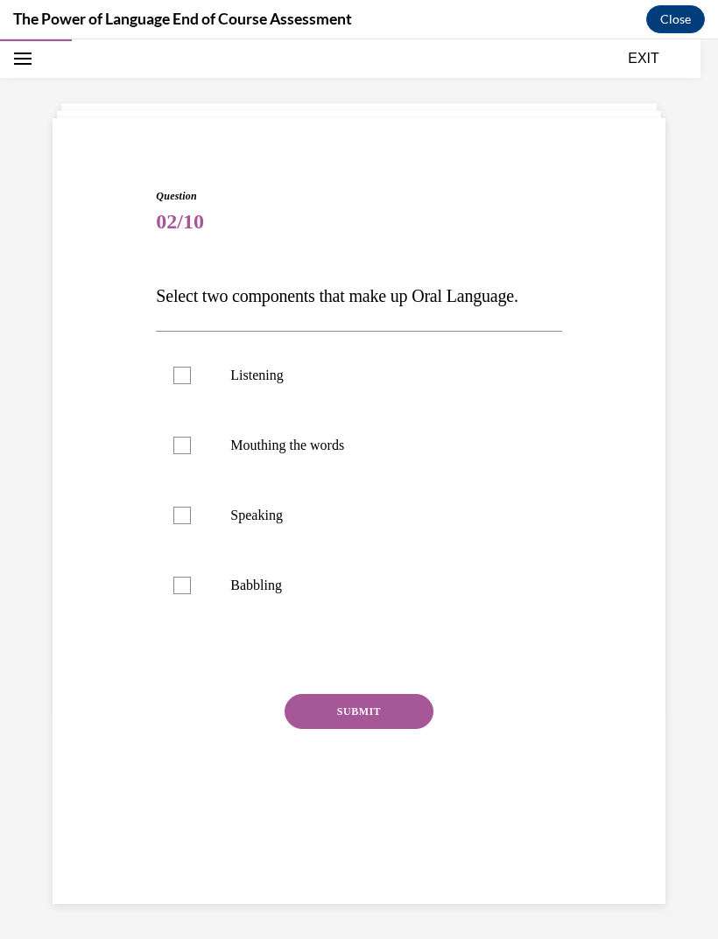
click at [184, 385] on label "Listening" at bounding box center [358, 375] width 405 height 70
click at [184, 384] on input "Listening" at bounding box center [182, 376] width 18 height 18
checkbox input "true"
click at [187, 517] on div at bounding box center [182, 516] width 18 height 18
click at [187, 517] on input "Speaking" at bounding box center [182, 516] width 18 height 18
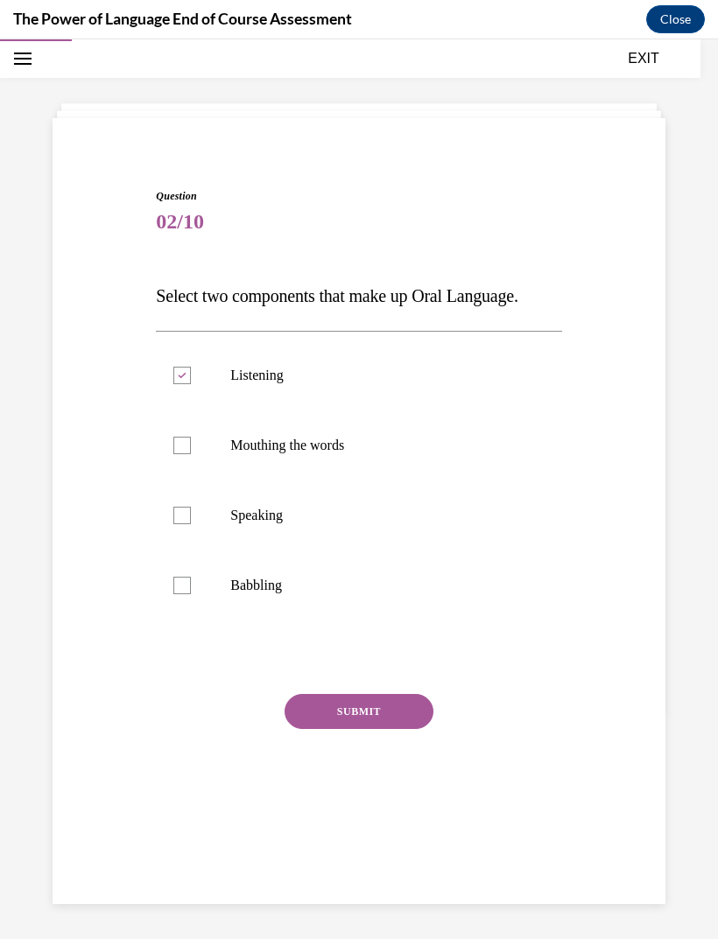
checkbox input "true"
click at [306, 720] on button "SUBMIT" at bounding box center [358, 711] width 149 height 35
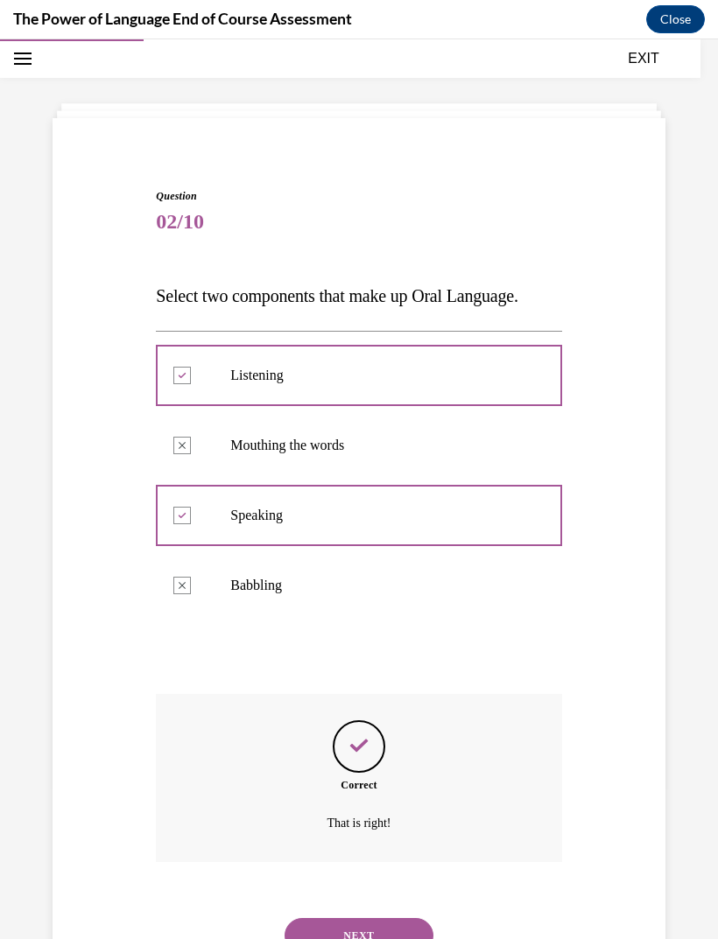
click at [323, 918] on button "NEXT" at bounding box center [358, 935] width 149 height 35
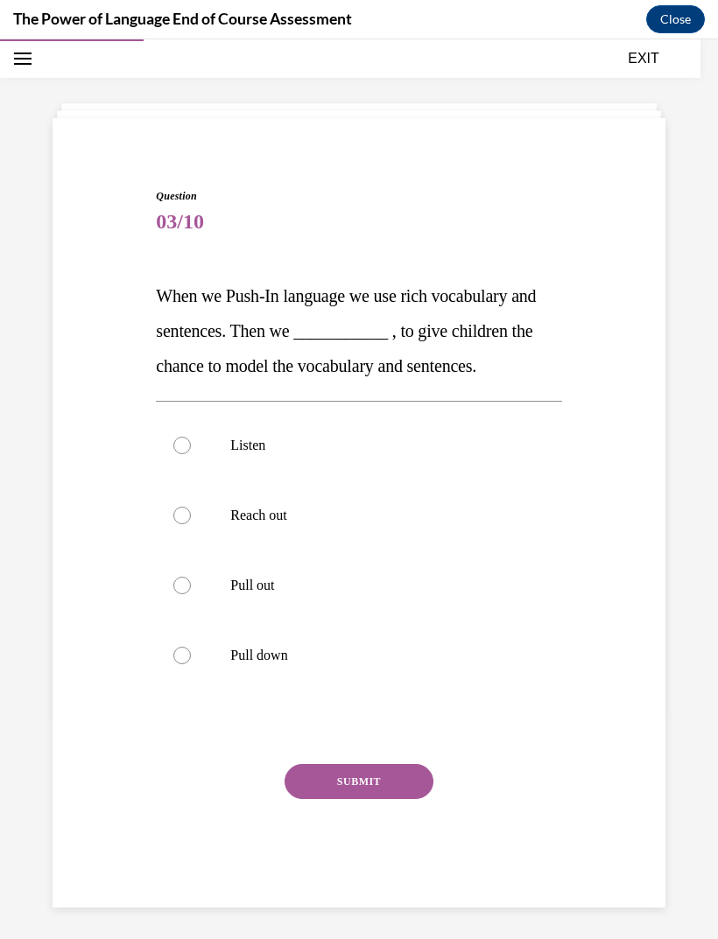
click at [92, 589] on div "Question 03/10 When we Push-In language we use rich vocabulary and sentences. T…" at bounding box center [358, 522] width 621 height 772
click at [184, 525] on label "Reach out" at bounding box center [358, 515] width 405 height 70
click at [184, 524] on input "Reach out" at bounding box center [182, 516] width 18 height 18
radio input "true"
click at [194, 592] on label "Pull out" at bounding box center [358, 585] width 405 height 70
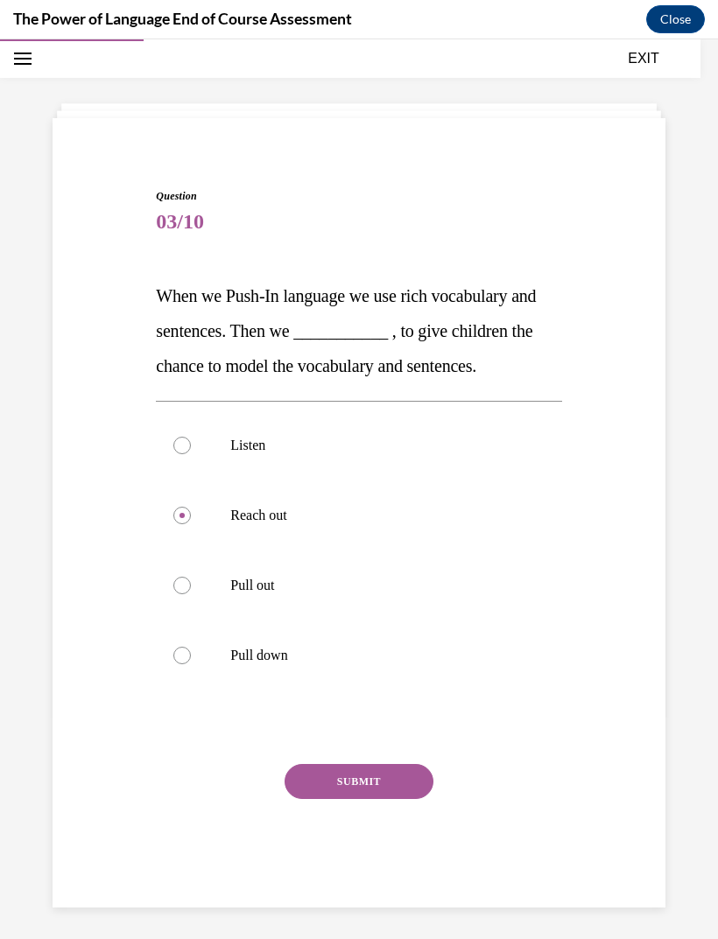
click at [191, 592] on input "Pull out" at bounding box center [182, 586] width 18 height 18
radio input "true"
click at [316, 786] on button "SUBMIT" at bounding box center [358, 781] width 149 height 35
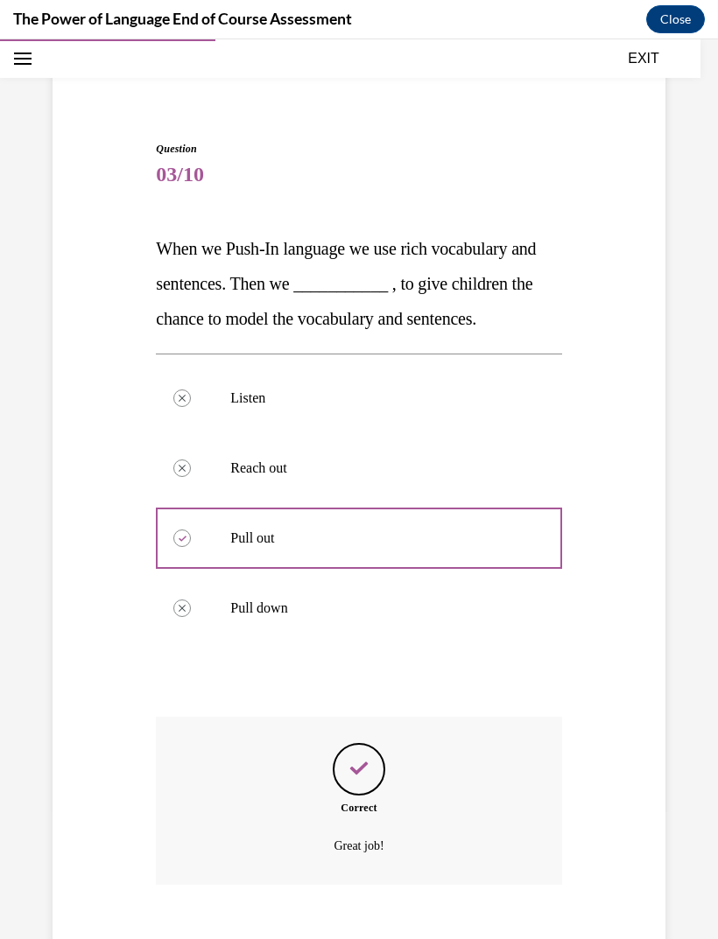
scroll to position [123, 0]
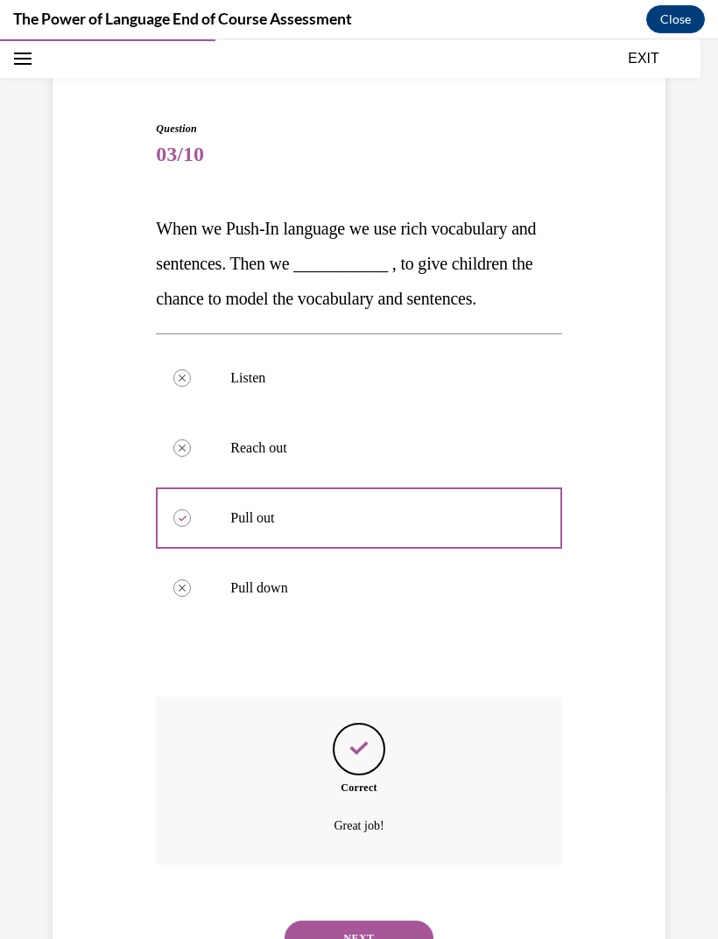
click at [310, 921] on button "NEXT" at bounding box center [358, 938] width 149 height 35
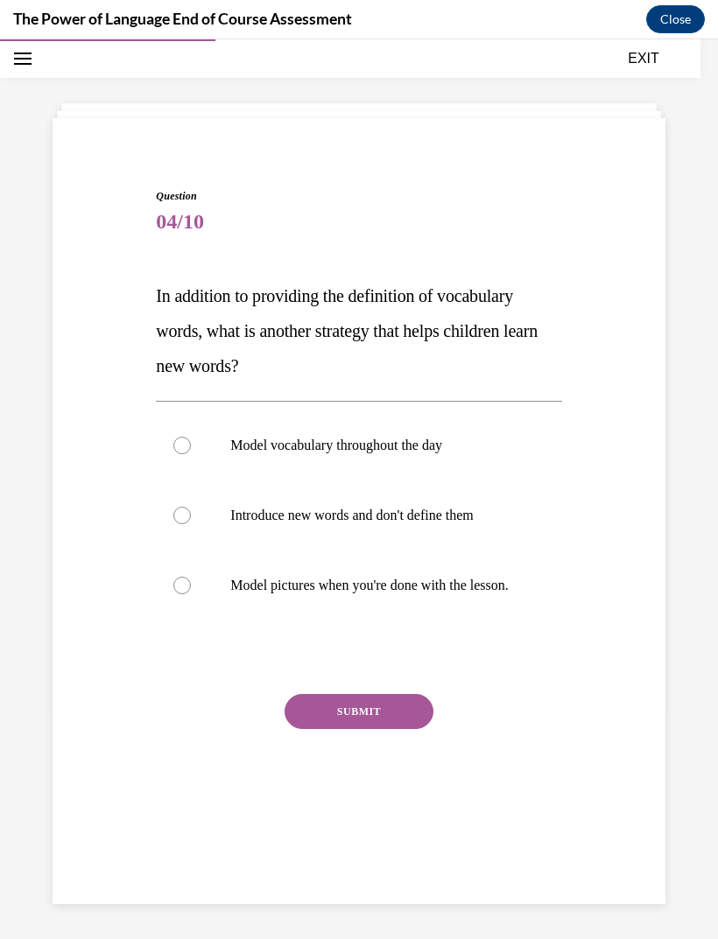
scroll to position [55, 0]
click at [189, 453] on label "Model vocabulary throughout the day" at bounding box center [358, 445] width 405 height 70
click at [189, 453] on input "Model vocabulary throughout the day" at bounding box center [182, 446] width 18 height 18
radio input "true"
click at [308, 729] on button "SUBMIT" at bounding box center [358, 711] width 149 height 35
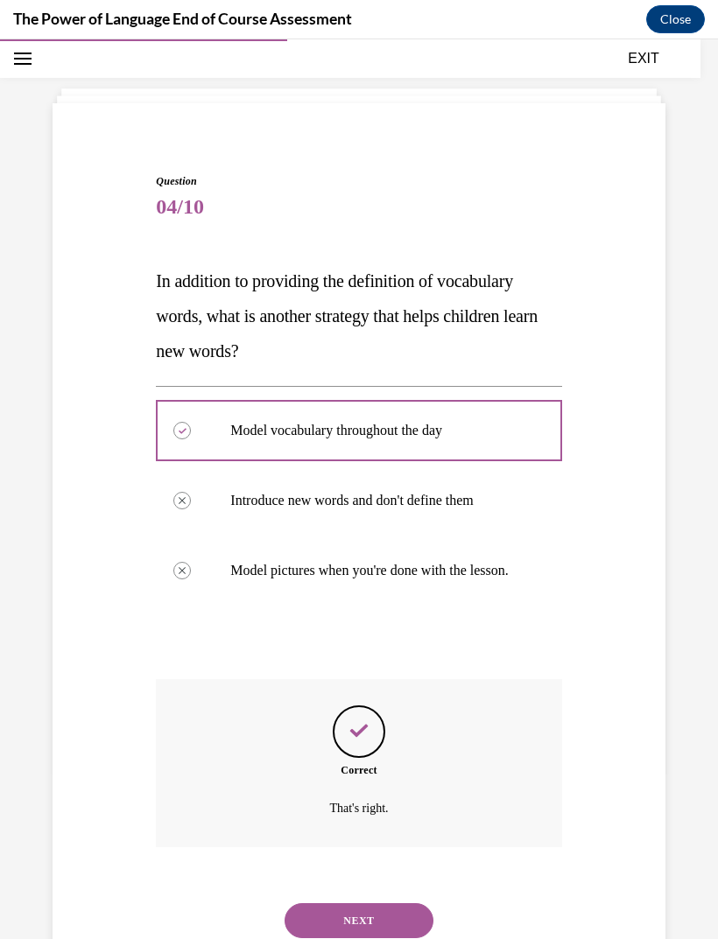
click at [328, 906] on button "NEXT" at bounding box center [358, 920] width 149 height 35
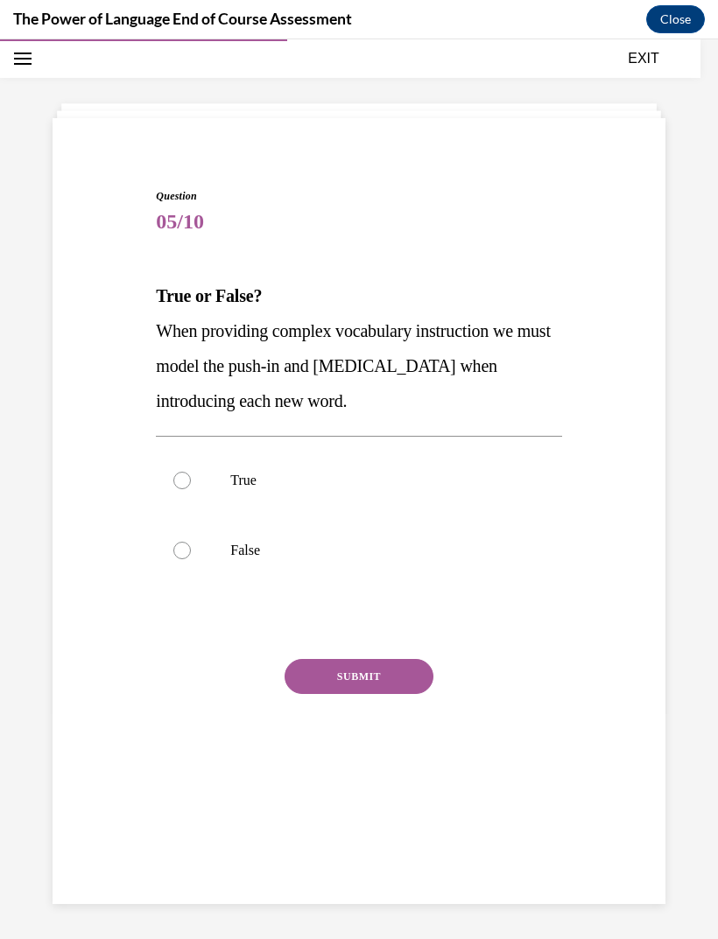
click at [182, 485] on div at bounding box center [182, 481] width 18 height 18
click at [182, 485] on input "True" at bounding box center [182, 481] width 18 height 18
radio input "true"
click at [297, 674] on button "SUBMIT" at bounding box center [358, 676] width 149 height 35
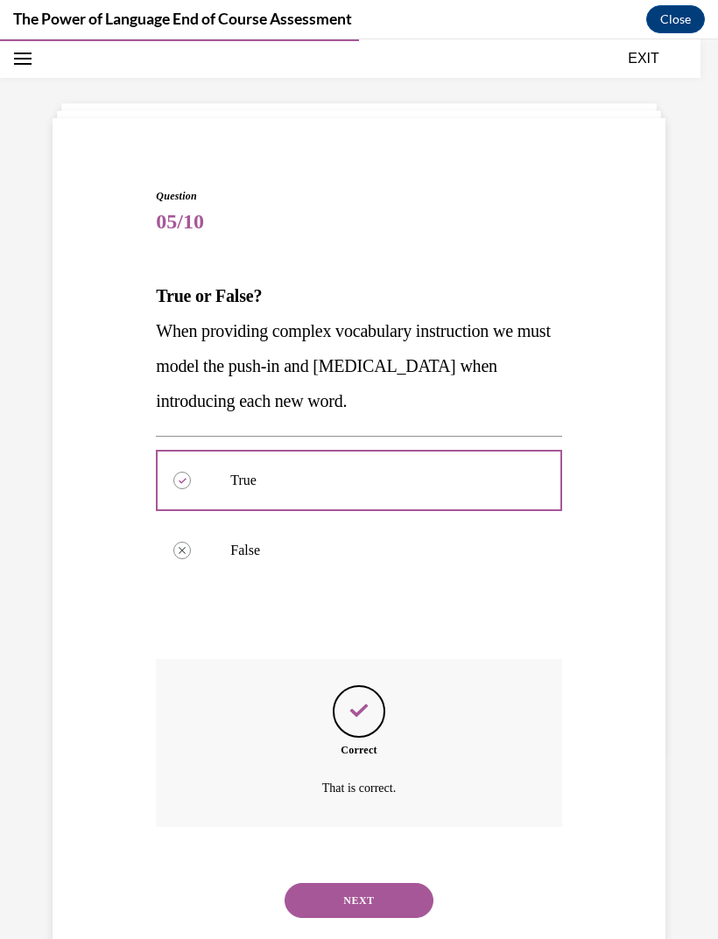
click at [318, 883] on button "NEXT" at bounding box center [358, 900] width 149 height 35
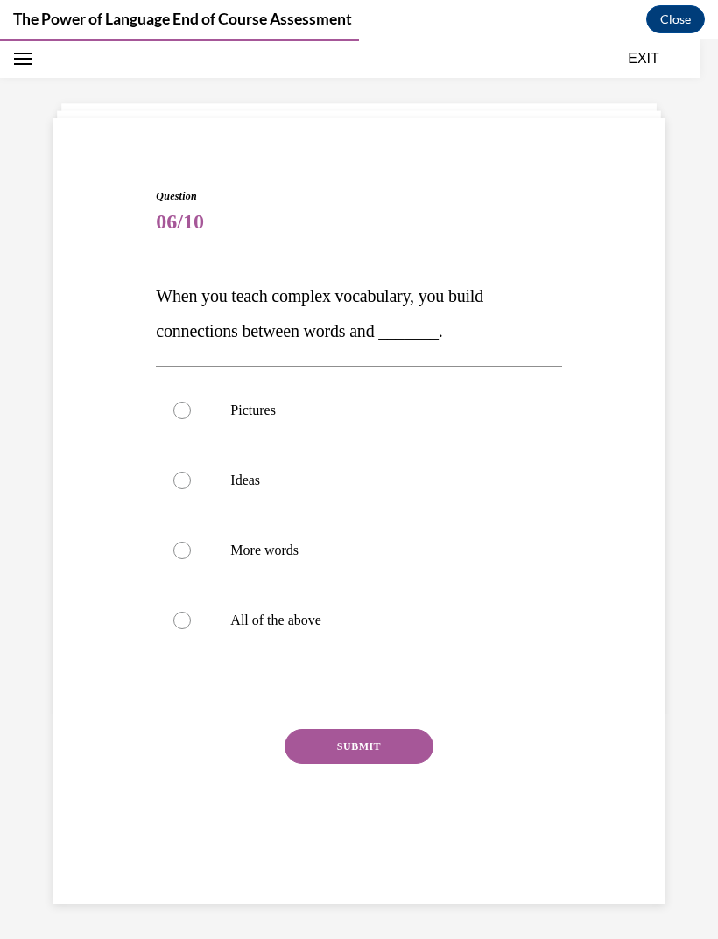
click at [190, 624] on div at bounding box center [182, 621] width 18 height 18
click at [190, 624] on input "All of the above" at bounding box center [182, 621] width 18 height 18
radio input "true"
click at [304, 746] on button "SUBMIT" at bounding box center [358, 746] width 149 height 35
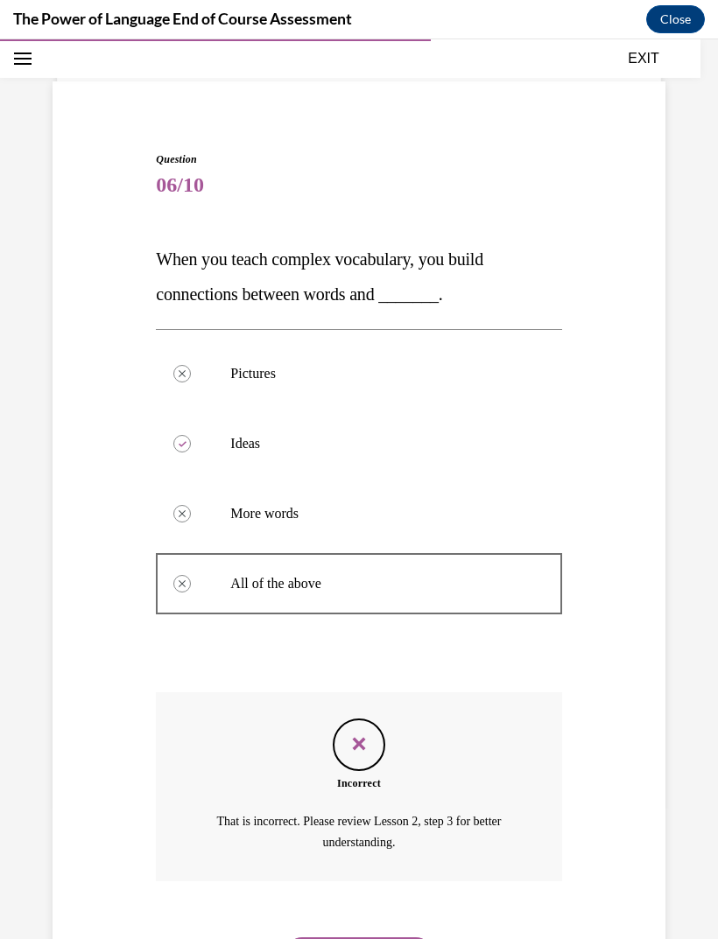
scroll to position [108, 0]
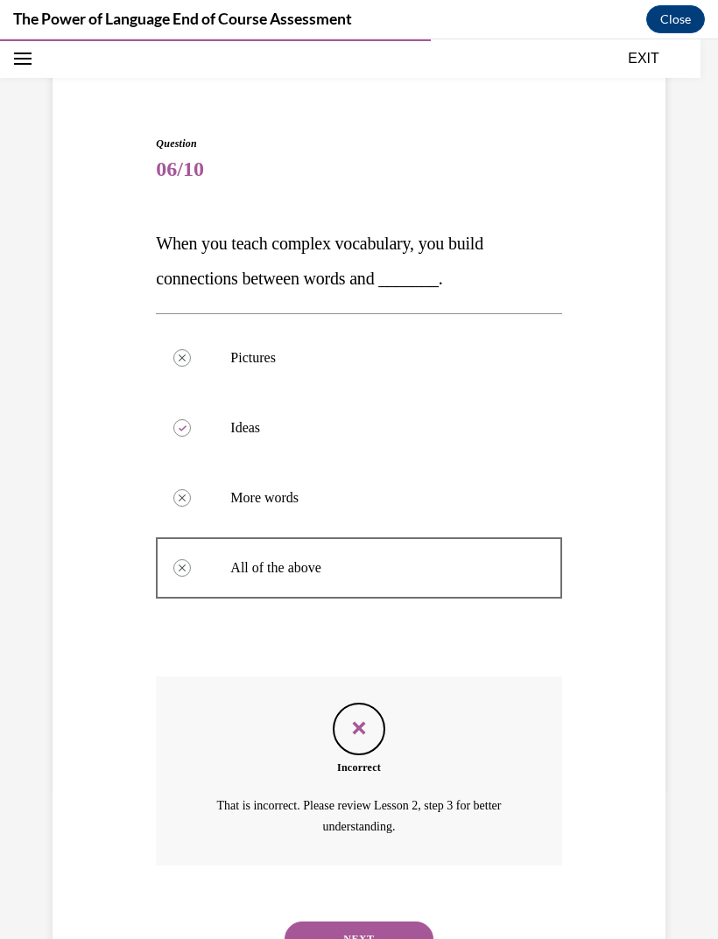
click at [322, 921] on button "NEXT" at bounding box center [358, 938] width 149 height 35
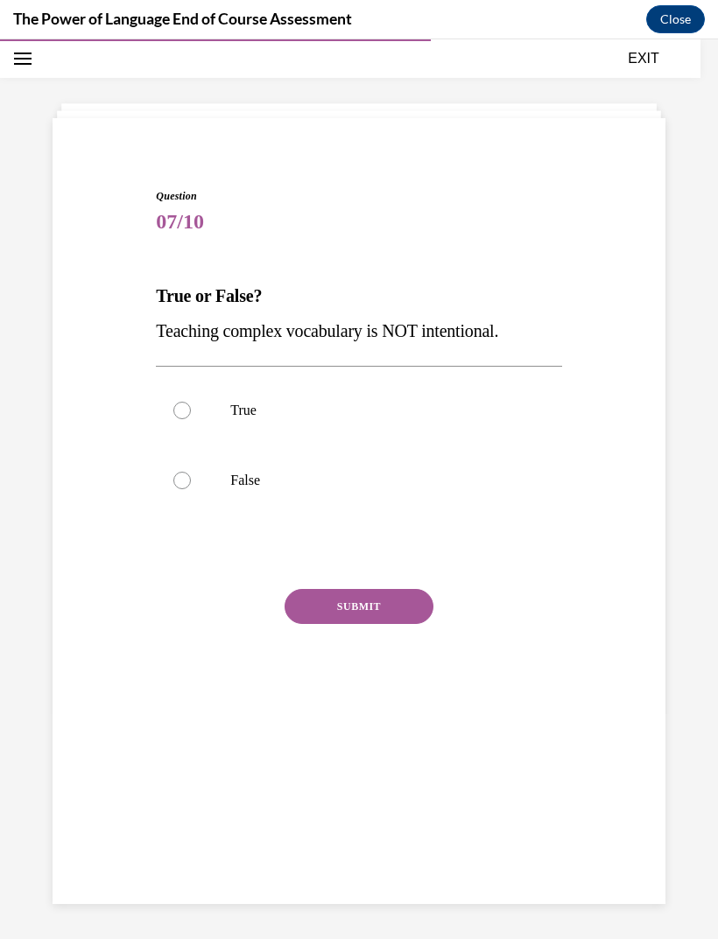
scroll to position [55, 0]
click at [150, 620] on div "Question 07/10 True or False? Teaching complex vocabulary is NOT intentional. T…" at bounding box center [358, 434] width 621 height 597
click at [180, 411] on div at bounding box center [182, 411] width 18 height 18
click at [180, 411] on input "True" at bounding box center [182, 411] width 18 height 18
radio input "true"
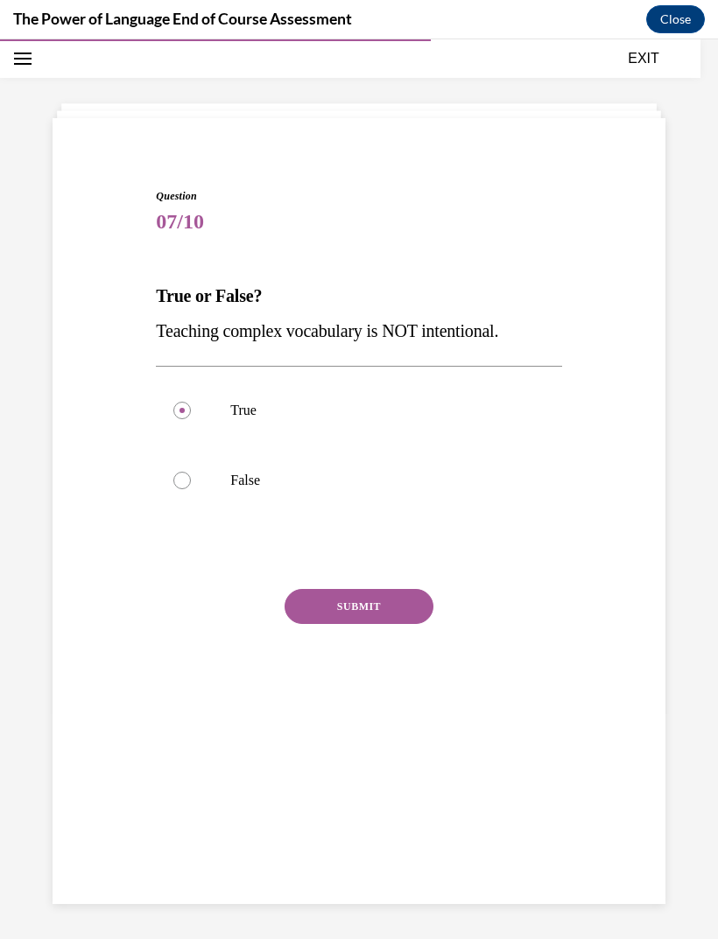
click at [338, 623] on button "SUBMIT" at bounding box center [358, 606] width 149 height 35
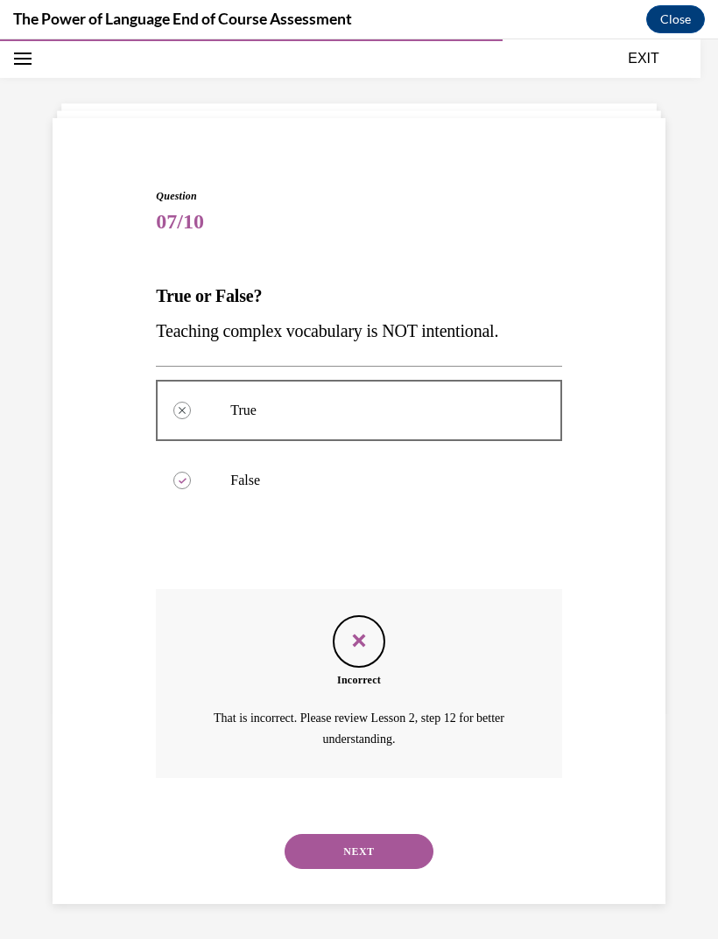
click at [334, 835] on button "NEXT" at bounding box center [358, 851] width 149 height 35
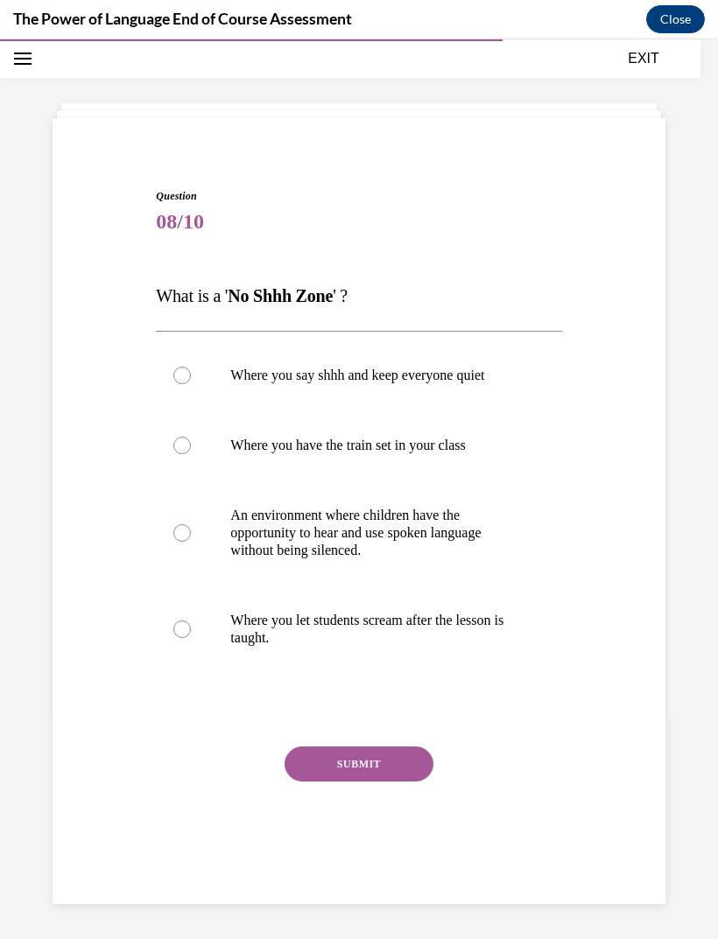
click at [174, 536] on div at bounding box center [182, 533] width 18 height 18
click at [174, 536] on input "An environment where children have the opportunity to hear and use spoken langu…" at bounding box center [182, 533] width 18 height 18
radio input "true"
click at [319, 776] on button "SUBMIT" at bounding box center [358, 763] width 149 height 35
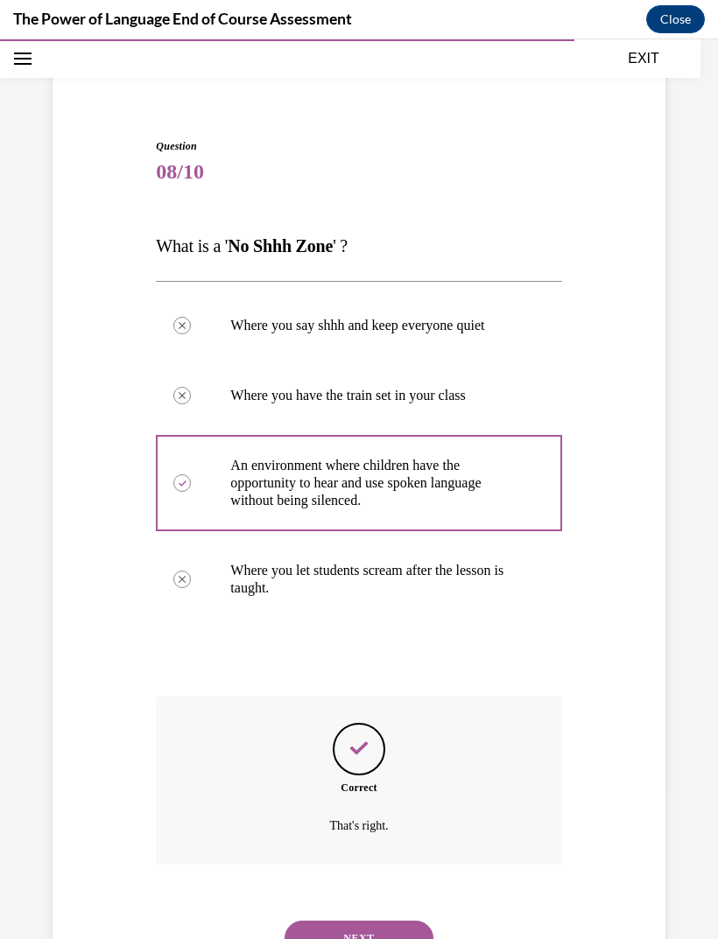
scroll to position [105, 0]
click at [316, 921] on button "NEXT" at bounding box center [358, 938] width 149 height 35
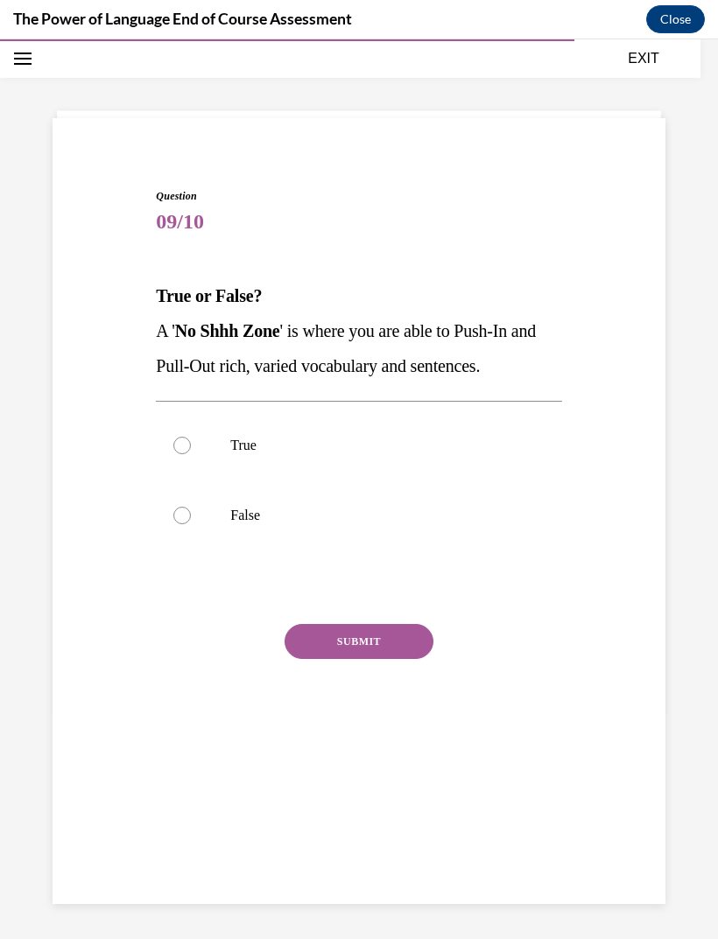
scroll to position [55, 0]
click at [160, 683] on div "SUBMIT" at bounding box center [358, 668] width 405 height 88
click at [180, 524] on label "False" at bounding box center [358, 515] width 405 height 70
click at [180, 524] on input "False" at bounding box center [182, 516] width 18 height 18
radio input "true"
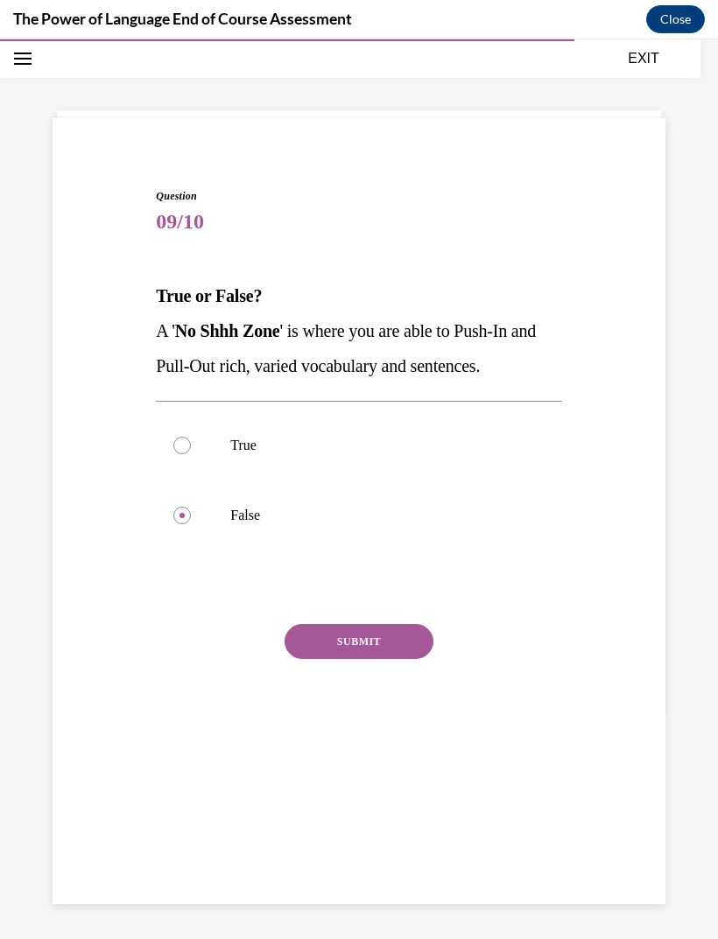
click at [317, 646] on button "SUBMIT" at bounding box center [358, 641] width 149 height 35
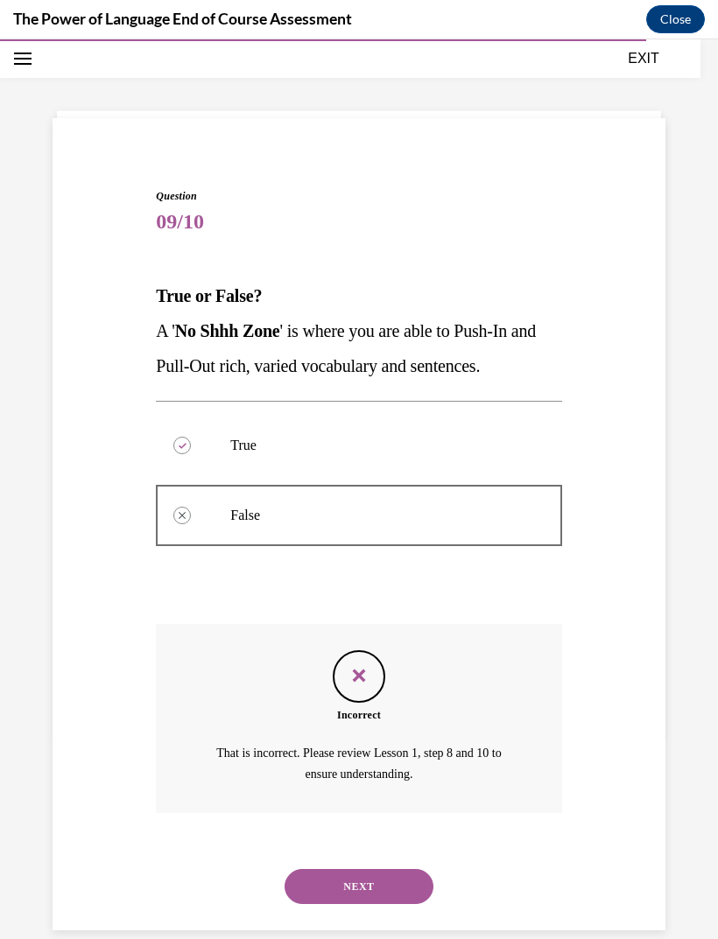
click at [337, 869] on button "NEXT" at bounding box center [358, 886] width 149 height 35
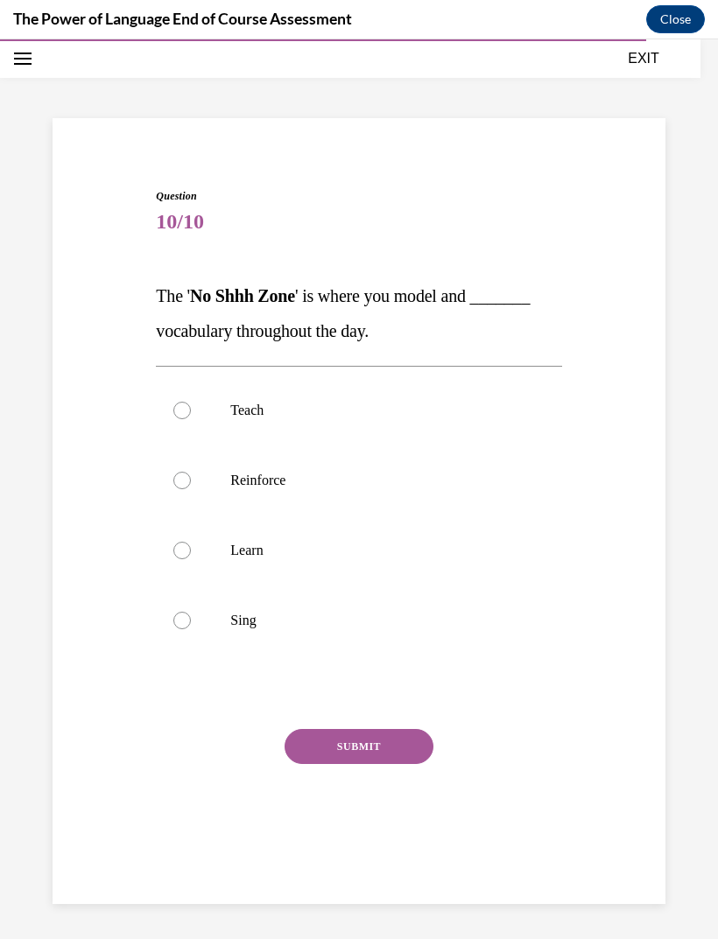
click at [177, 493] on label "Reinforce" at bounding box center [358, 480] width 405 height 70
click at [177, 489] on input "Reinforce" at bounding box center [182, 481] width 18 height 18
radio input "true"
click at [326, 754] on button "SUBMIT" at bounding box center [358, 746] width 149 height 35
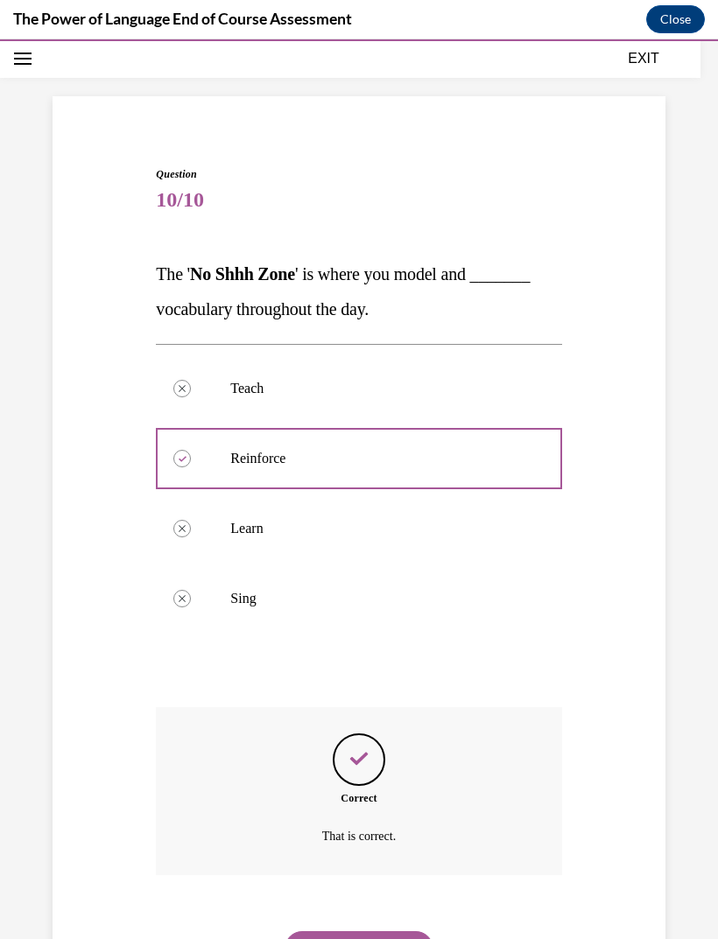
scroll to position [88, 0]
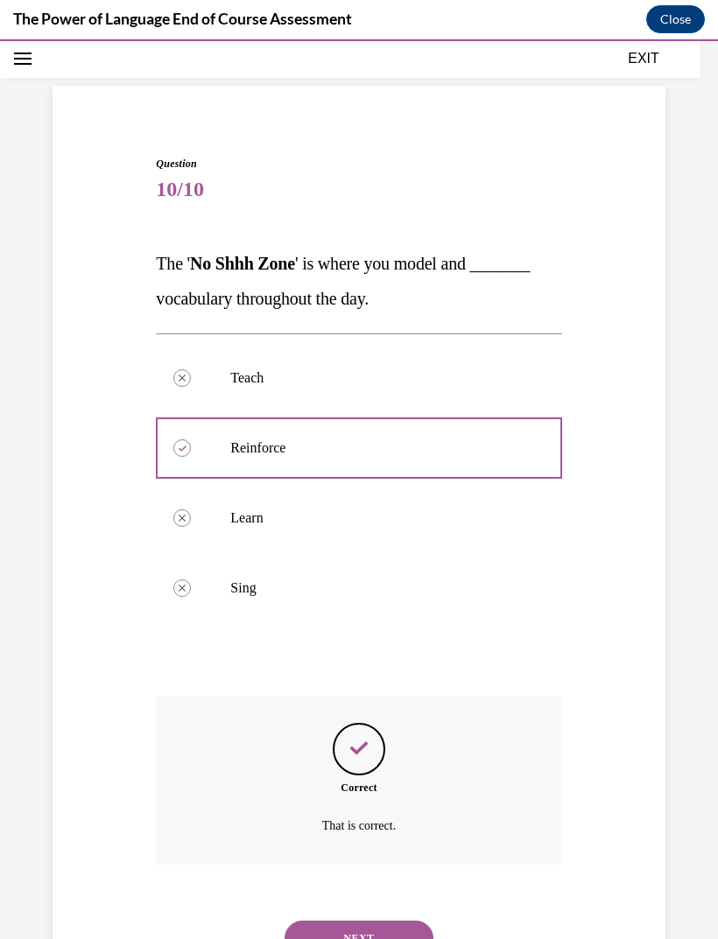
click at [324, 921] on button "NEXT" at bounding box center [358, 938] width 149 height 35
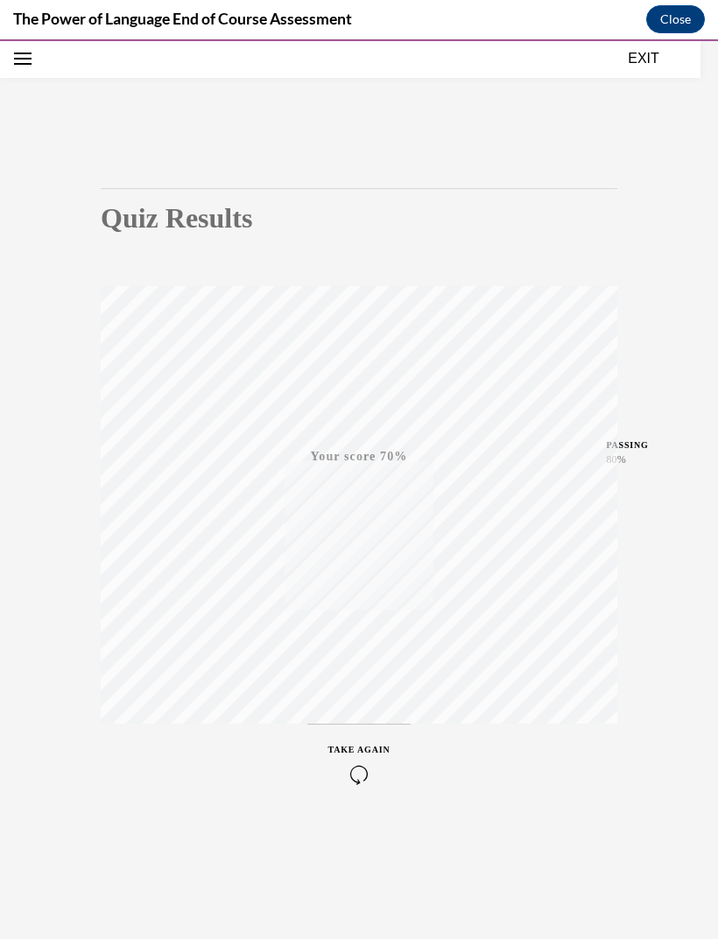
click at [367, 774] on icon "button" at bounding box center [359, 774] width 62 height 19
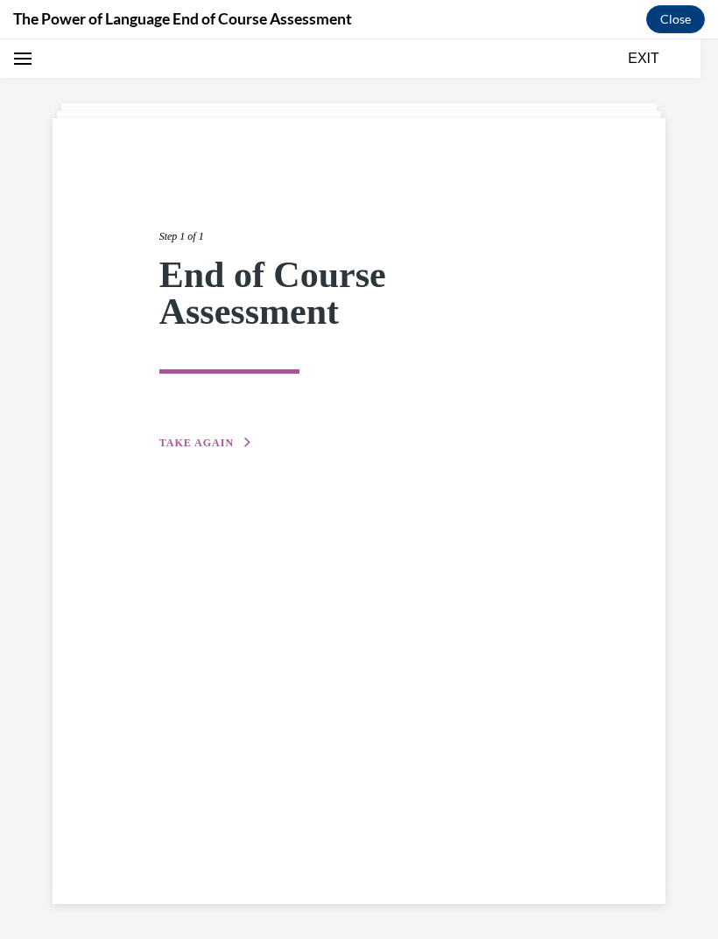
click at [167, 435] on button "TAKE AGAIN" at bounding box center [206, 443] width 94 height 16
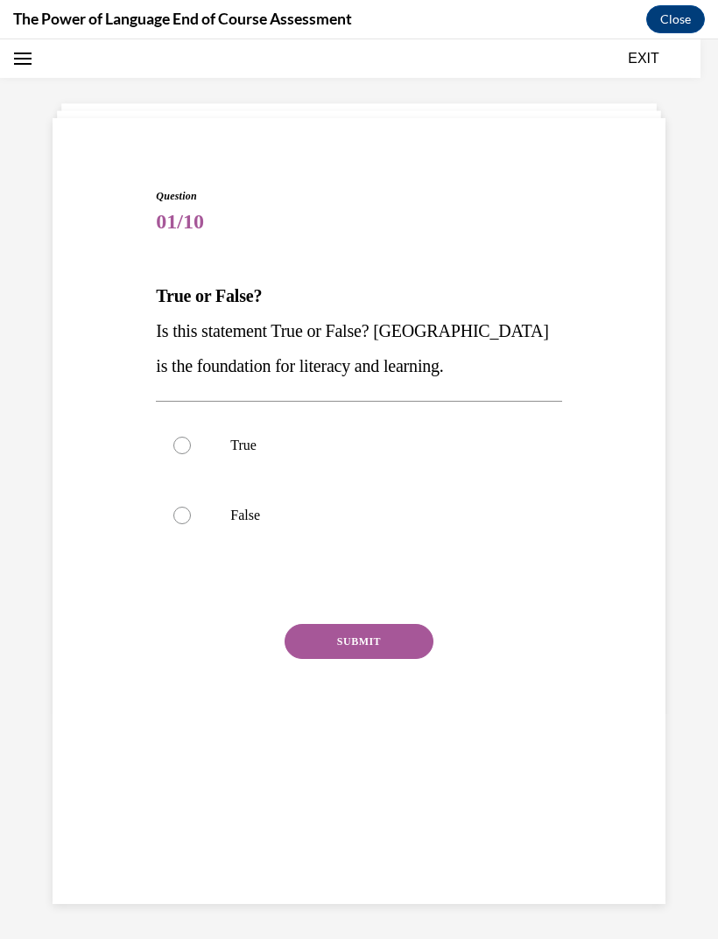
click at [182, 447] on div at bounding box center [182, 446] width 18 height 18
click at [182, 447] on input "True" at bounding box center [182, 446] width 18 height 18
radio input "true"
click at [315, 650] on button "SUBMIT" at bounding box center [358, 641] width 149 height 35
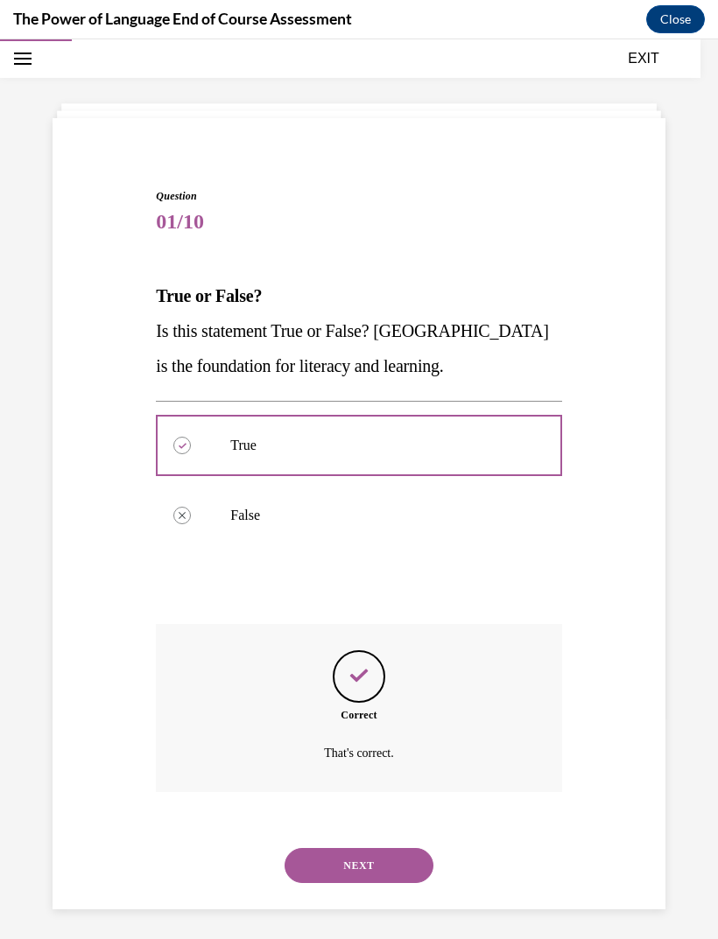
click at [304, 848] on button "NEXT" at bounding box center [358, 865] width 149 height 35
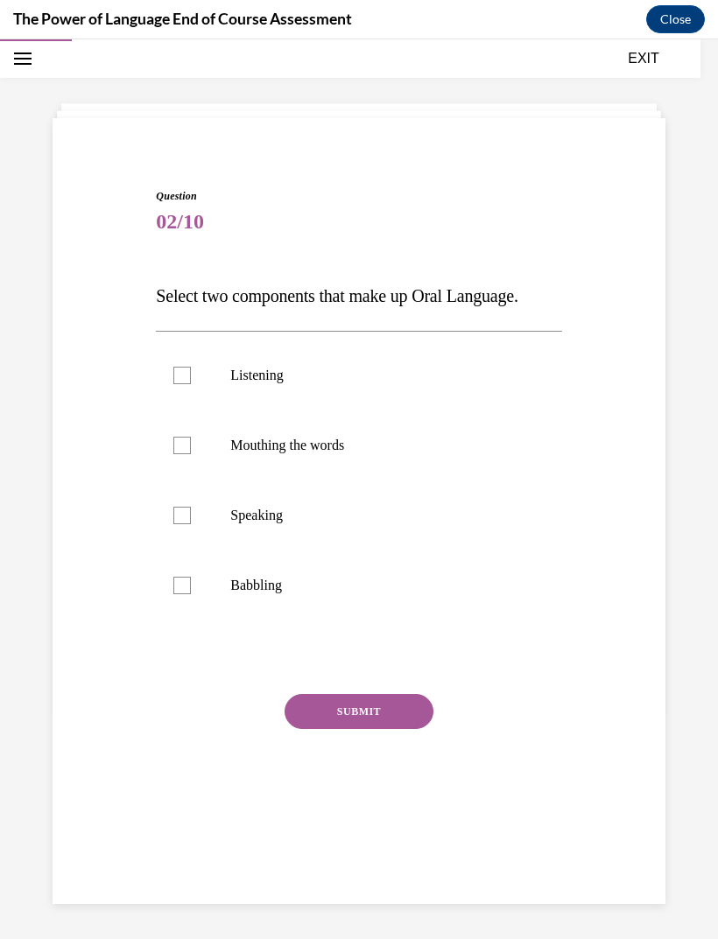
click at [186, 393] on label "Listening" at bounding box center [358, 375] width 405 height 70
click at [186, 384] on input "Listening" at bounding box center [182, 376] width 18 height 18
checkbox input "true"
click at [186, 486] on label "Speaking" at bounding box center [358, 515] width 405 height 70
click at [186, 507] on input "Speaking" at bounding box center [182, 516] width 18 height 18
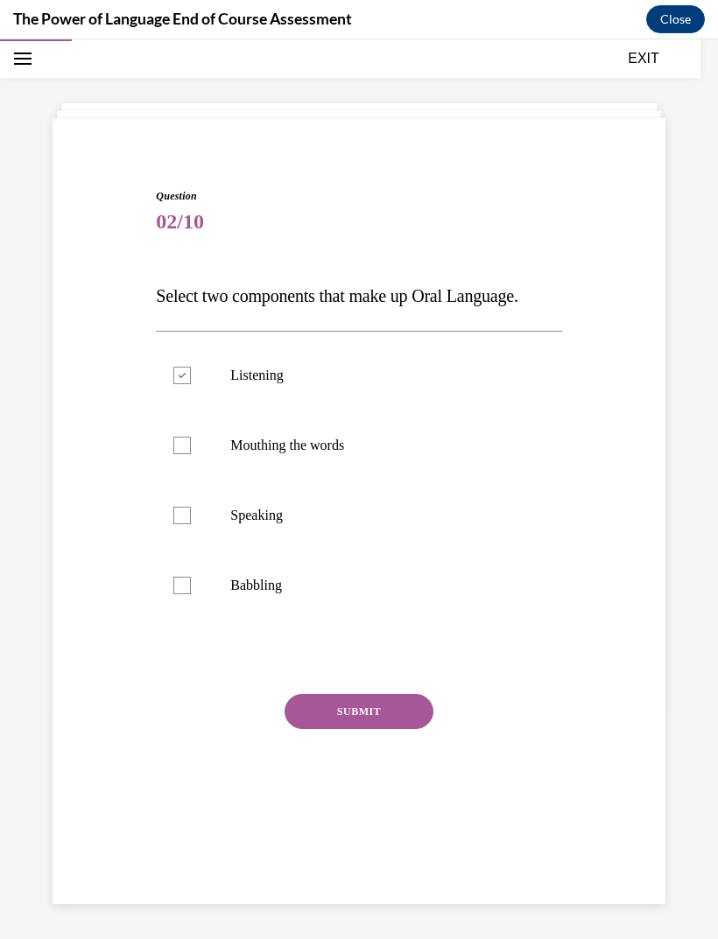
checkbox input "true"
click at [326, 724] on button "SUBMIT" at bounding box center [358, 711] width 149 height 35
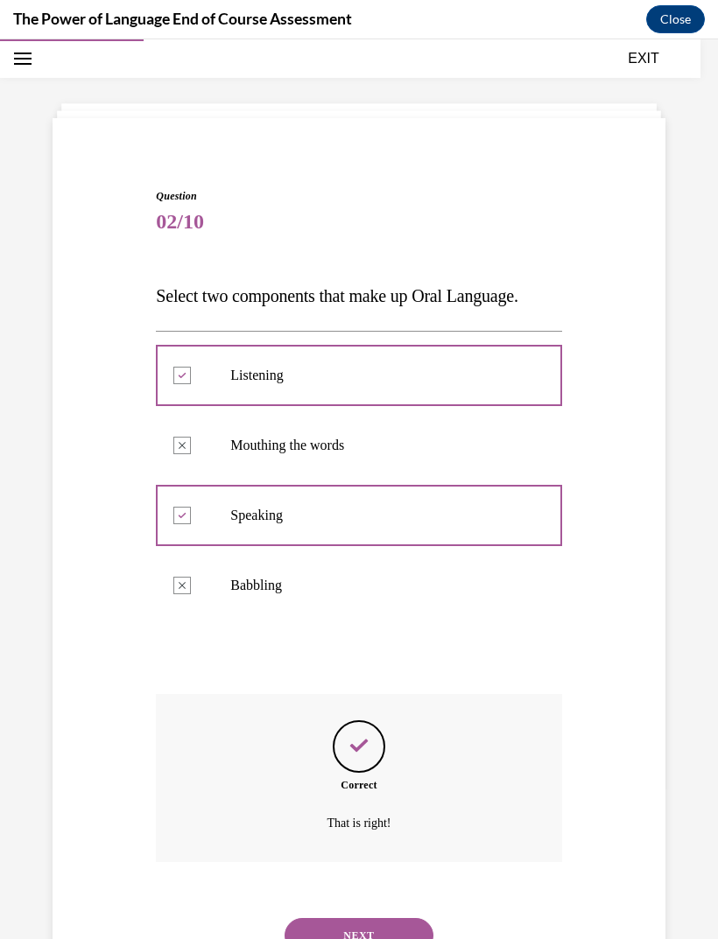
click at [317, 924] on button "NEXT" at bounding box center [358, 935] width 149 height 35
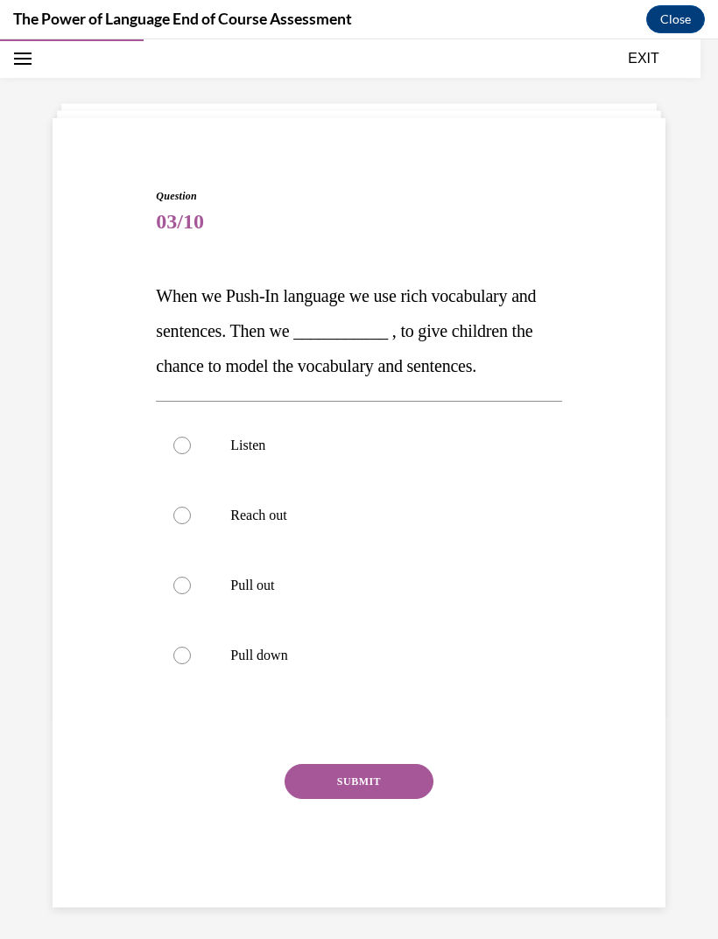
click at [188, 585] on div at bounding box center [182, 586] width 18 height 18
click at [188, 585] on input "Pull out" at bounding box center [182, 586] width 18 height 18
radio input "true"
click at [311, 790] on button "SUBMIT" at bounding box center [358, 781] width 149 height 35
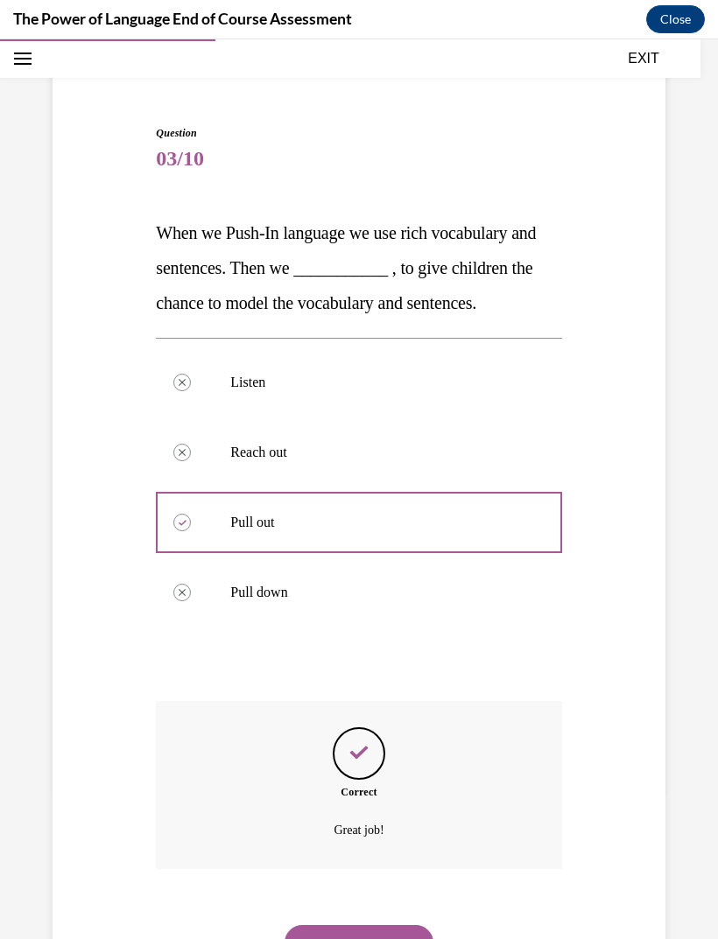
scroll to position [123, 0]
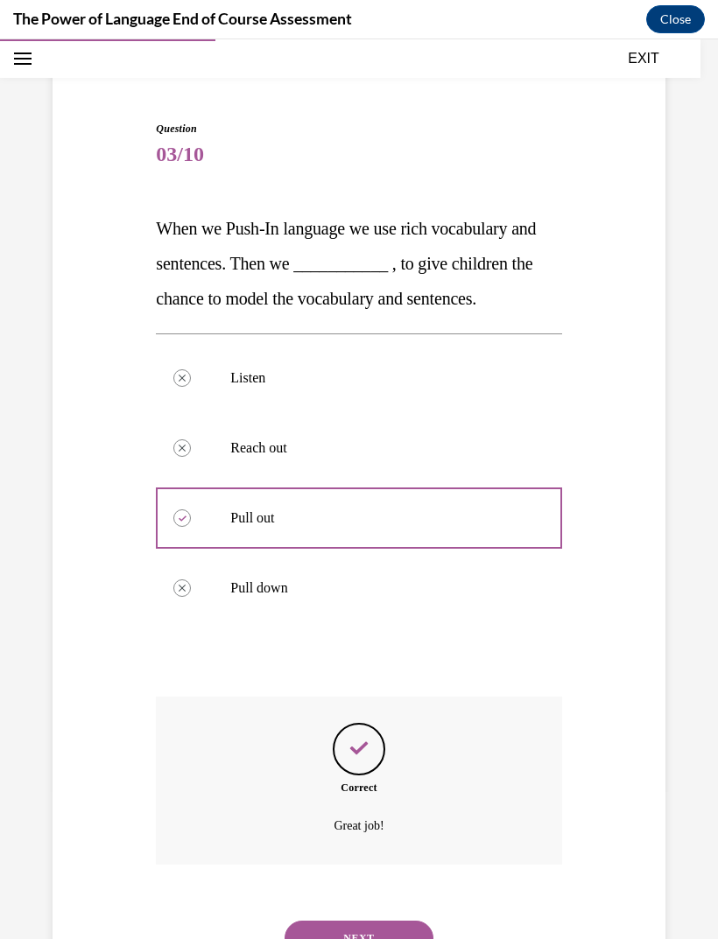
click at [310, 921] on button "NEXT" at bounding box center [358, 938] width 149 height 35
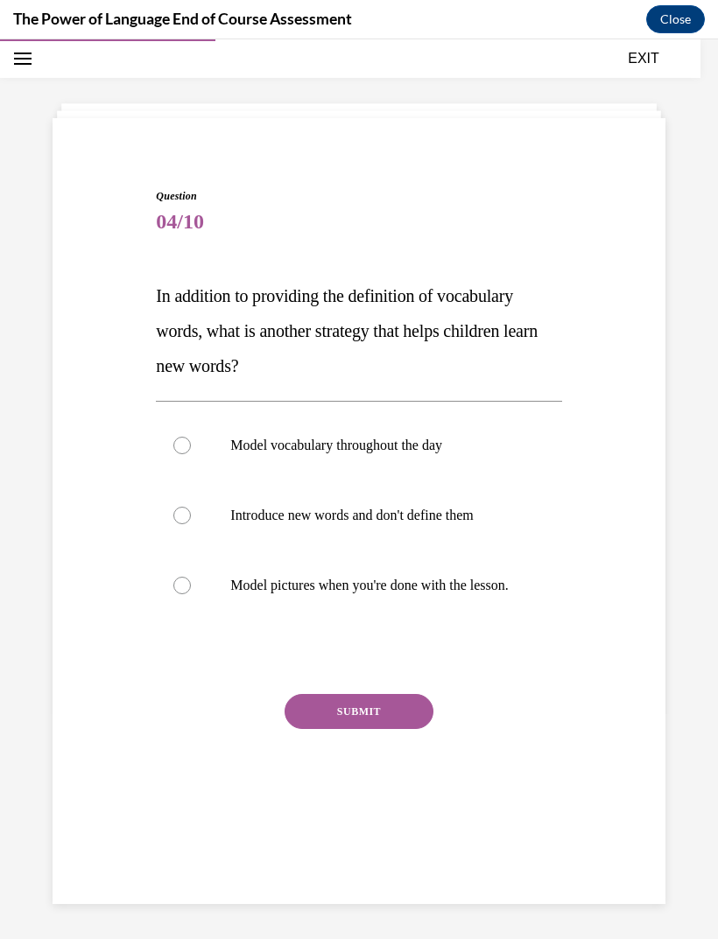
scroll to position [55, 0]
click at [178, 447] on div at bounding box center [182, 446] width 18 height 18
click at [178, 447] on input "Model vocabulary throughout the day" at bounding box center [182, 446] width 18 height 18
radio input "true"
click at [305, 729] on button "SUBMIT" at bounding box center [358, 711] width 149 height 35
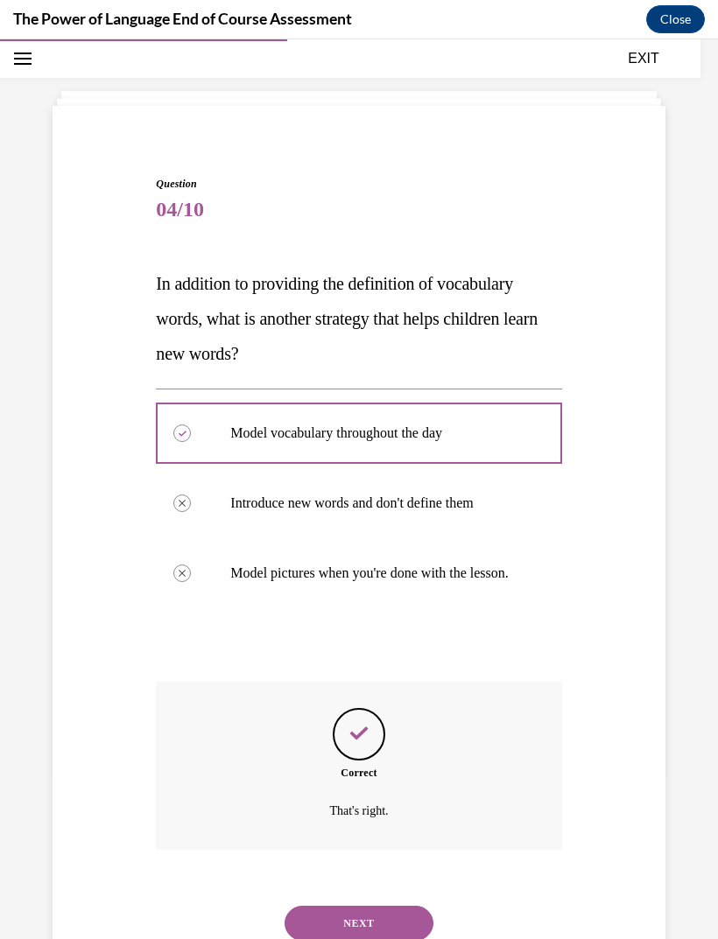
scroll to position [70, 0]
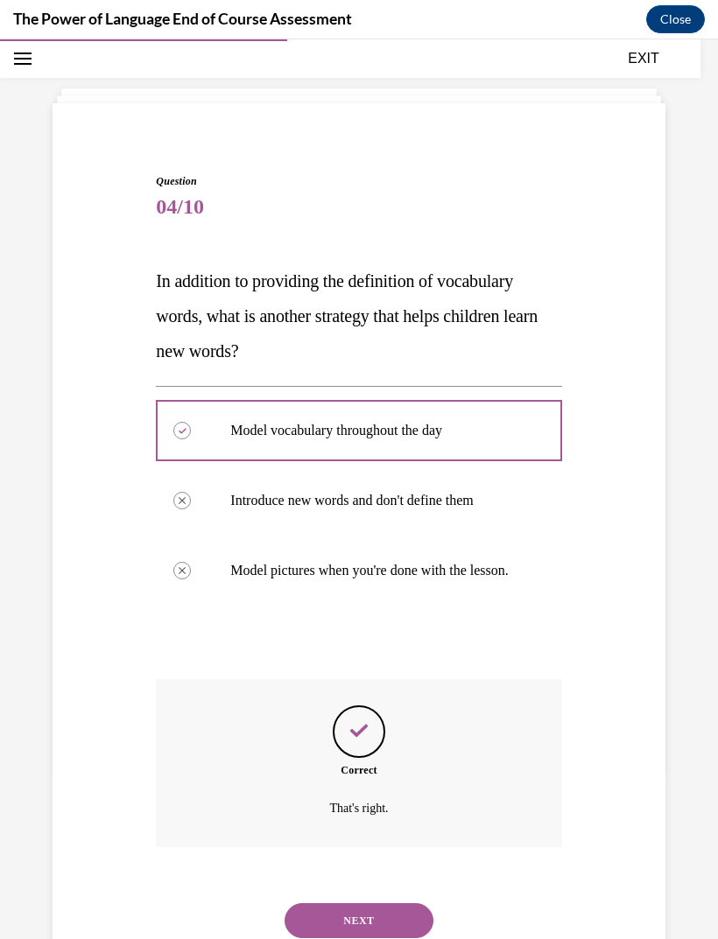
click at [319, 924] on button "NEXT" at bounding box center [358, 920] width 149 height 35
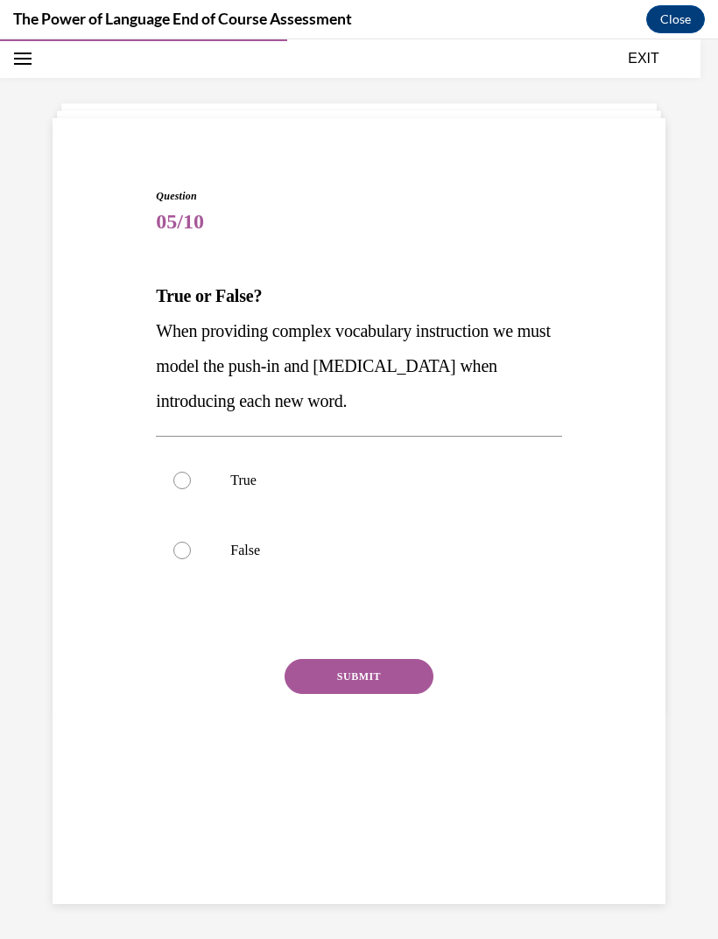
scroll to position [55, 0]
click at [185, 560] on label "False" at bounding box center [358, 550] width 405 height 70
click at [185, 559] on input "False" at bounding box center [182, 551] width 18 height 18
radio input "true"
click at [305, 682] on button "SUBMIT" at bounding box center [358, 676] width 149 height 35
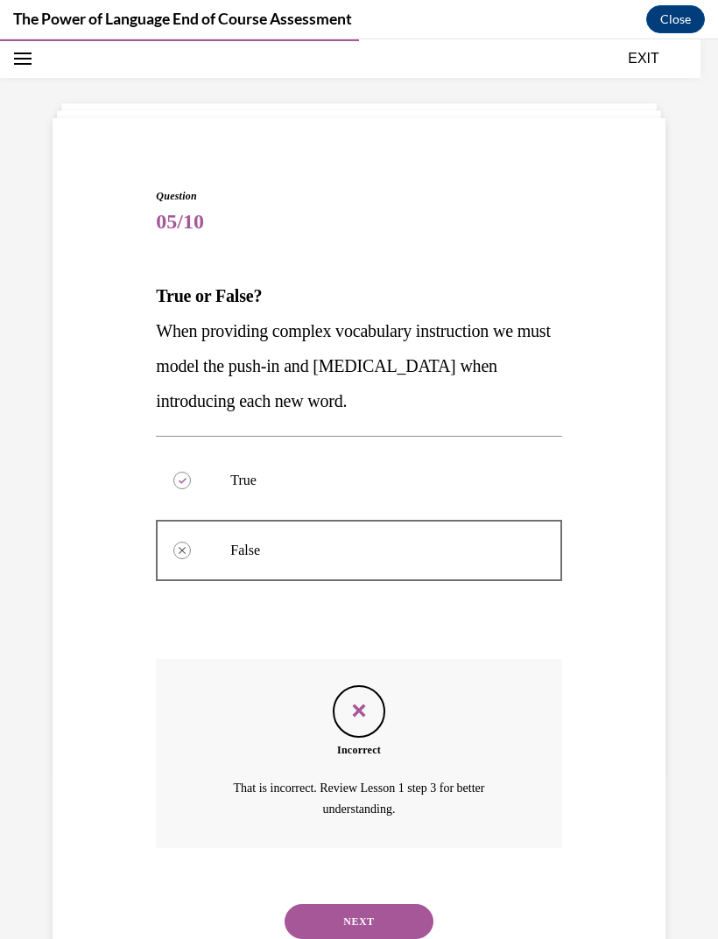
click at [325, 915] on button "NEXT" at bounding box center [358, 921] width 149 height 35
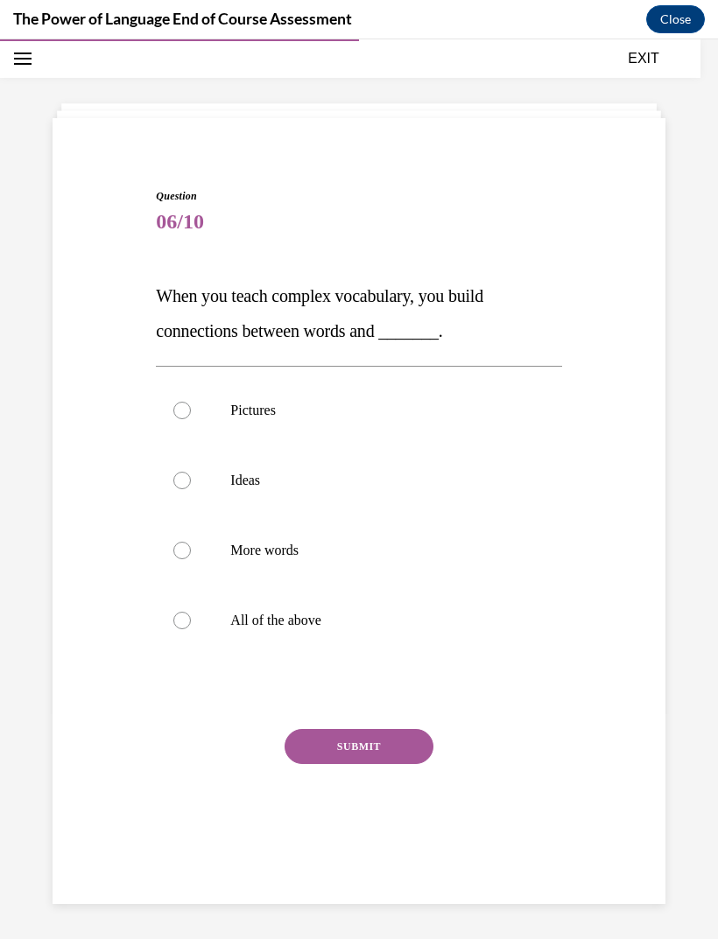
click at [185, 620] on div at bounding box center [182, 621] width 18 height 18
click at [185, 620] on input "All of the above" at bounding box center [182, 621] width 18 height 18
radio input "true"
click at [312, 757] on button "SUBMIT" at bounding box center [358, 746] width 149 height 35
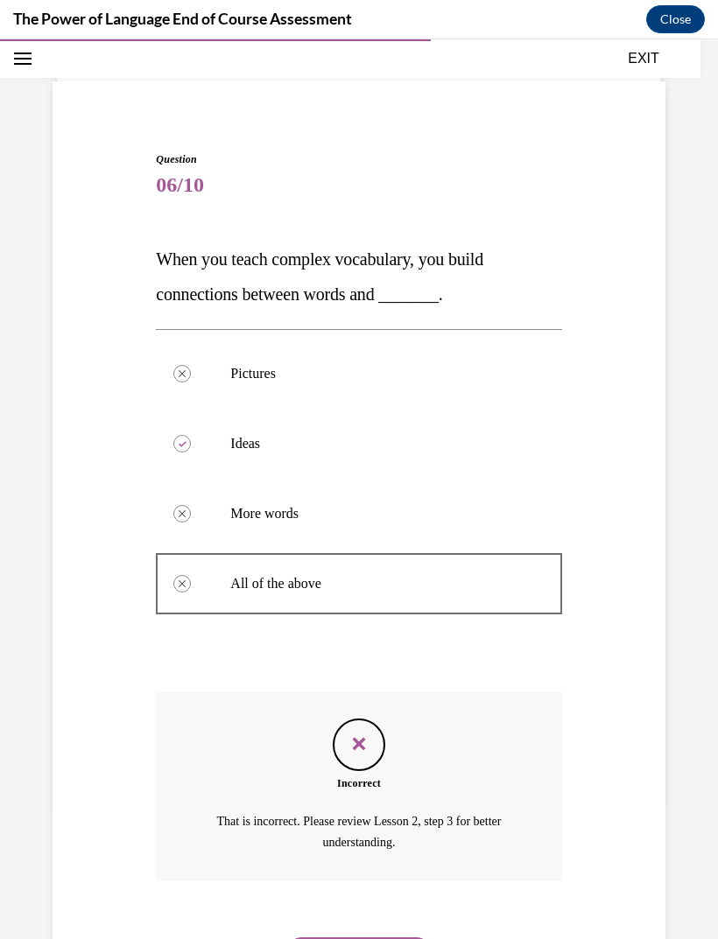
scroll to position [108, 0]
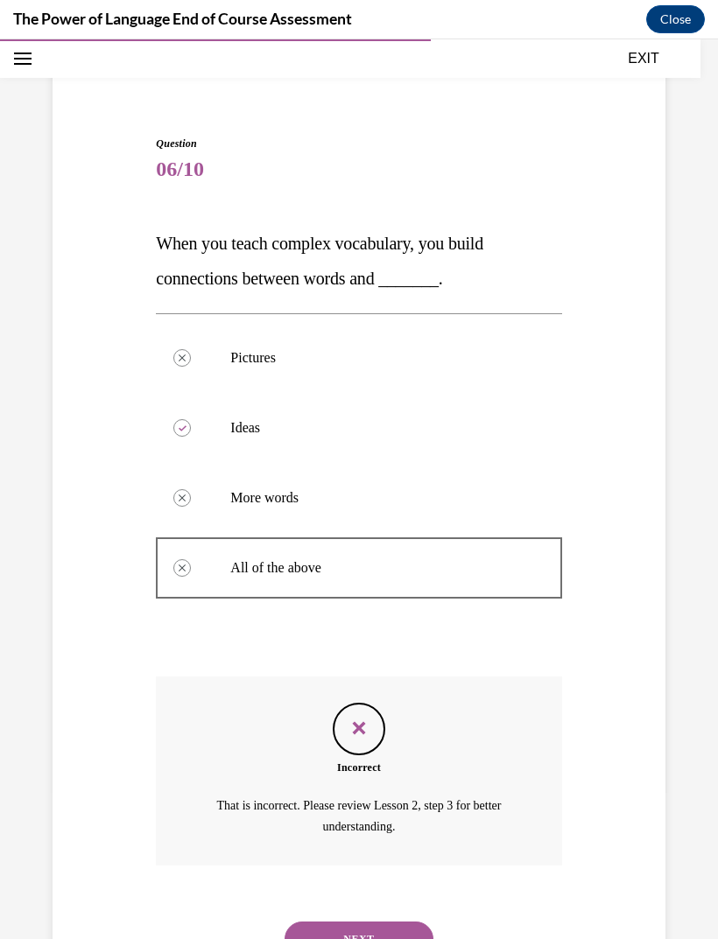
click at [312, 921] on button "NEXT" at bounding box center [358, 938] width 149 height 35
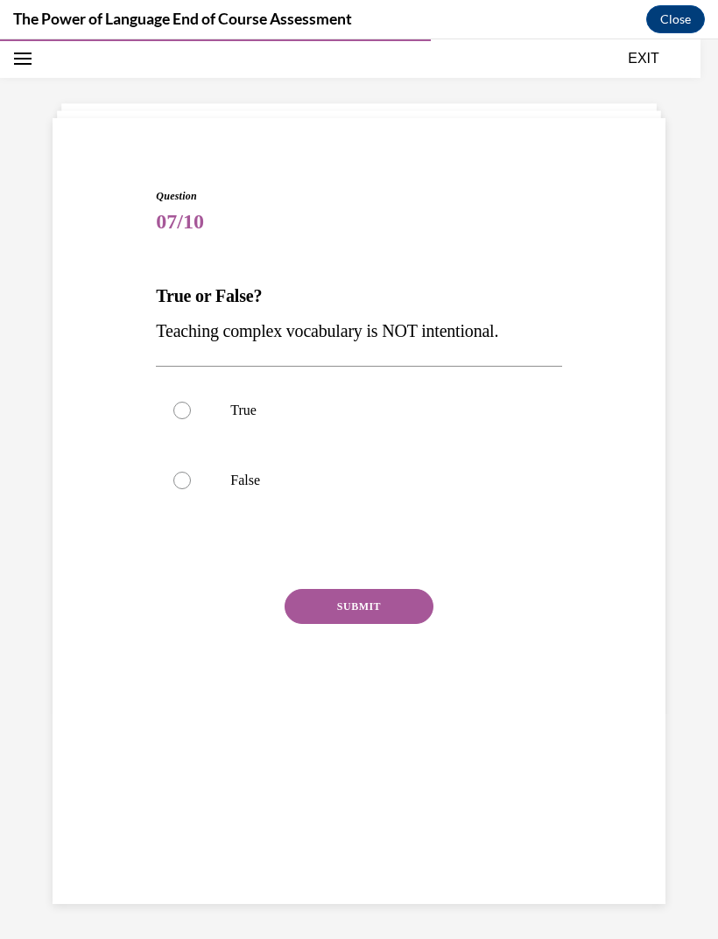
scroll to position [55, 0]
click at [184, 410] on div at bounding box center [182, 411] width 18 height 18
click at [184, 410] on input "True" at bounding box center [182, 411] width 18 height 18
radio input "true"
click at [317, 615] on button "SUBMIT" at bounding box center [358, 606] width 149 height 35
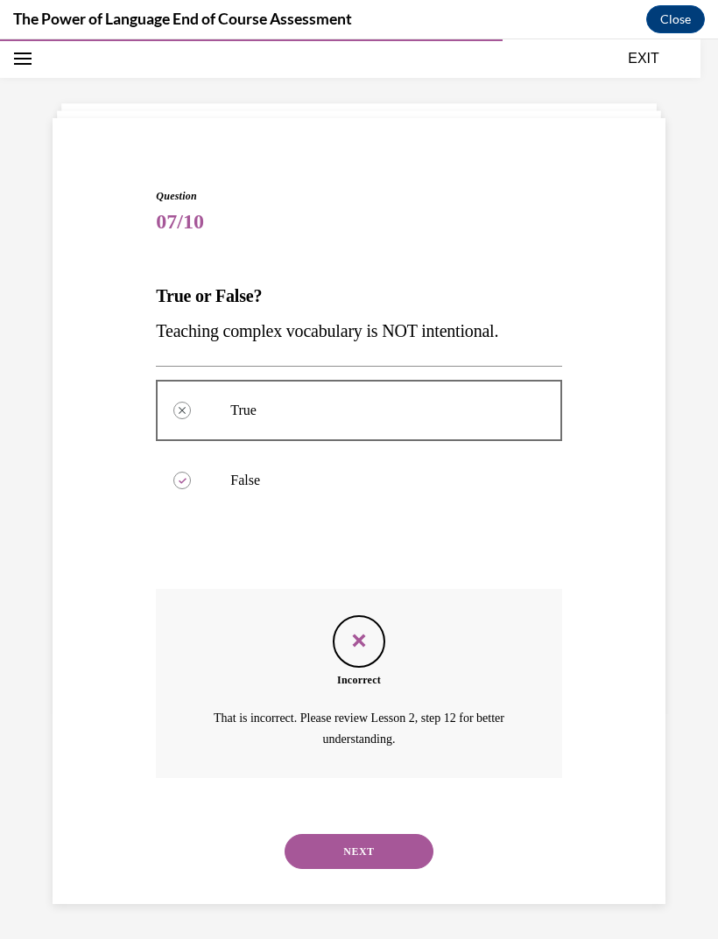
click at [349, 838] on button "NEXT" at bounding box center [358, 851] width 149 height 35
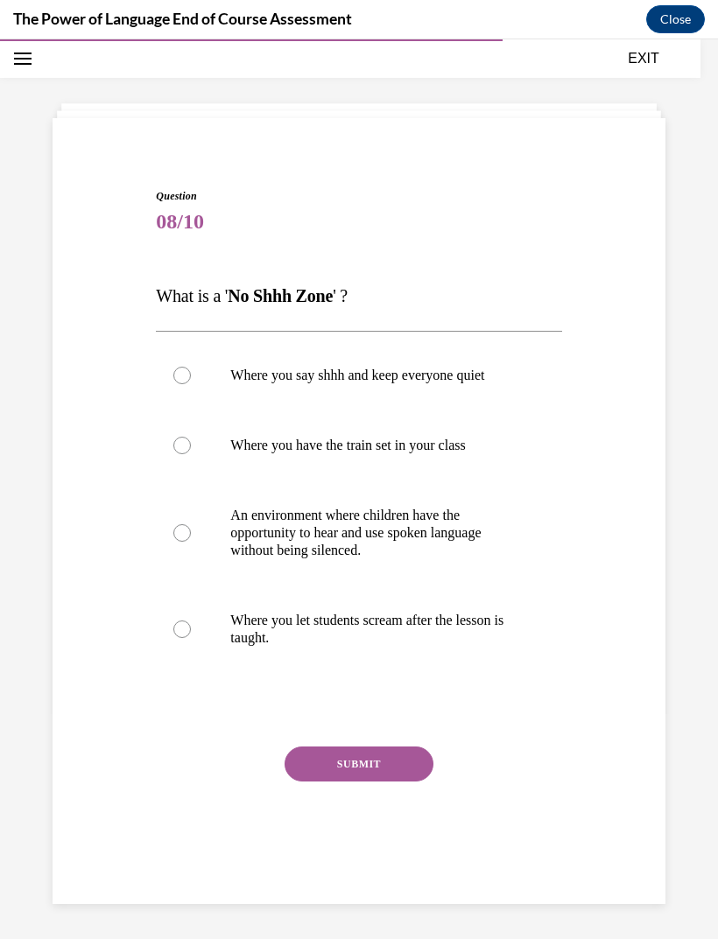
click at [192, 532] on label "An environment where children have the opportunity to hear and use spoken langu…" at bounding box center [358, 532] width 405 height 105
click at [191, 532] on input "An environment where children have the opportunity to hear and use spoken langu…" at bounding box center [182, 533] width 18 height 18
radio input "true"
click at [401, 760] on button "SUBMIT" at bounding box center [358, 763] width 149 height 35
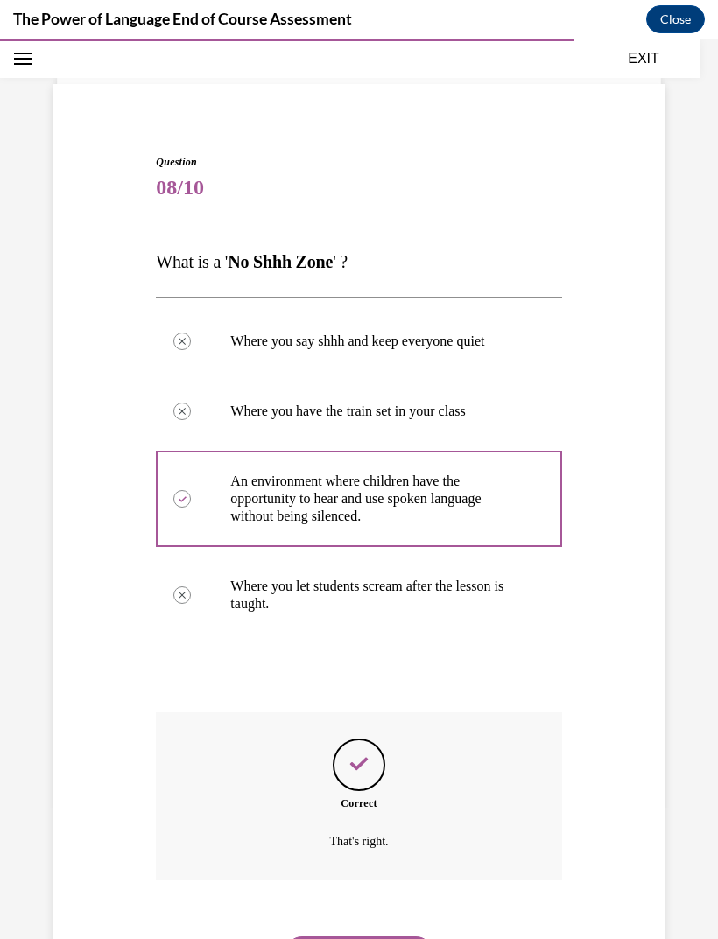
scroll to position [105, 0]
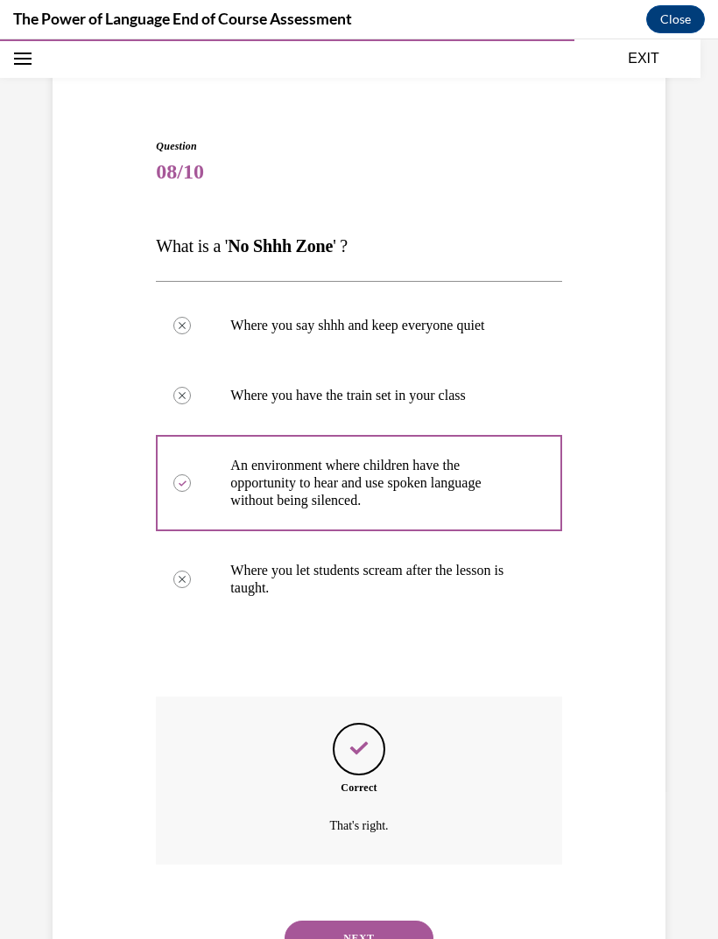
click at [389, 922] on button "NEXT" at bounding box center [358, 938] width 149 height 35
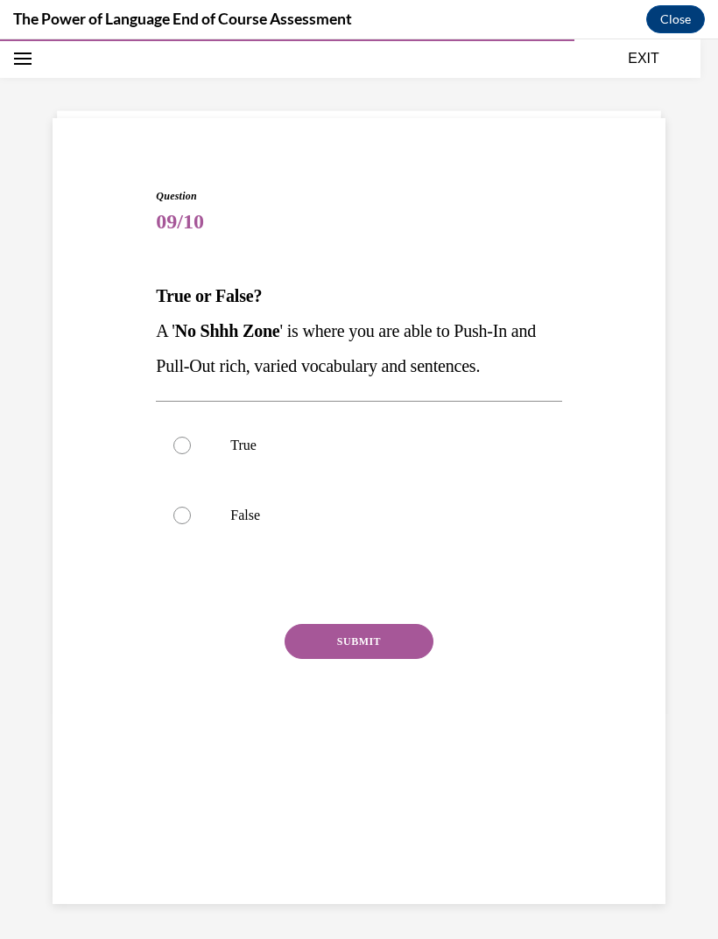
scroll to position [55, 0]
click at [184, 513] on div at bounding box center [182, 516] width 18 height 18
click at [184, 513] on input "False" at bounding box center [182, 516] width 18 height 18
radio input "true"
click at [373, 643] on button "SUBMIT" at bounding box center [358, 641] width 149 height 35
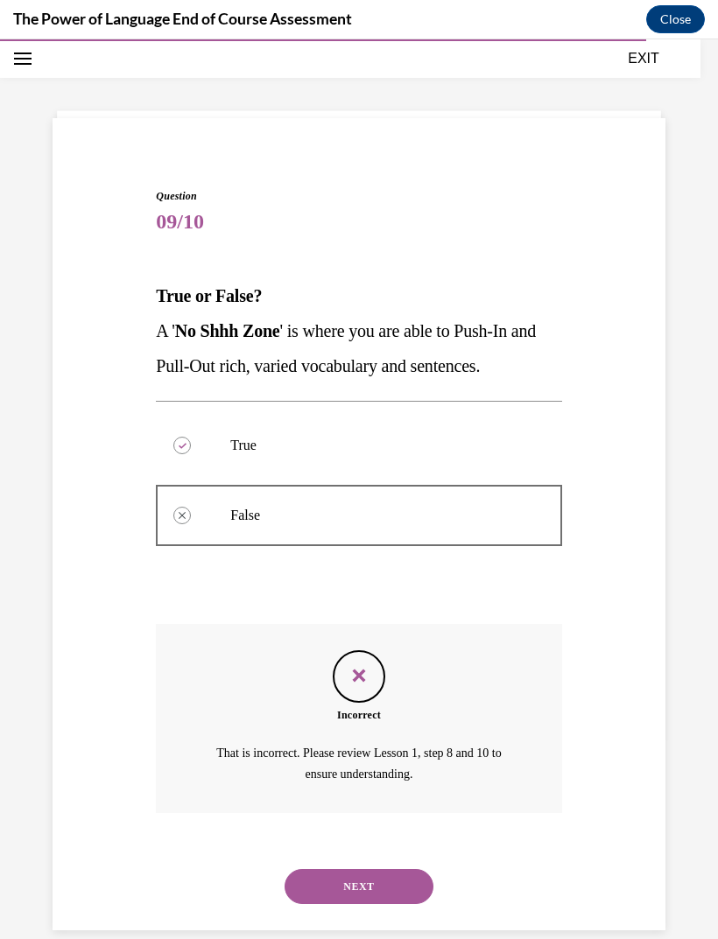
click at [385, 869] on button "NEXT" at bounding box center [358, 886] width 149 height 35
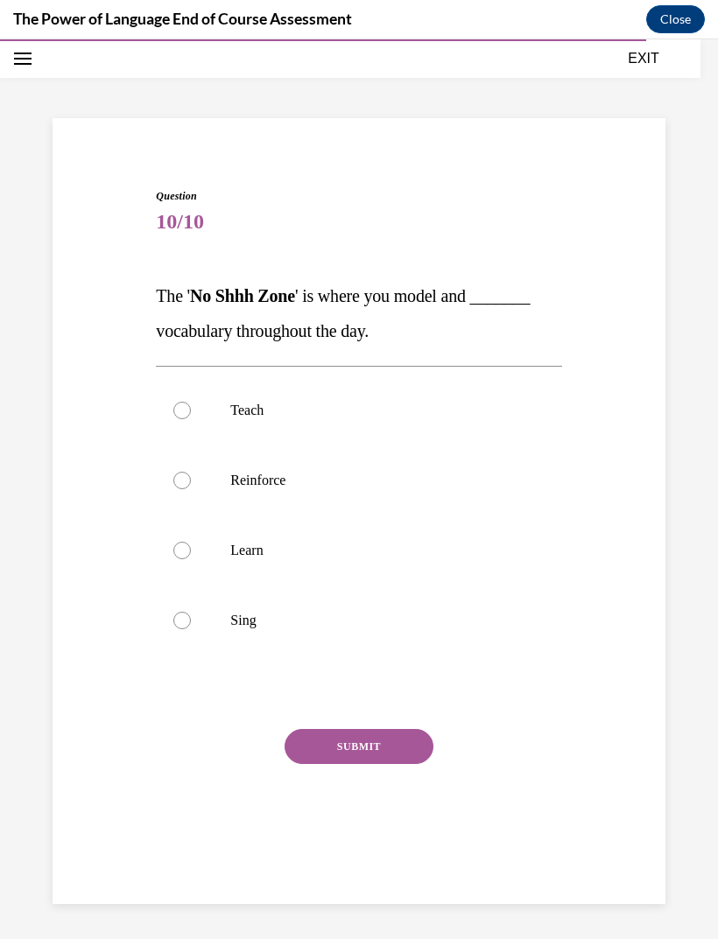
click at [181, 483] on div at bounding box center [182, 481] width 18 height 18
click at [181, 483] on input "Reinforce" at bounding box center [182, 481] width 18 height 18
radio input "true"
click at [312, 761] on button "SUBMIT" at bounding box center [358, 746] width 149 height 35
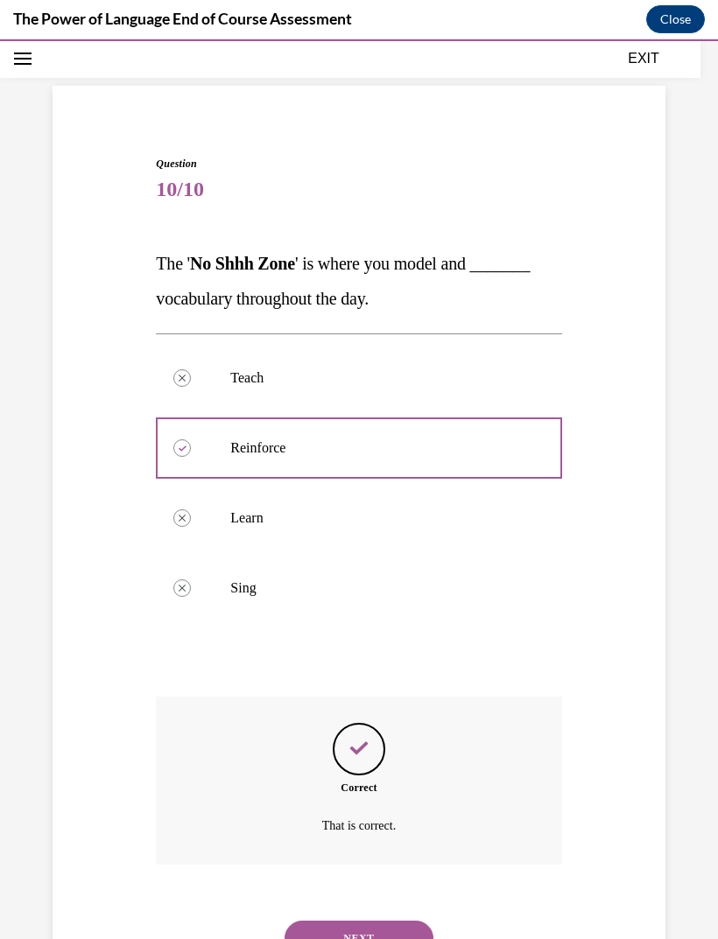
scroll to position [88, 0]
click at [326, 931] on button "NEXT" at bounding box center [358, 938] width 149 height 35
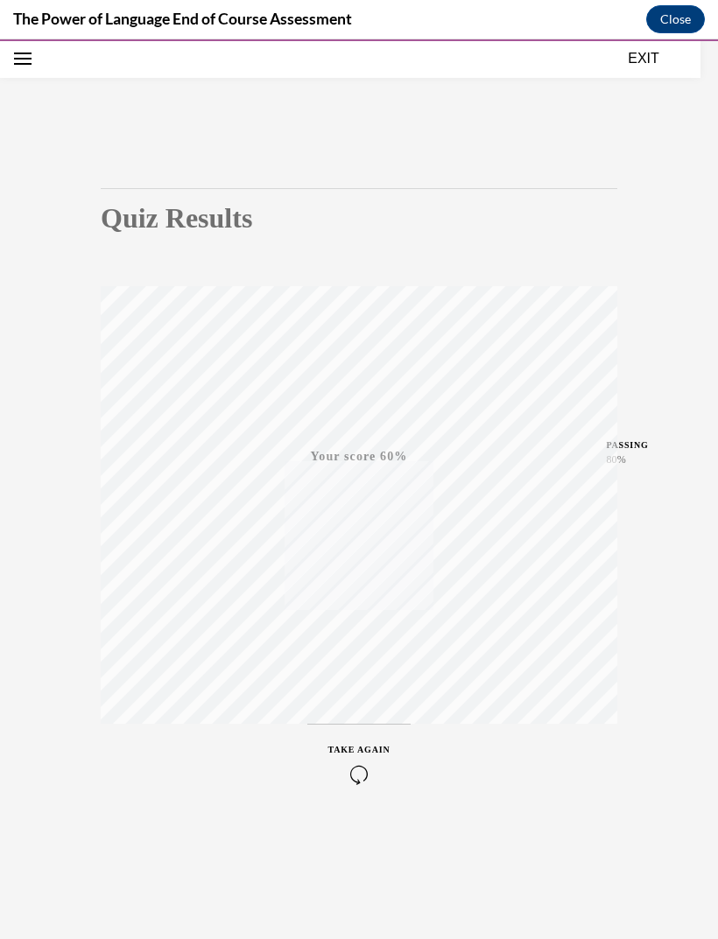
click at [357, 753] on span "TAKE AGAIN" at bounding box center [359, 750] width 62 height 10
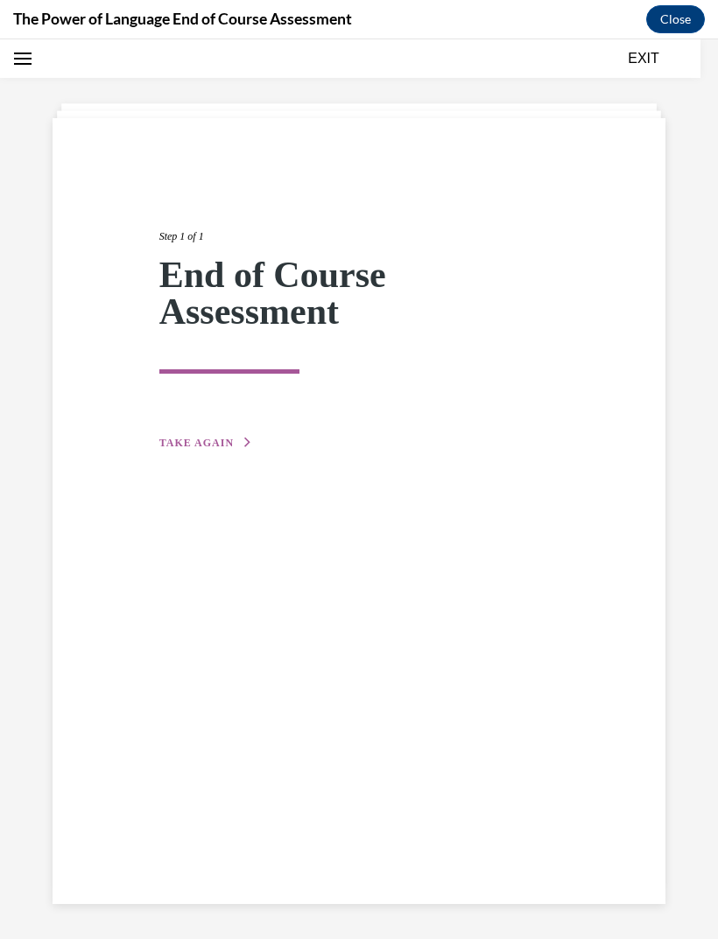
click at [175, 450] on button "TAKE AGAIN" at bounding box center [206, 443] width 94 height 16
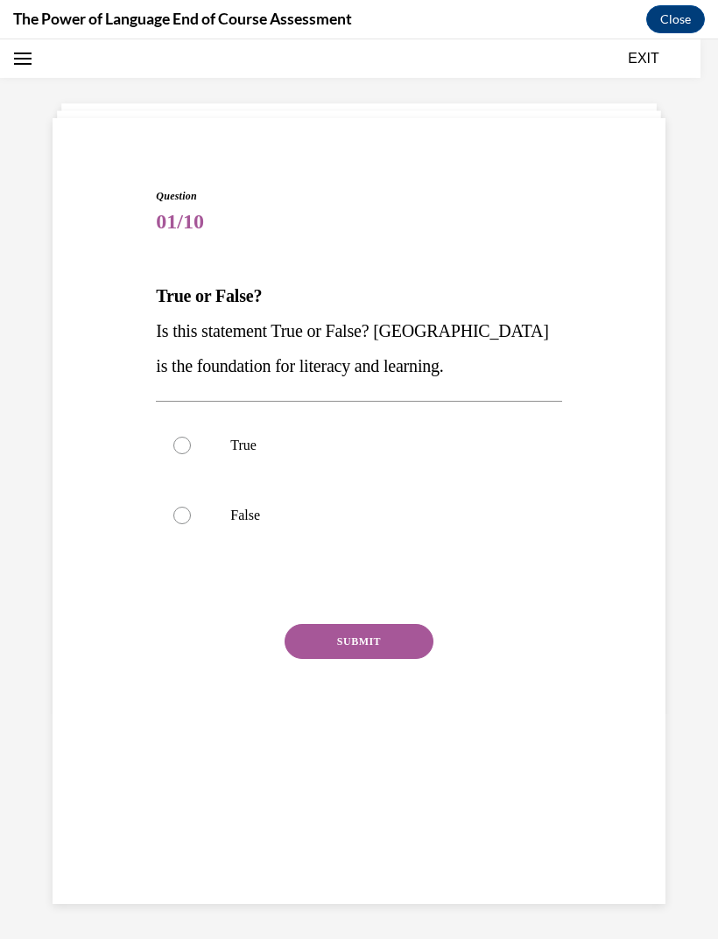
click at [183, 457] on label "True" at bounding box center [358, 445] width 405 height 70
click at [183, 454] on input "True" at bounding box center [182, 446] width 18 height 18
radio input "true"
click at [324, 657] on button "SUBMIT" at bounding box center [358, 641] width 149 height 35
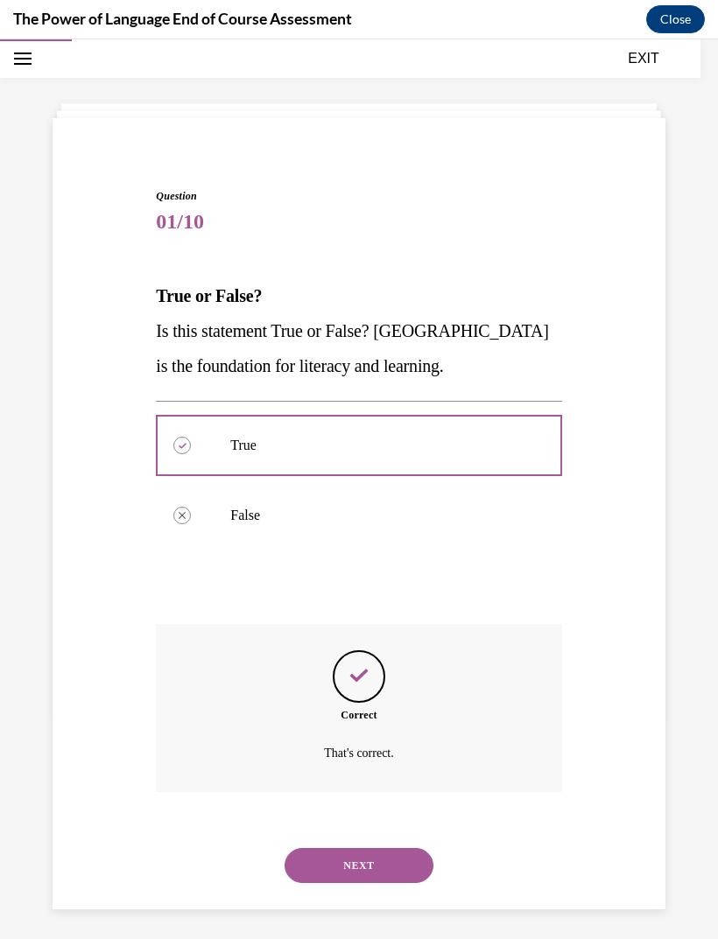
click at [313, 848] on button "NEXT" at bounding box center [358, 865] width 149 height 35
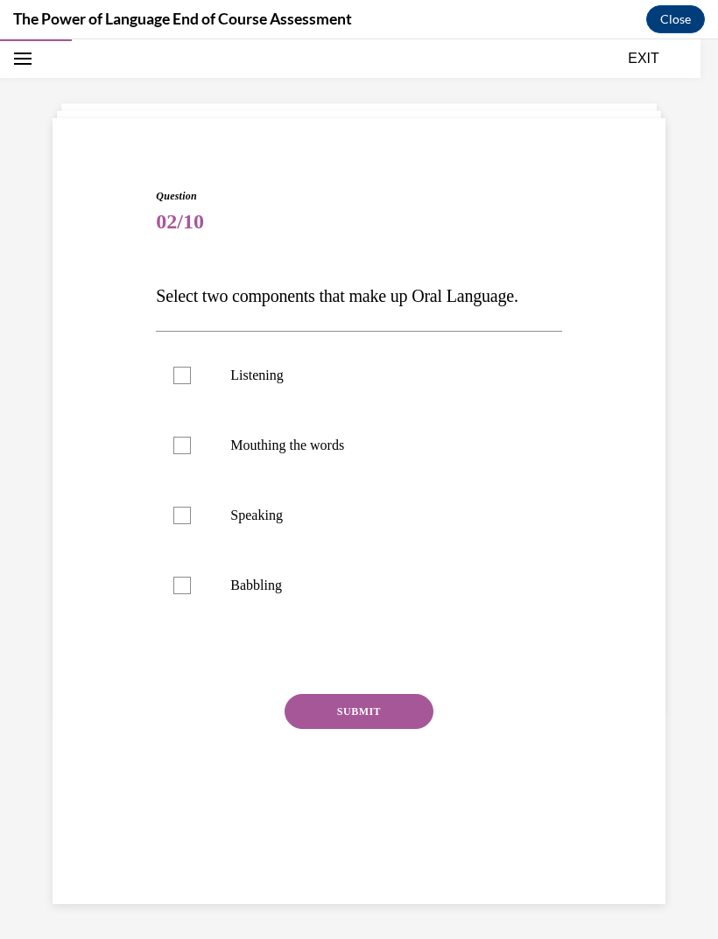
click at [173, 384] on label "Listening" at bounding box center [358, 375] width 405 height 70
click at [173, 384] on input "Listening" at bounding box center [182, 376] width 18 height 18
checkbox input "true"
click at [185, 515] on div at bounding box center [182, 516] width 18 height 18
click at [185, 515] on input "Speaking" at bounding box center [182, 516] width 18 height 18
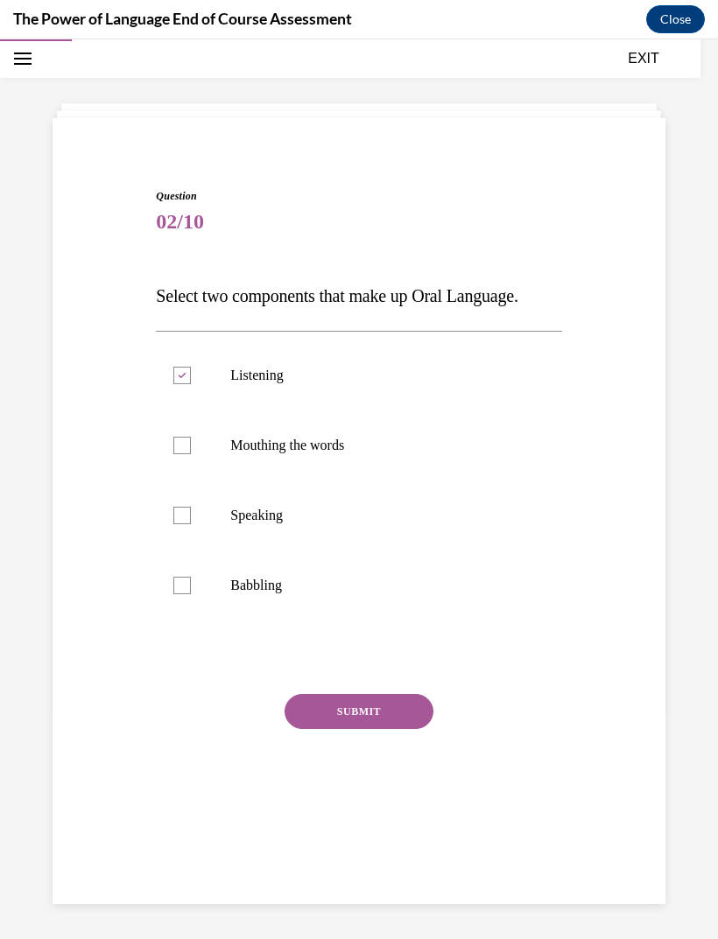
checkbox input "true"
click at [333, 720] on button "SUBMIT" at bounding box center [358, 711] width 149 height 35
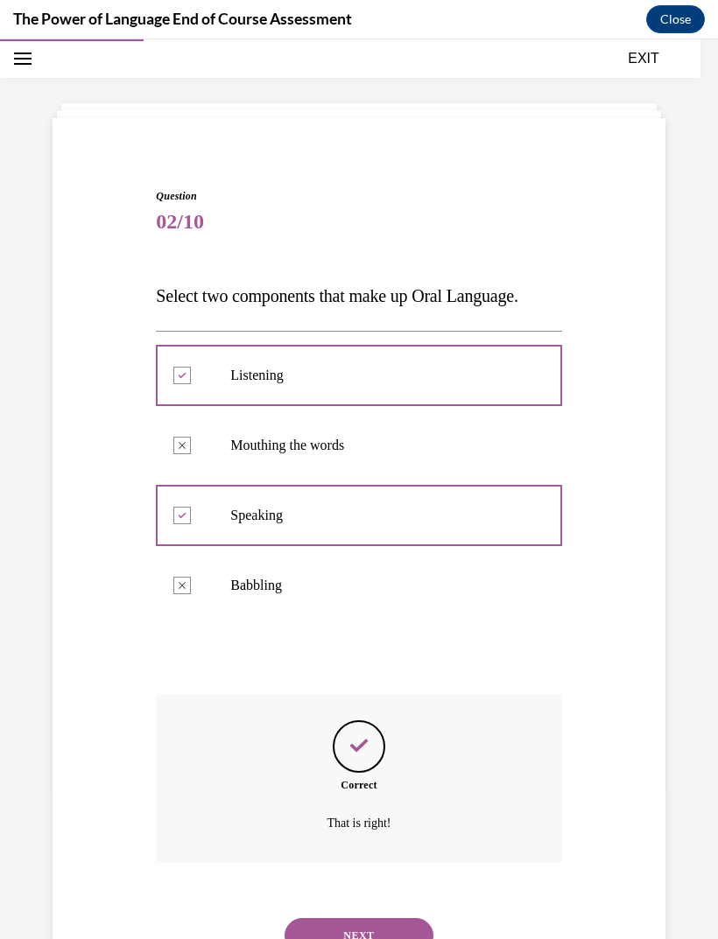
click at [333, 918] on button "NEXT" at bounding box center [358, 935] width 149 height 35
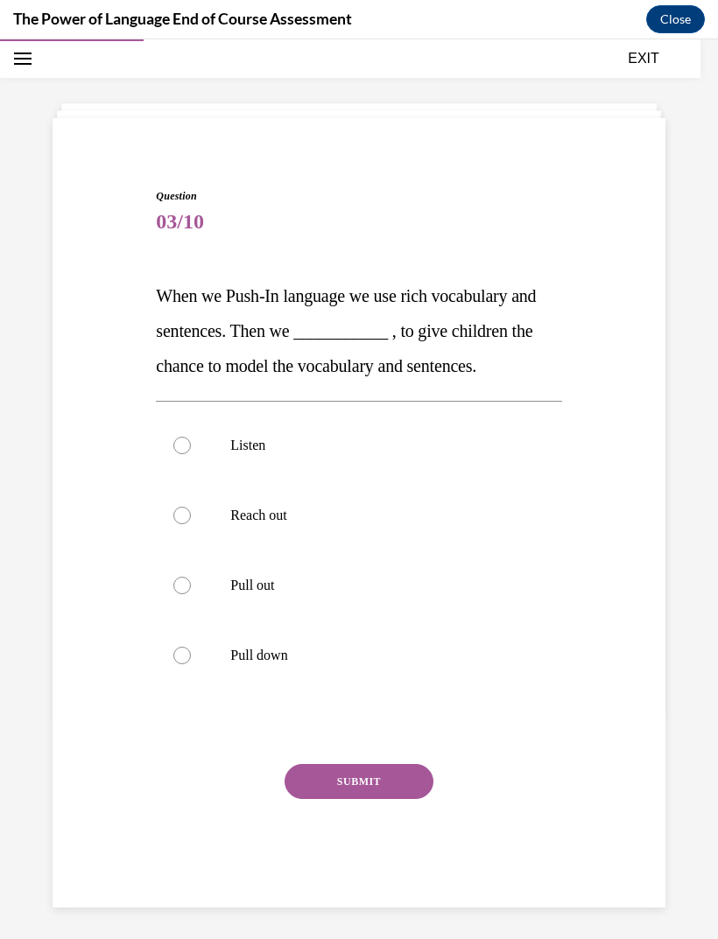
click at [190, 593] on label "Pull out" at bounding box center [358, 585] width 405 height 70
click at [190, 593] on input "Pull out" at bounding box center [182, 586] width 18 height 18
radio input "true"
click at [319, 792] on button "SUBMIT" at bounding box center [358, 781] width 149 height 35
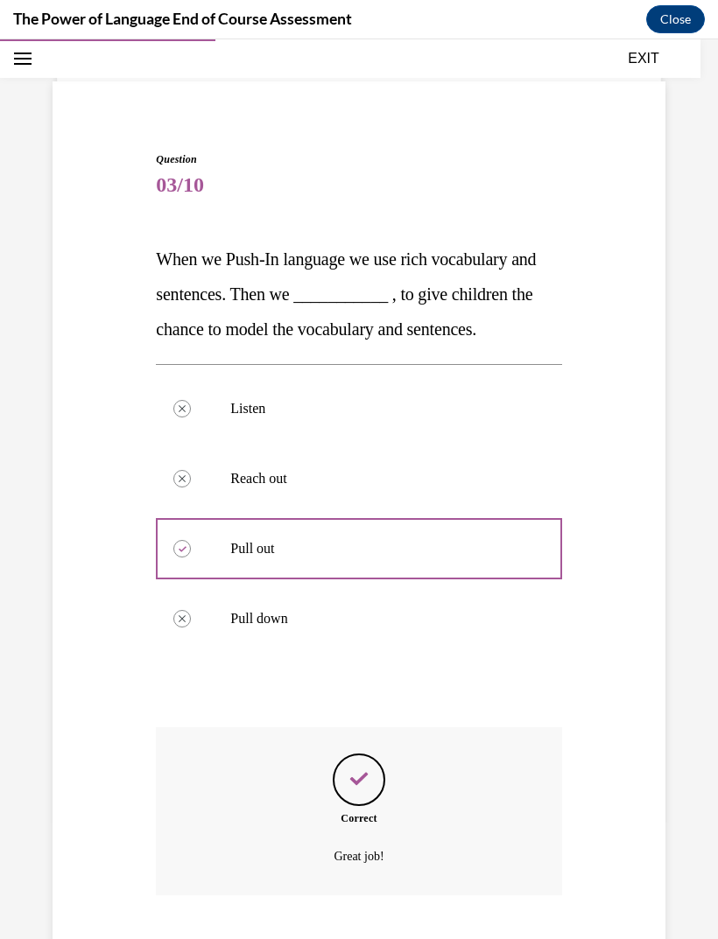
scroll to position [123, 0]
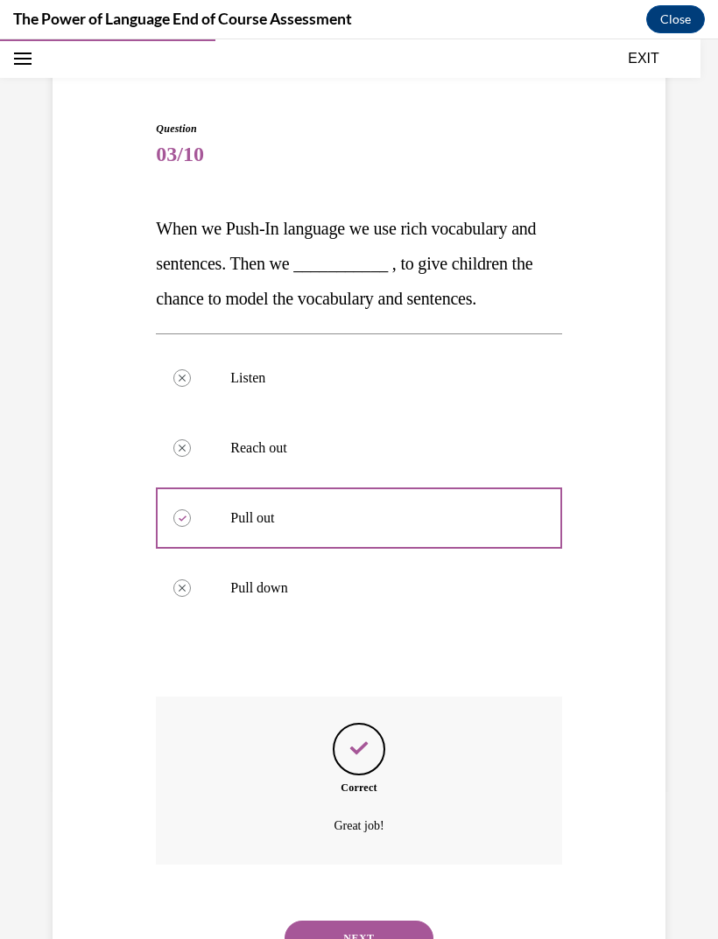
click at [333, 921] on button "NEXT" at bounding box center [358, 938] width 149 height 35
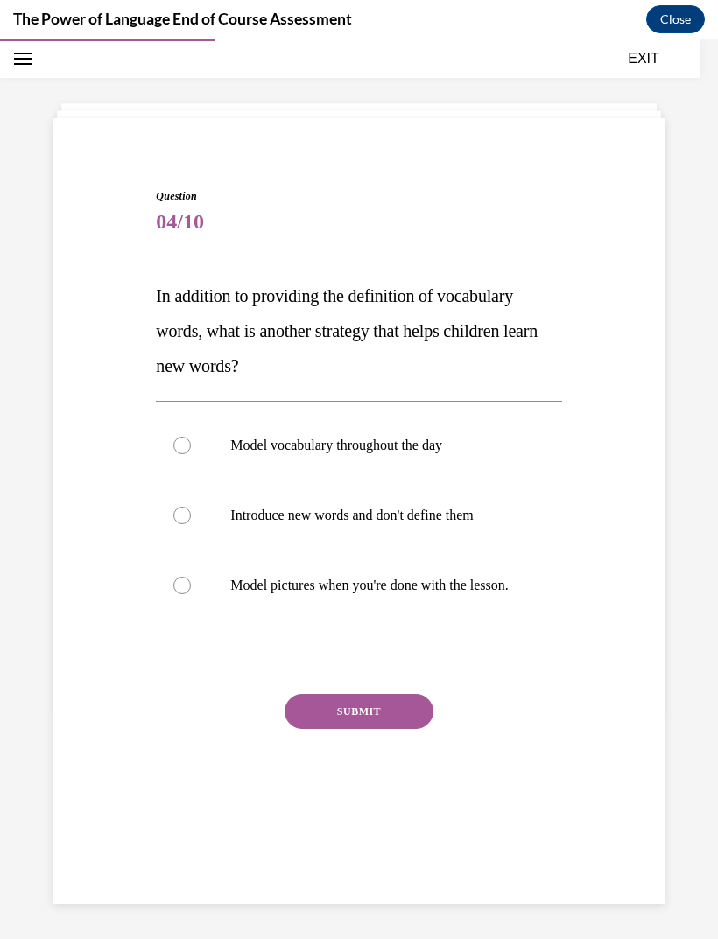
scroll to position [55, 0]
click at [184, 448] on div at bounding box center [182, 446] width 18 height 18
click at [184, 448] on input "Model vocabulary throughout the day" at bounding box center [182, 446] width 18 height 18
radio input "true"
click at [322, 729] on button "SUBMIT" at bounding box center [358, 711] width 149 height 35
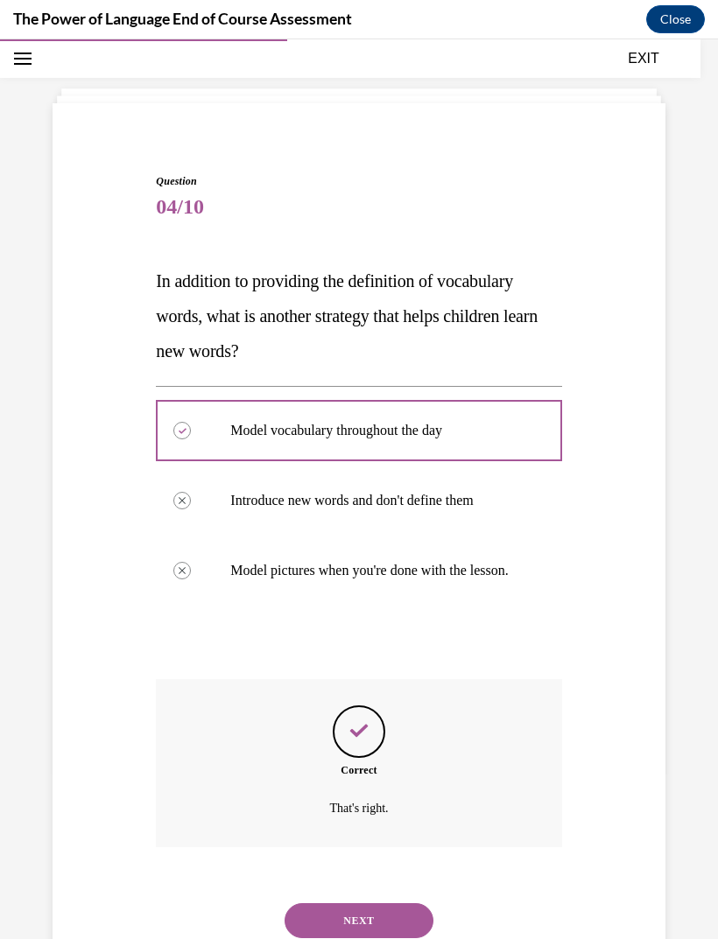
click at [334, 933] on button "NEXT" at bounding box center [358, 920] width 149 height 35
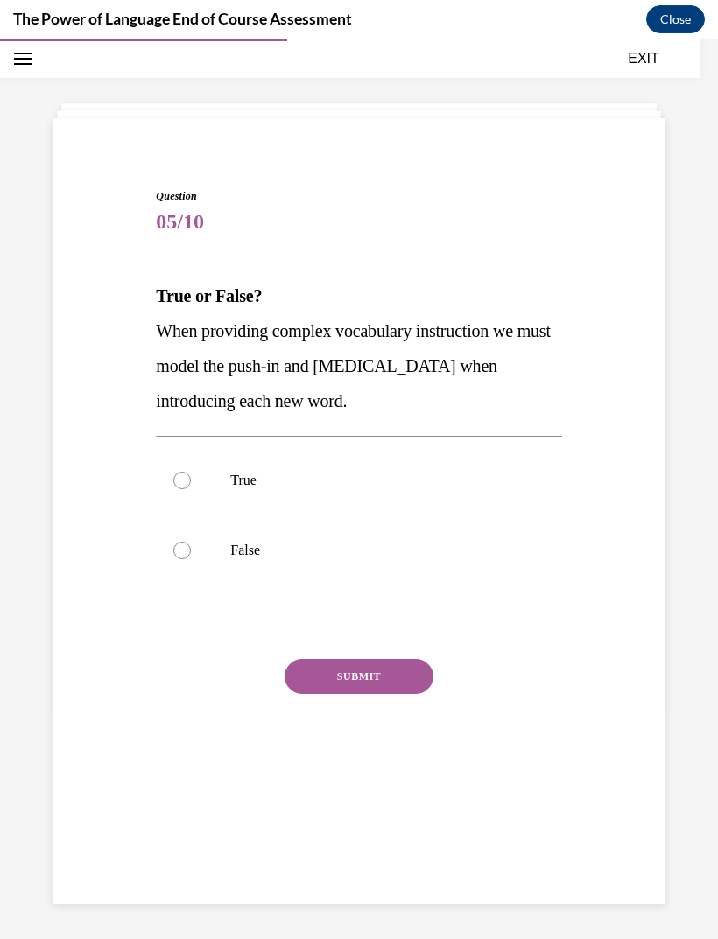
click at [184, 480] on div at bounding box center [182, 481] width 18 height 18
click at [184, 480] on input "True" at bounding box center [182, 481] width 18 height 18
radio input "true"
click at [313, 683] on button "SUBMIT" at bounding box center [358, 676] width 149 height 35
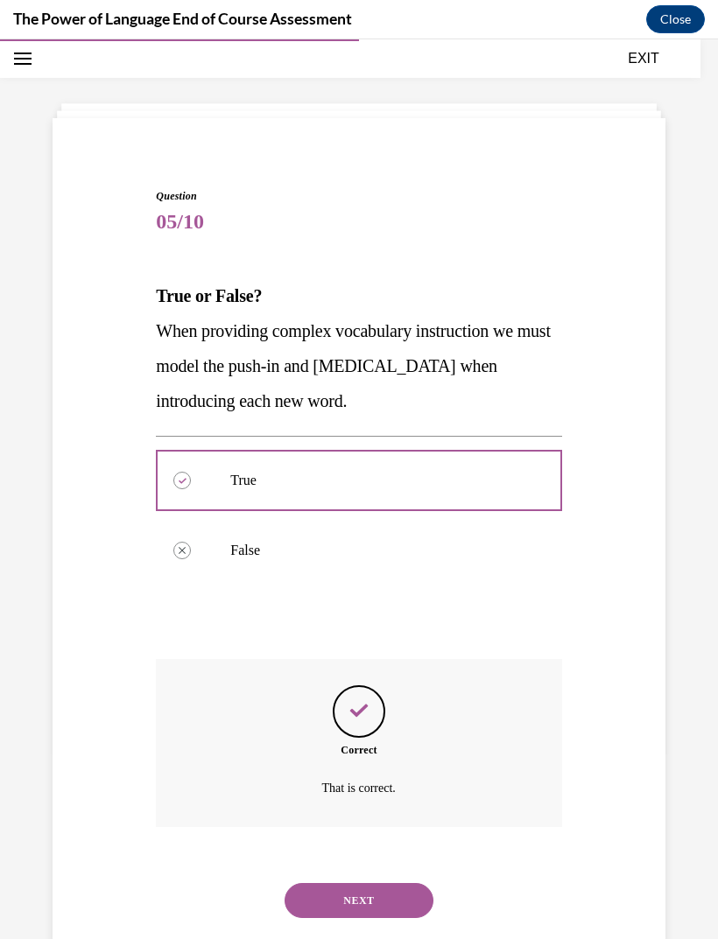
click at [320, 884] on button "NEXT" at bounding box center [358, 900] width 149 height 35
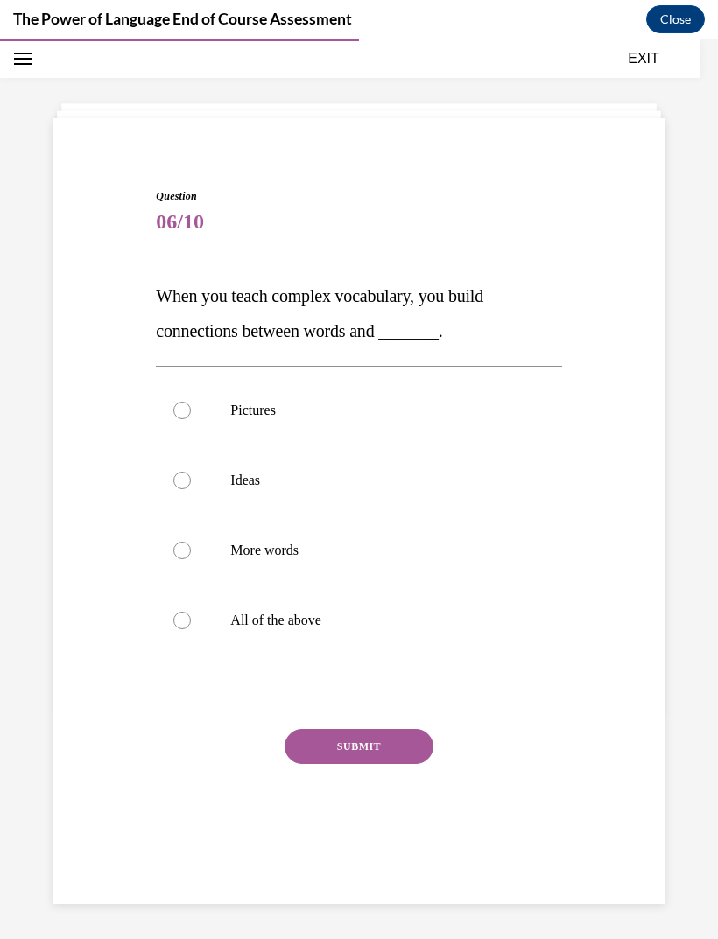
click at [193, 623] on label "All of the above" at bounding box center [358, 620] width 405 height 70
click at [191, 623] on input "All of the above" at bounding box center [182, 621] width 18 height 18
radio input "true"
click at [379, 742] on button "SUBMIT" at bounding box center [358, 746] width 149 height 35
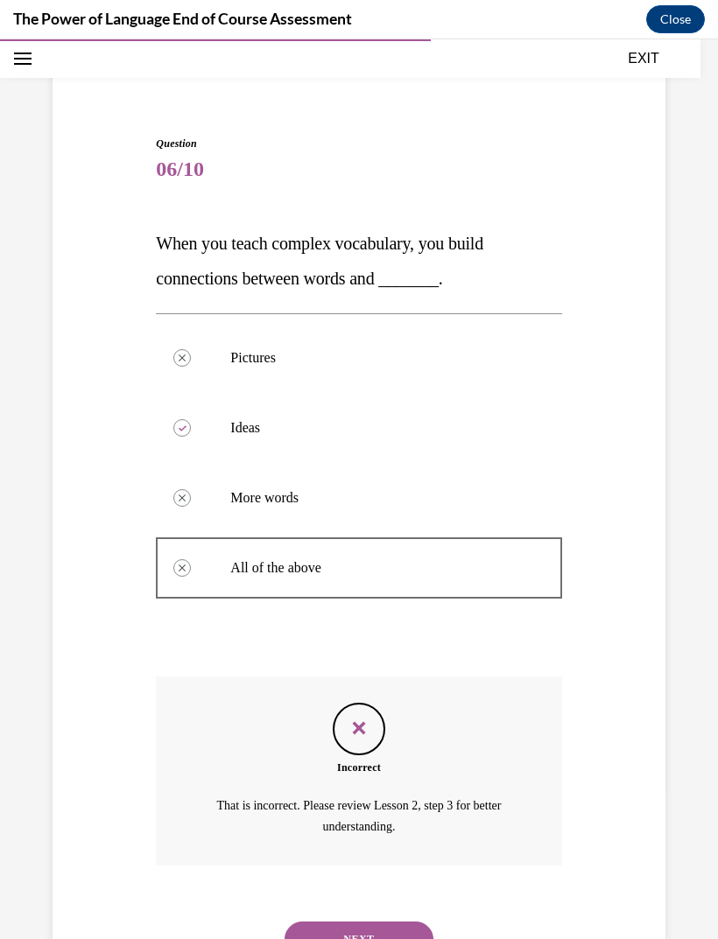
scroll to position [108, 0]
click at [389, 921] on button "NEXT" at bounding box center [358, 938] width 149 height 35
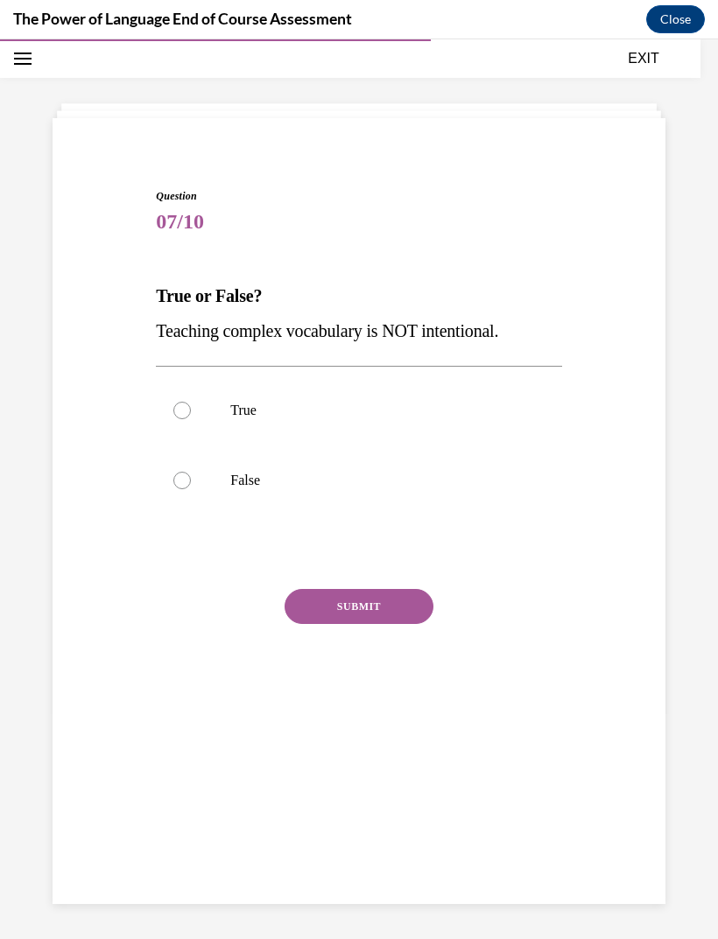
scroll to position [55, 0]
click at [184, 490] on label "False" at bounding box center [358, 480] width 405 height 70
click at [184, 489] on input "False" at bounding box center [182, 481] width 18 height 18
radio input "true"
click at [391, 617] on button "SUBMIT" at bounding box center [358, 606] width 149 height 35
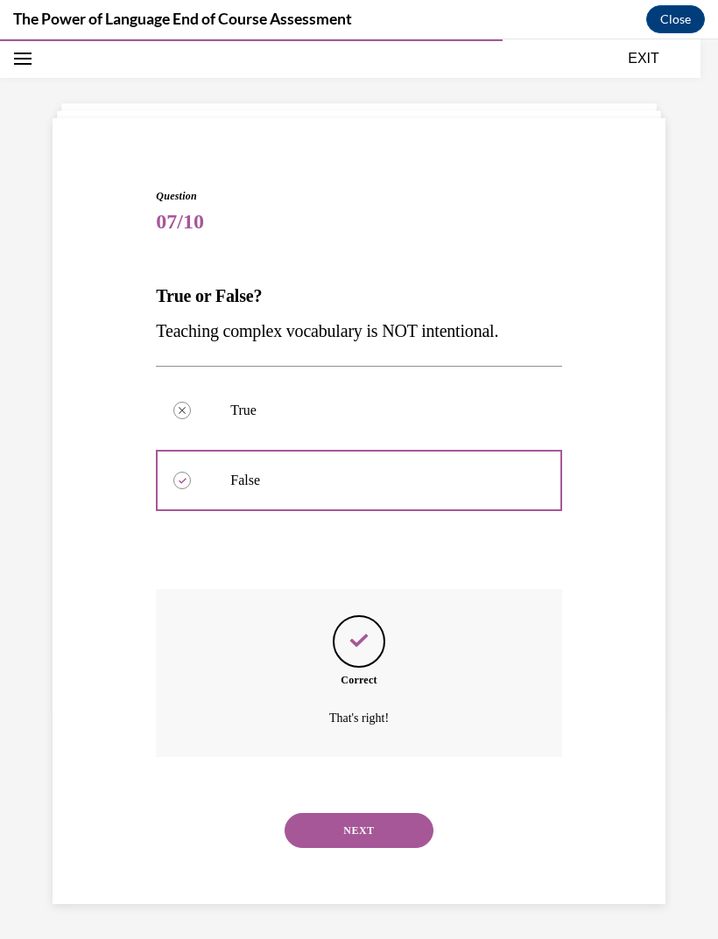
click at [380, 813] on button "NEXT" at bounding box center [358, 830] width 149 height 35
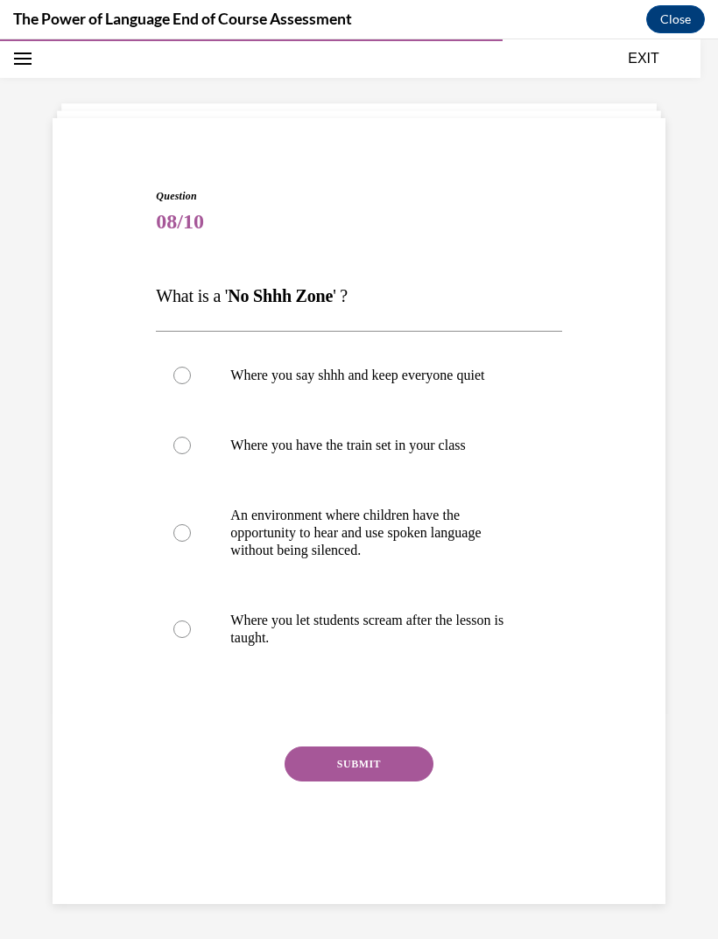
click at [194, 535] on label "An environment where children have the opportunity to hear and use spoken langu…" at bounding box center [358, 532] width 405 height 105
click at [191, 535] on input "An environment where children have the opportunity to hear and use spoken langu…" at bounding box center [182, 533] width 18 height 18
radio input "true"
click at [400, 764] on button "SUBMIT" at bounding box center [358, 763] width 149 height 35
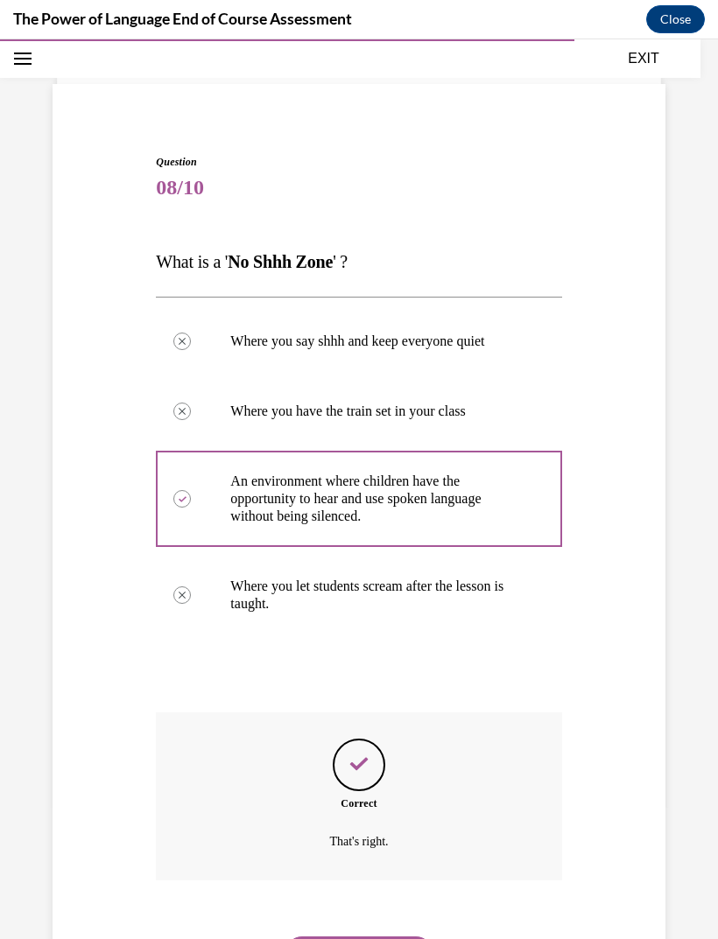
scroll to position [105, 0]
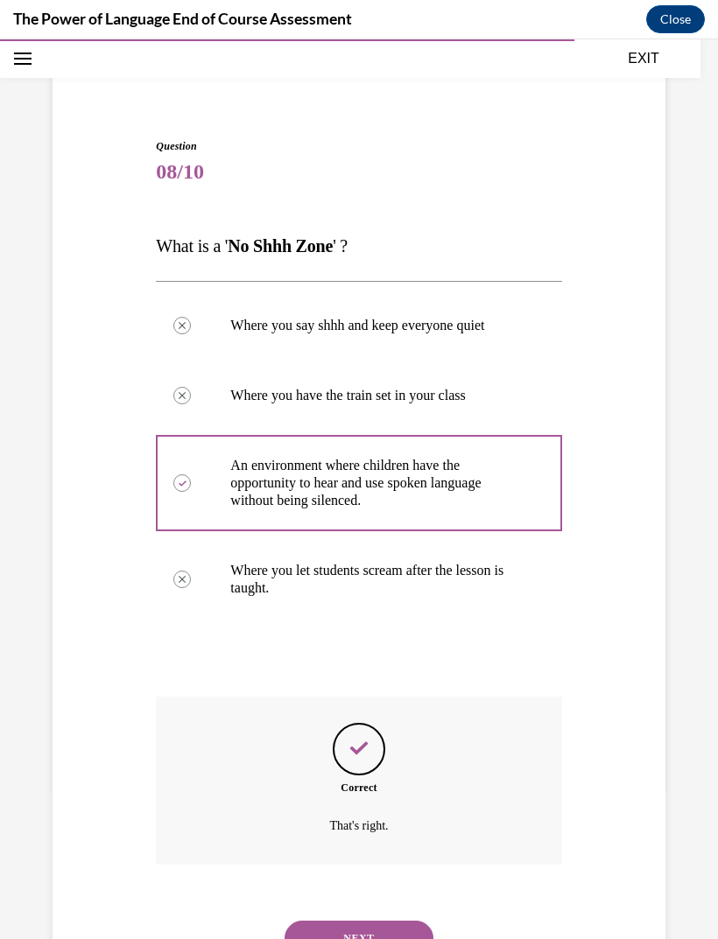
click at [391, 921] on button "NEXT" at bounding box center [358, 938] width 149 height 35
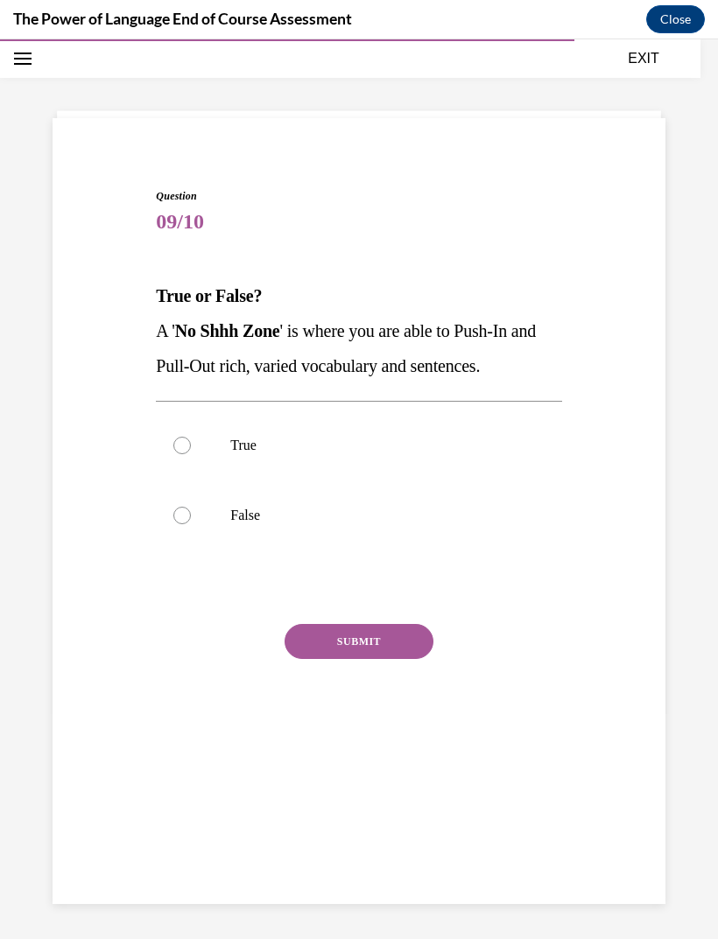
scroll to position [55, 0]
click at [187, 515] on div at bounding box center [182, 516] width 18 height 18
click at [187, 515] on input "False" at bounding box center [182, 516] width 18 height 18
radio input "true"
click at [397, 650] on button "SUBMIT" at bounding box center [358, 641] width 149 height 35
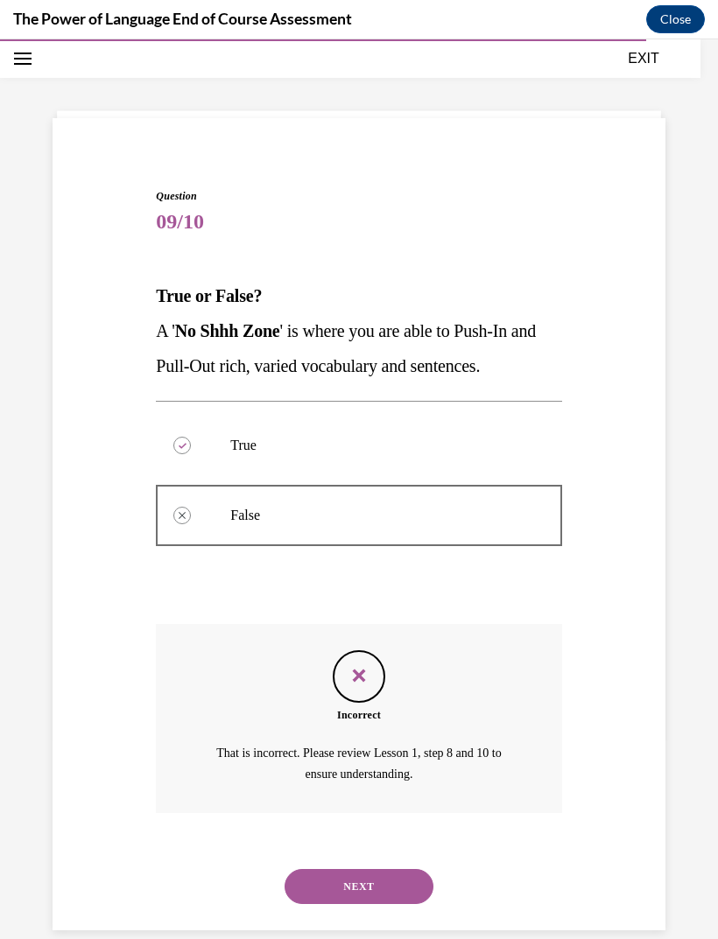
click at [375, 874] on button "NEXT" at bounding box center [358, 886] width 149 height 35
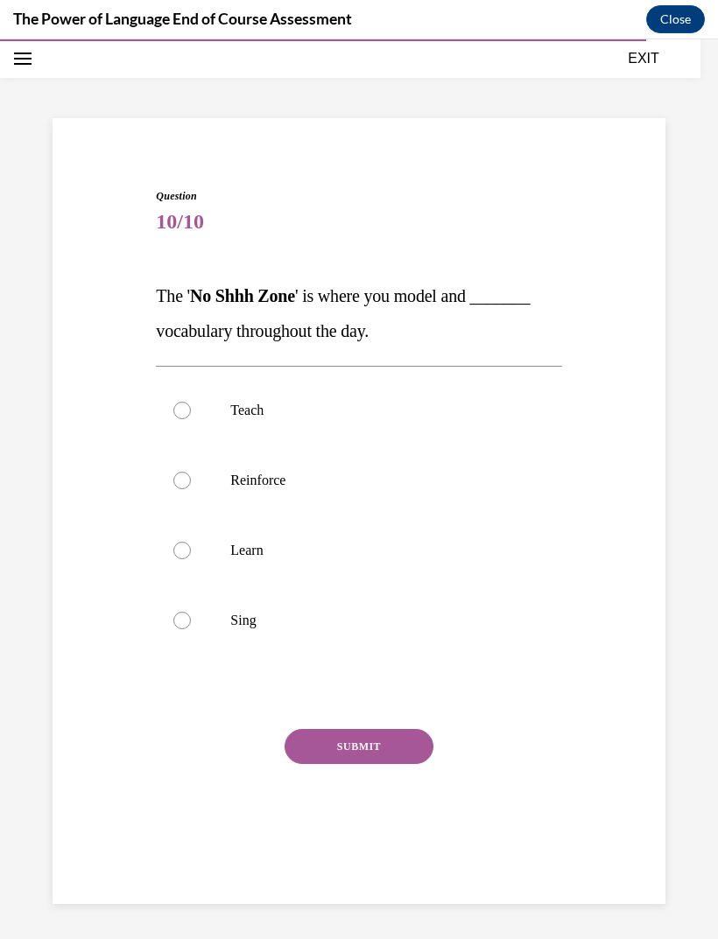
click at [193, 478] on label "Reinforce" at bounding box center [358, 480] width 405 height 70
click at [191, 478] on input "Reinforce" at bounding box center [182, 481] width 18 height 18
radio input "true"
click at [396, 750] on button "SUBMIT" at bounding box center [358, 746] width 149 height 35
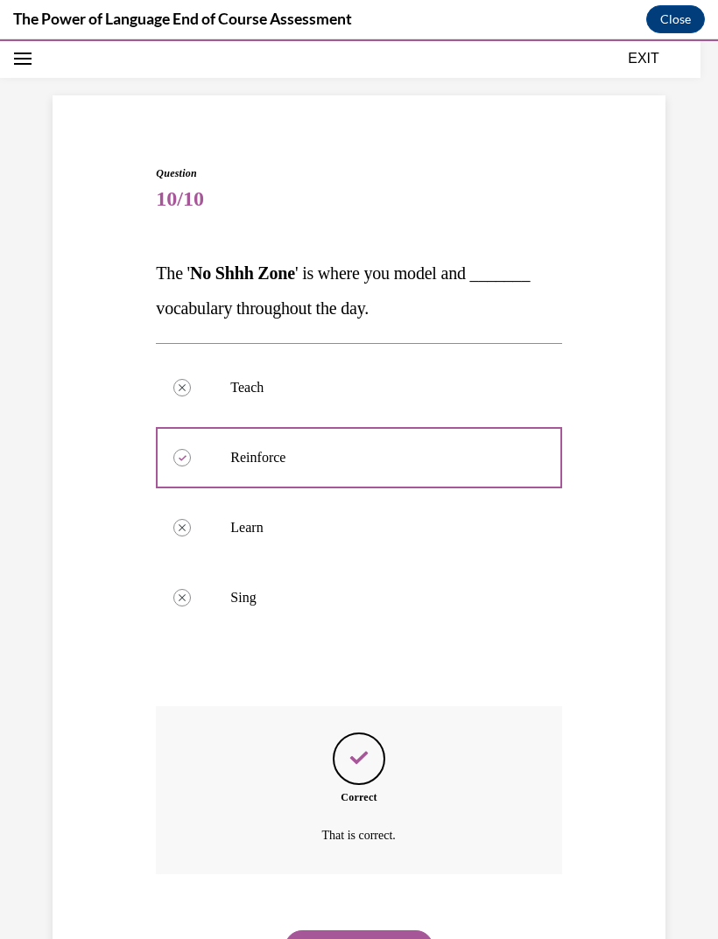
scroll to position [88, 0]
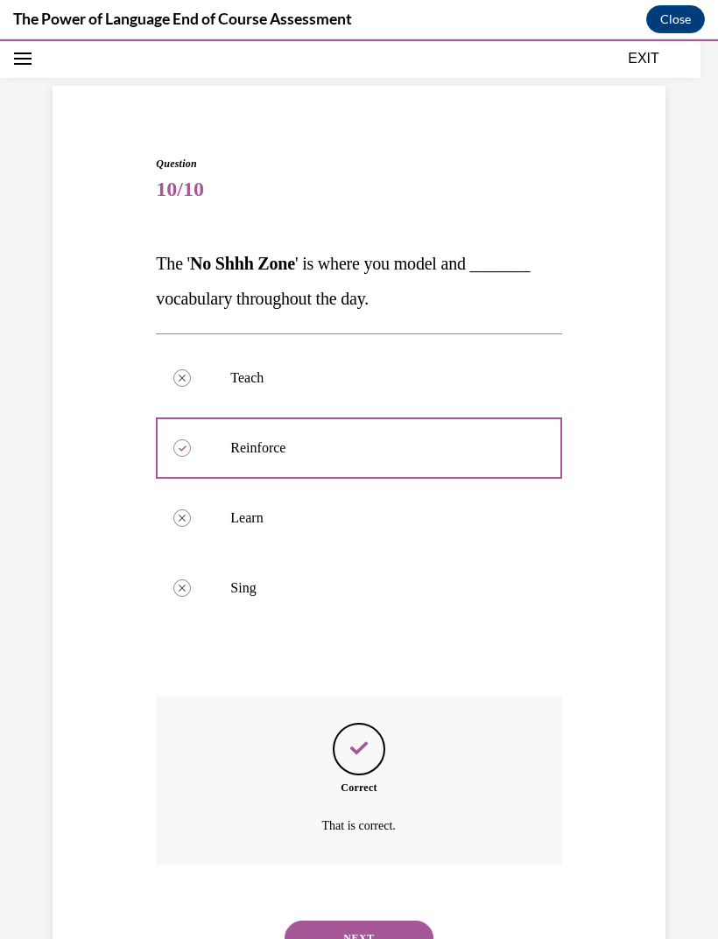
click at [403, 921] on button "NEXT" at bounding box center [358, 938] width 149 height 35
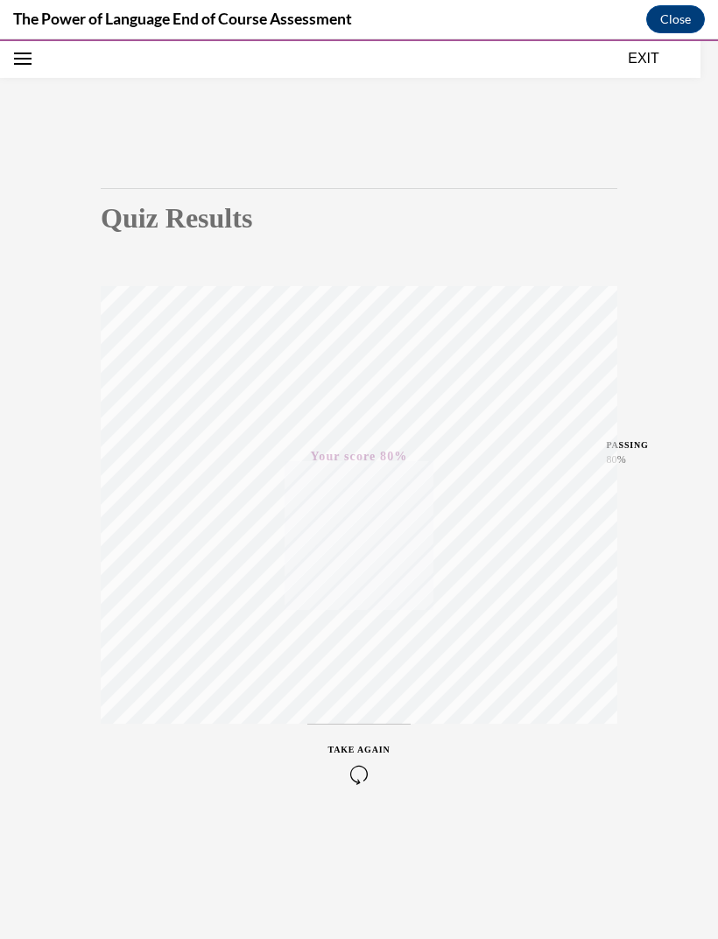
scroll to position [55, 0]
click at [649, 66] on button "EXIT" at bounding box center [643, 58] width 105 height 21
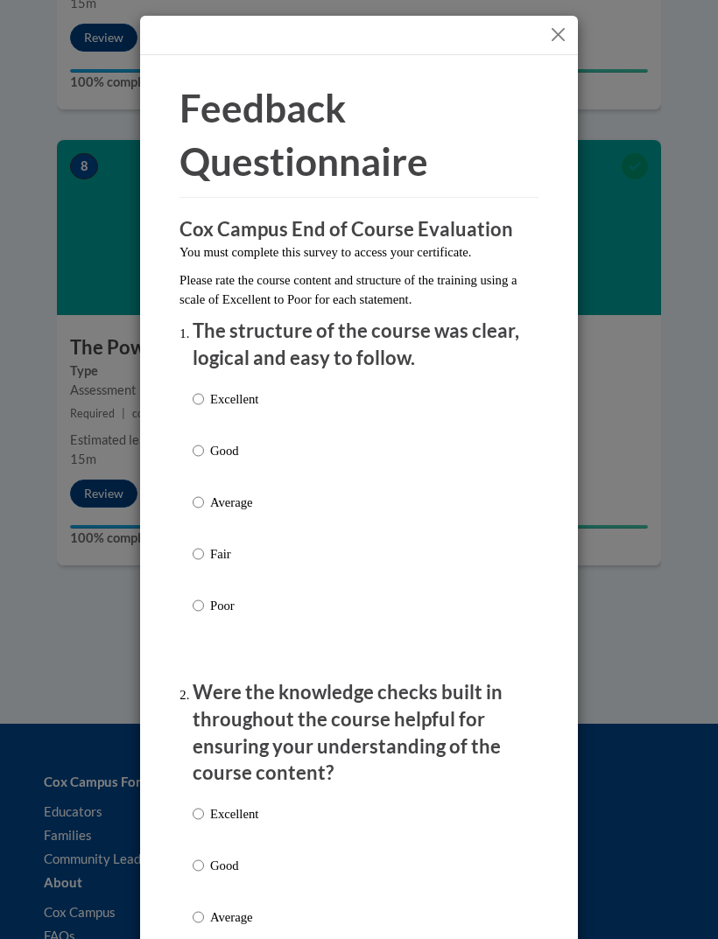
click at [222, 453] on p "Good" at bounding box center [234, 450] width 48 height 19
click at [204, 453] on input "Good" at bounding box center [198, 450] width 11 height 19
radio input "true"
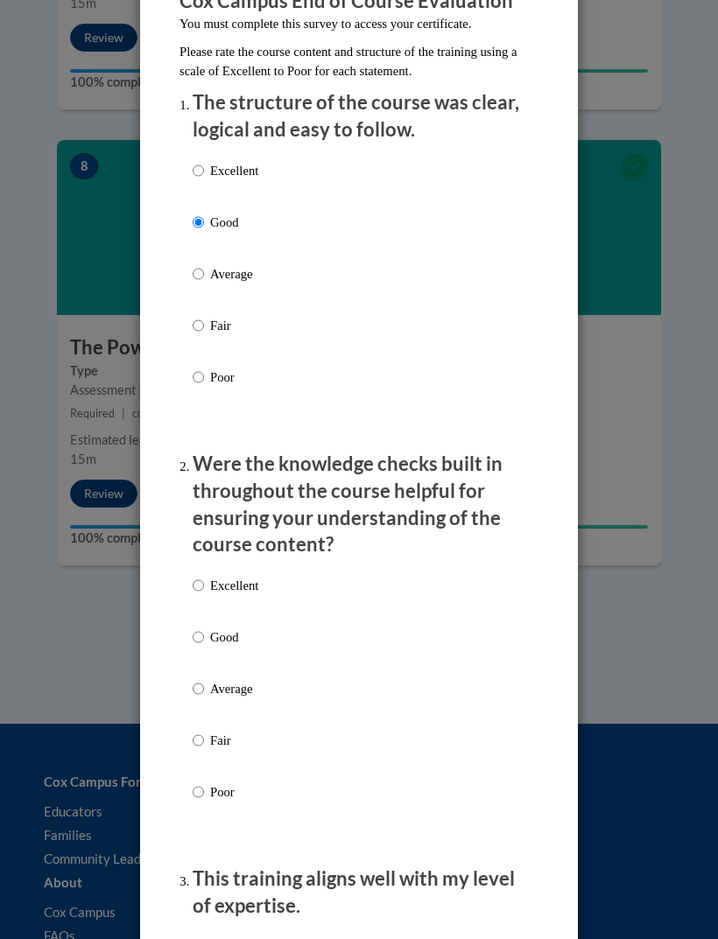
scroll to position [232, 0]
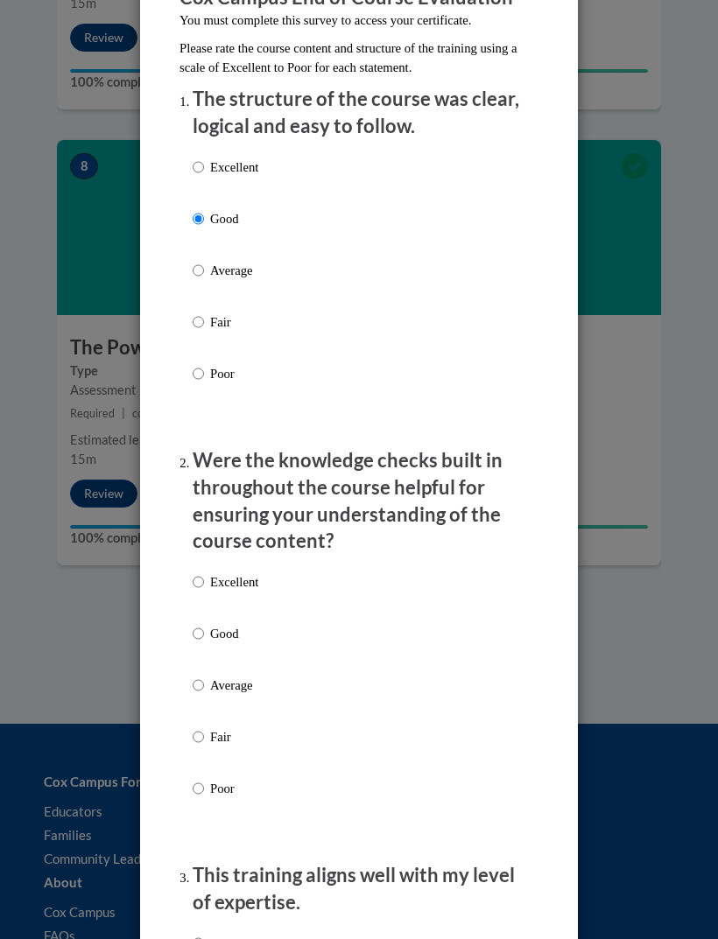
click at [226, 629] on p "Good" at bounding box center [234, 633] width 48 height 19
click at [204, 629] on input "Good" at bounding box center [198, 633] width 11 height 19
radio input "true"
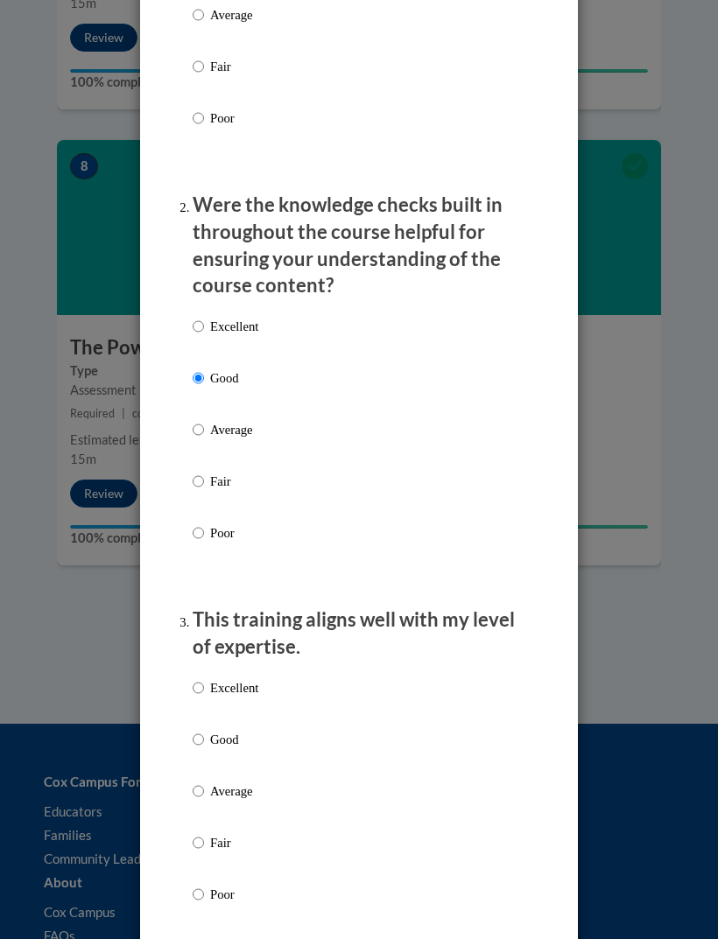
scroll to position [492, 0]
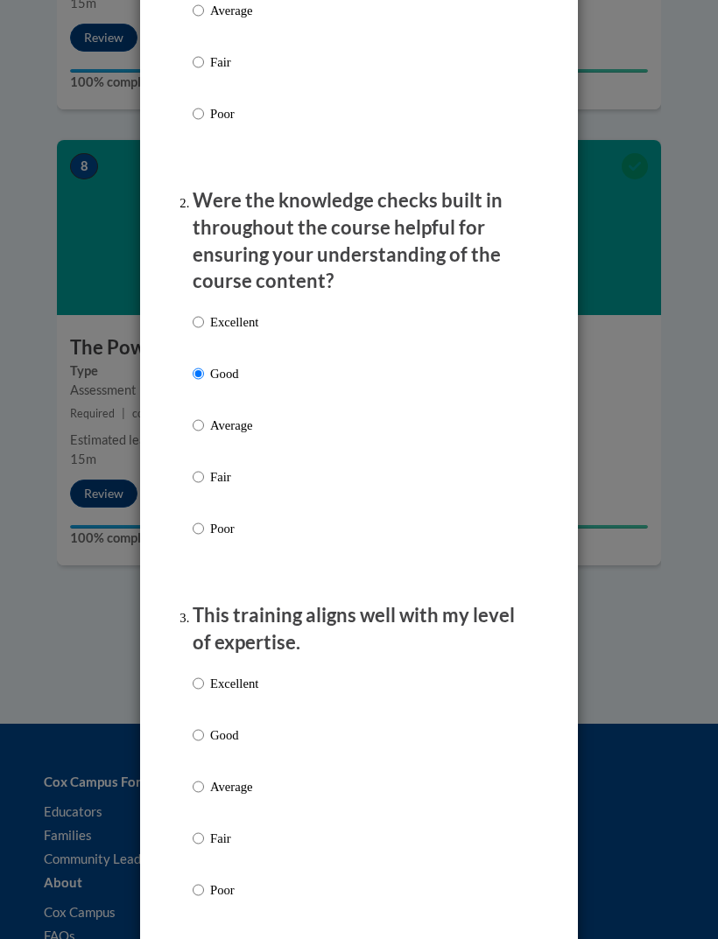
click at [227, 725] on p "Good" at bounding box center [234, 734] width 48 height 19
click at [204, 725] on input "Good" at bounding box center [198, 734] width 11 height 19
radio input "true"
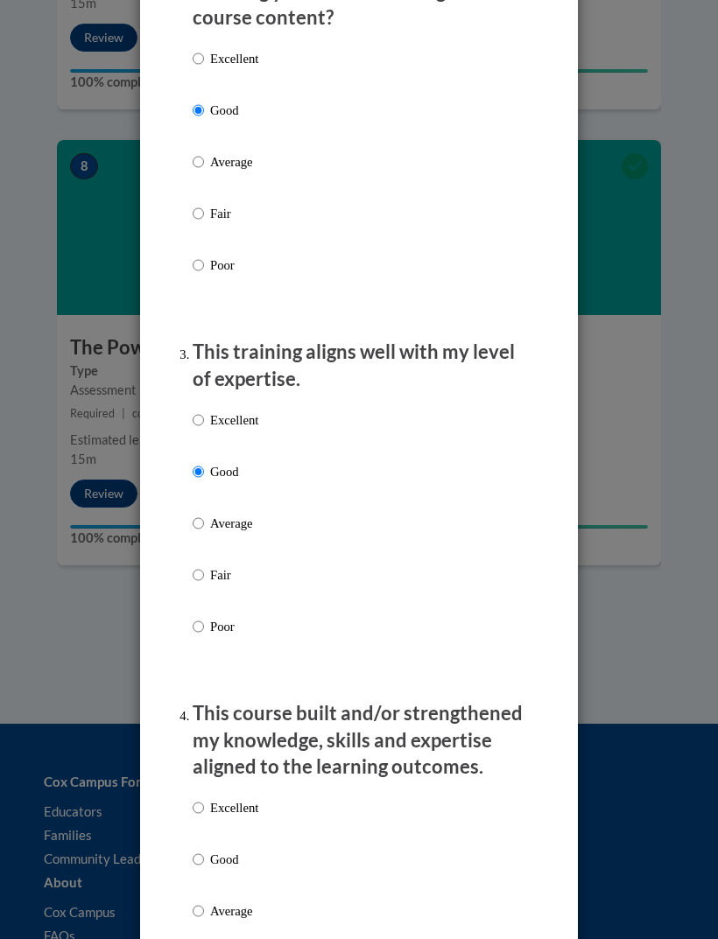
scroll to position [757, 0]
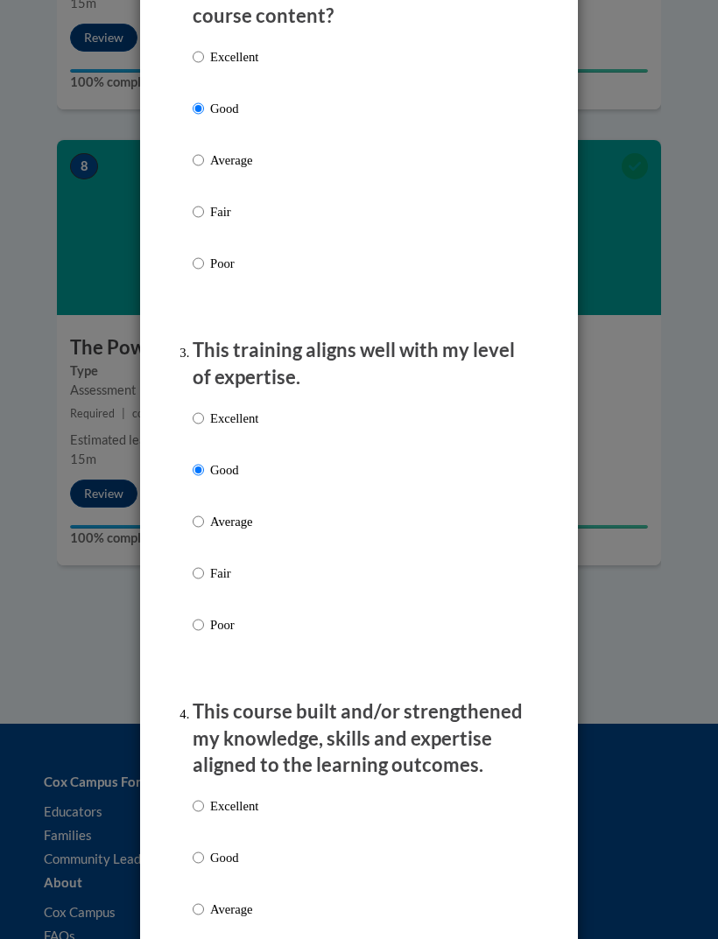
click at [230, 848] on p "Good" at bounding box center [234, 857] width 48 height 19
click at [204, 848] on input "Good" at bounding box center [198, 857] width 11 height 19
radio input "true"
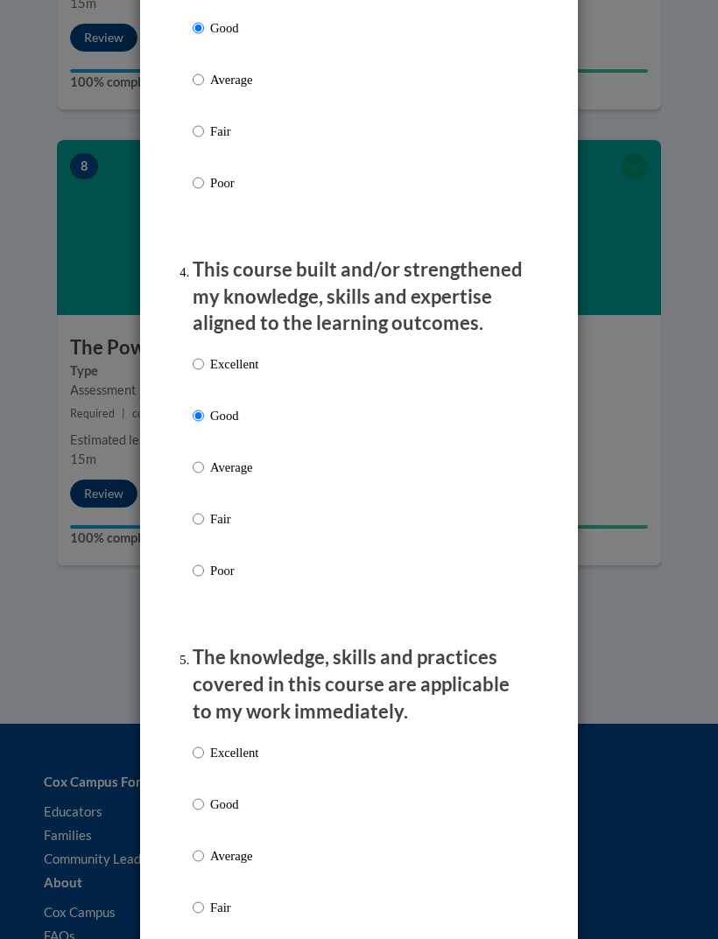
scroll to position [1216, 0]
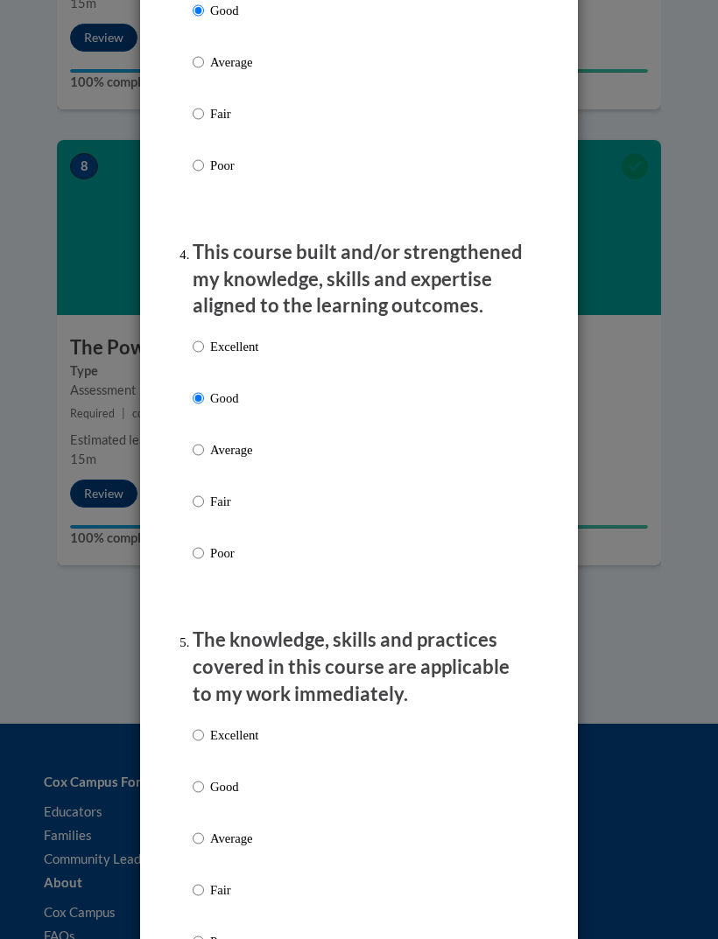
click at [232, 779] on p "Good" at bounding box center [234, 786] width 48 height 19
click at [204, 779] on input "Good" at bounding box center [198, 786] width 11 height 19
radio input "true"
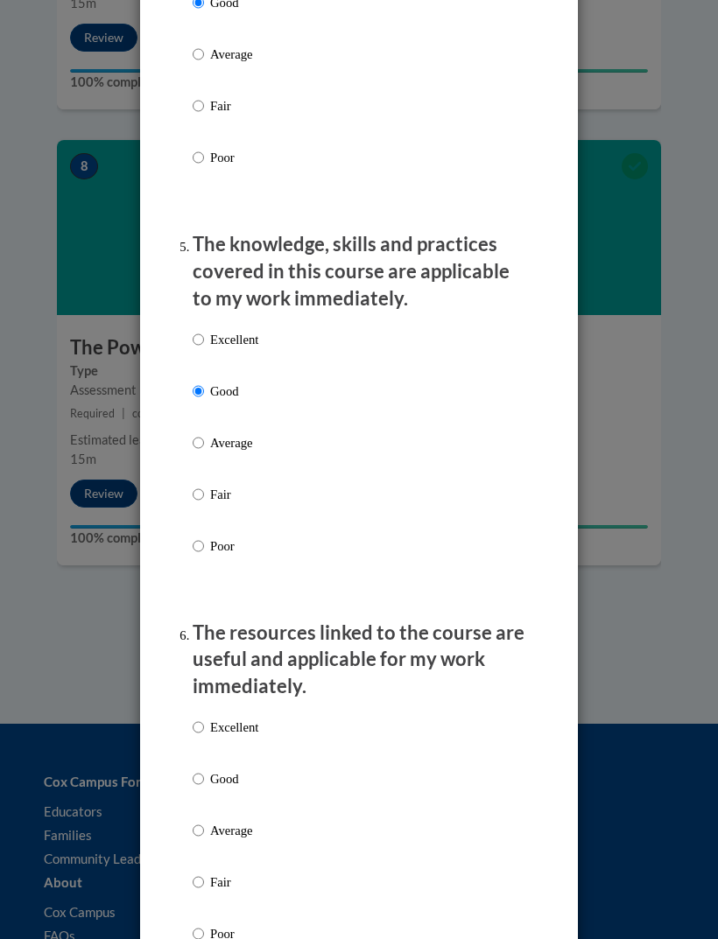
scroll to position [1615, 0]
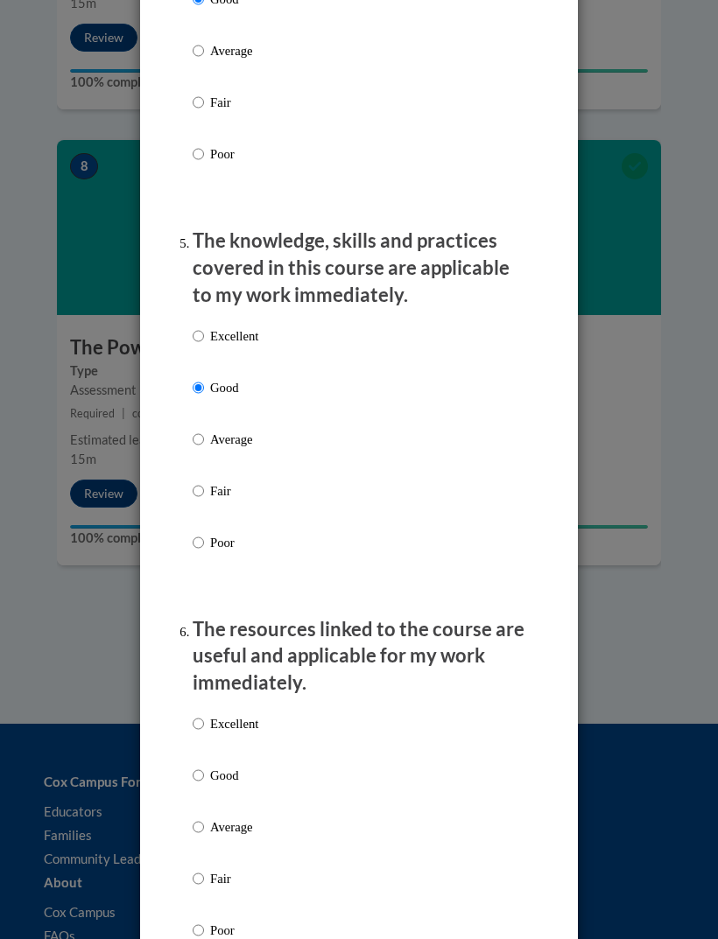
click at [230, 766] on p "Good" at bounding box center [234, 775] width 48 height 19
click at [204, 766] on input "Good" at bounding box center [198, 775] width 11 height 19
radio input "true"
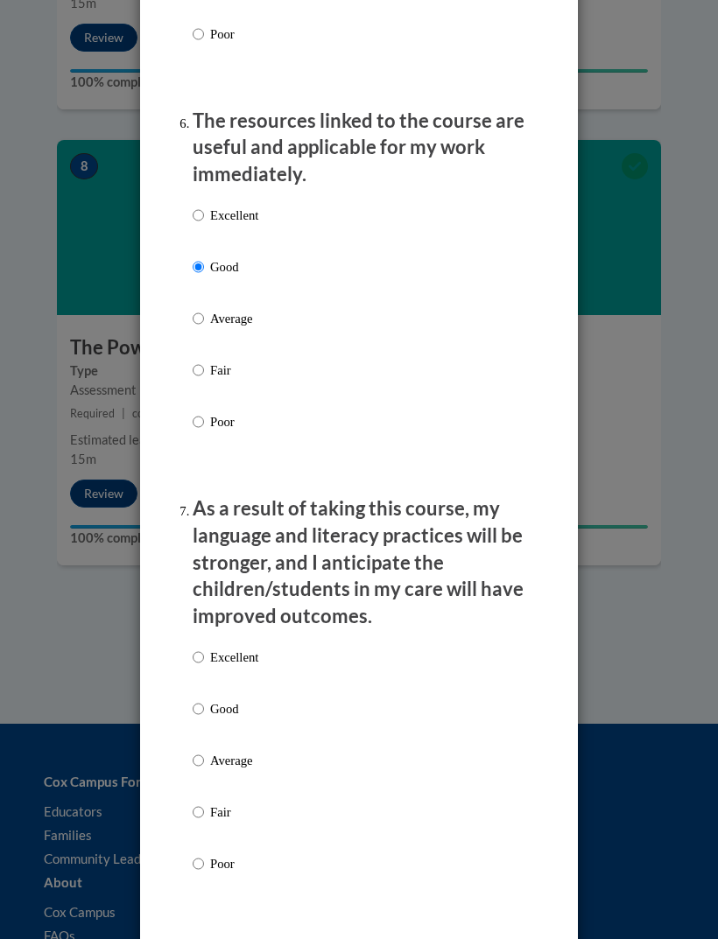
scroll to position [2127, 0]
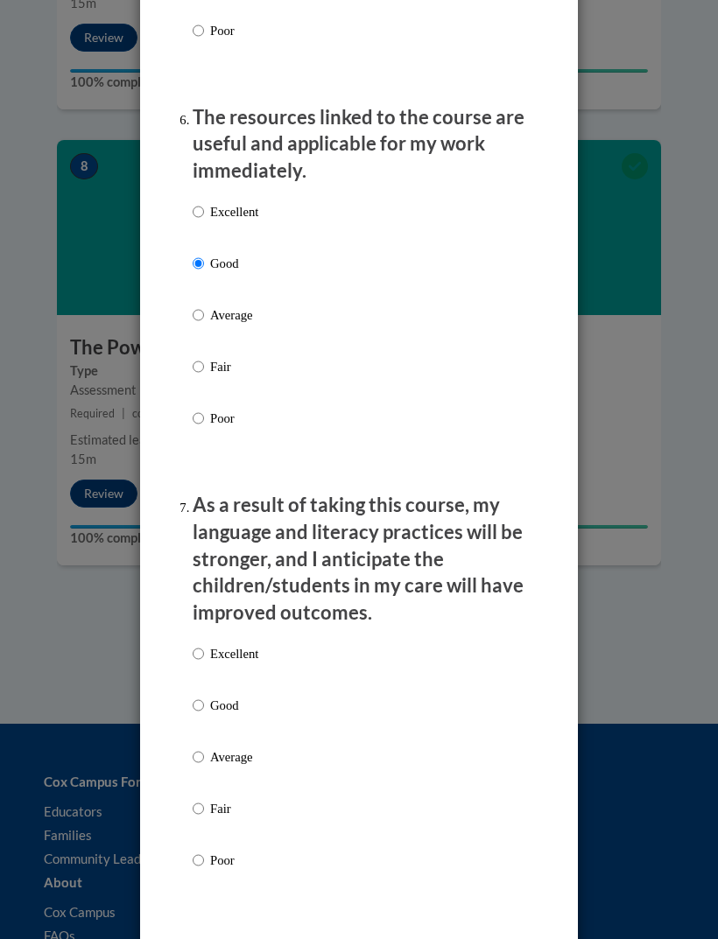
click at [227, 696] on p "Good" at bounding box center [234, 705] width 48 height 19
click at [204, 696] on input "Good" at bounding box center [198, 705] width 11 height 19
radio input "true"
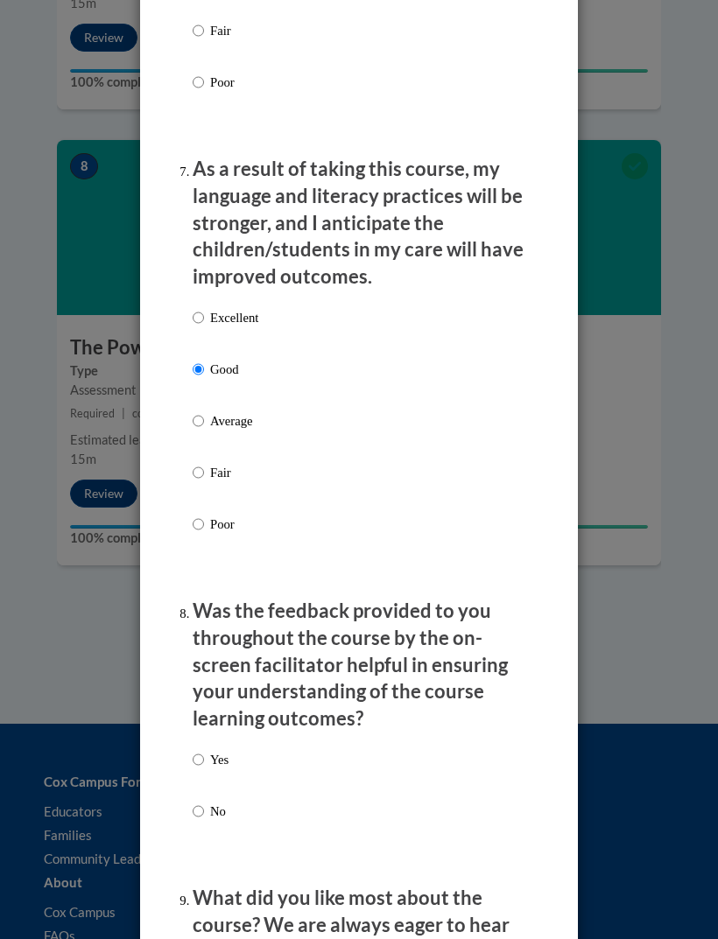
scroll to position [2464, 0]
click at [198, 749] on input "Yes" at bounding box center [198, 758] width 11 height 19
radio input "true"
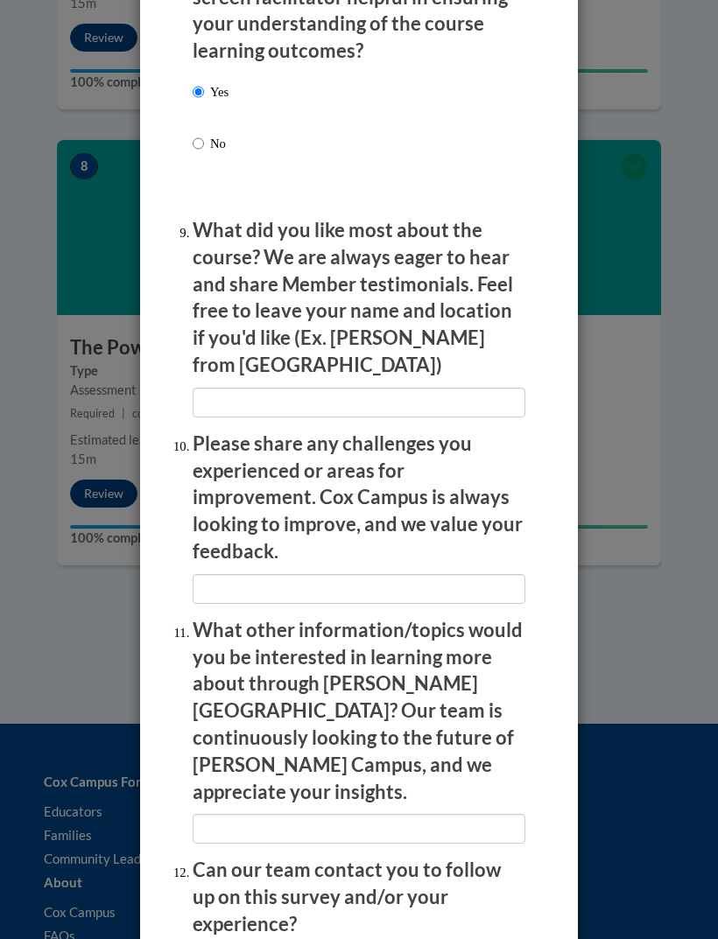
scroll to position [3130, 0]
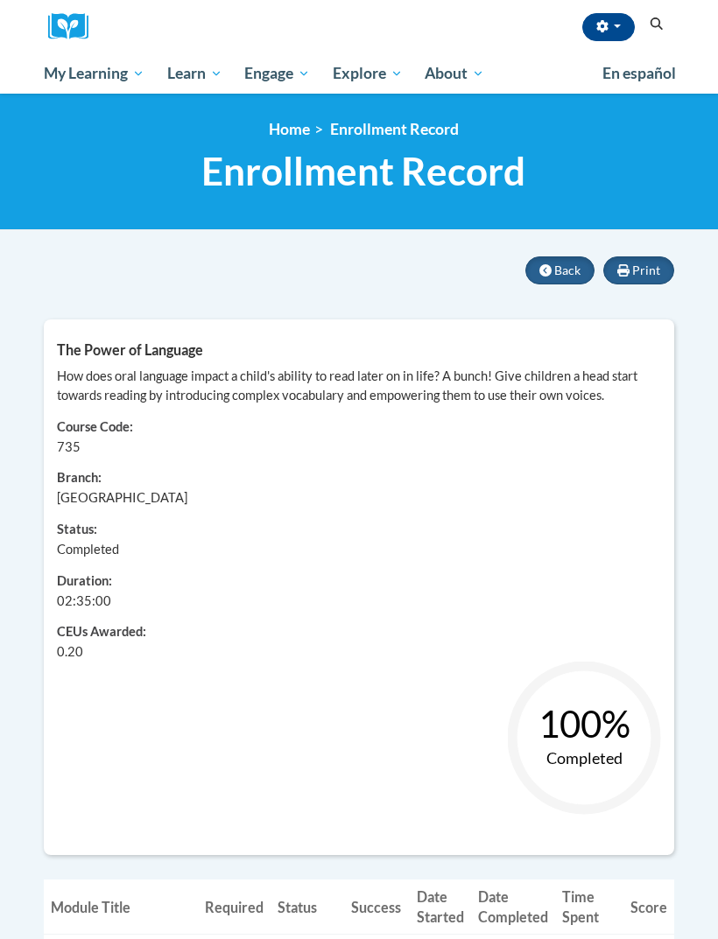
click at [568, 269] on span "Back" at bounding box center [567, 270] width 26 height 15
click at [570, 273] on span "Back" at bounding box center [567, 270] width 26 height 15
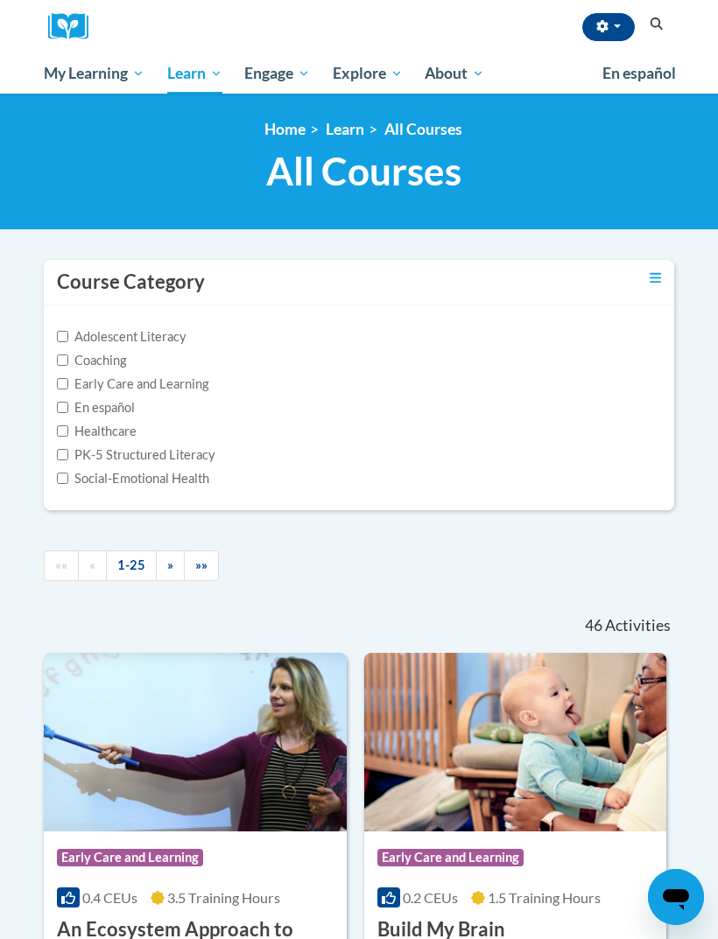
click at [71, 357] on label "Coaching" at bounding box center [91, 360] width 69 height 19
click at [68, 357] on input "Coaching" at bounding box center [62, 359] width 11 height 11
checkbox input "true"
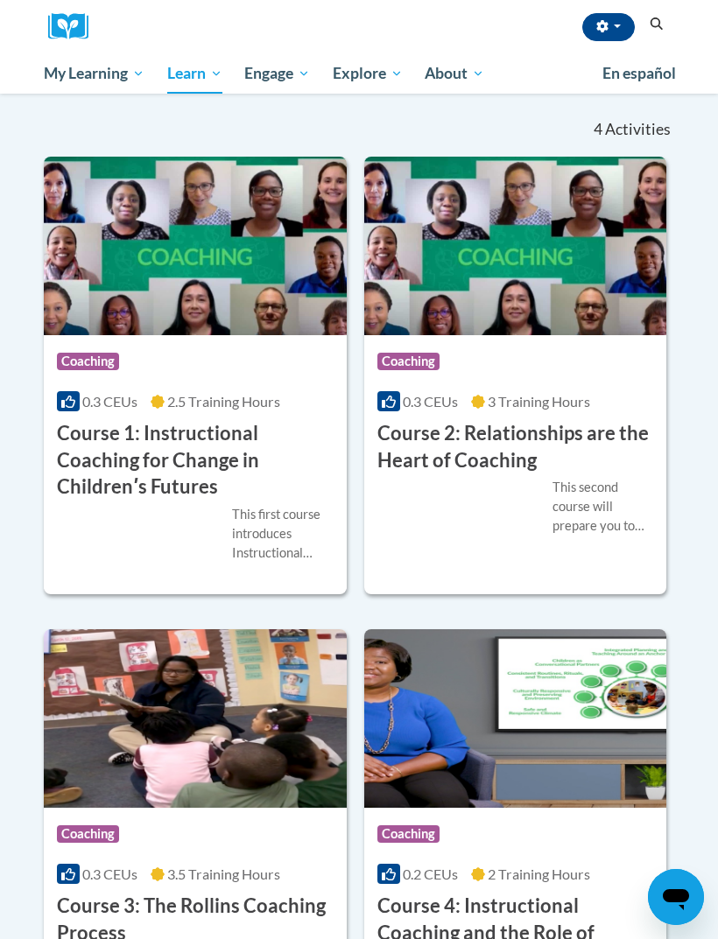
scroll to position [431, 0]
click at [596, 539] on div "More Info Enroll This second course will prepare you to build strong coaching r…" at bounding box center [515, 518] width 303 height 88
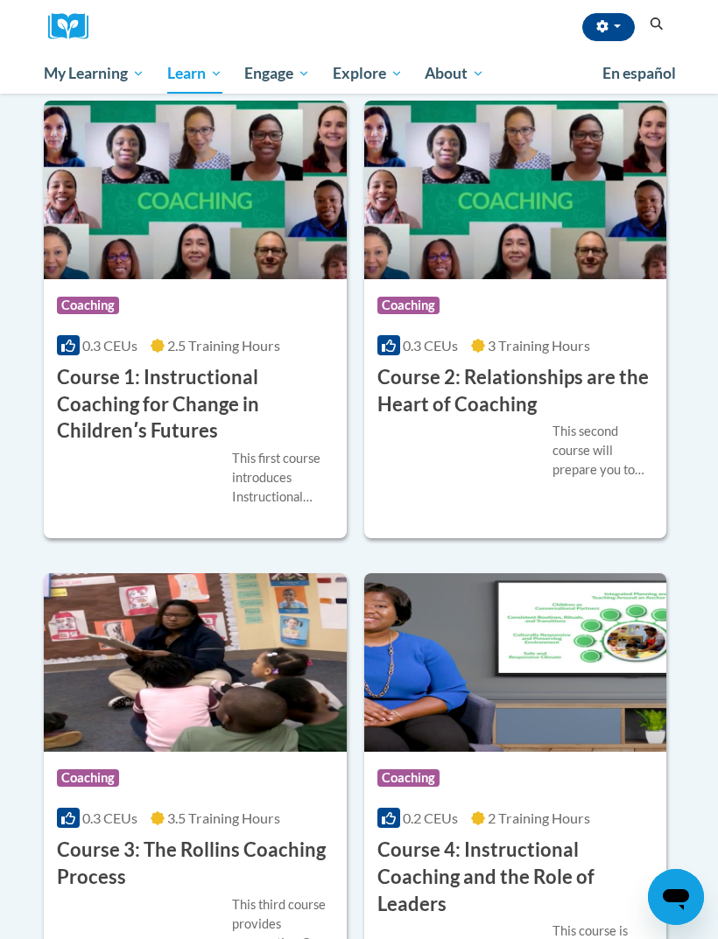
click at [288, 473] on div "This first course introduces Instructional Coaching, an innovative and effectiv…" at bounding box center [283, 478] width 102 height 58
click at [207, 389] on h3 "Course 1: Instructional Coaching for Change in Childrenʹs Futures" at bounding box center [195, 404] width 277 height 81
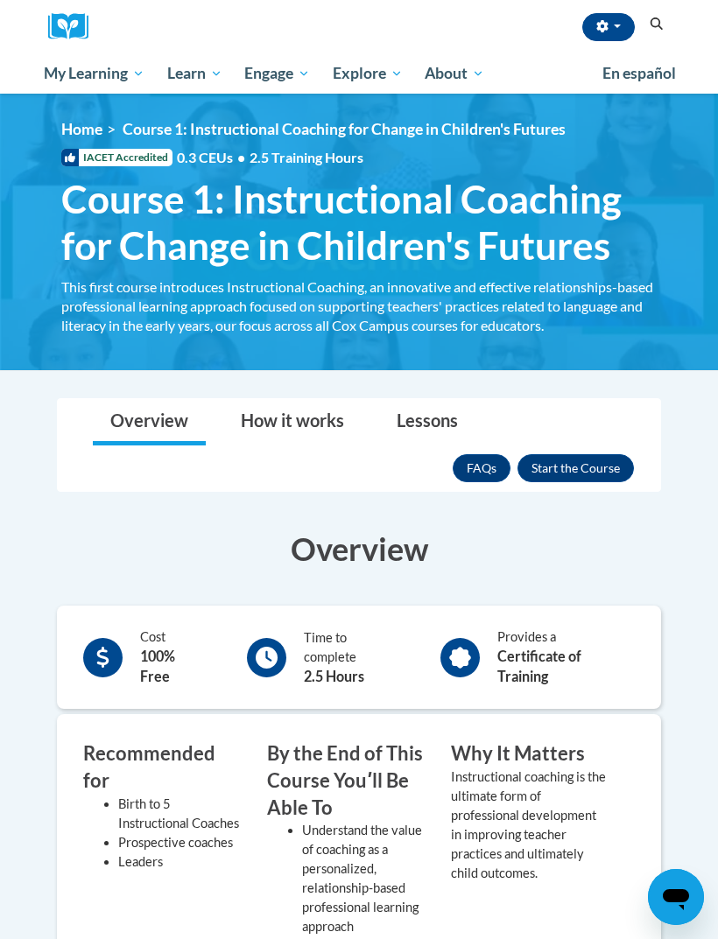
click at [608, 468] on button "Enroll" at bounding box center [575, 468] width 116 height 28
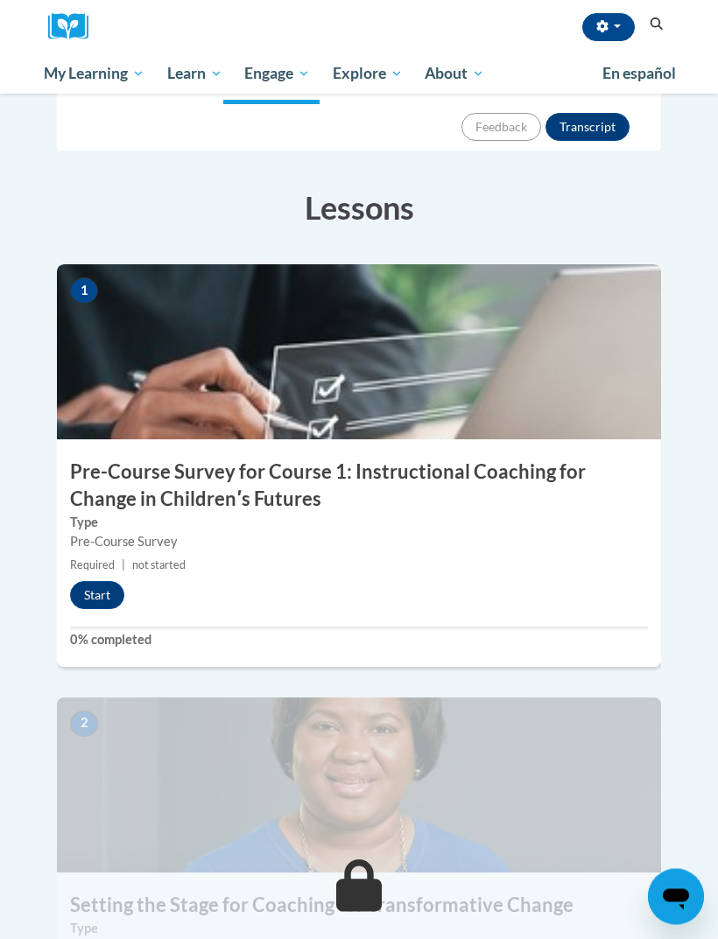
scroll to position [333, 0]
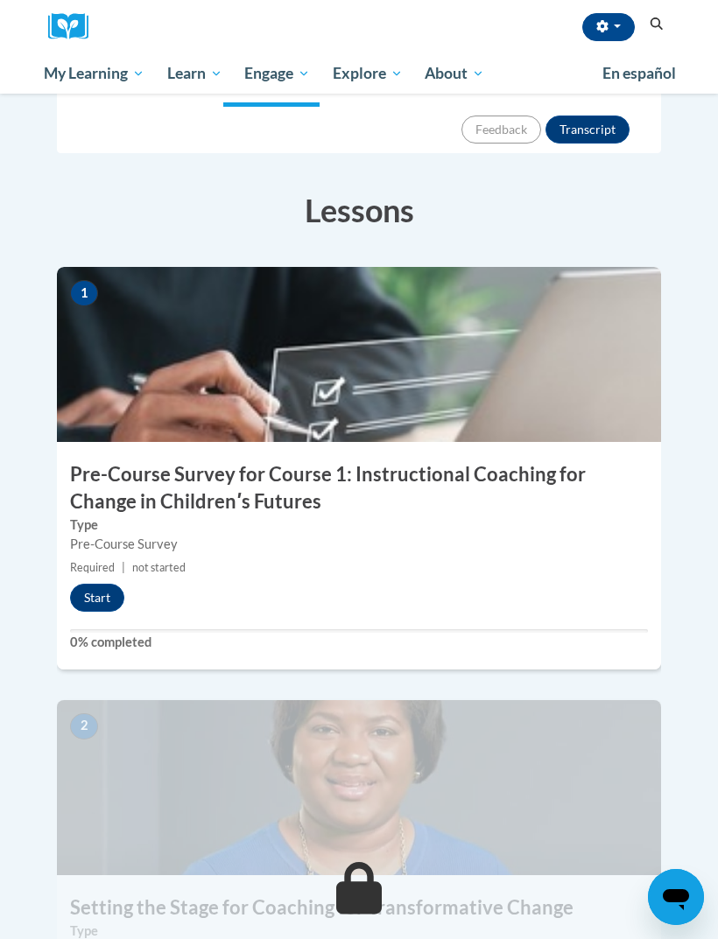
click at [115, 584] on button "Start" at bounding box center [97, 598] width 54 height 28
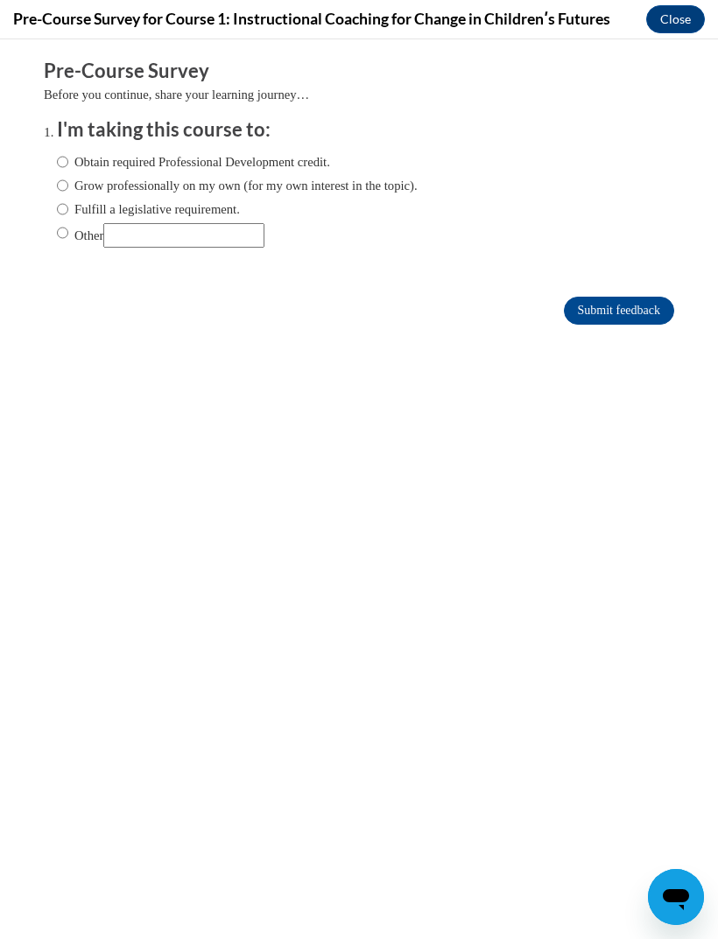
scroll to position [0, 0]
click at [68, 163] on input "Obtain required Professional Development credit." at bounding box center [62, 161] width 11 height 19
radio input "true"
click at [639, 315] on input "Submit feedback" at bounding box center [619, 311] width 110 height 28
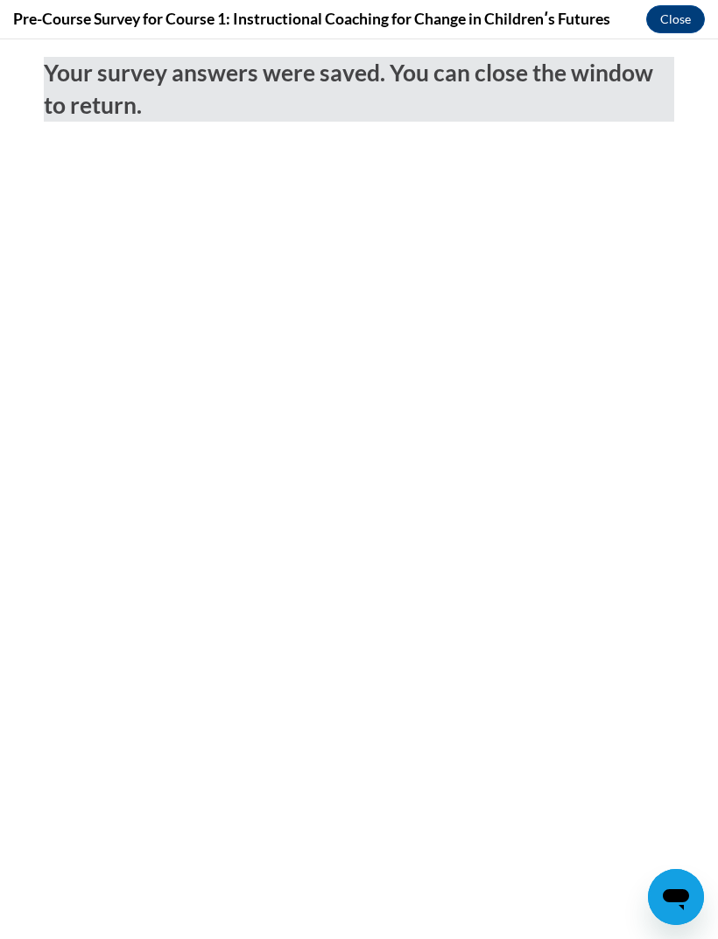
click at [679, 23] on button "Close" at bounding box center [675, 19] width 59 height 28
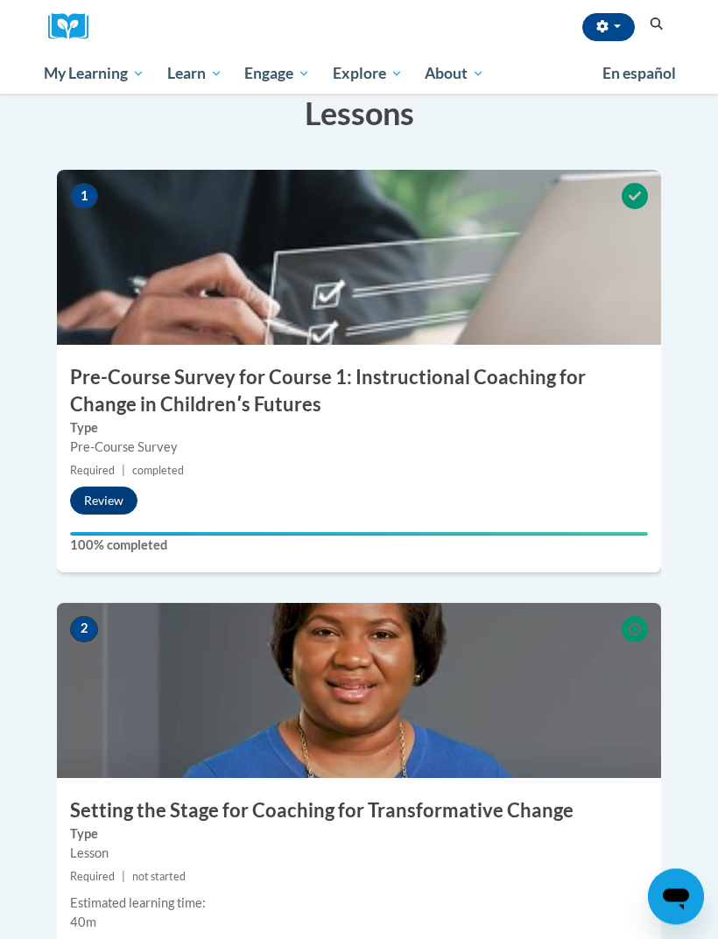
scroll to position [431, 0]
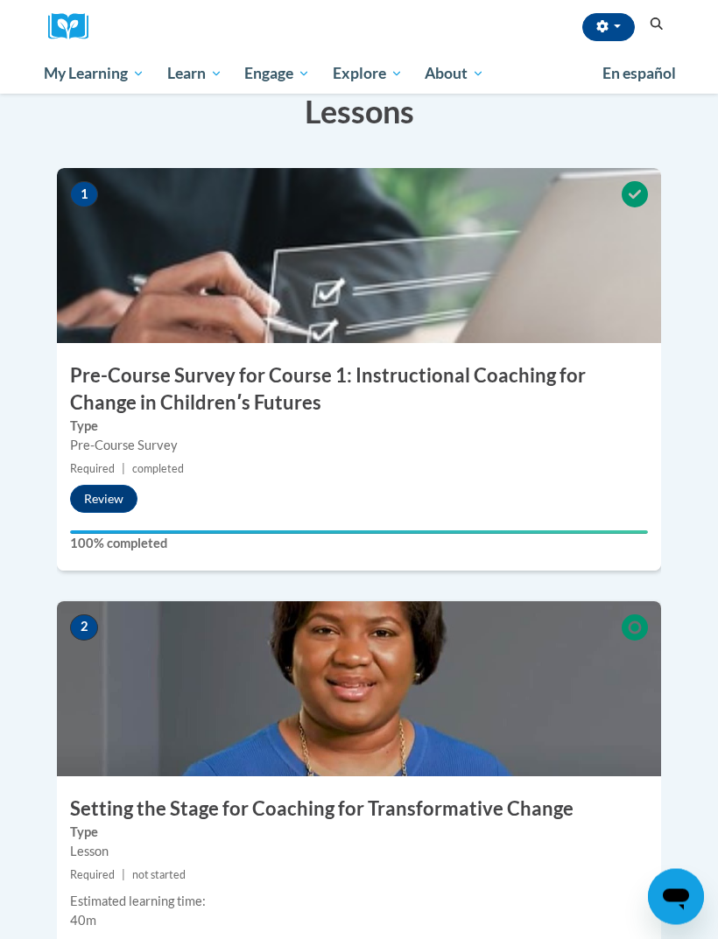
click at [174, 938] on button "Details" at bounding box center [165, 956] width 67 height 28
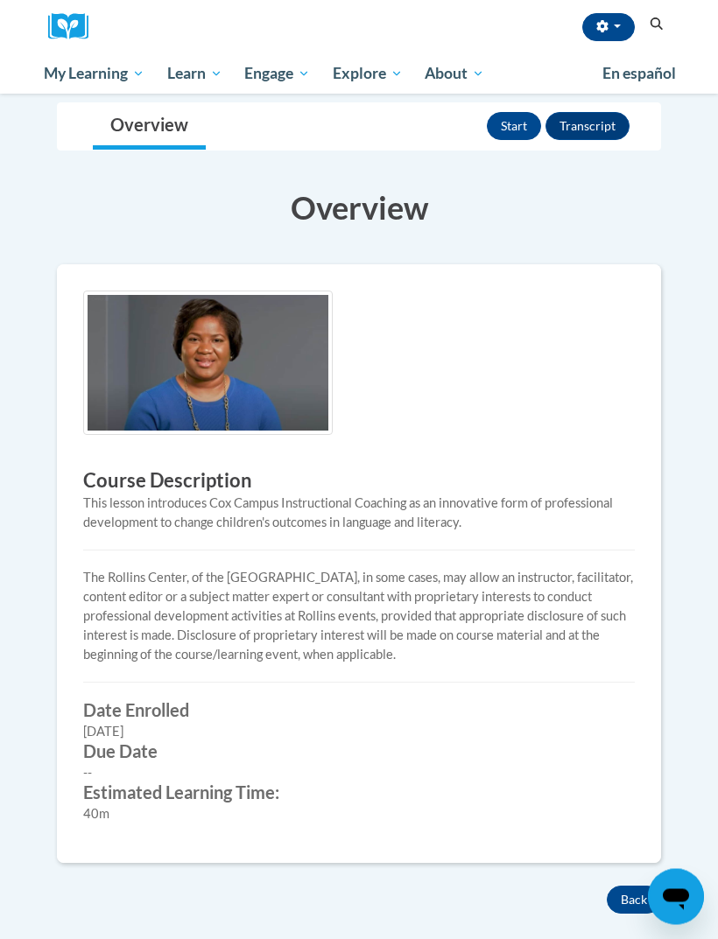
scroll to position [228, 0]
click at [642, 887] on button "Back" at bounding box center [633, 900] width 54 height 28
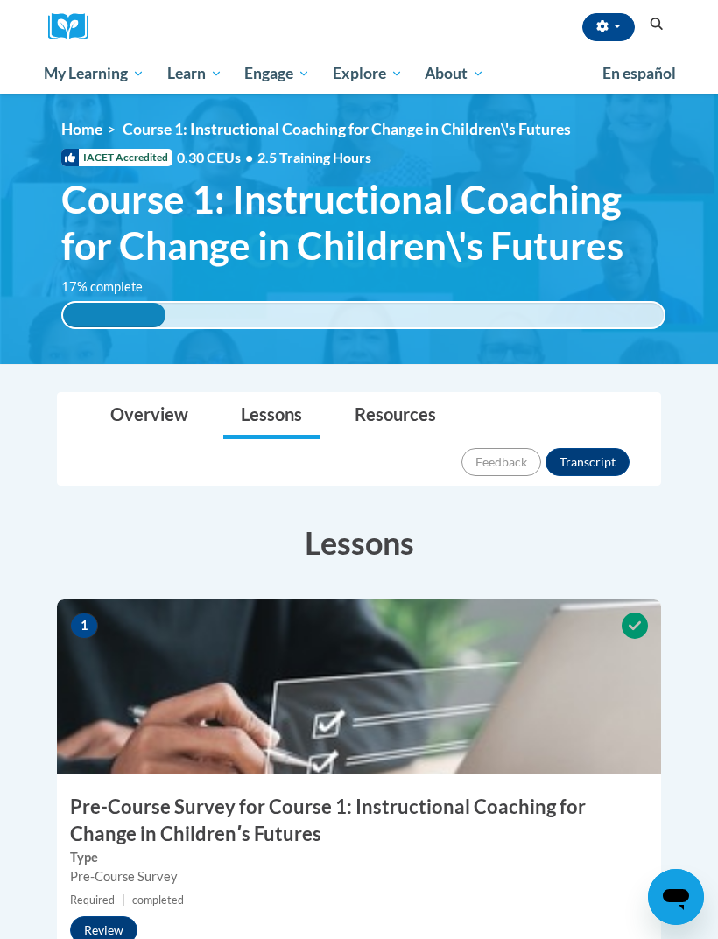
scroll to position [24, 0]
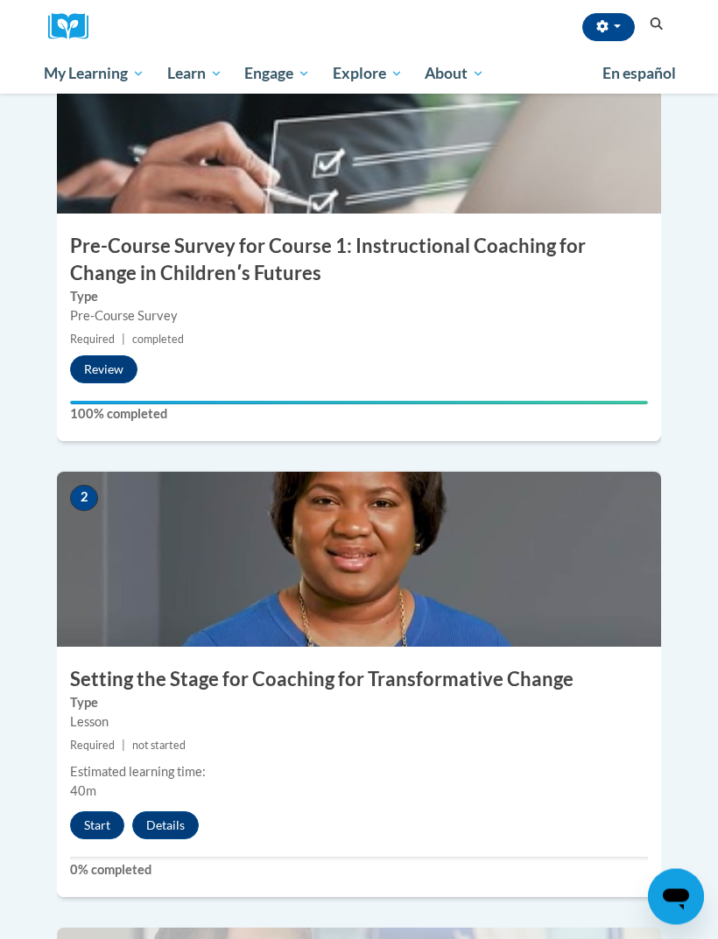
click at [101, 812] on button "Start" at bounding box center [97, 826] width 54 height 28
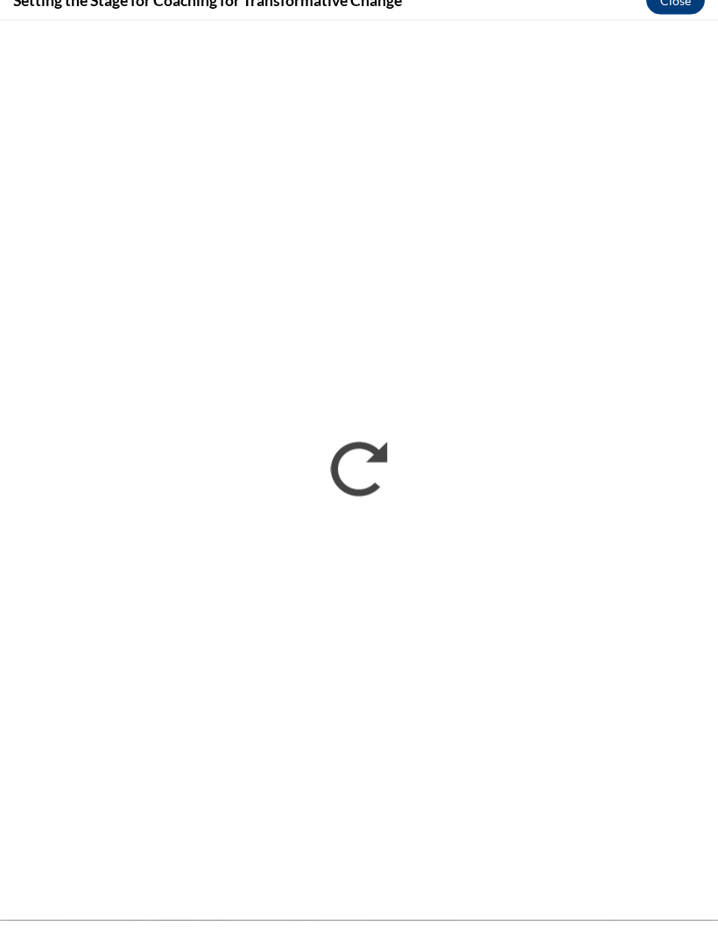
scroll to position [579, 0]
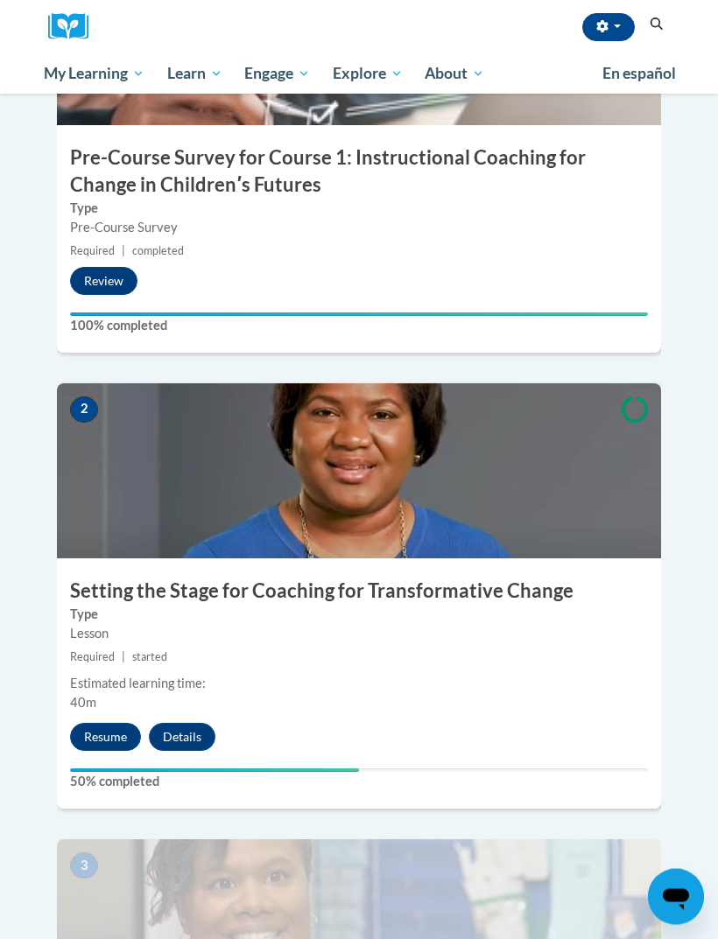
scroll to position [655, 0]
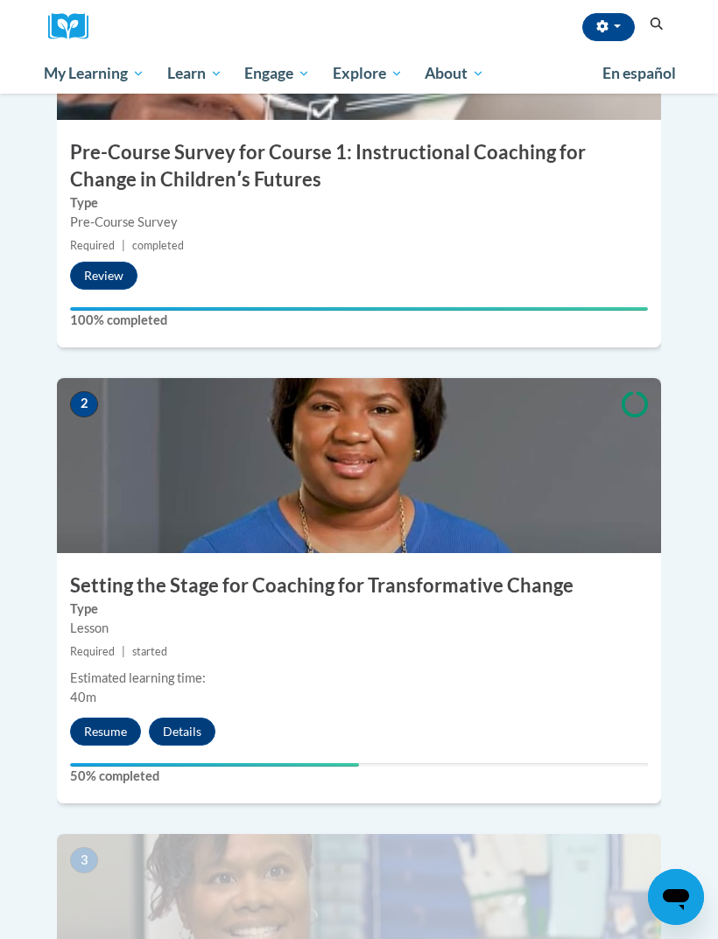
click at [4, 93] on div "April Purter (Central Daylight Time GMT-0500 ) My Profile Inbox My Transcripts …" at bounding box center [359, 47] width 718 height 94
